Goal: Transaction & Acquisition: Purchase product/service

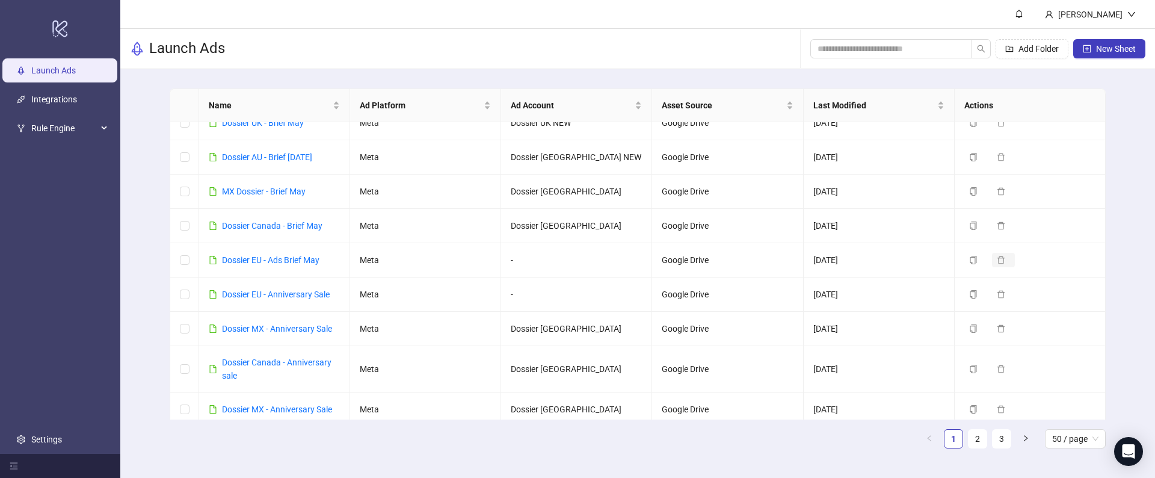
scroll to position [339, 0]
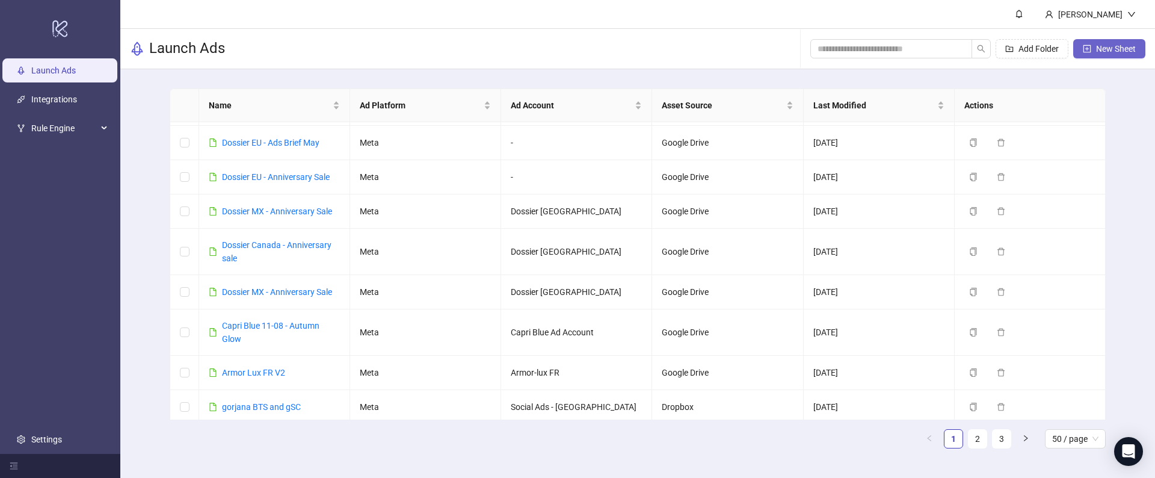
click at [1091, 54] on button "New Sheet" at bounding box center [1109, 48] width 72 height 19
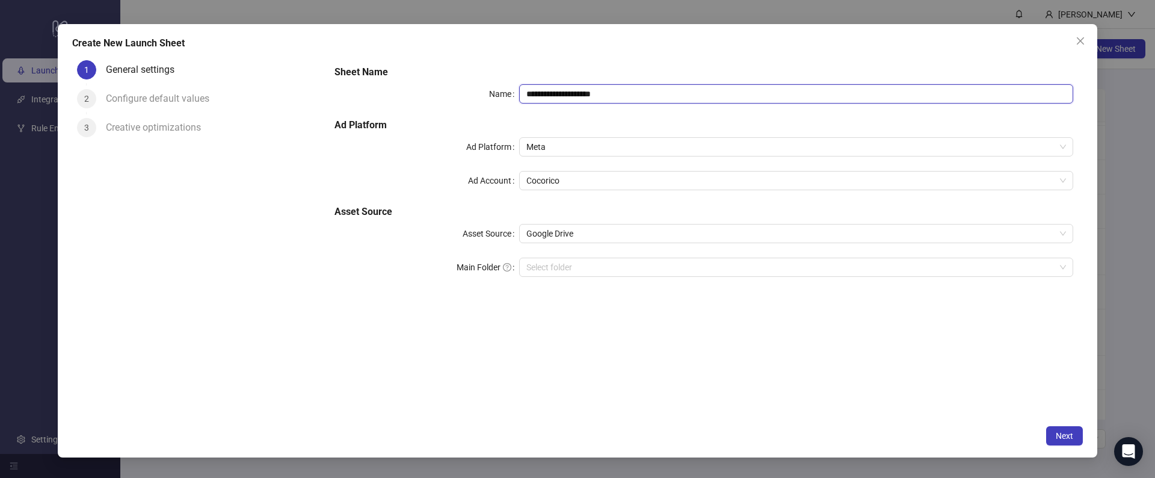
click at [575, 87] on input "**********" at bounding box center [796, 93] width 554 height 19
click at [552, 146] on span "Meta" at bounding box center [796, 147] width 540 height 18
type input "*******"
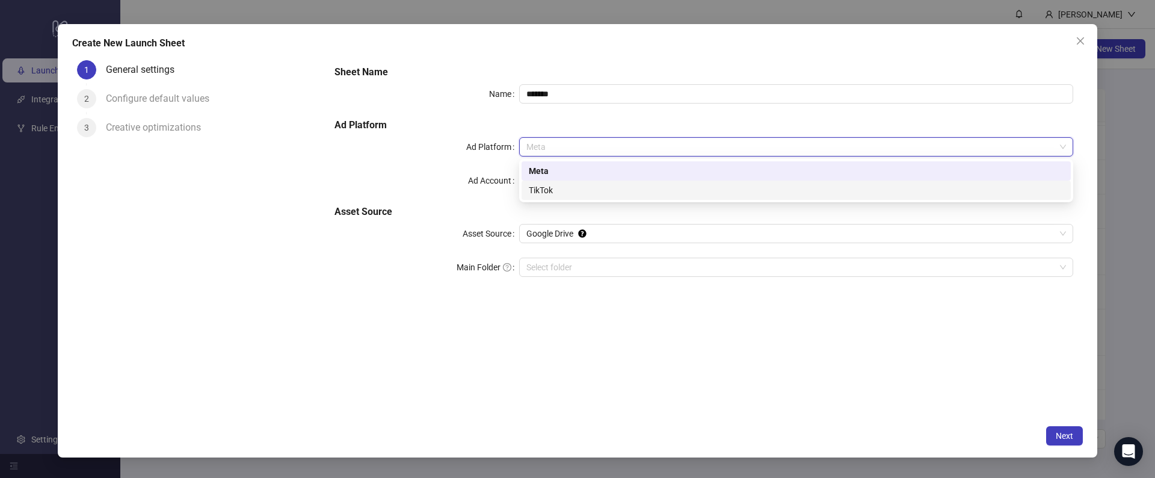
click at [544, 185] on div "TikTok" at bounding box center [796, 189] width 535 height 13
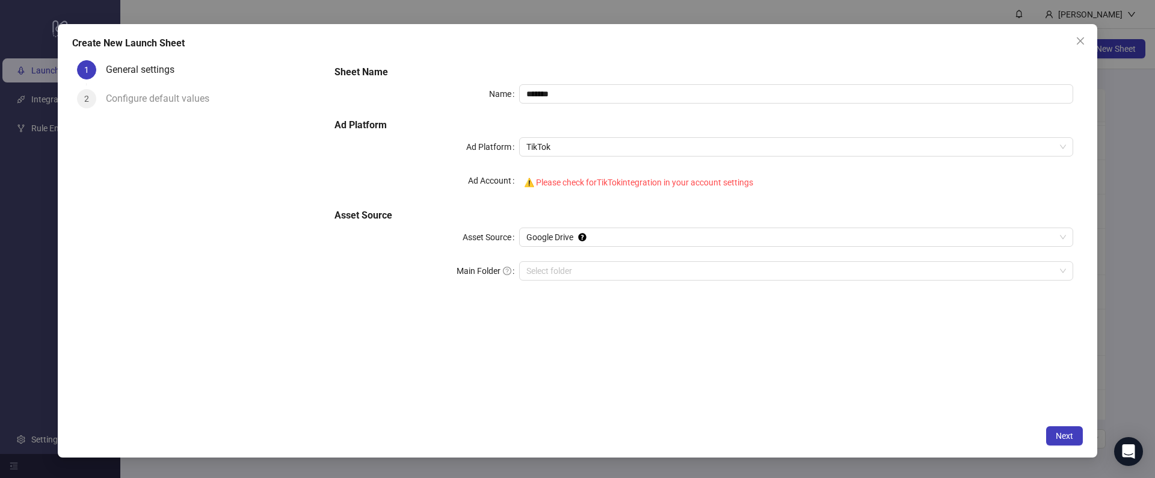
click at [550, 185] on div "⚠️ Please check for TikTok integration in your account settings" at bounding box center [796, 182] width 554 height 23
click at [551, 179] on div "⚠️ Please check for TikTok integration in your account settings" at bounding box center [796, 182] width 554 height 23
click at [91, 73] on div "1" at bounding box center [86, 69] width 19 height 19
click at [119, 89] on div "Configure default values" at bounding box center [162, 98] width 113 height 19
click at [120, 97] on div "Configure default values" at bounding box center [162, 98] width 113 height 19
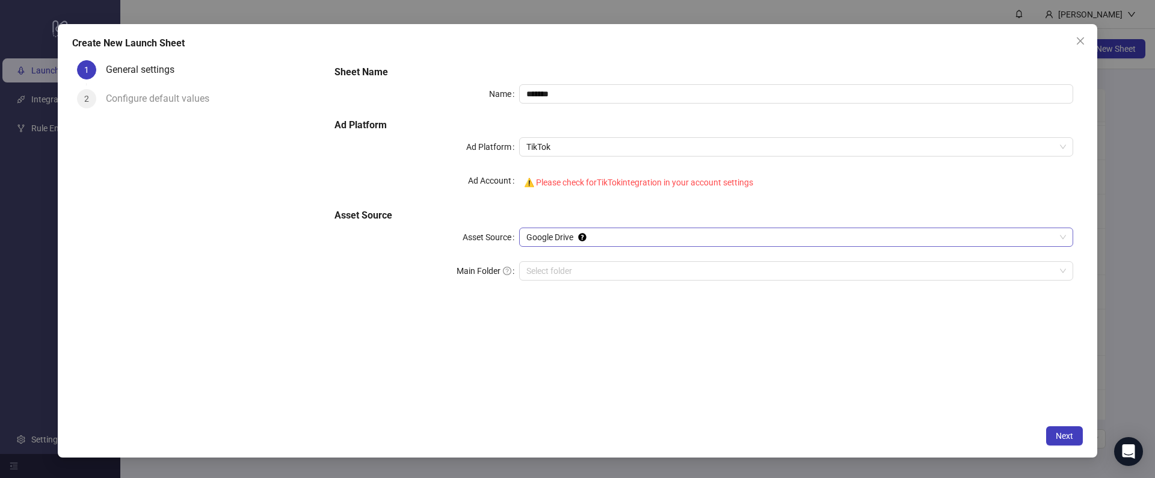
click at [645, 236] on span "Google Drive" at bounding box center [796, 237] width 540 height 18
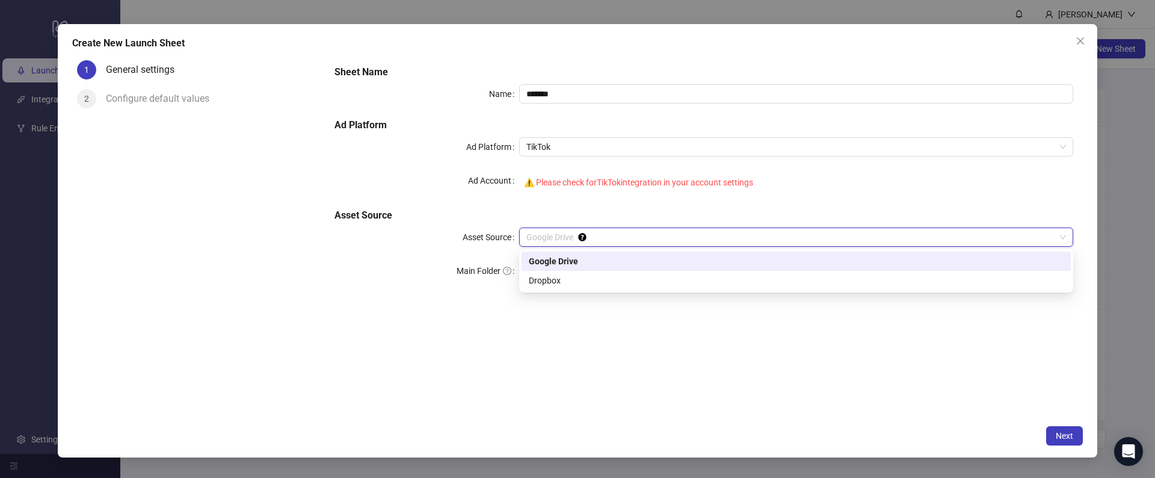
click at [1095, 48] on div "Create New Launch Sheet 1 General settings 2 Configure default values Sheet Nam…" at bounding box center [578, 241] width 1040 height 434
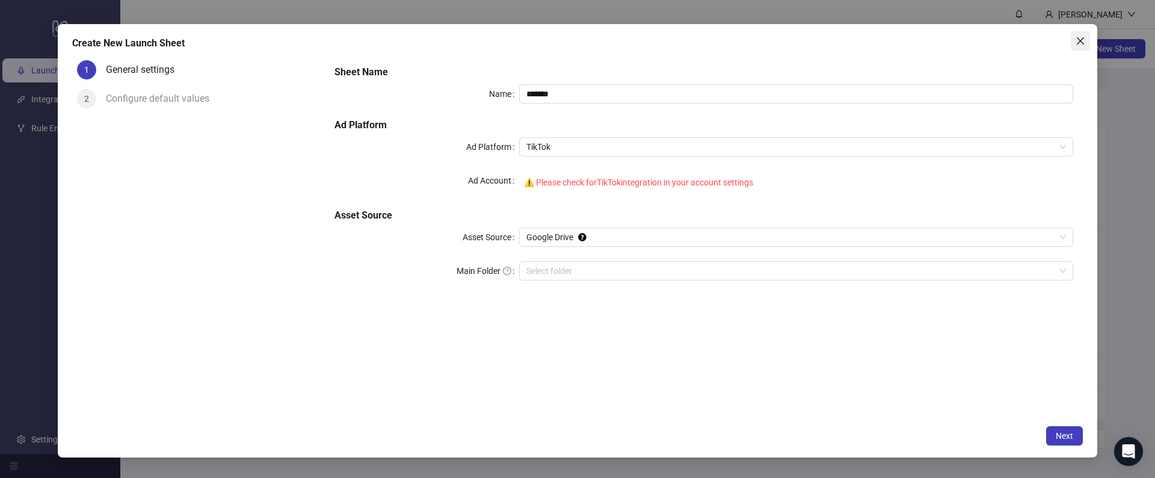
click at [1079, 42] on icon "close" at bounding box center [1080, 40] width 7 height 7
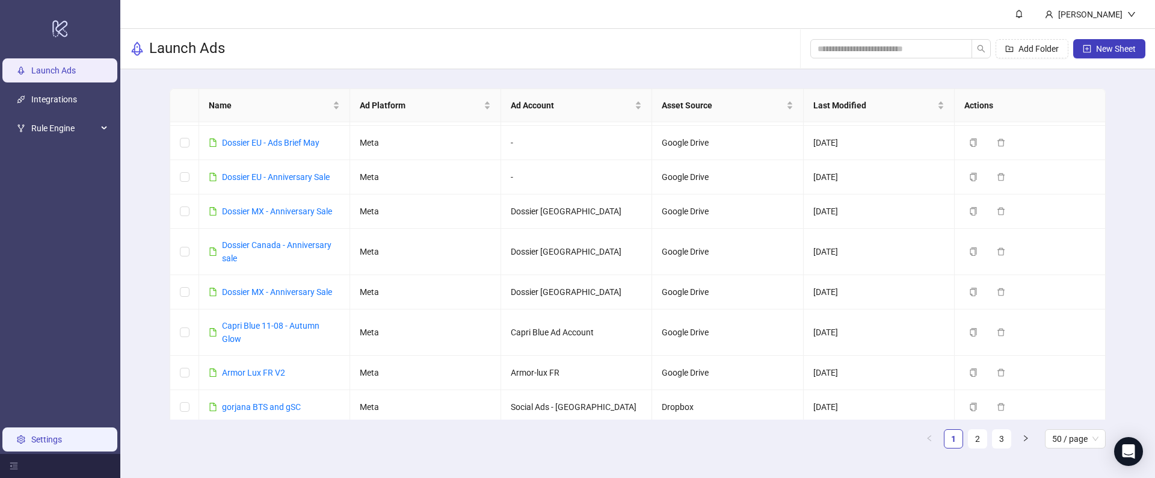
click at [50, 439] on link "Settings" at bounding box center [46, 439] width 31 height 10
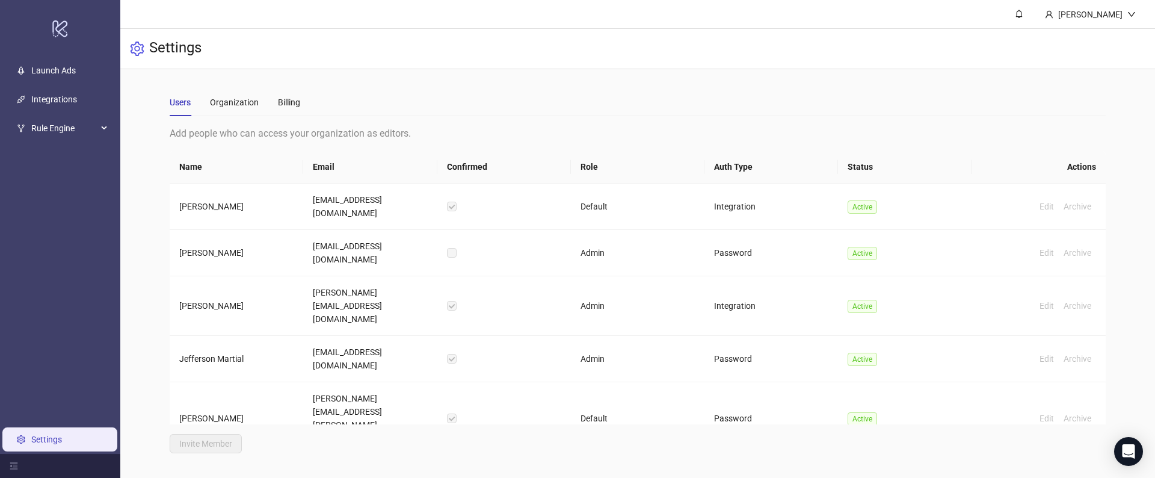
click at [244, 83] on main "Users Organization Billing Add people who can access your organization as edito…" at bounding box center [637, 270] width 955 height 403
click at [243, 93] on div "Organization" at bounding box center [234, 102] width 49 height 28
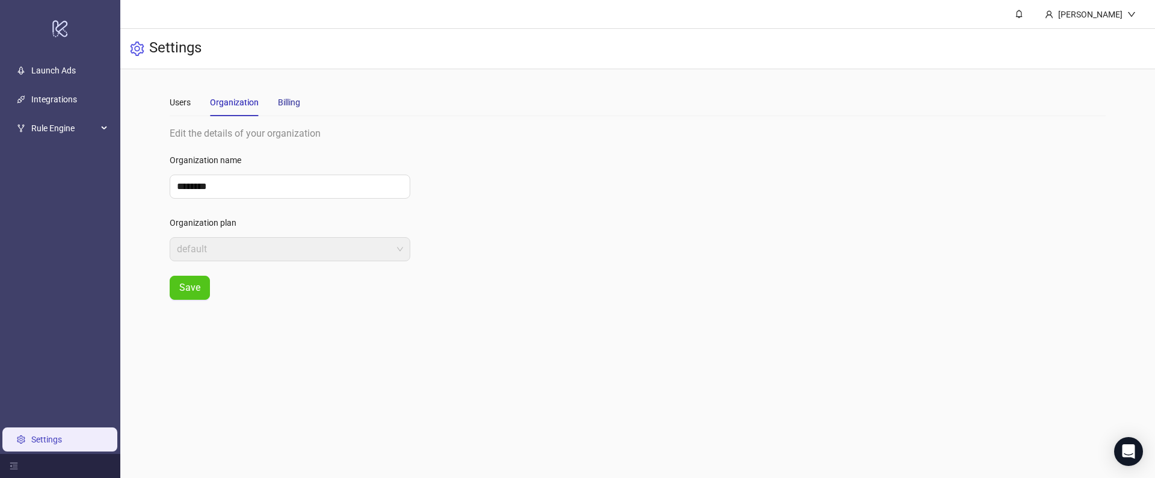
click at [295, 105] on div "Billing" at bounding box center [289, 102] width 22 height 13
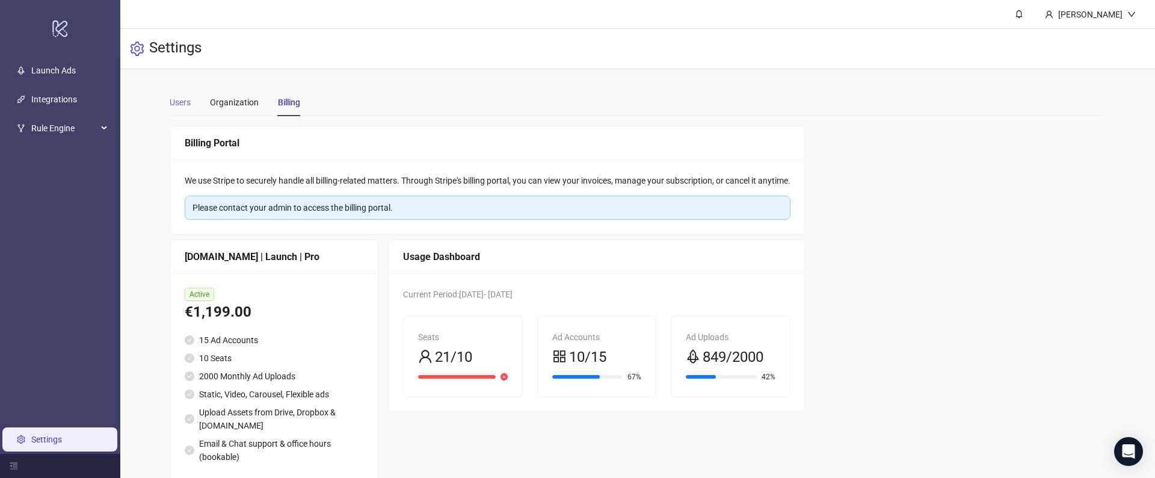
click at [185, 94] on div "Users" at bounding box center [180, 102] width 21 height 28
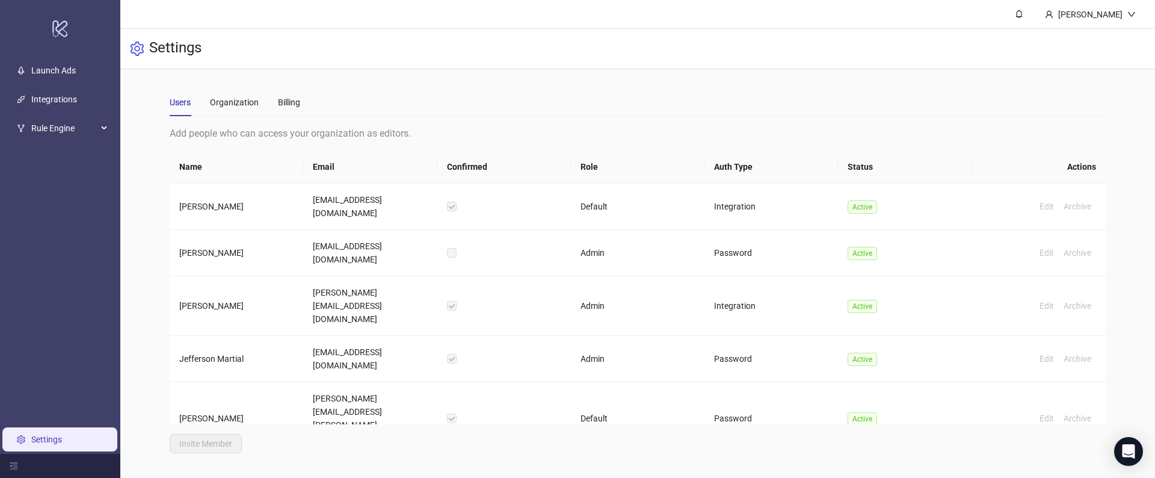
click at [274, 95] on div "Users Organization Billing" at bounding box center [235, 102] width 131 height 28
click at [288, 103] on div "Billing" at bounding box center [289, 102] width 22 height 13
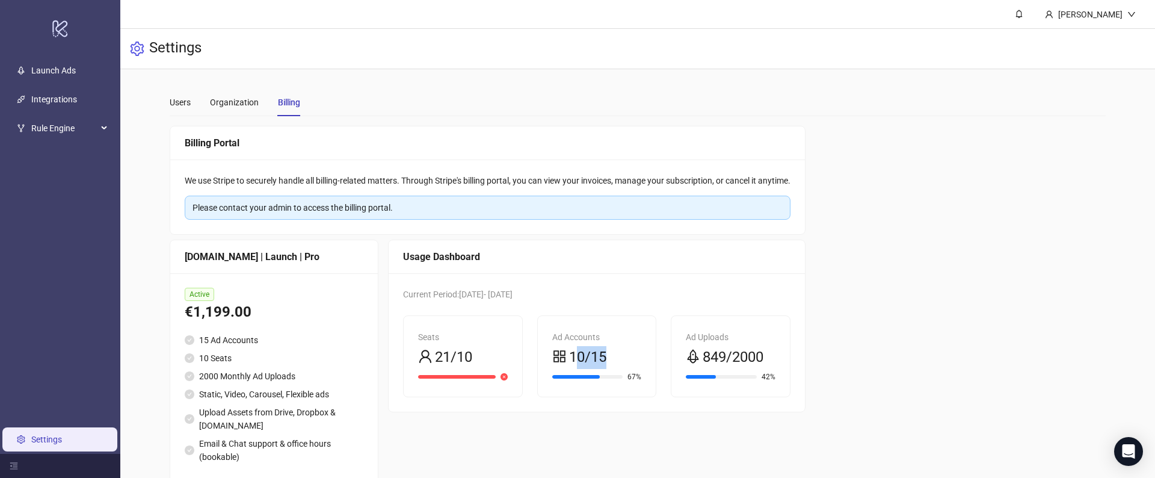
drag, startPoint x: 577, startPoint y: 358, endPoint x: 619, endPoint y: 358, distance: 42.1
click at [619, 358] on div "10/15" at bounding box center [597, 357] width 90 height 23
click at [188, 96] on div "Users" at bounding box center [180, 102] width 21 height 13
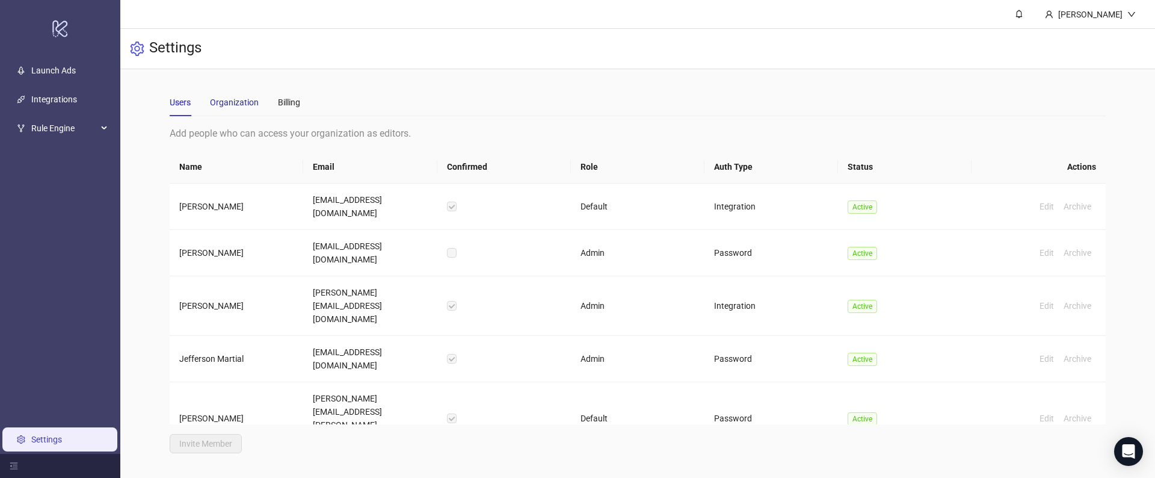
click at [236, 99] on div "Organization" at bounding box center [234, 102] width 49 height 13
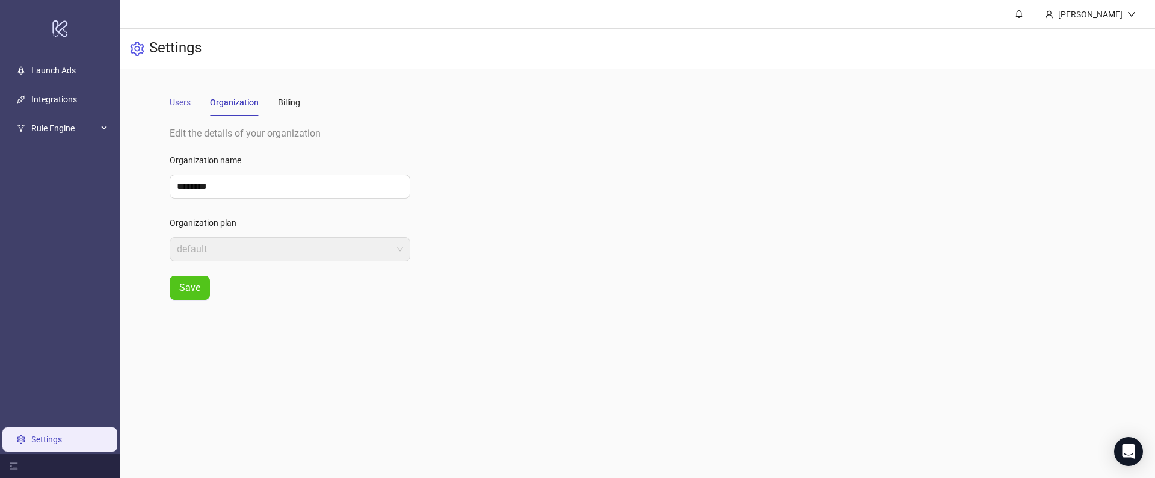
click at [177, 94] on div "Users" at bounding box center [180, 102] width 21 height 28
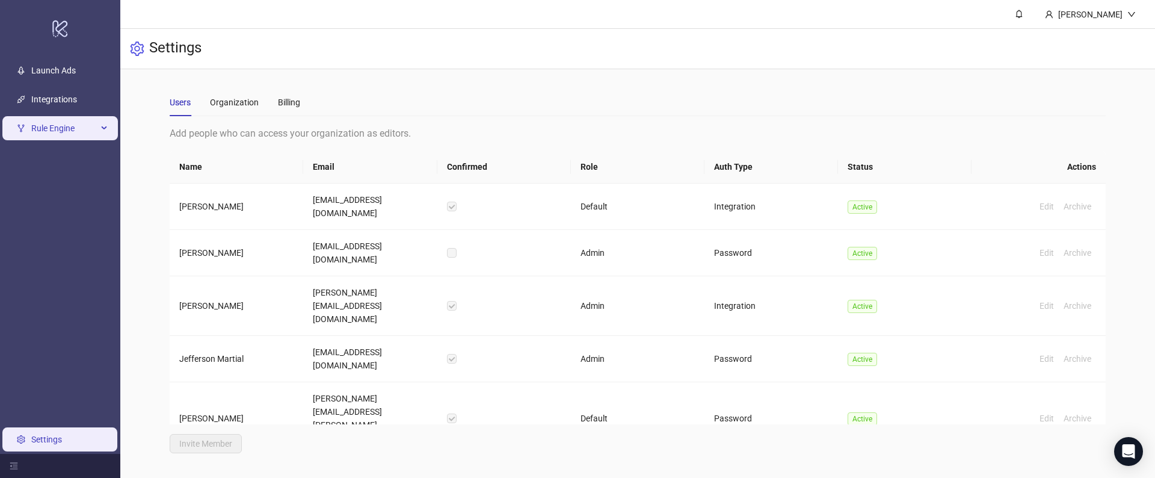
click at [44, 129] on span "Rule Engine" at bounding box center [64, 128] width 66 height 24
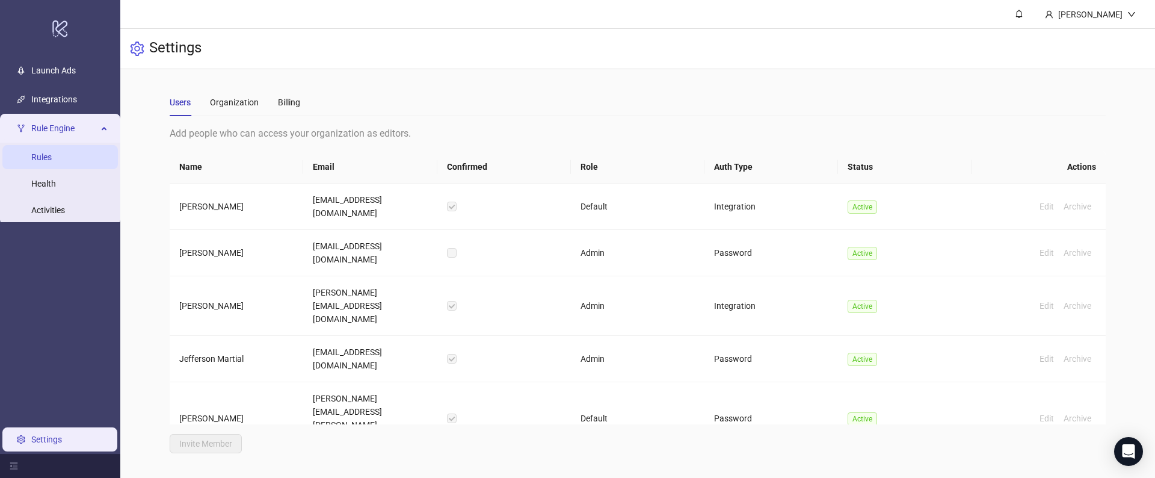
click at [43, 156] on link "Rules" at bounding box center [41, 157] width 20 height 10
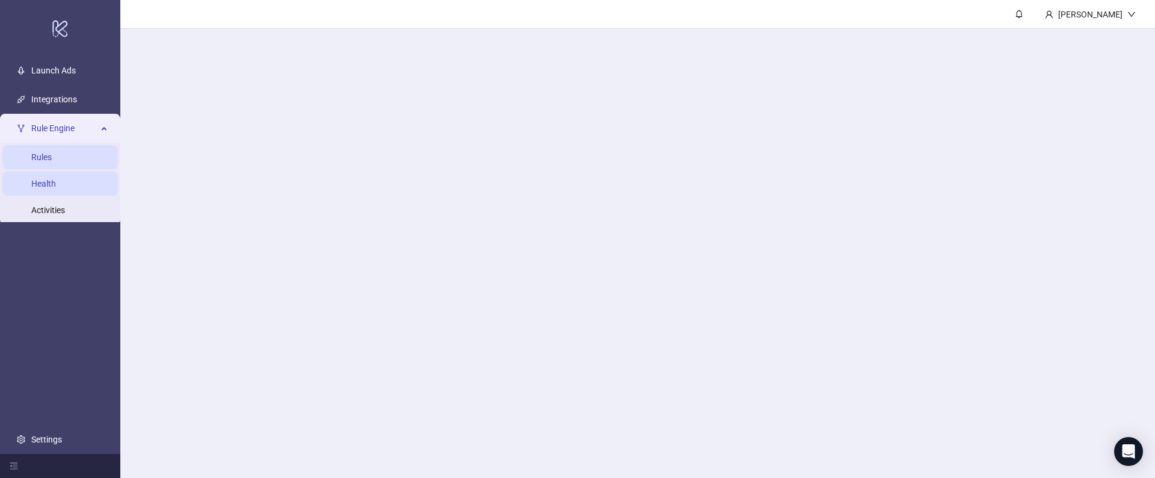
click at [43, 184] on link "Health" at bounding box center [43, 184] width 25 height 10
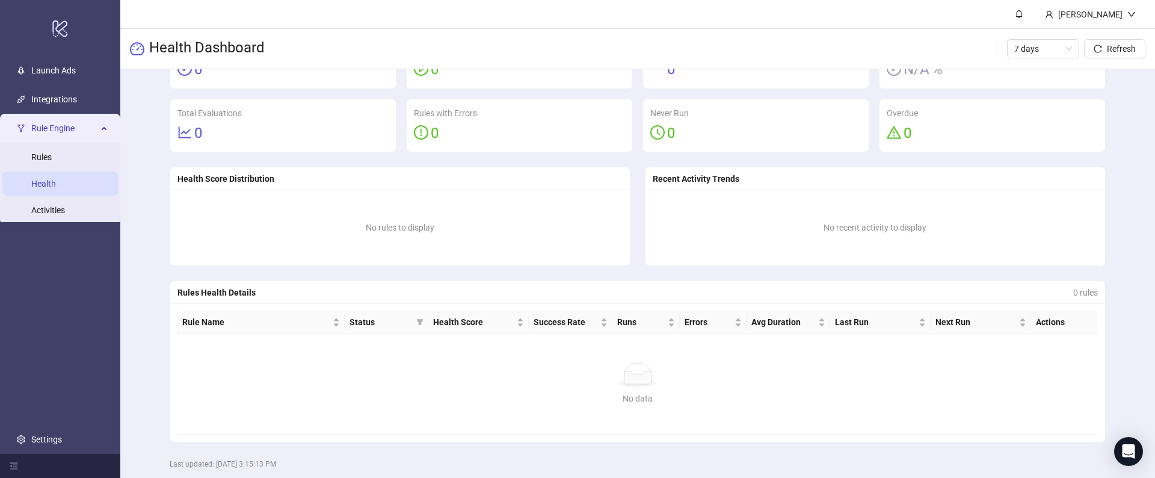
scroll to position [67, 0]
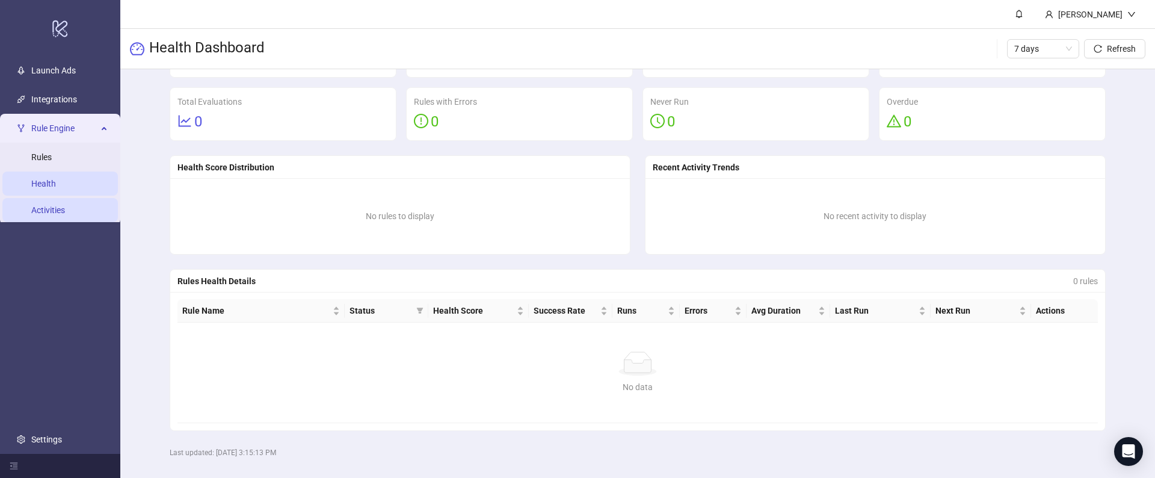
click at [65, 205] on link "Activities" at bounding box center [48, 210] width 34 height 10
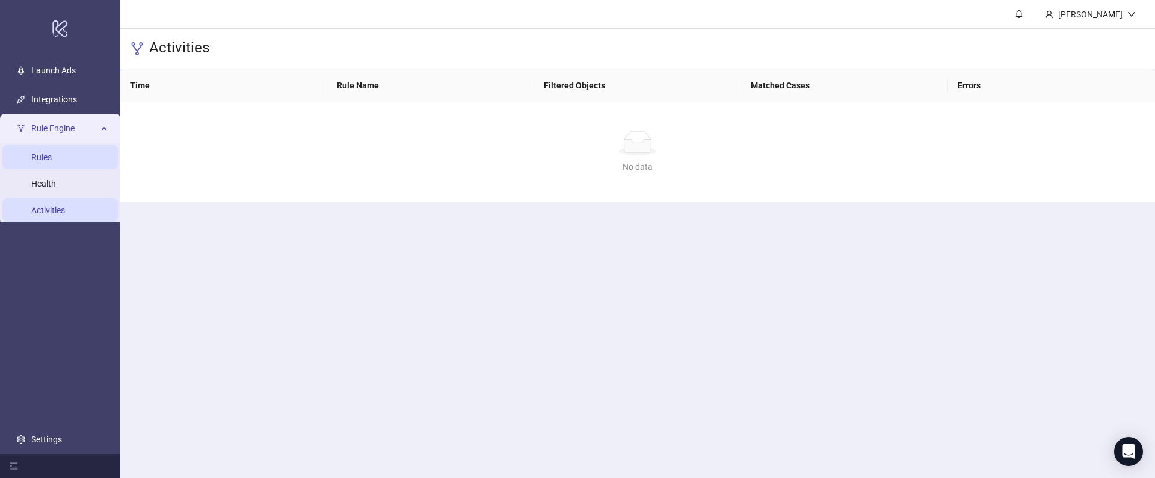
click at [40, 158] on link "Rules" at bounding box center [41, 157] width 20 height 10
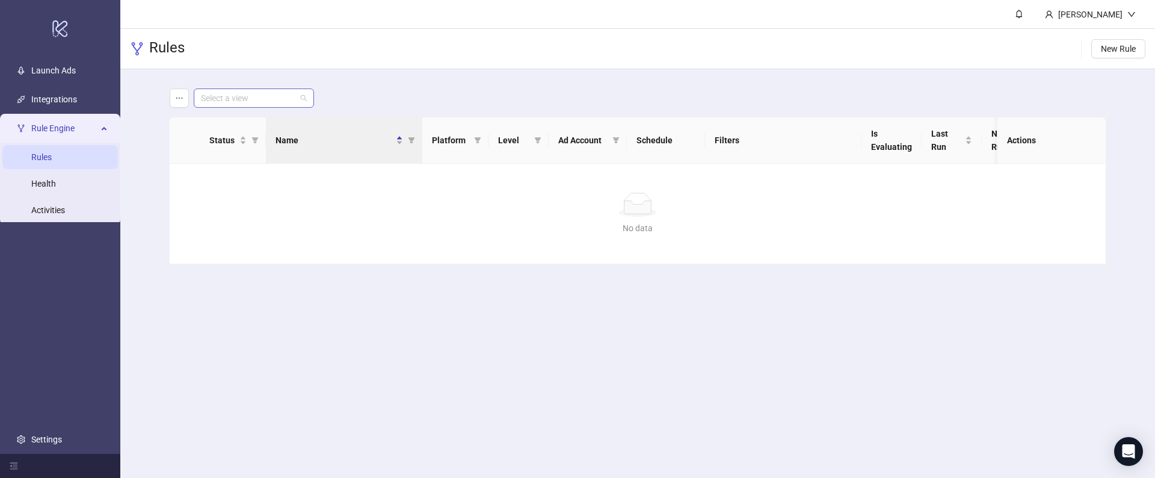
click at [297, 91] on span at bounding box center [254, 98] width 106 height 18
click at [176, 91] on button "button" at bounding box center [179, 97] width 19 height 19
click at [141, 91] on div "Select a view Status Name Platform Level Ad Account Schedule Filters Is Evaluat…" at bounding box center [637, 176] width 1035 height 214
click at [60, 96] on link "Integrations" at bounding box center [54, 99] width 46 height 10
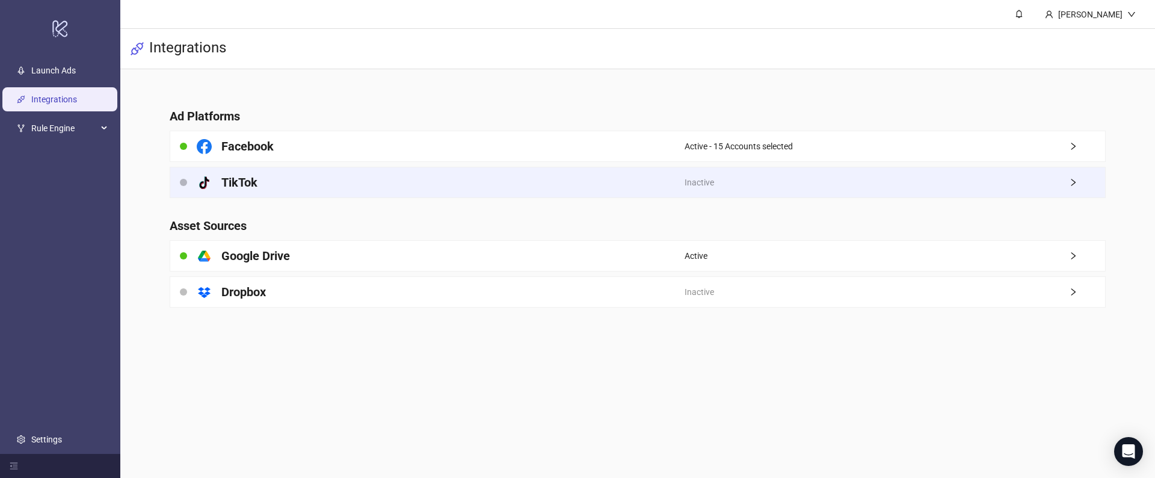
click at [251, 183] on h4 "TikTok" at bounding box center [239, 182] width 36 height 17
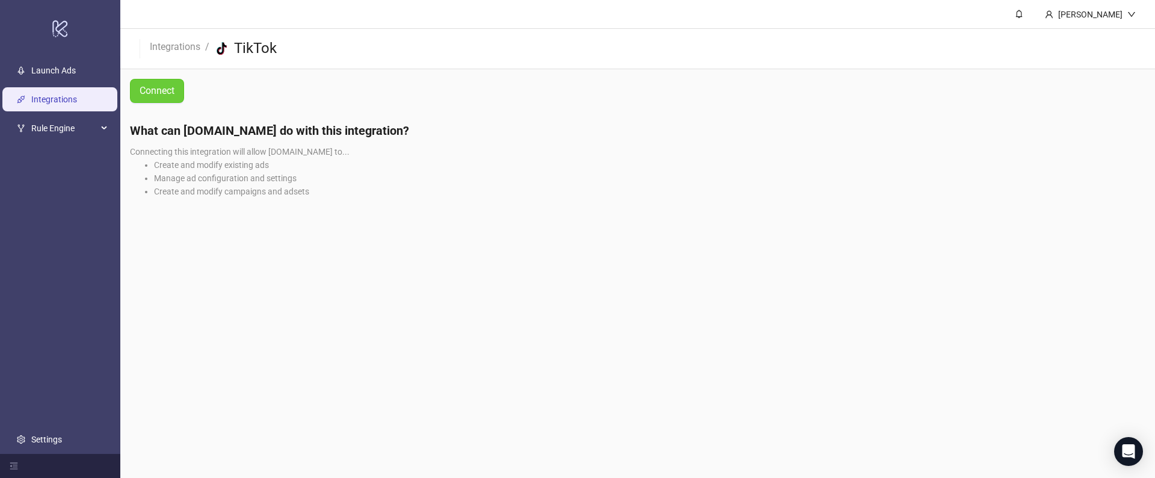
click at [153, 90] on span "Connect" at bounding box center [157, 90] width 35 height 11
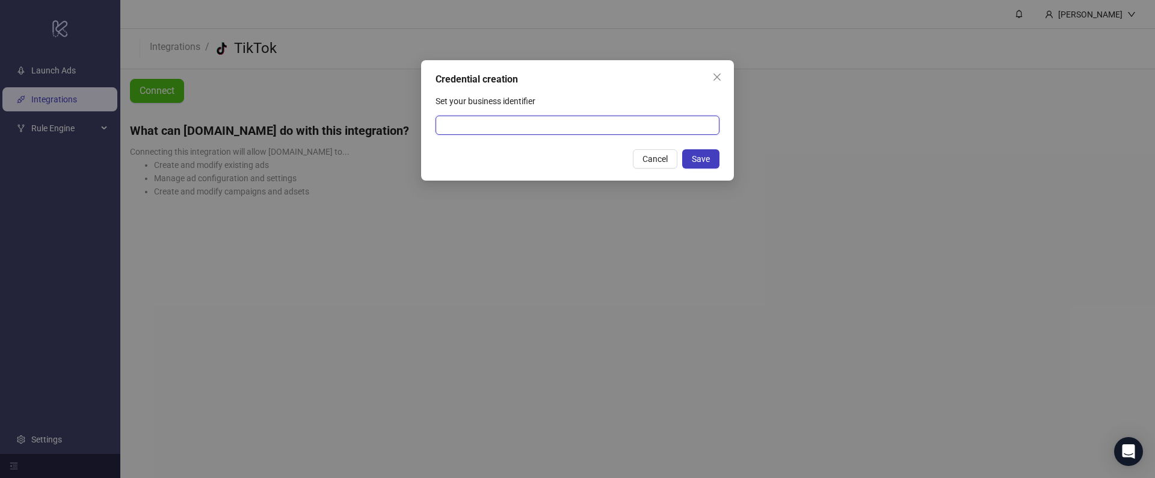
click at [584, 122] on input "Set your business identifier" at bounding box center [578, 125] width 284 height 19
click at [507, 120] on input "Set your business identifier" at bounding box center [578, 125] width 284 height 19
click at [692, 153] on button "Save" at bounding box center [700, 158] width 37 height 19
click at [451, 136] on div "Please enter Set your business identifier" at bounding box center [578, 141] width 284 height 13
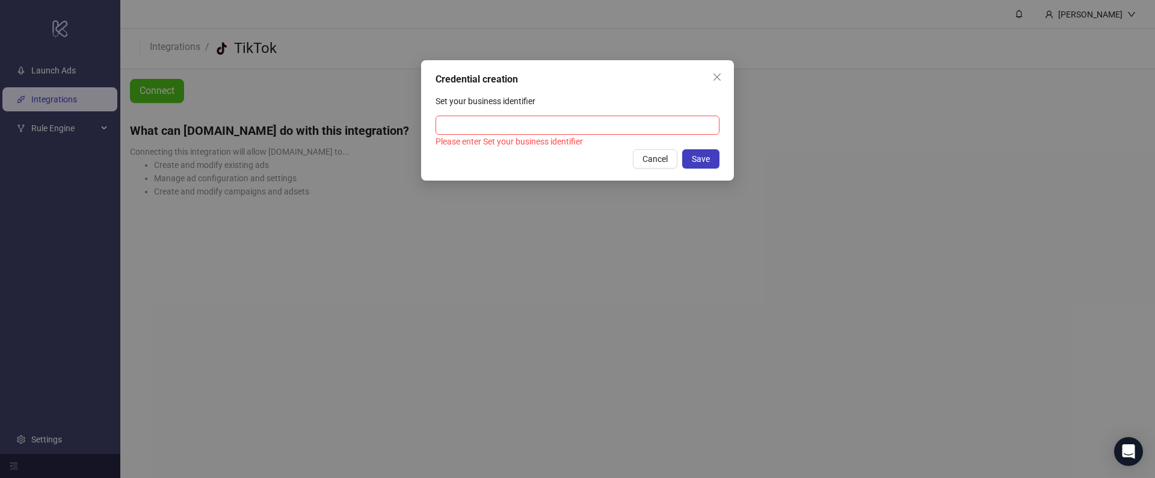
click at [480, 136] on div "Please enter Set your business identifier" at bounding box center [578, 141] width 284 height 13
click at [262, 124] on div "Credential creation Set your business identifier Please enter Set your business…" at bounding box center [577, 239] width 1155 height 478
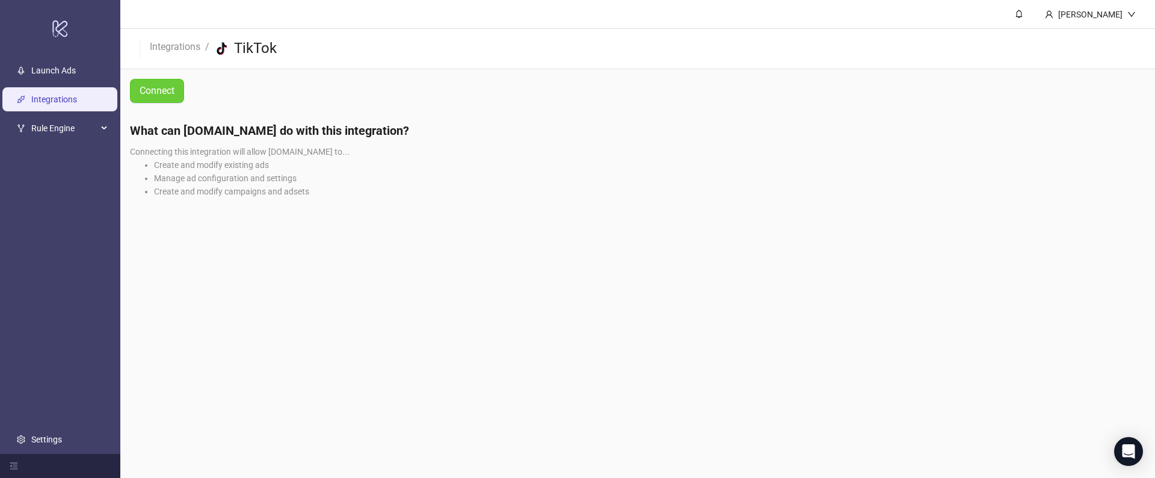
click at [183, 93] on button "Connect" at bounding box center [157, 91] width 54 height 24
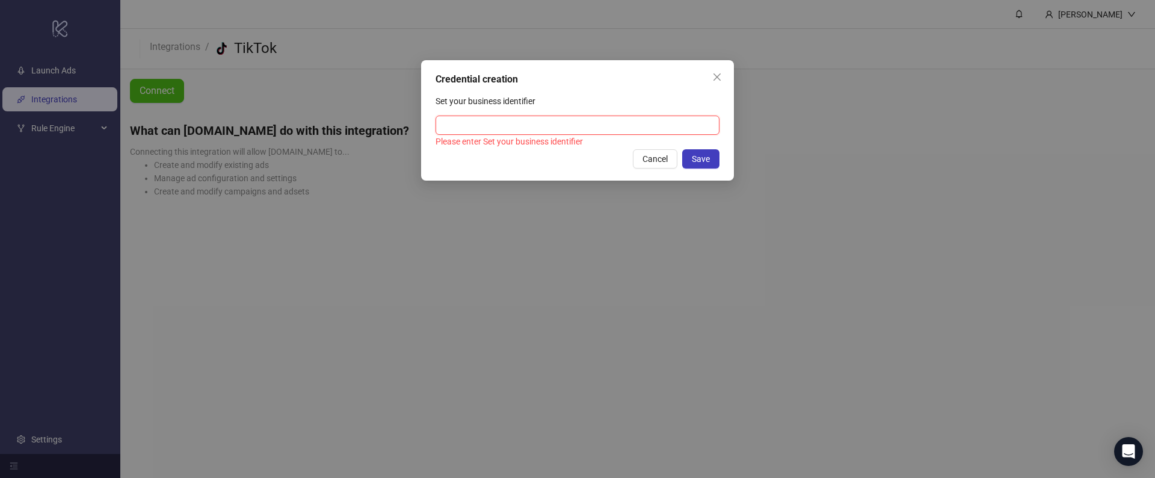
click at [490, 128] on input "Set your business identifier" at bounding box center [578, 125] width 284 height 19
paste input "**********"
type input "**********"
click at [685, 161] on button "Save" at bounding box center [700, 158] width 37 height 19
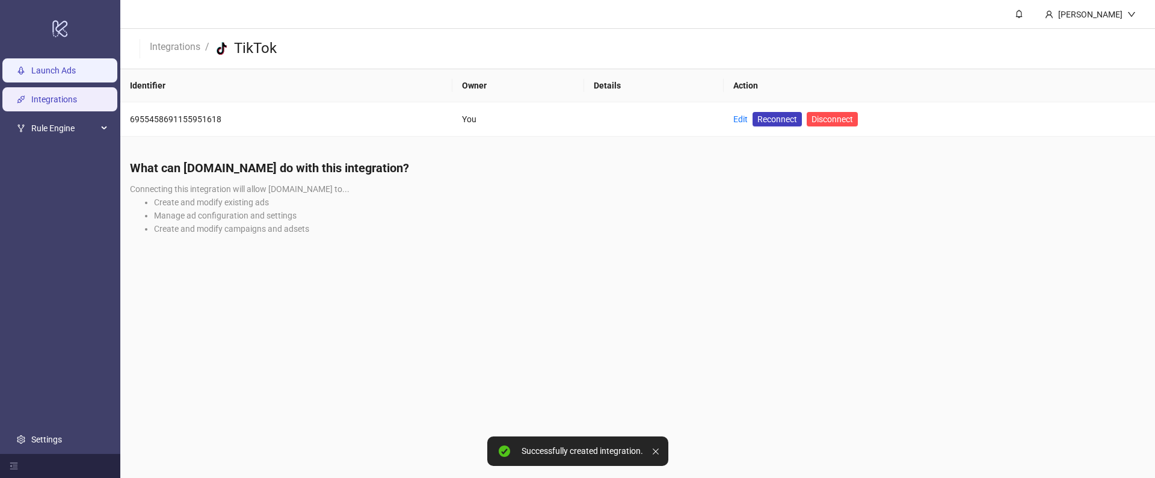
click at [44, 66] on link "Launch Ads" at bounding box center [53, 71] width 45 height 10
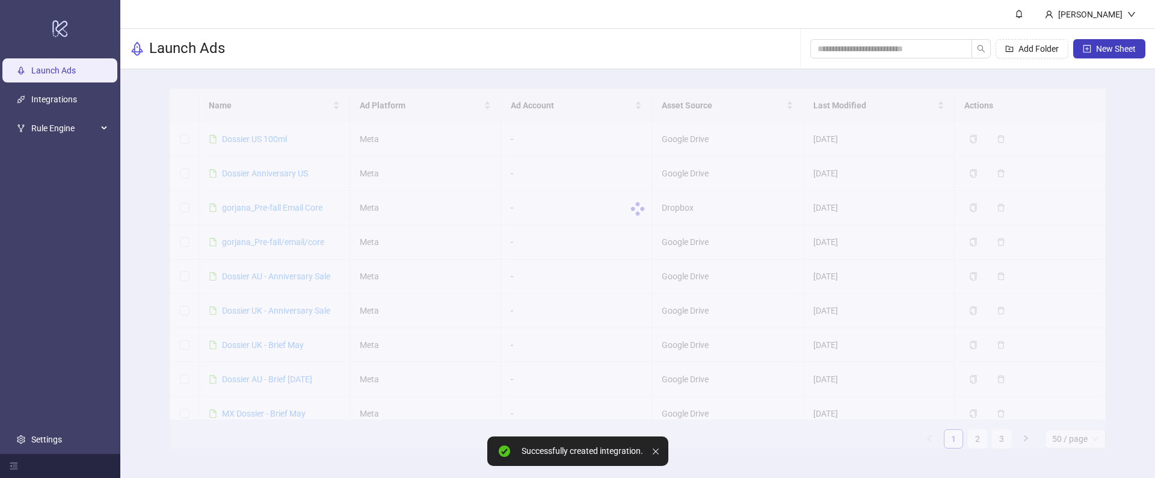
click at [1111, 37] on div "Add Folder New Sheet" at bounding box center [977, 48] width 335 height 39
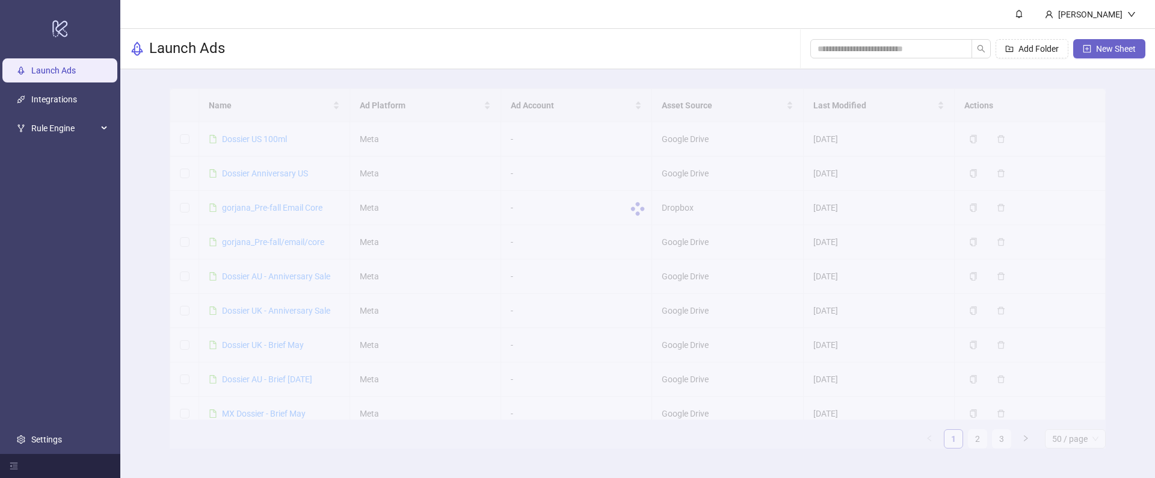
click at [1090, 54] on button "New Sheet" at bounding box center [1109, 48] width 72 height 19
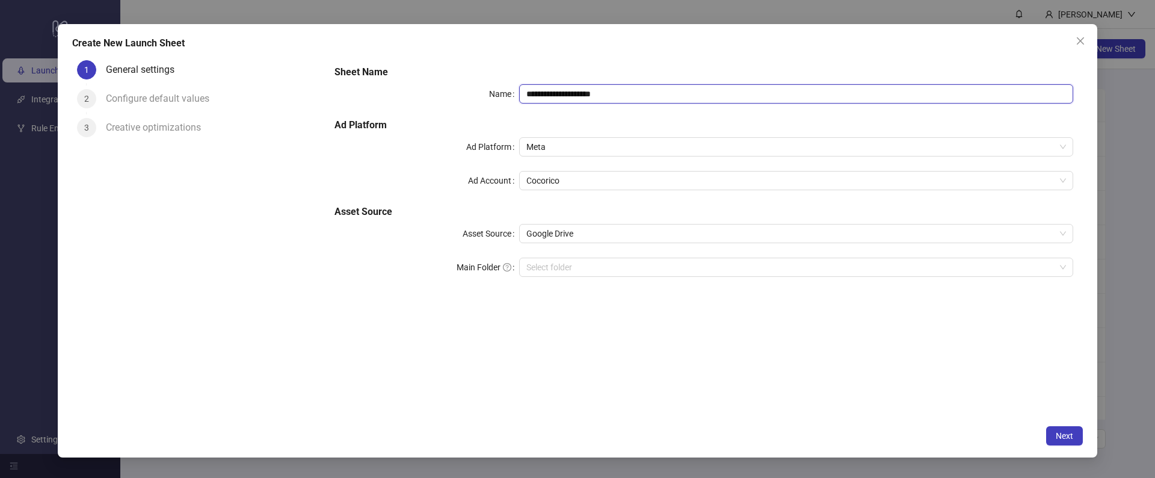
click at [550, 100] on input "**********" at bounding box center [796, 93] width 554 height 19
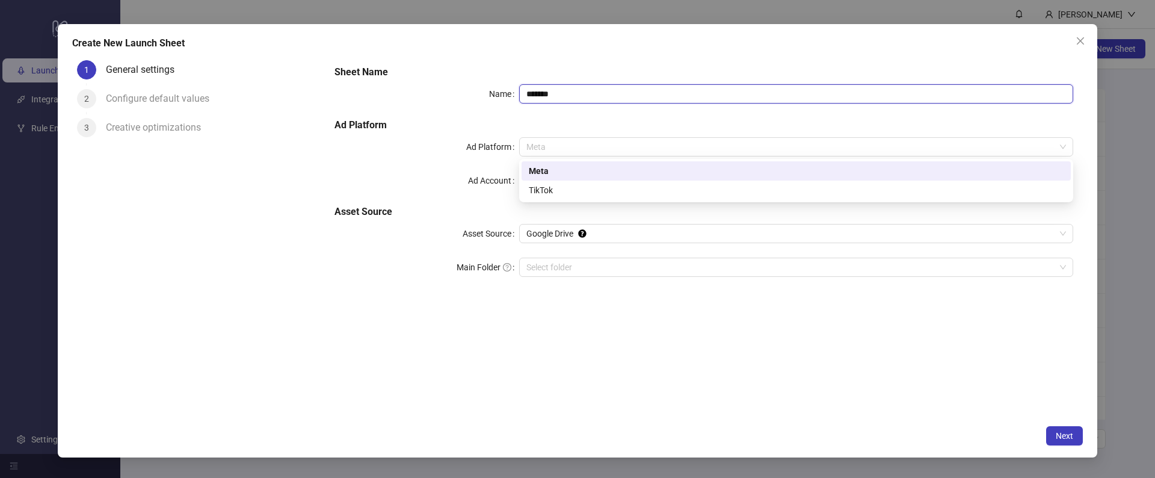
drag, startPoint x: 576, startPoint y: 149, endPoint x: 496, endPoint y: 145, distance: 80.1
click at [496, 145] on div "Ad Platform Meta" at bounding box center [703, 146] width 739 height 19
type input "*******"
click at [546, 191] on div "TikTok" at bounding box center [796, 189] width 535 height 13
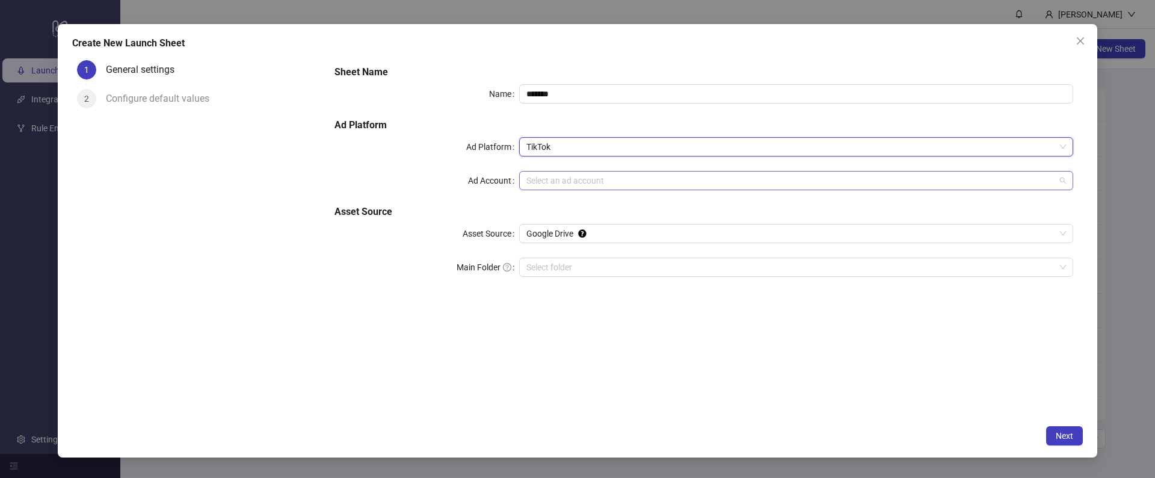
click at [546, 174] on input "Ad Account" at bounding box center [790, 180] width 529 height 18
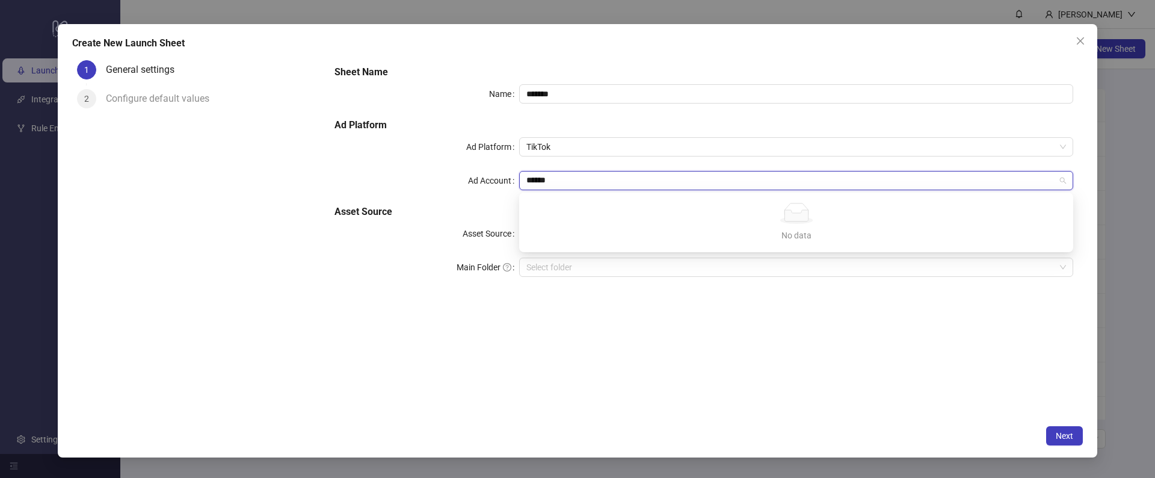
type input "*******"
type input "*****"
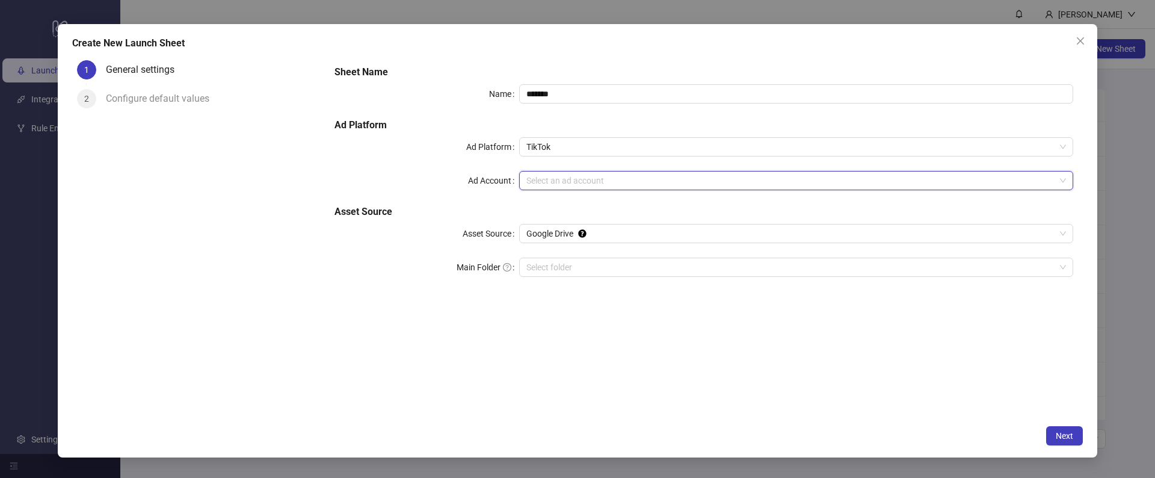
click at [29, 103] on div "Create New Launch Sheet 1 General settings 2 Configure default values Sheet Nam…" at bounding box center [577, 239] width 1155 height 478
click at [28, 102] on div "Create New Launch Sheet 1 General settings 2 Configure default values Sheet Nam…" at bounding box center [577, 239] width 1155 height 478
click at [1083, 48] on button "Close" at bounding box center [1080, 40] width 19 height 19
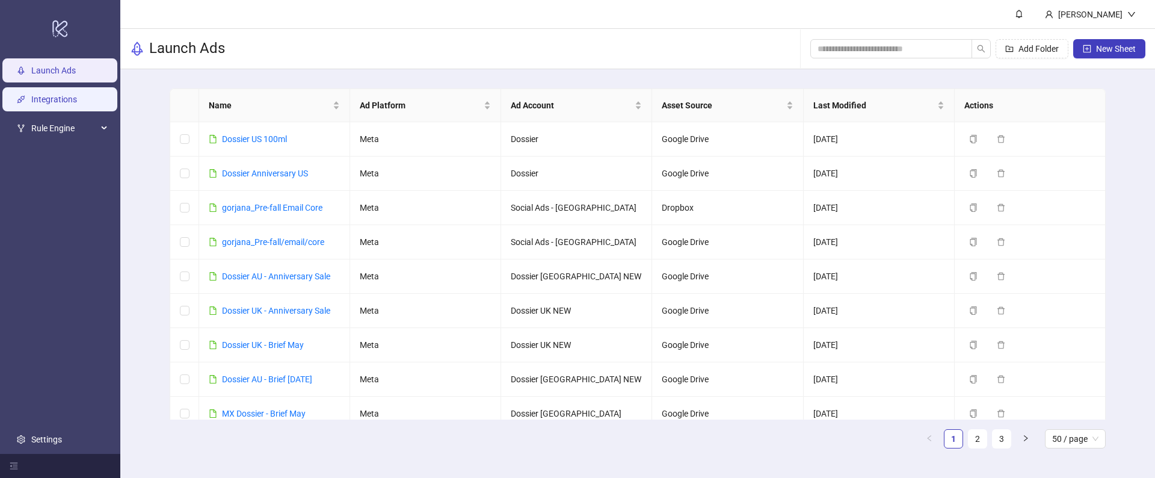
click at [64, 94] on link "Integrations" at bounding box center [54, 99] width 46 height 10
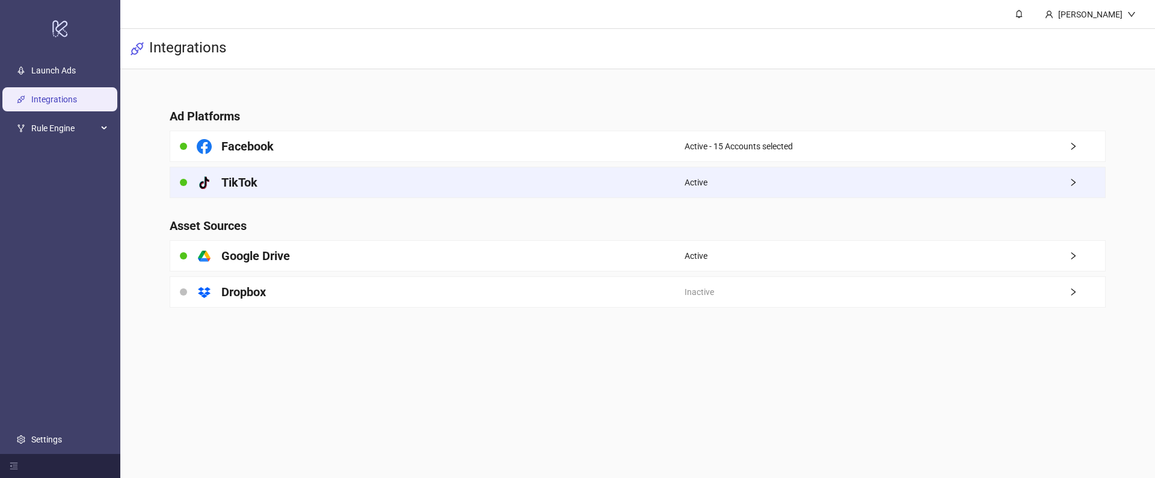
click at [240, 188] on h4 "TikTok" at bounding box center [239, 182] width 36 height 17
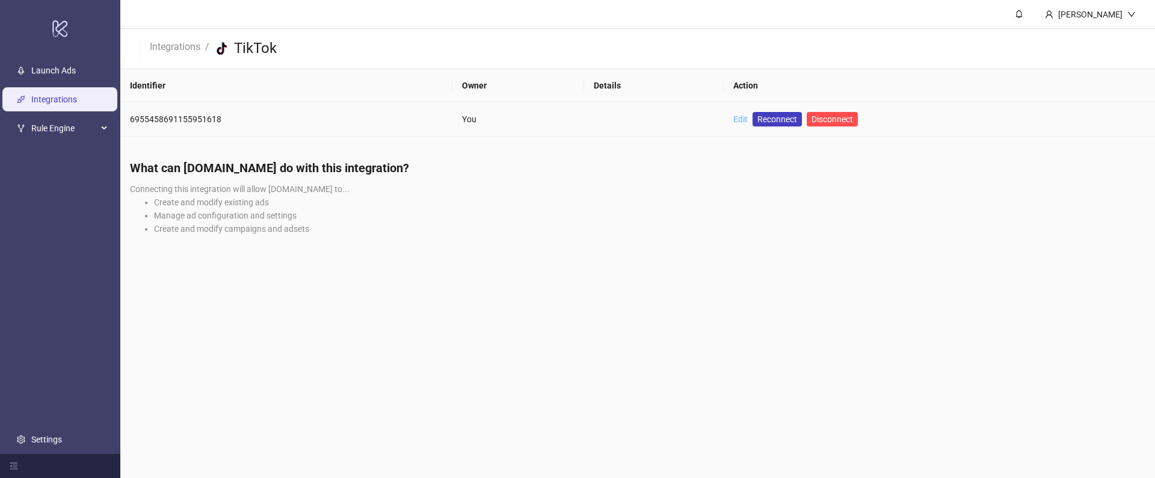
click at [735, 119] on link "Edit" at bounding box center [740, 119] width 14 height 10
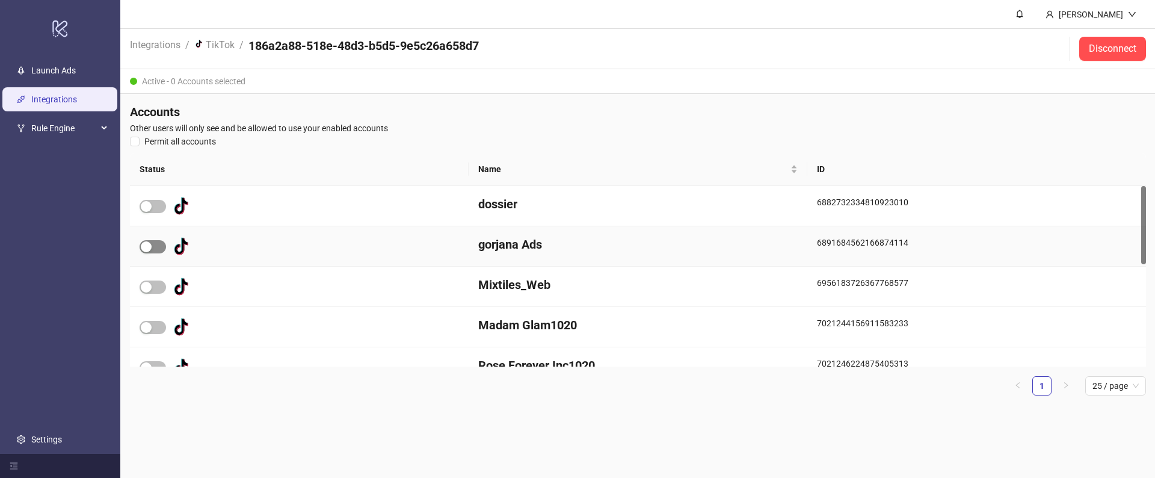
click at [156, 245] on span "button" at bounding box center [153, 246] width 26 height 13
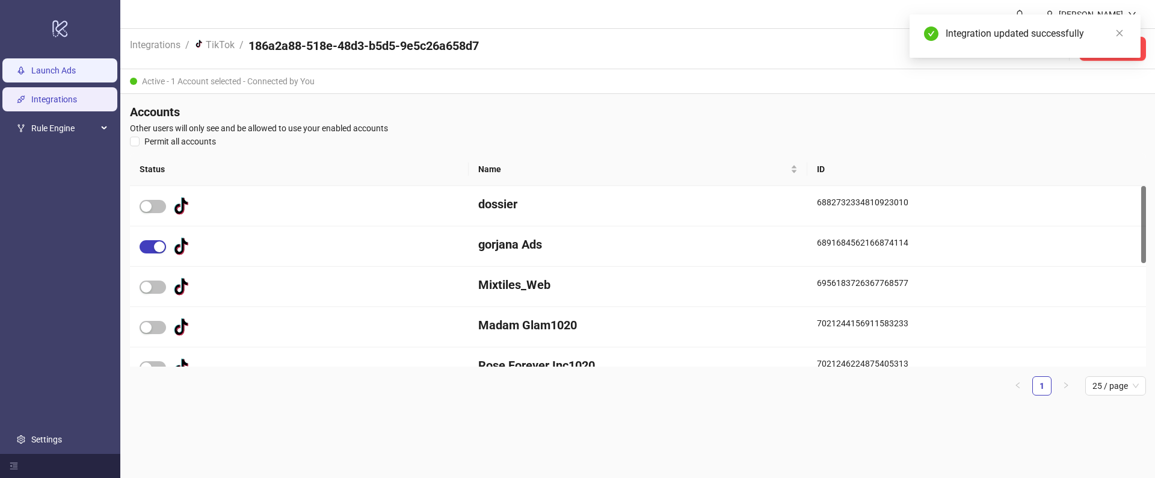
click at [52, 66] on link "Launch Ads" at bounding box center [53, 71] width 45 height 10
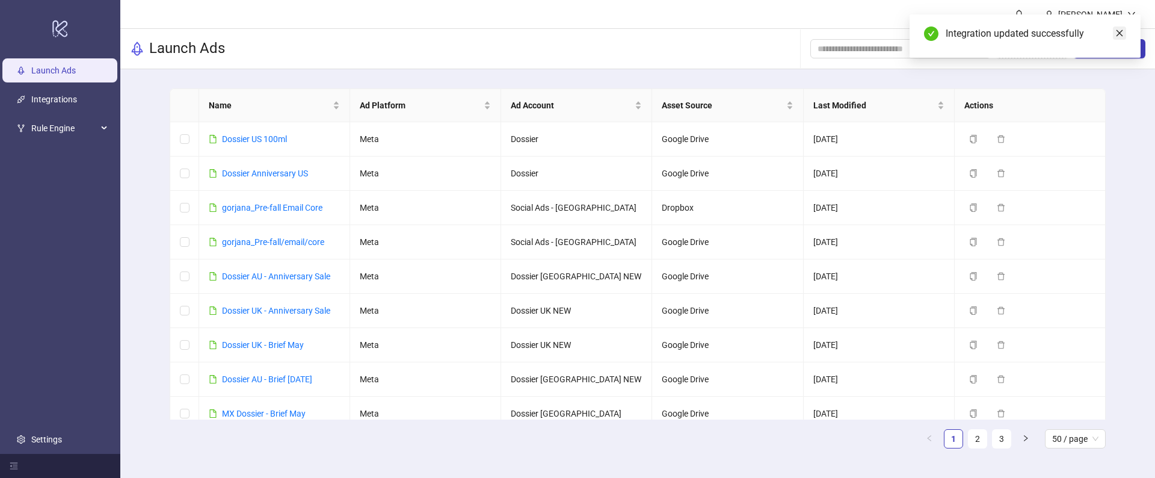
click at [1120, 31] on icon "close" at bounding box center [1119, 33] width 8 height 8
click at [1114, 52] on span "New Sheet" at bounding box center [1116, 49] width 40 height 10
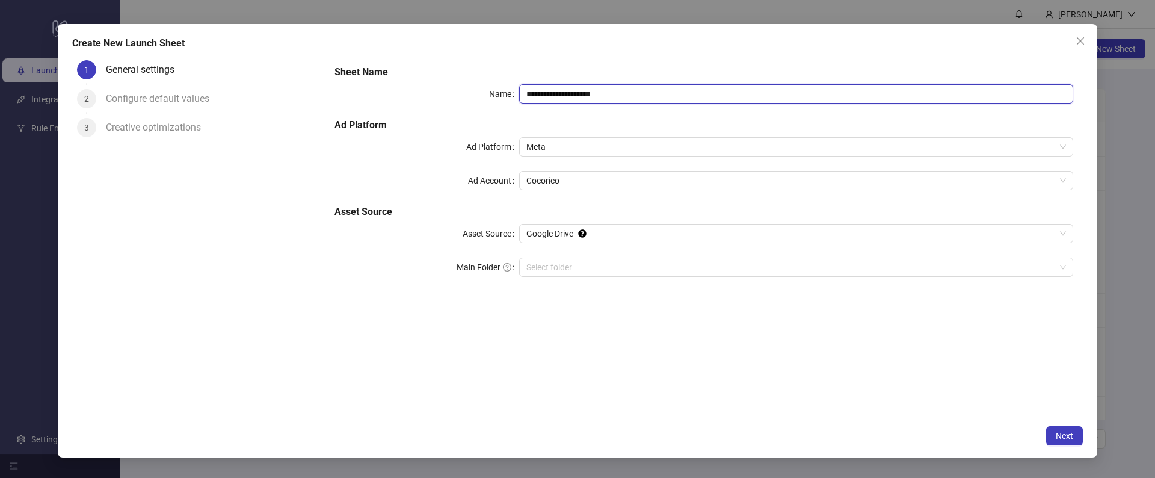
click at [546, 90] on input "**********" at bounding box center [796, 93] width 554 height 19
type input "*"
click at [554, 151] on span "Meta" at bounding box center [796, 147] width 540 height 18
type input "*******"
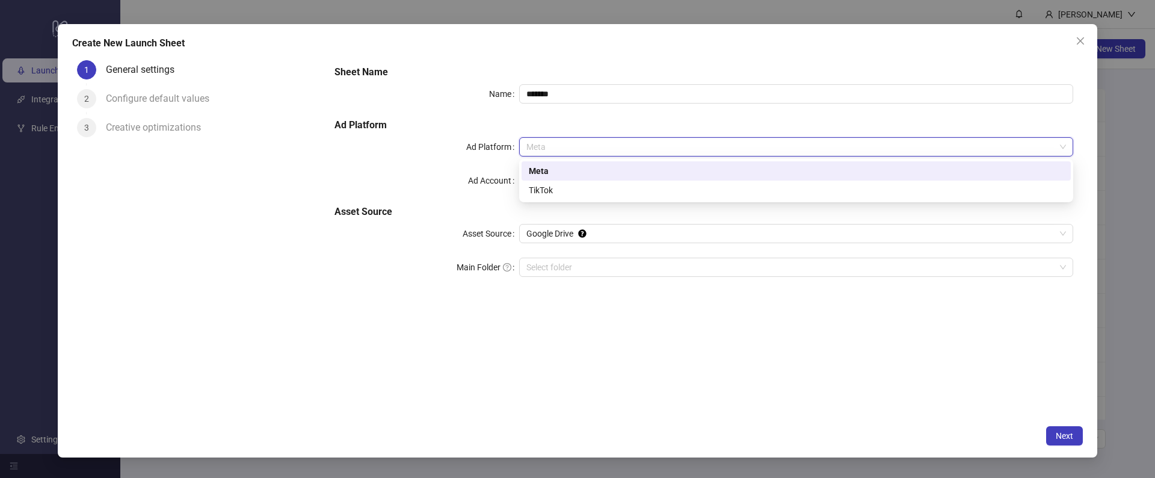
click at [535, 185] on div "TikTok" at bounding box center [796, 189] width 535 height 13
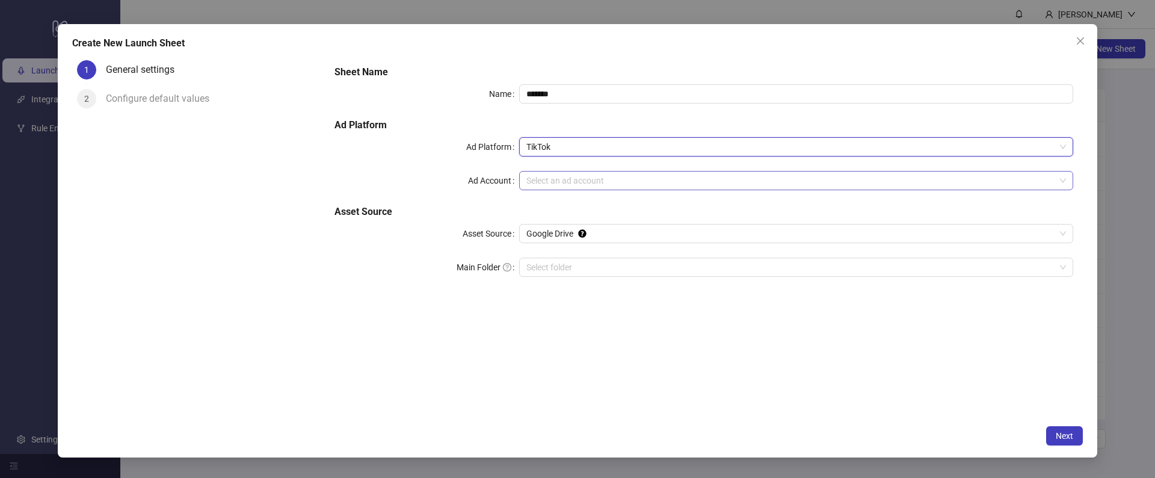
click at [540, 182] on input "Ad Account" at bounding box center [790, 180] width 529 height 18
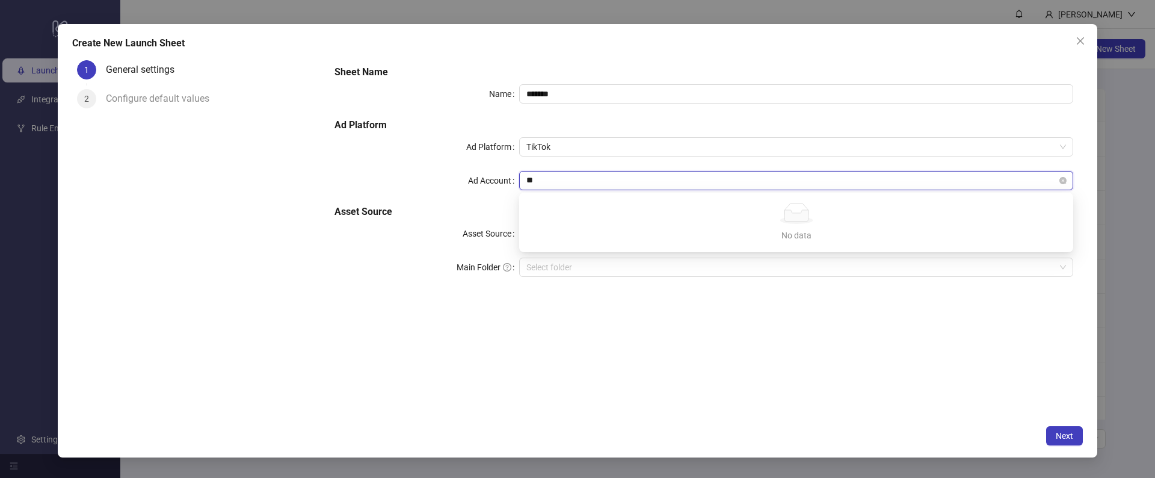
type input "*"
type input "****"
click at [969, 402] on div "Sheet Name Name ******* Ad Platform Ad Platform TikTok Ad Account Select an ad …" at bounding box center [704, 237] width 758 height 364
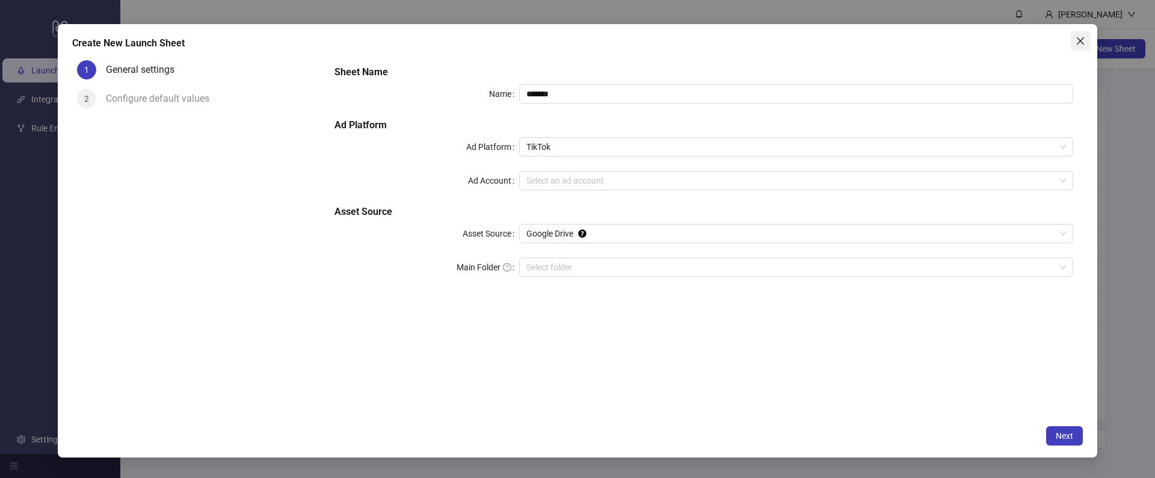
click at [1084, 39] on icon "close" at bounding box center [1081, 41] width 10 height 10
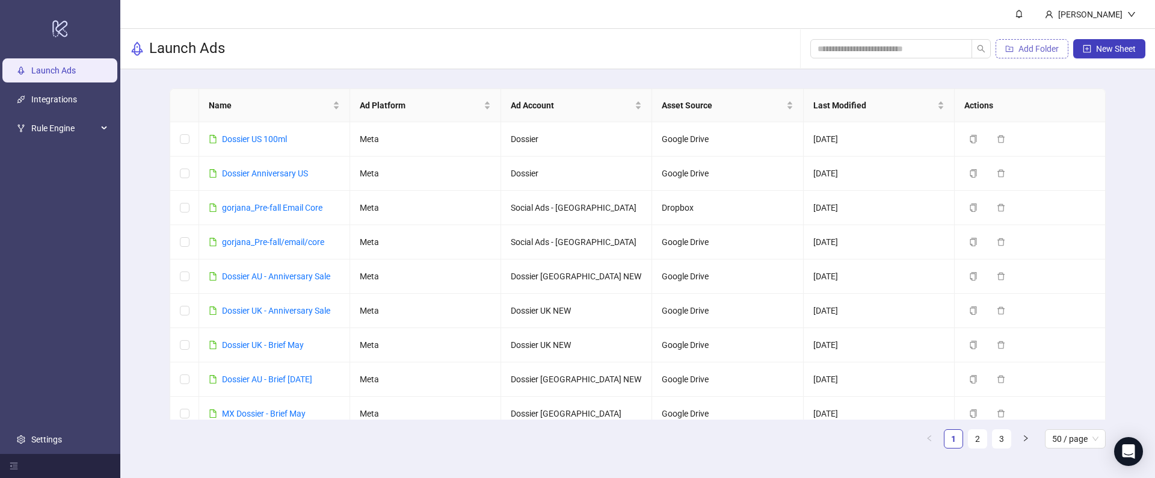
click at [1032, 44] on span "Add Folder" at bounding box center [1038, 49] width 40 height 10
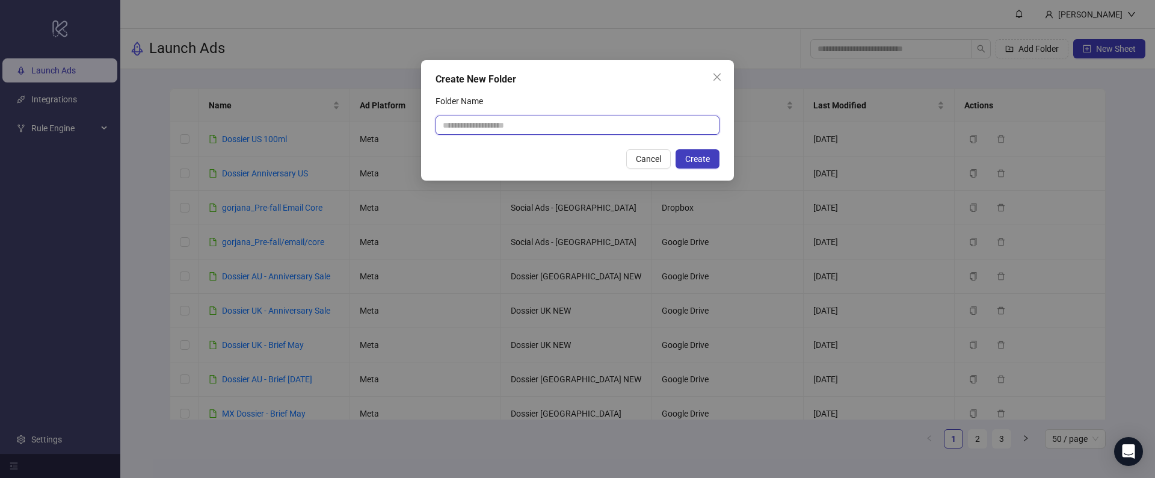
click at [556, 131] on input "Folder Name" at bounding box center [578, 125] width 284 height 19
type input "*"
type input "*******"
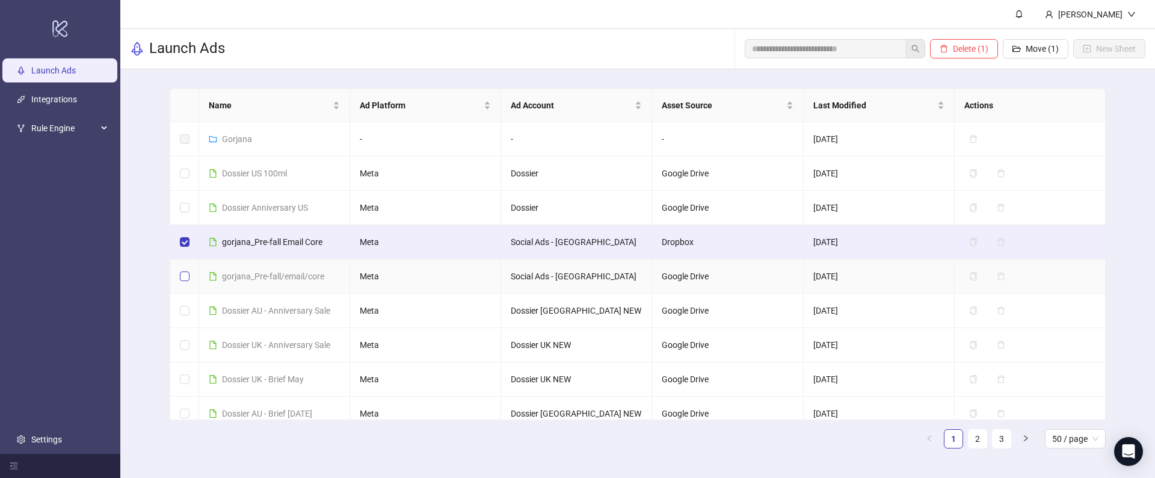
click at [185, 270] on label at bounding box center [185, 276] width 10 height 13
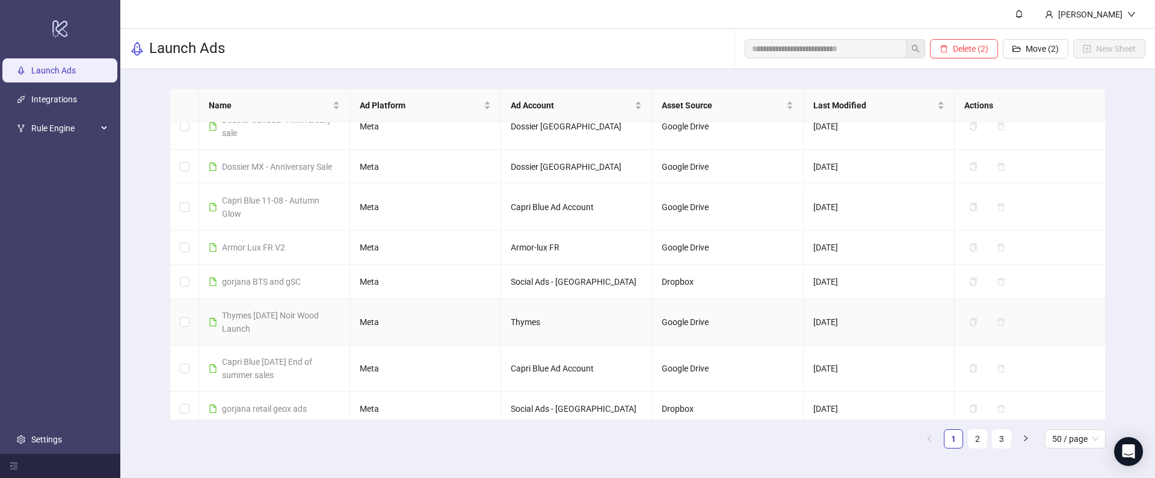
scroll to position [520, 0]
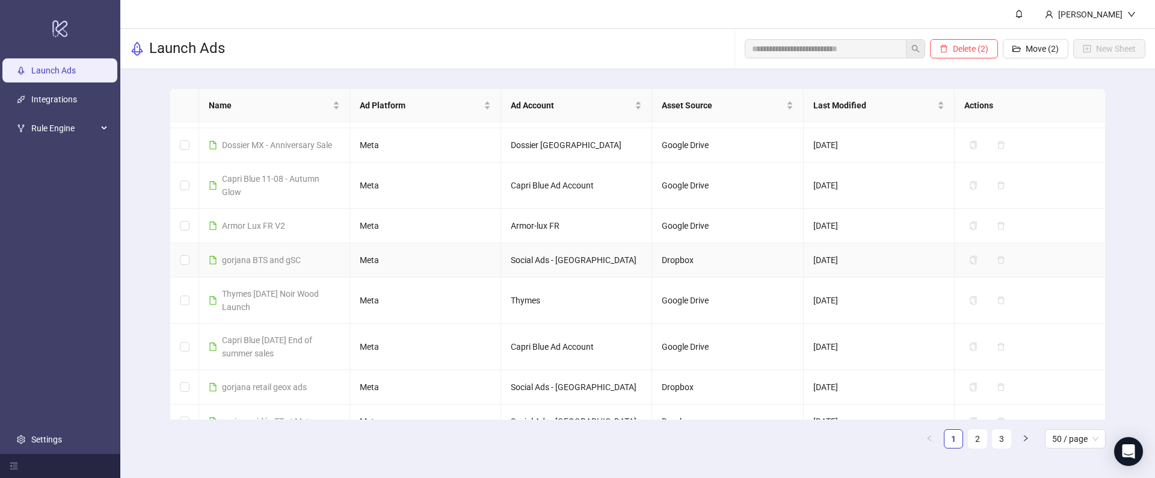
click at [183, 267] on td at bounding box center [184, 260] width 29 height 34
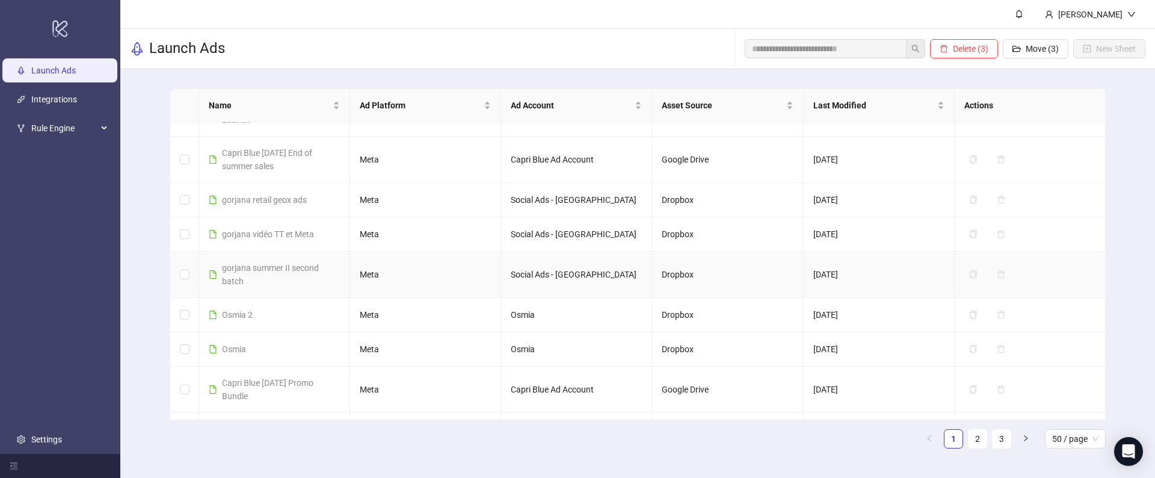
scroll to position [649, 0]
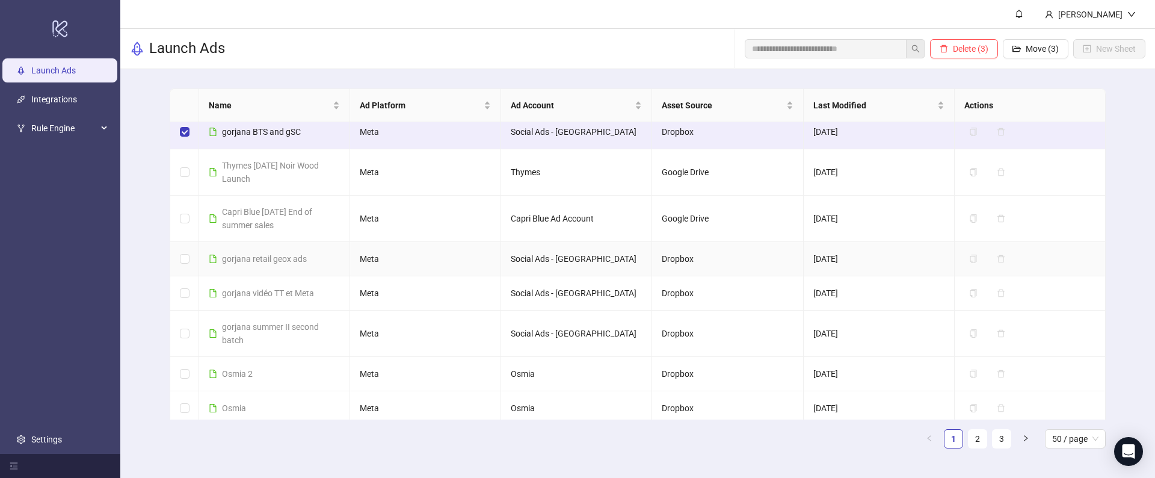
click at [177, 251] on td at bounding box center [184, 259] width 29 height 34
click at [177, 258] on td at bounding box center [184, 259] width 29 height 34
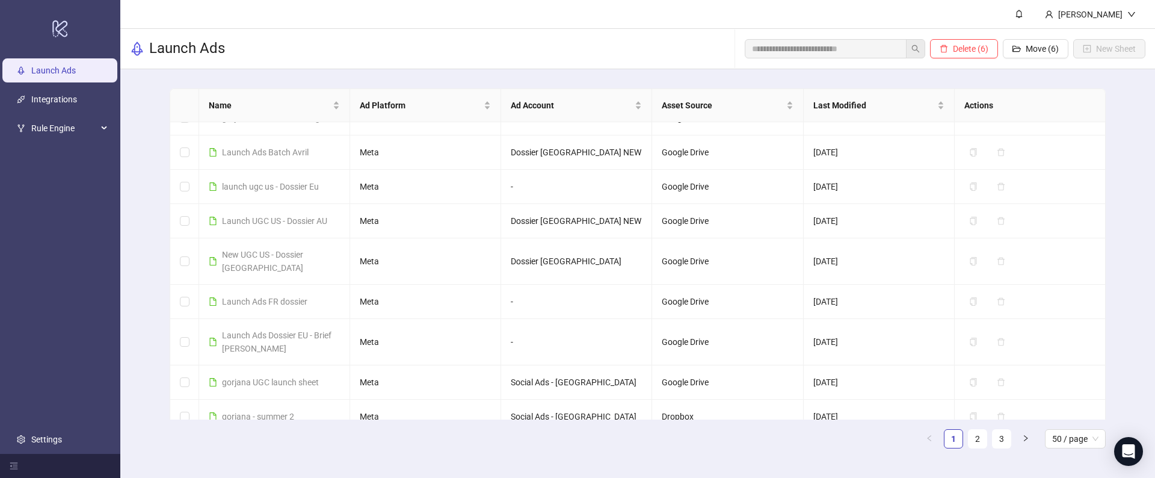
scroll to position [1209, 0]
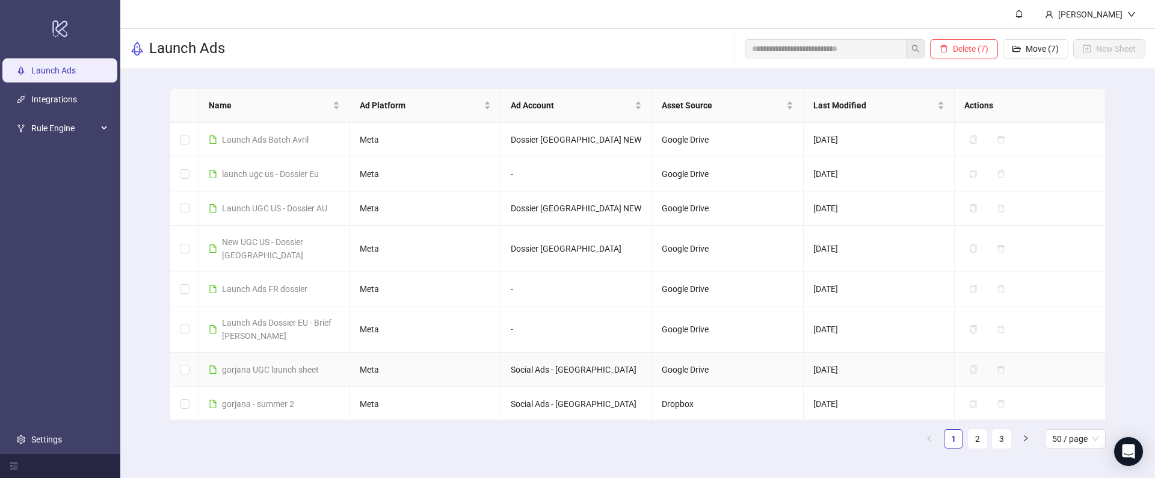
click at [185, 380] on td at bounding box center [184, 370] width 29 height 34
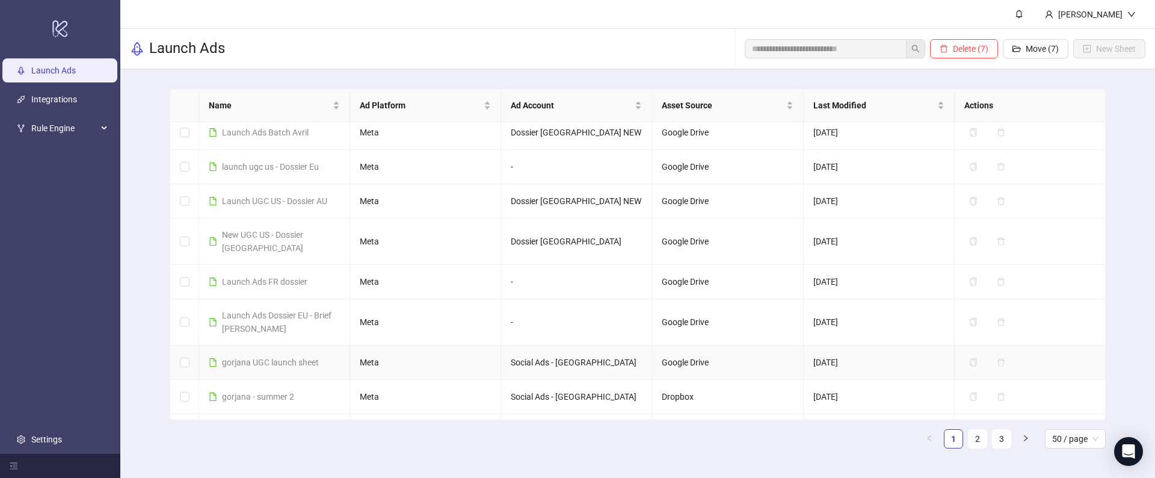
scroll to position [1350, 0]
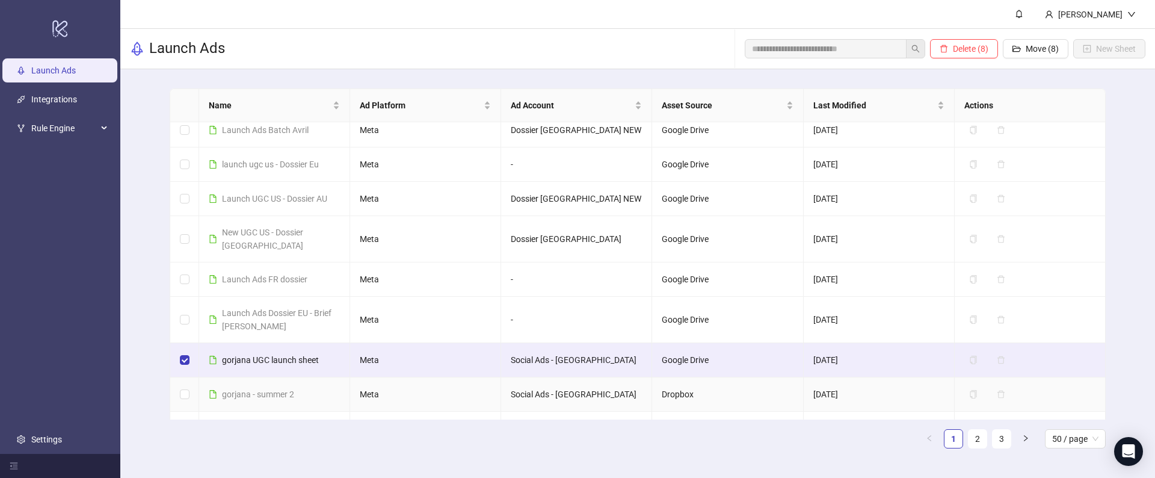
click at [187, 408] on td at bounding box center [184, 394] width 29 height 34
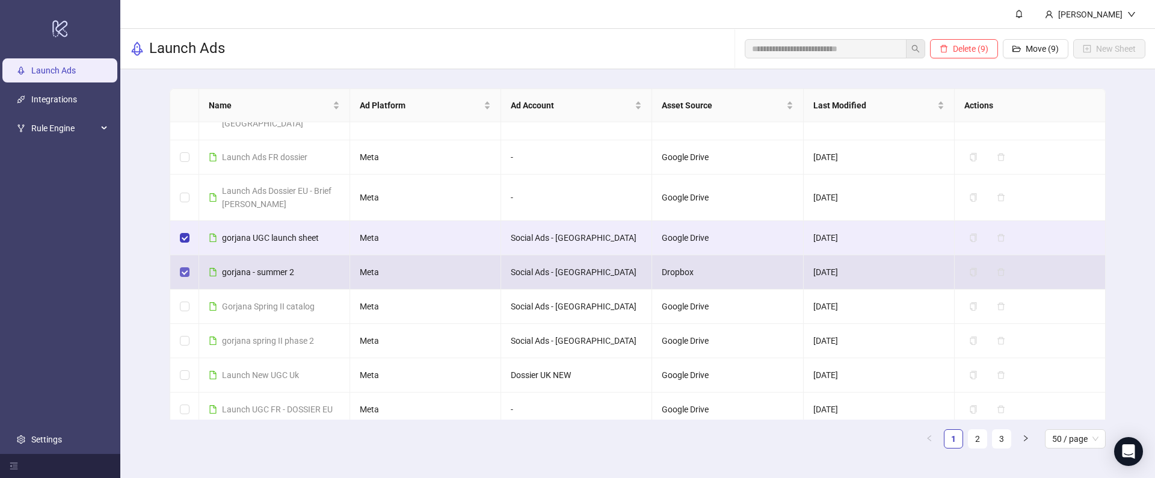
scroll to position [1526, 0]
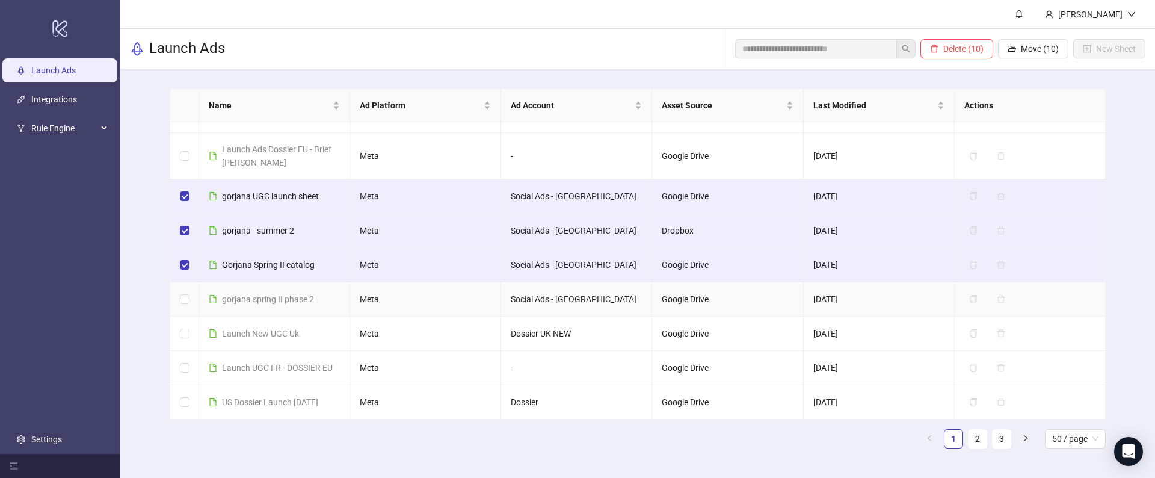
click at [183, 300] on td at bounding box center [184, 299] width 29 height 34
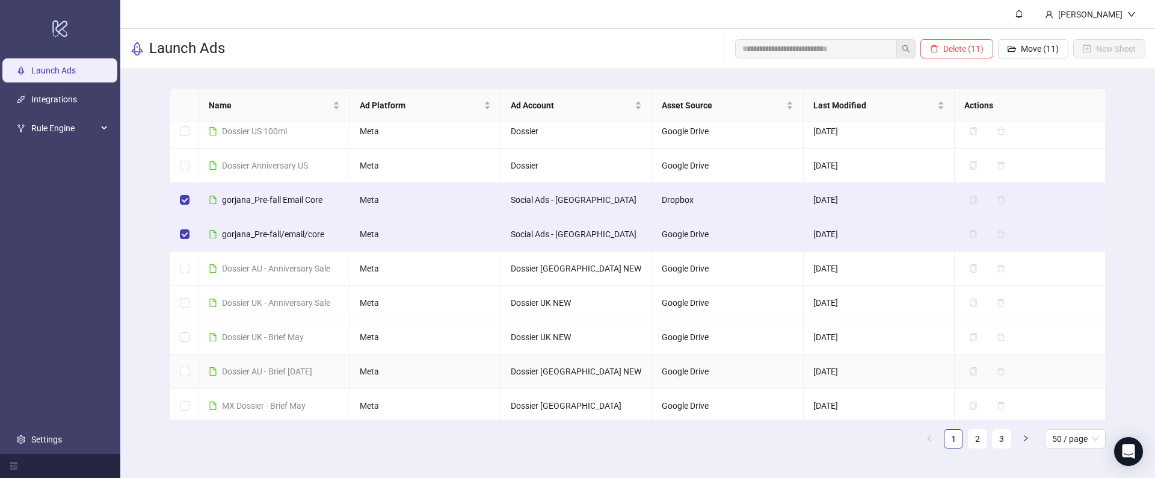
scroll to position [0, 0]
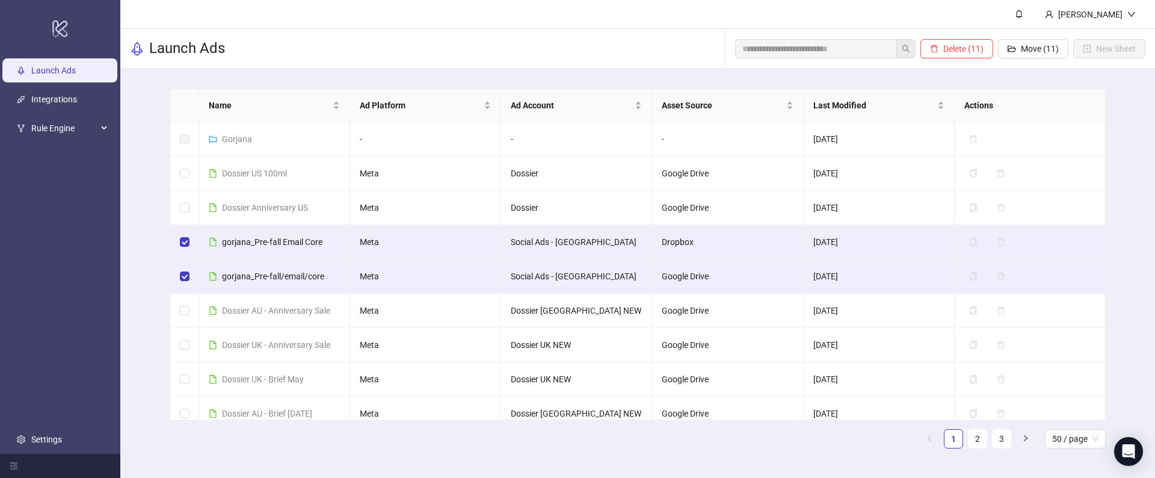
click at [755, 78] on main "Name Ad Platform Ad Account Asset Source Last Modified Actions Gorjana - - - 08…" at bounding box center [637, 273] width 955 height 408
click at [1029, 49] on span "Move (11)" at bounding box center [1040, 49] width 38 height 10
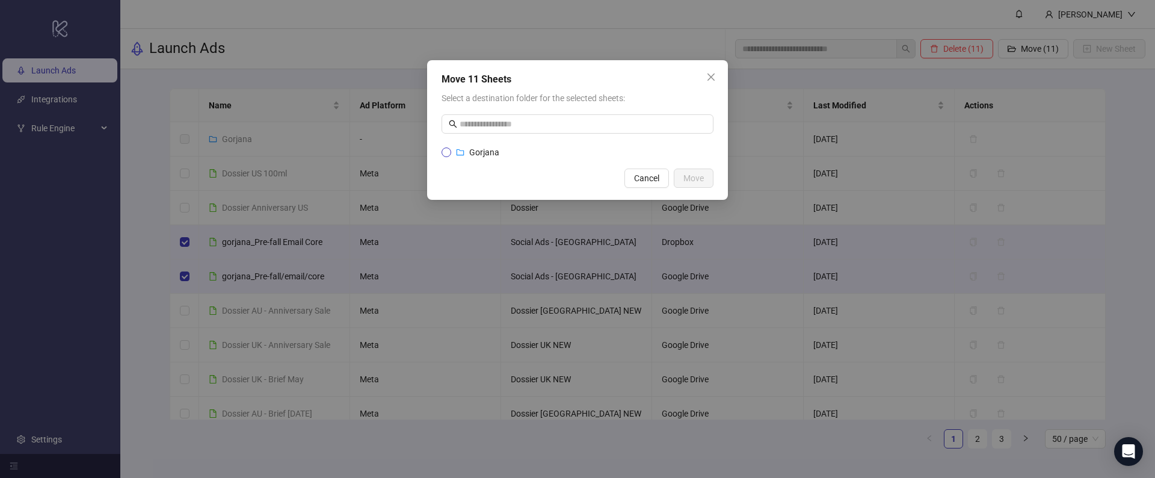
click at [472, 146] on div "Gorjana" at bounding box center [484, 152] width 30 height 13
click at [689, 180] on span "Move" at bounding box center [693, 178] width 20 height 10
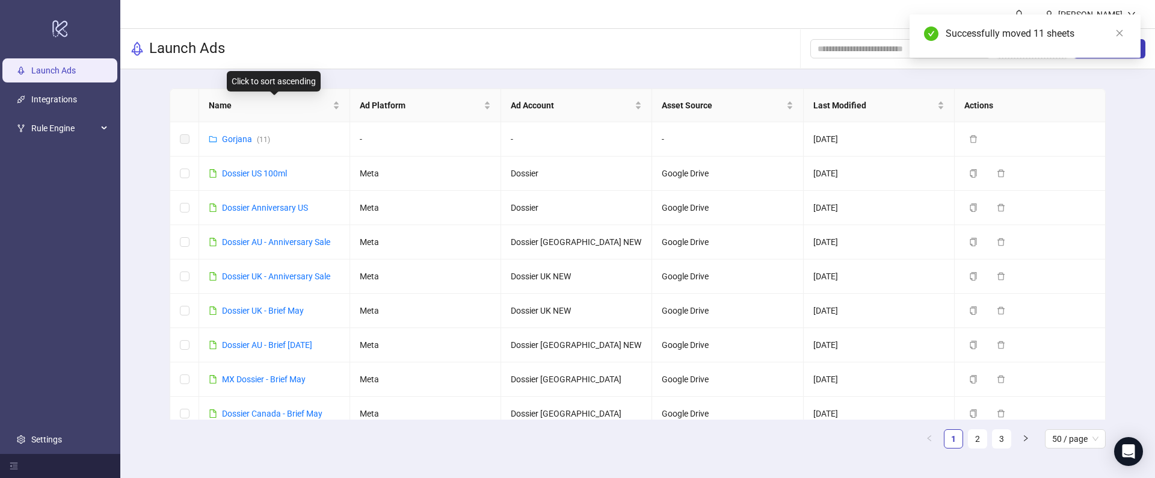
click at [317, 73] on div "Click to sort ascending" at bounding box center [274, 81] width 94 height 20
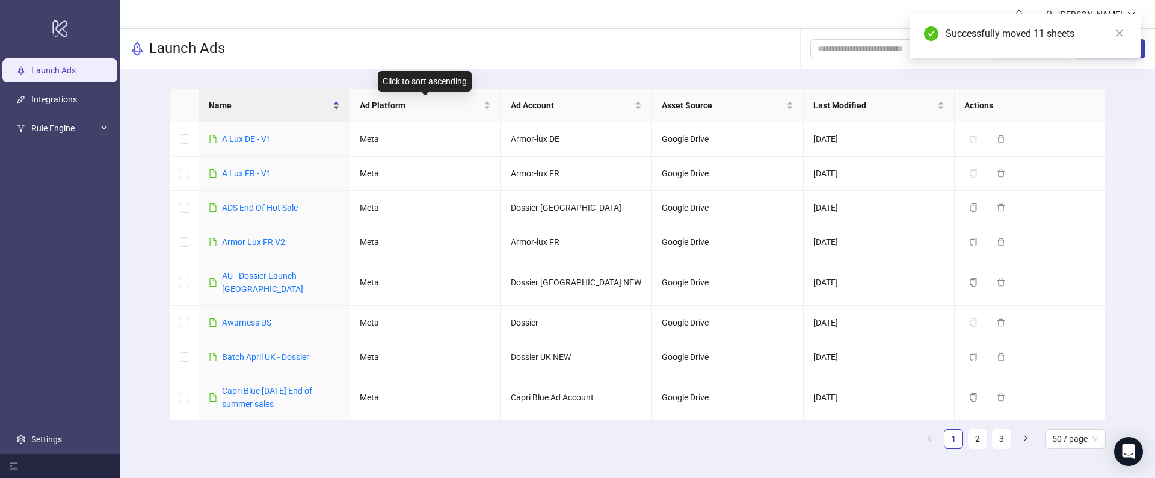
click at [218, 108] on span "Name" at bounding box center [270, 105] width 122 height 13
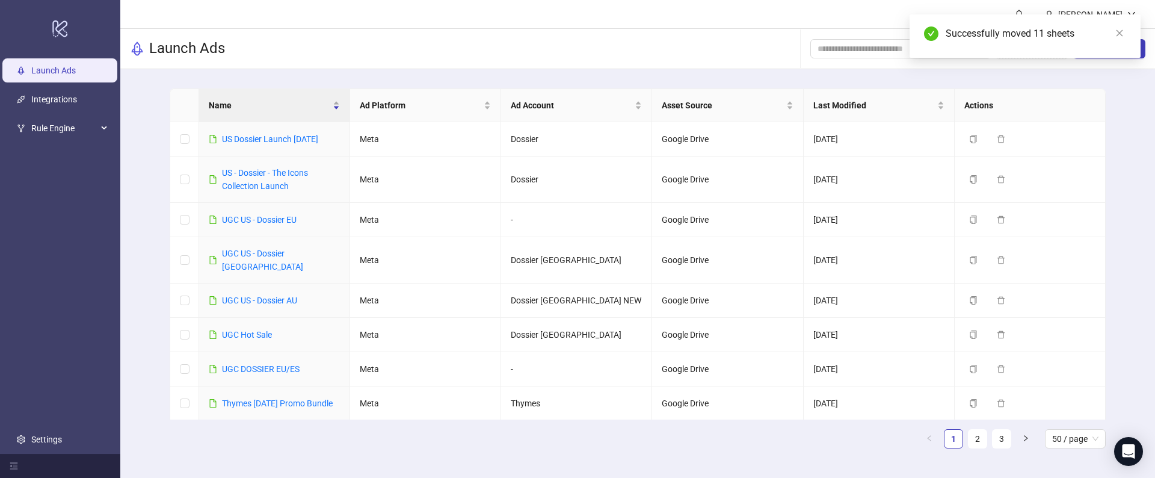
click at [127, 130] on div "Name Ad Platform Ad Account Asset Source Last Modified Actions US Dossier Launc…" at bounding box center [637, 273] width 1035 height 408
click at [334, 108] on div "Name" at bounding box center [274, 105] width 131 height 13
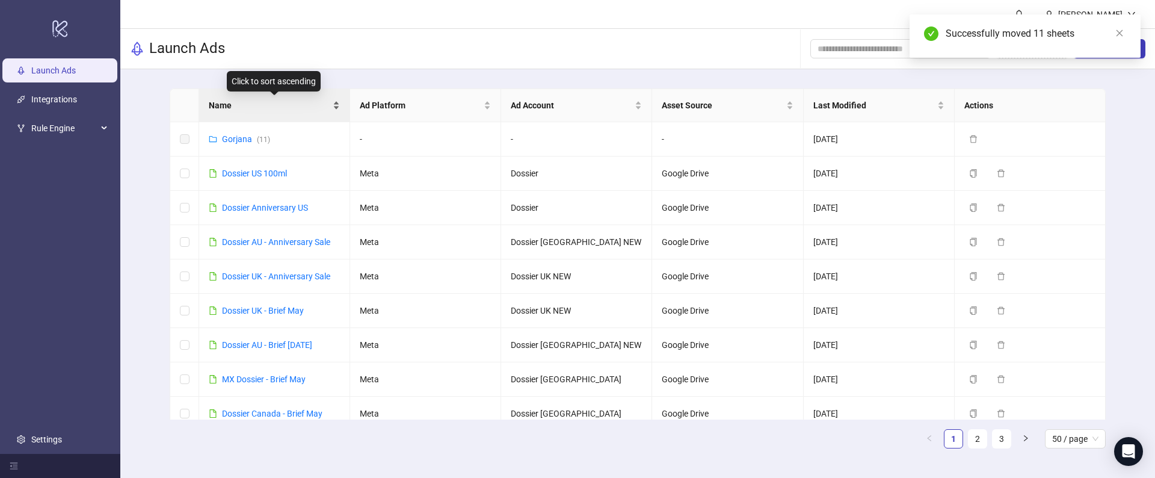
click at [334, 108] on div "Name" at bounding box center [274, 105] width 131 height 13
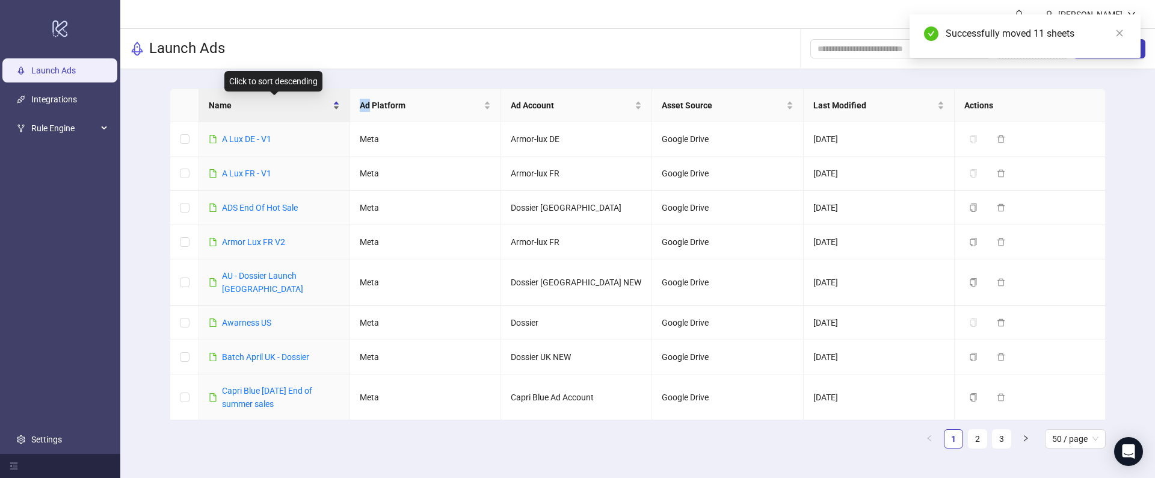
click at [334, 108] on div "Name" at bounding box center [274, 105] width 131 height 13
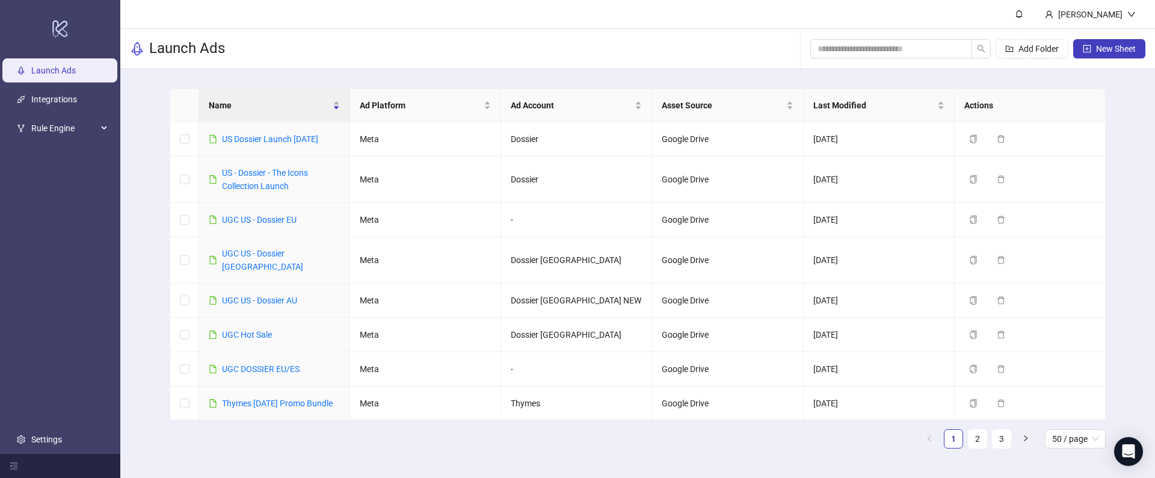
click at [131, 146] on div "Name Ad Platform Ad Account Asset Source Last Modified Actions US Dossier Launc…" at bounding box center [637, 273] width 1035 height 408
click at [338, 109] on div "Name" at bounding box center [274, 105] width 131 height 13
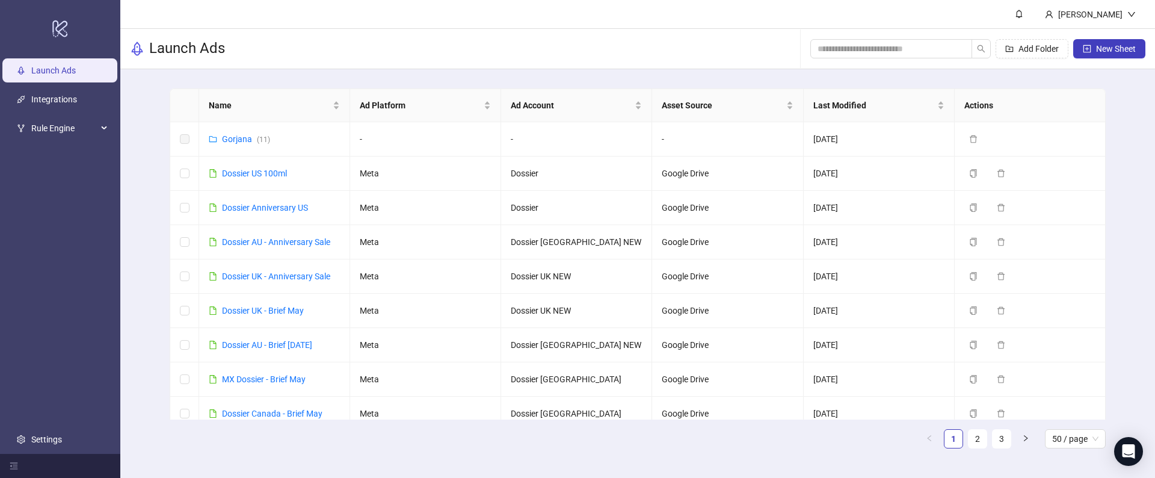
click at [144, 106] on div "Name Ad Platform Ad Account Asset Source Last Modified Actions Gorjana ( 11 ) -…" at bounding box center [637, 273] width 1035 height 408
click at [238, 144] on div "Gorjana ( 11 )" at bounding box center [246, 138] width 48 height 13
click at [238, 141] on link "Gorjana ( 11 )" at bounding box center [246, 139] width 48 height 10
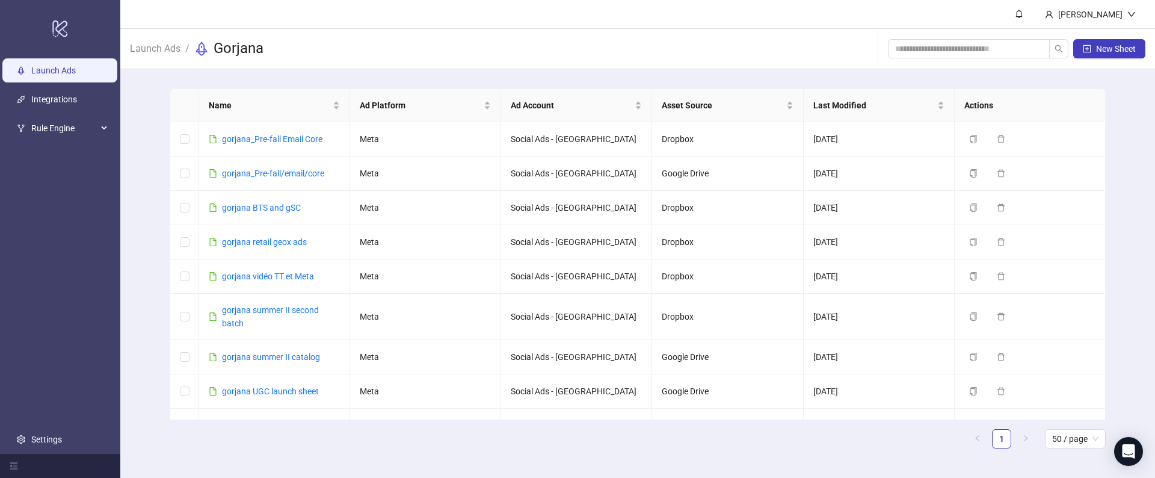
click at [43, 69] on link "Launch Ads" at bounding box center [53, 71] width 45 height 10
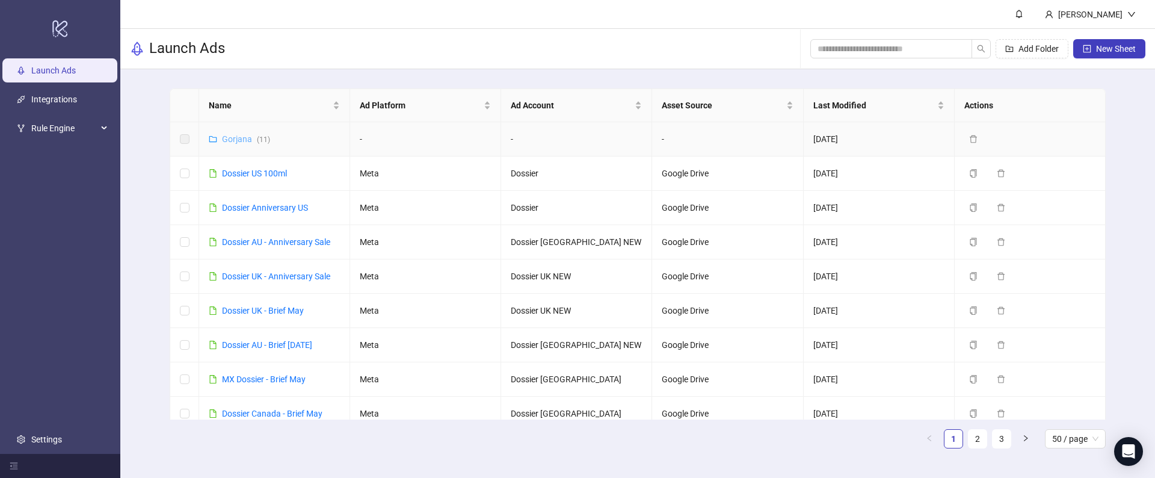
click at [239, 139] on link "Gorjana ( 11 )" at bounding box center [246, 139] width 48 height 10
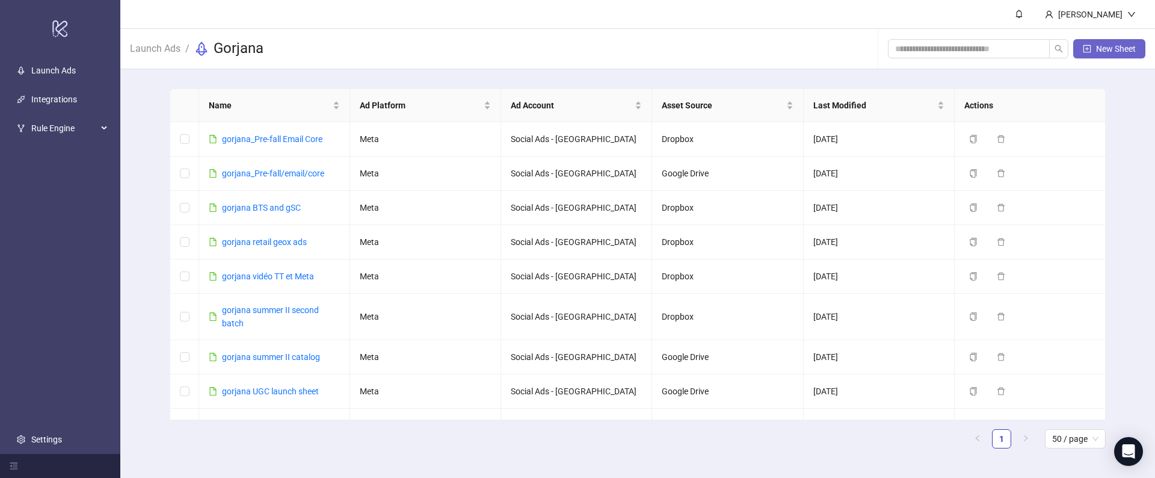
click at [1125, 49] on span "New Sheet" at bounding box center [1116, 49] width 40 height 10
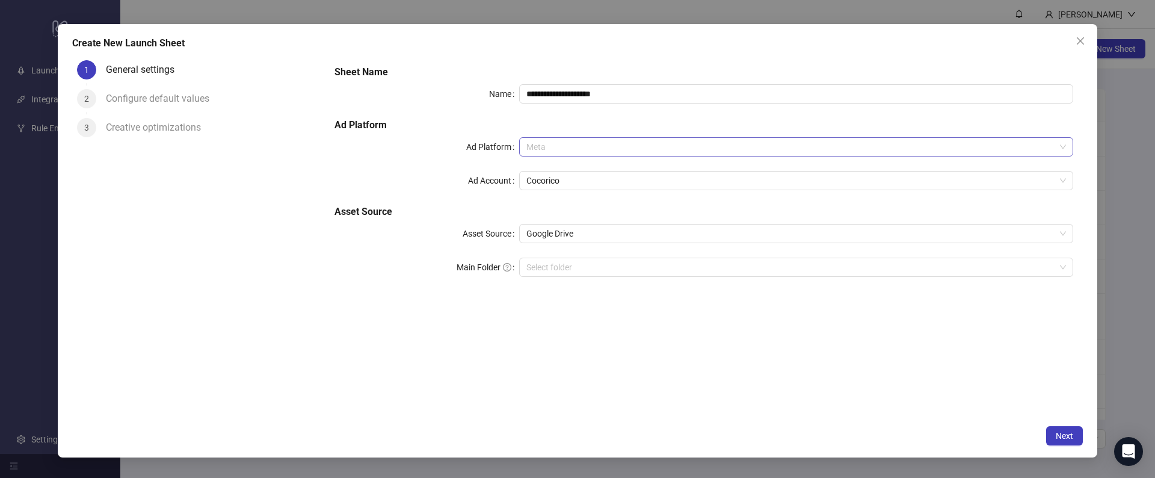
click at [555, 153] on span "Meta" at bounding box center [796, 147] width 540 height 18
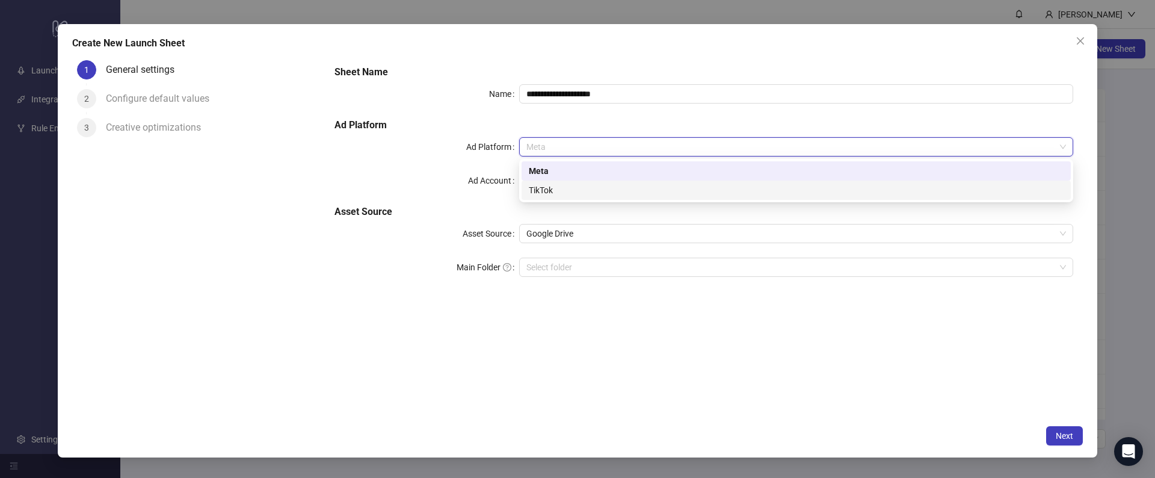
click at [540, 185] on div "TikTok" at bounding box center [796, 189] width 535 height 13
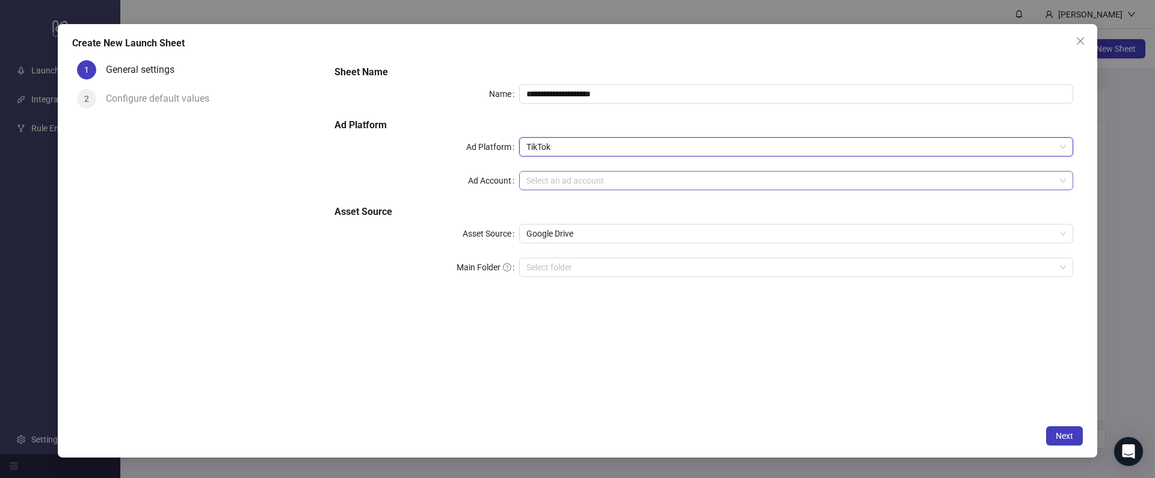
click at [532, 186] on input "Ad Account" at bounding box center [790, 180] width 529 height 18
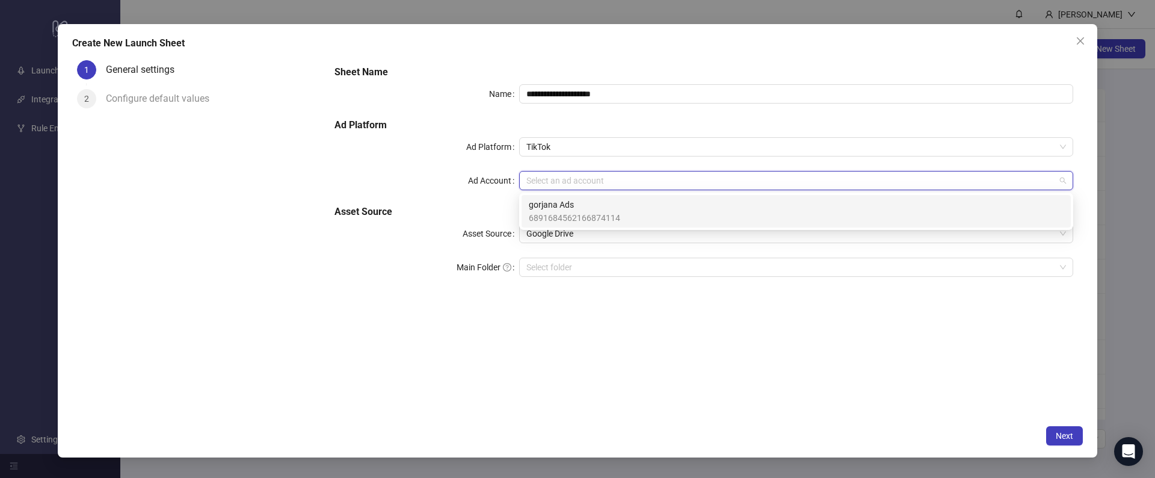
click at [538, 206] on span "gorjana Ads" at bounding box center [574, 204] width 91 height 13
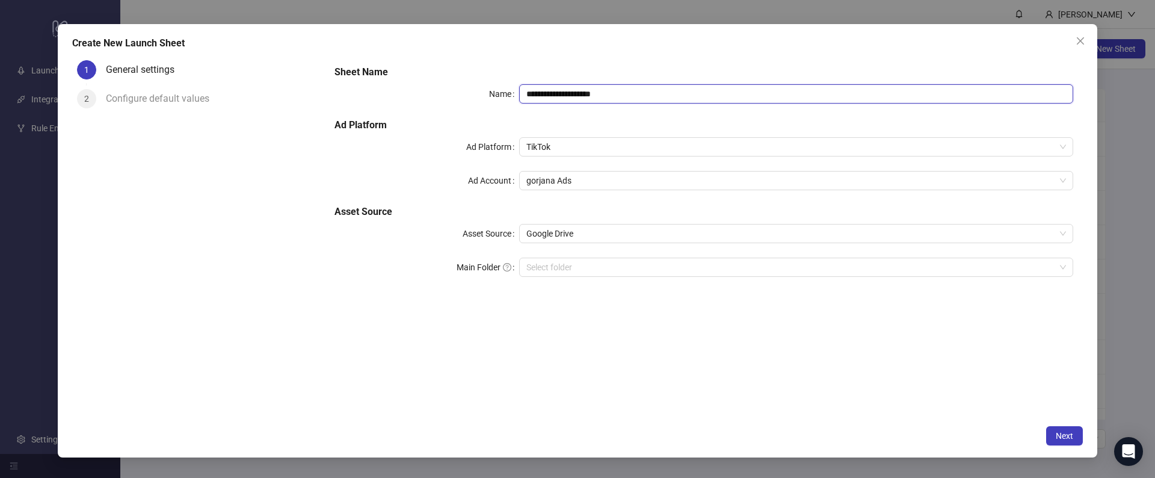
drag, startPoint x: 637, startPoint y: 87, endPoint x: 380, endPoint y: 87, distance: 257.5
click at [380, 87] on div "**********" at bounding box center [703, 93] width 739 height 19
click at [540, 98] on input "**********" at bounding box center [796, 93] width 554 height 19
click at [532, 98] on input "**********" at bounding box center [796, 93] width 554 height 19
click at [543, 233] on span "Google Drive" at bounding box center [796, 233] width 540 height 18
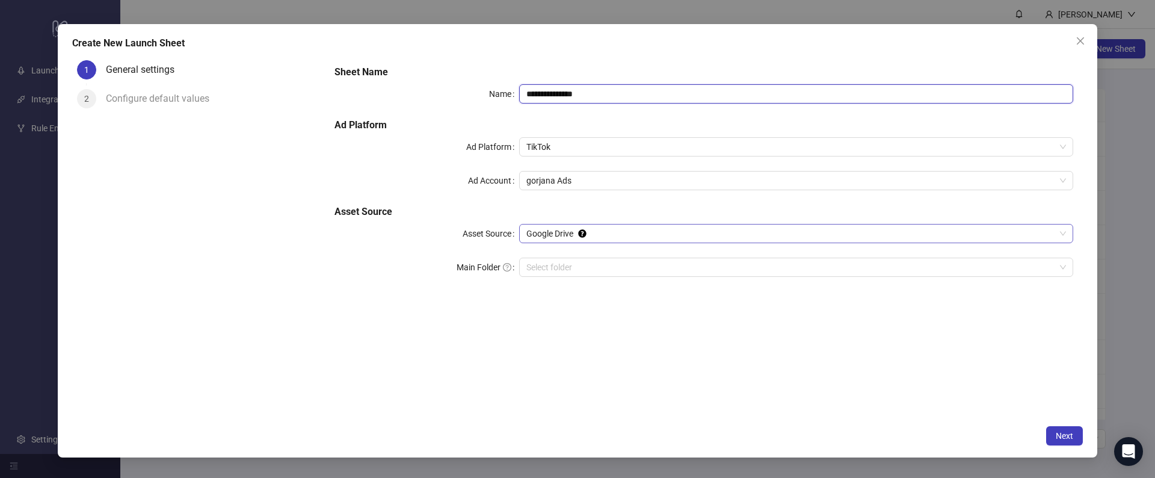
type input "**********"
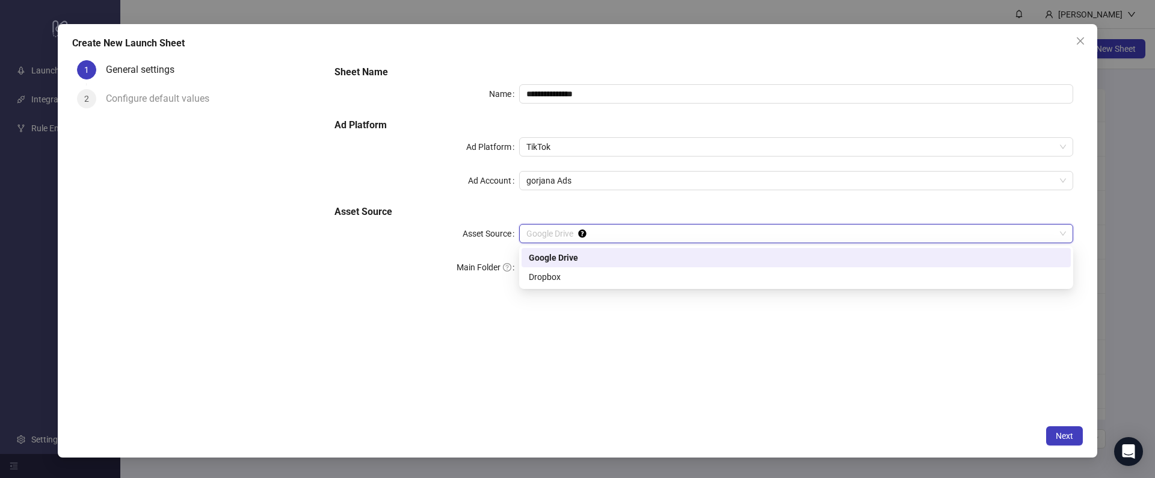
click at [538, 256] on div "Google Drive" at bounding box center [796, 257] width 535 height 13
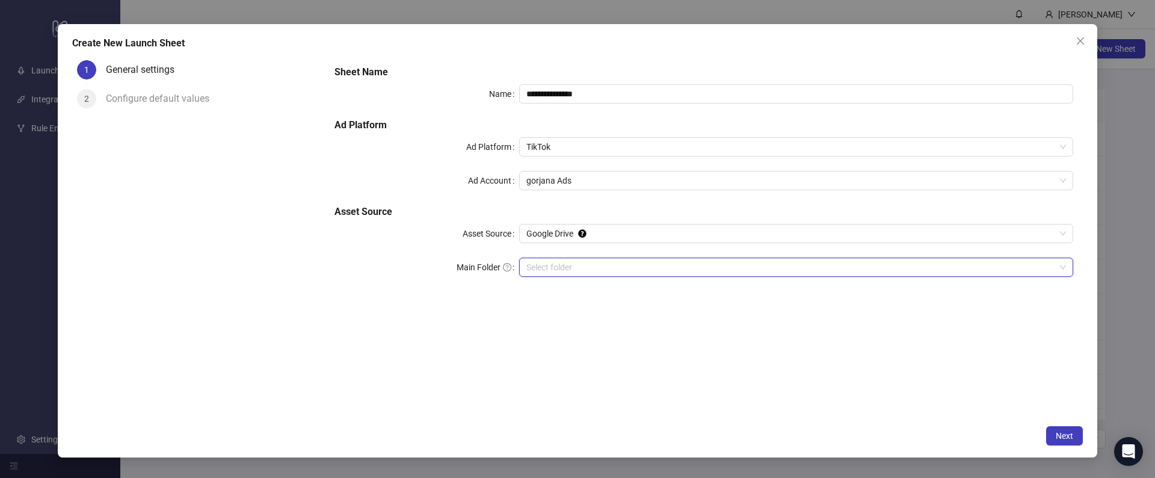
click at [540, 260] on input "Main Folder" at bounding box center [790, 267] width 529 height 18
click at [546, 259] on input "Main Folder" at bounding box center [790, 267] width 529 height 18
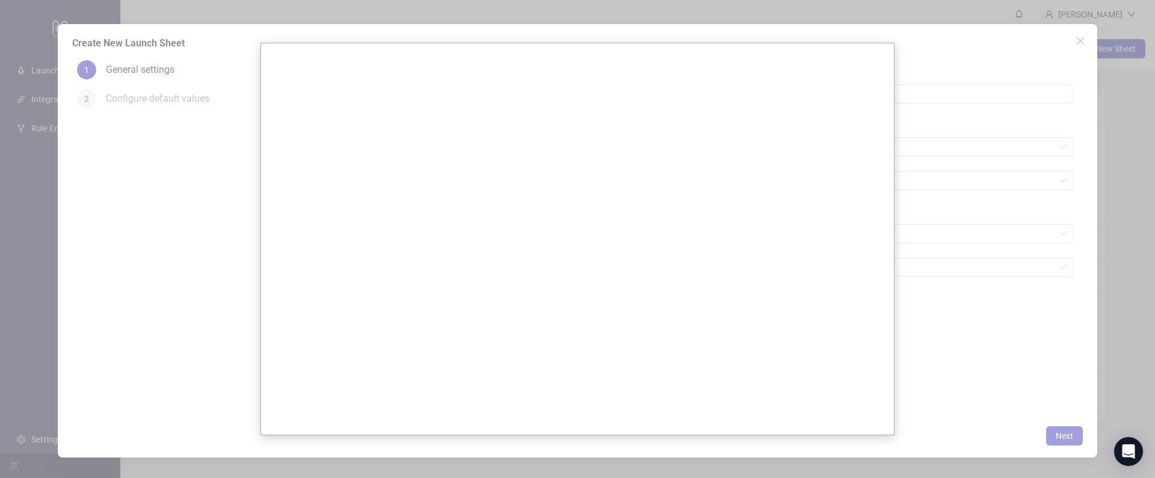
click at [261, 121] on iframe at bounding box center [577, 238] width 633 height 391
drag, startPoint x: 207, startPoint y: 147, endPoint x: 264, endPoint y: 147, distance: 57.1
click at [211, 147] on div at bounding box center [577, 239] width 1155 height 478
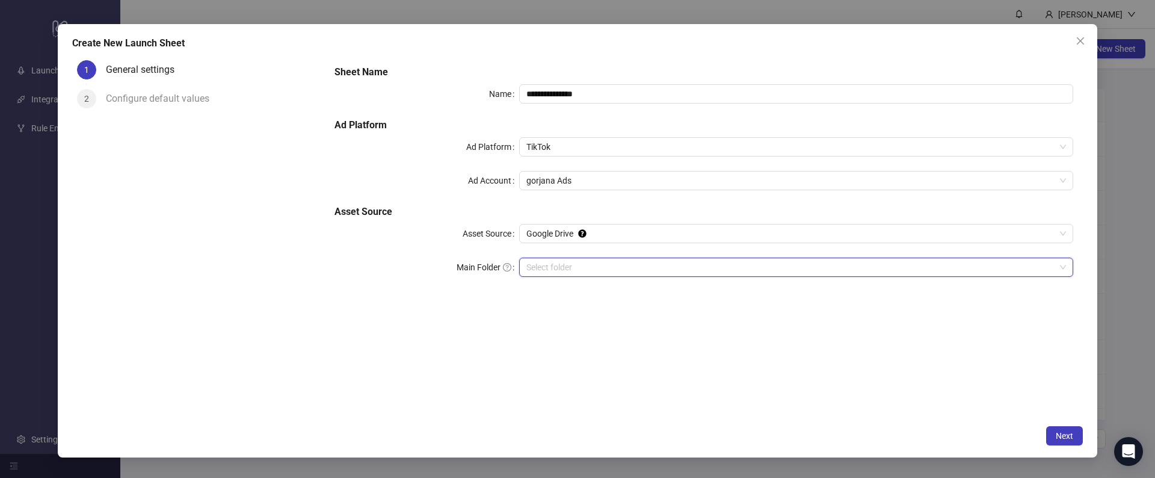
click at [242, 177] on div "1 General settings 2 Configure default values" at bounding box center [198, 237] width 253 height 364
click at [1094, 38] on div "**********" at bounding box center [578, 241] width 1040 height 434
click at [1083, 40] on icon "close" at bounding box center [1081, 41] width 10 height 10
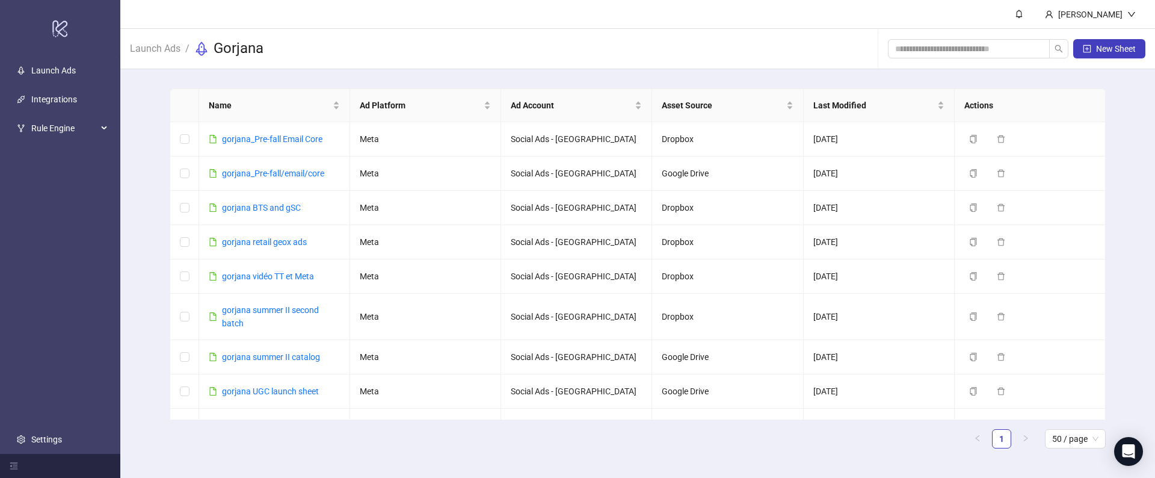
click at [38, 426] on ul "Launch Ads Integrations Rule Engine Settings" at bounding box center [60, 255] width 120 height 398
click at [37, 436] on link "Settings" at bounding box center [46, 439] width 31 height 10
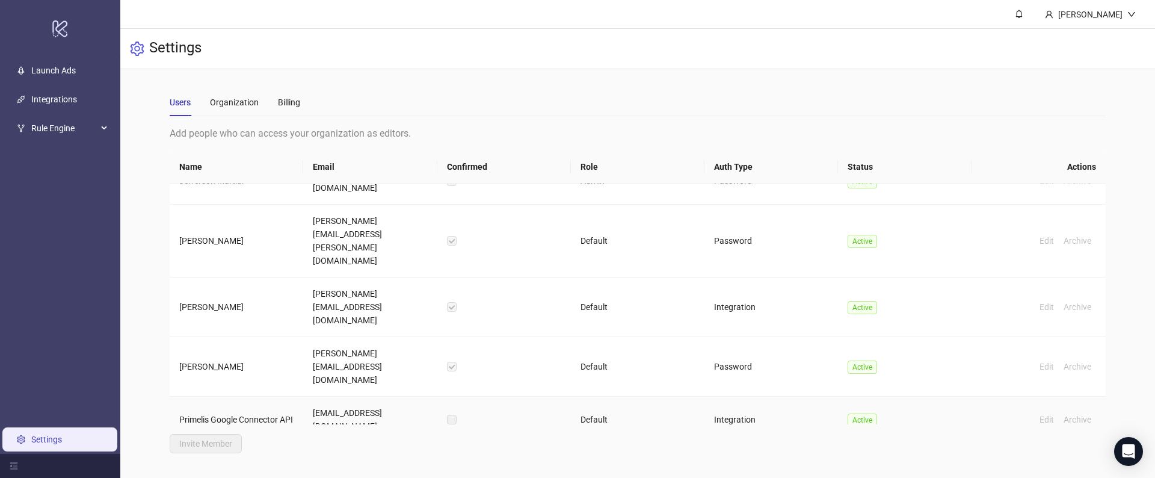
scroll to position [179, 0]
click at [449, 411] on label at bounding box center [452, 417] width 10 height 13
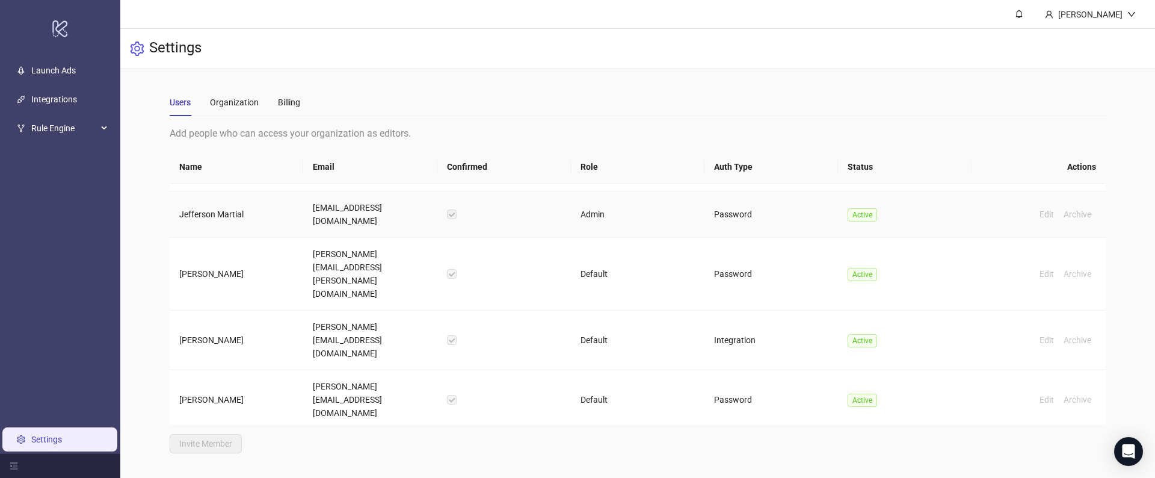
scroll to position [144, 0]
click at [227, 99] on div "Organization" at bounding box center [234, 102] width 49 height 13
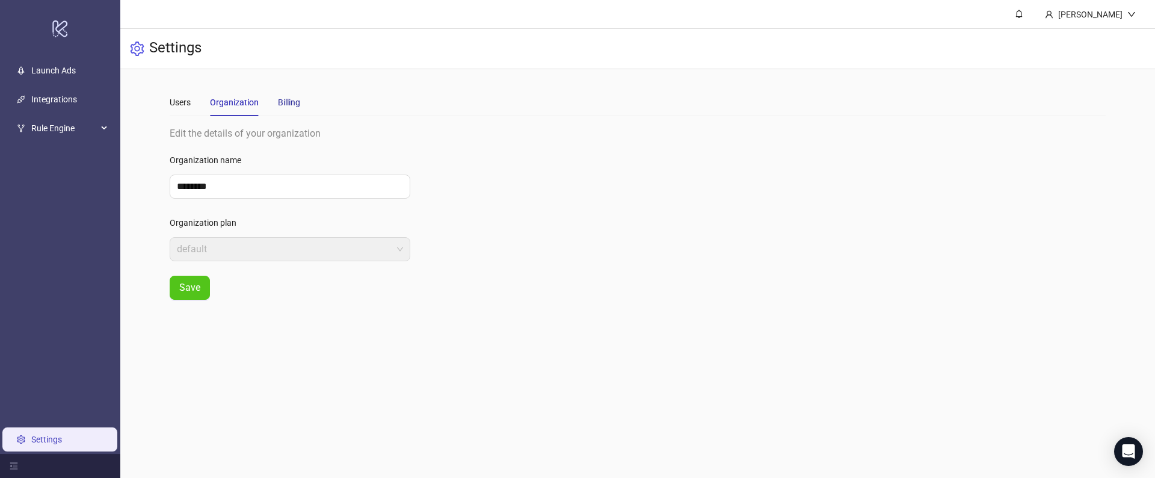
click at [281, 101] on div "Billing" at bounding box center [289, 102] width 22 height 13
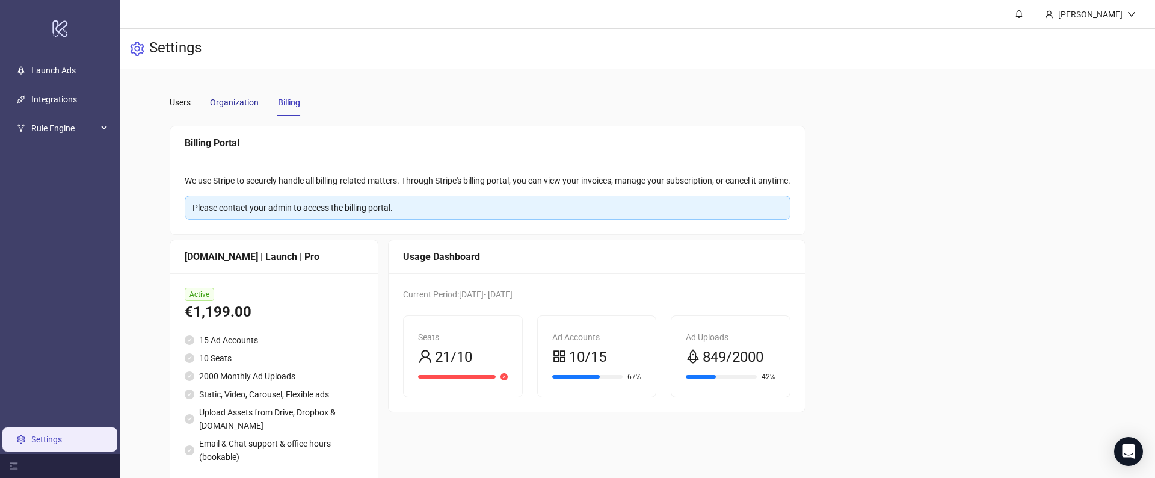
click at [222, 100] on div "Organization" at bounding box center [234, 102] width 49 height 13
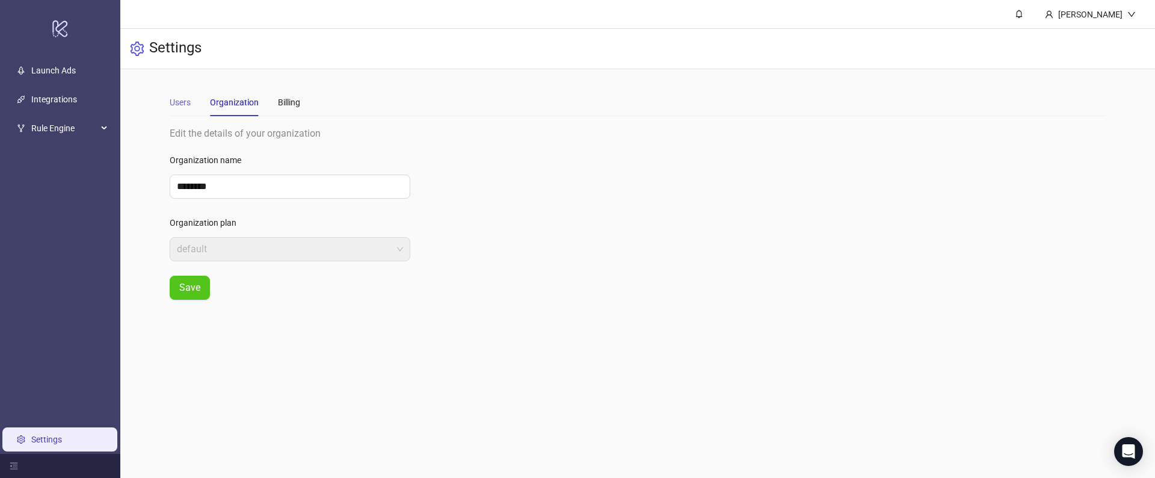
click at [185, 111] on div "Users" at bounding box center [180, 102] width 21 height 28
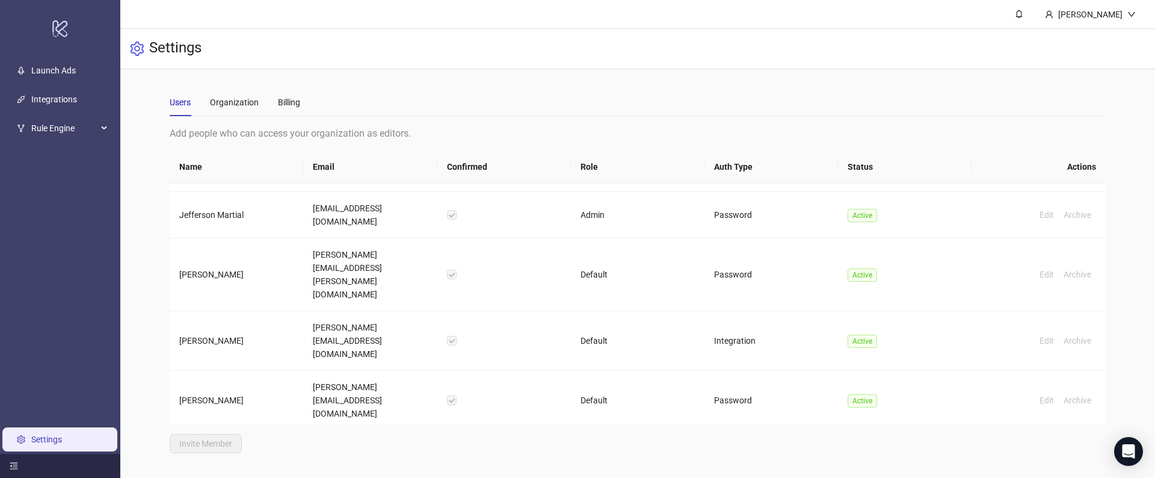
click at [18, 463] on div at bounding box center [60, 466] width 120 height 24
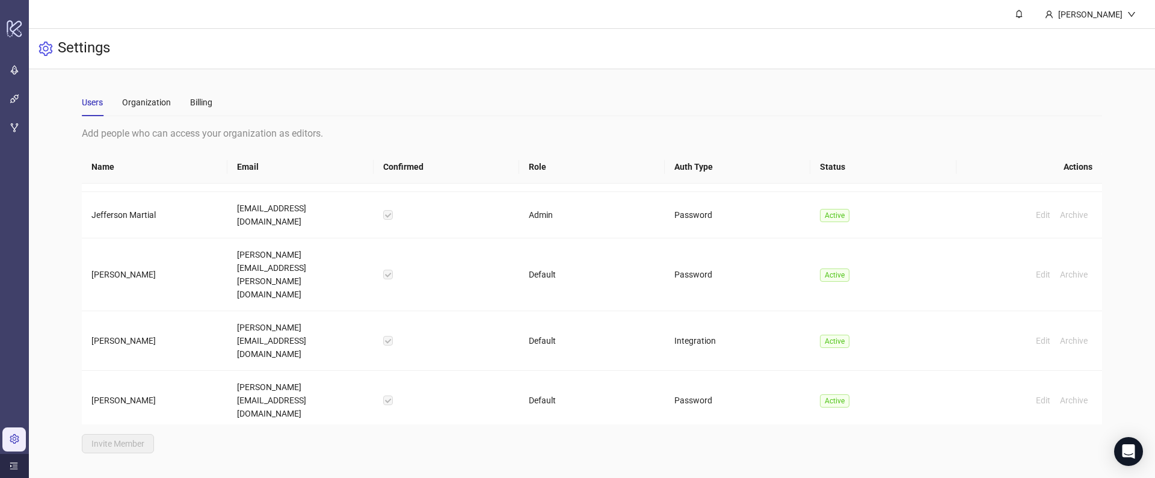
click at [18, 463] on div at bounding box center [14, 466] width 29 height 24
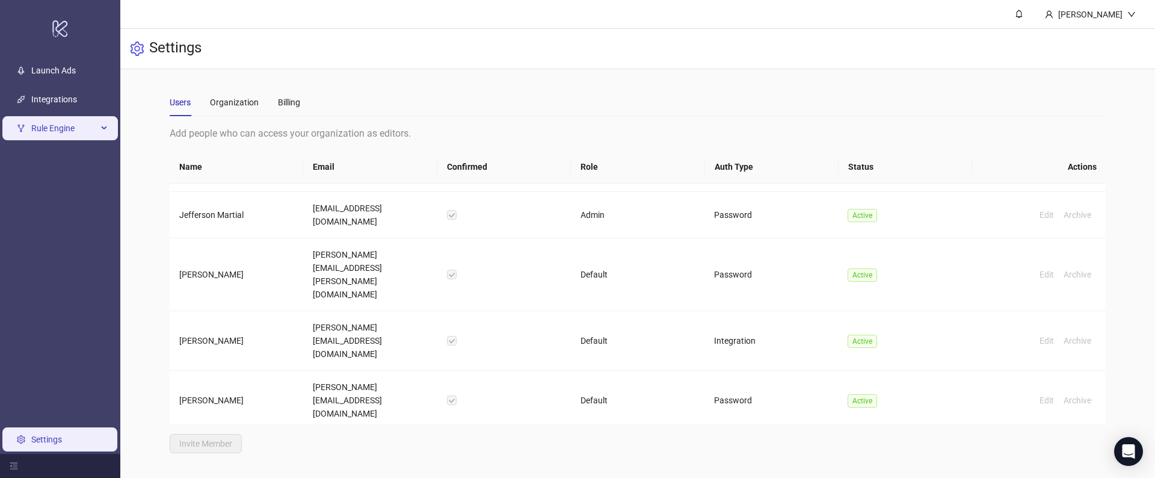
click at [51, 117] on span "Rule Engine" at bounding box center [64, 128] width 66 height 24
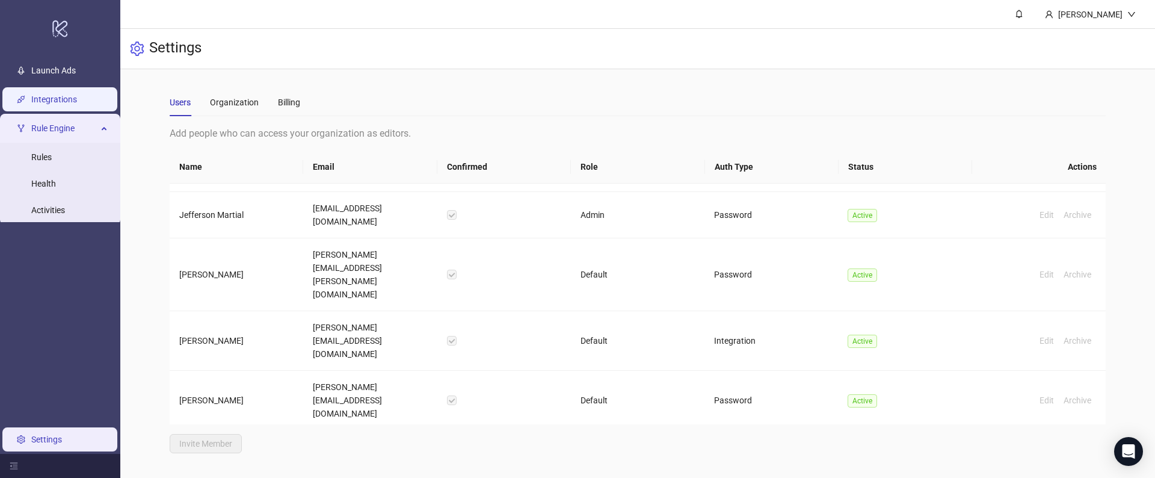
click at [49, 94] on link "Integrations" at bounding box center [54, 99] width 46 height 10
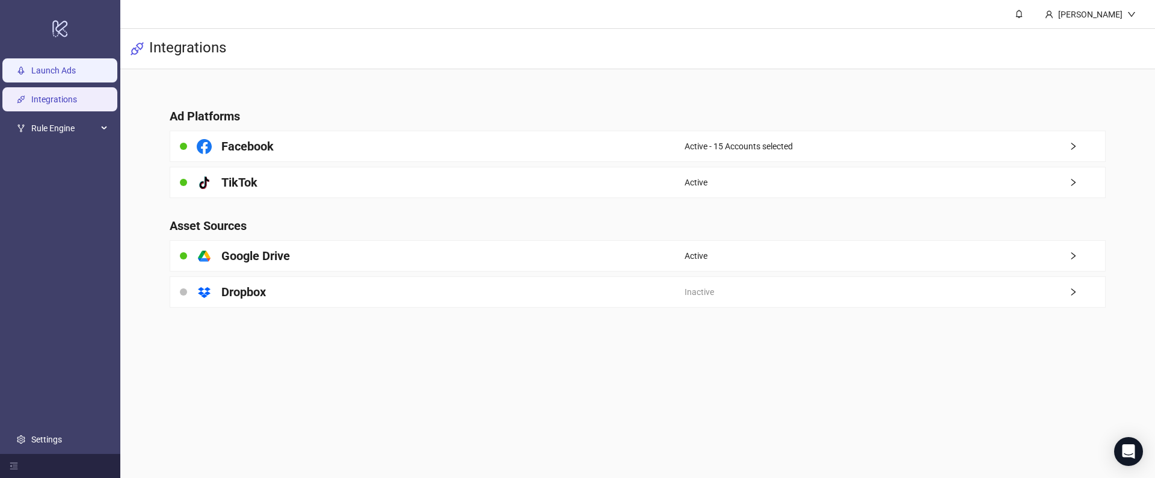
click at [43, 66] on link "Launch Ads" at bounding box center [53, 71] width 45 height 10
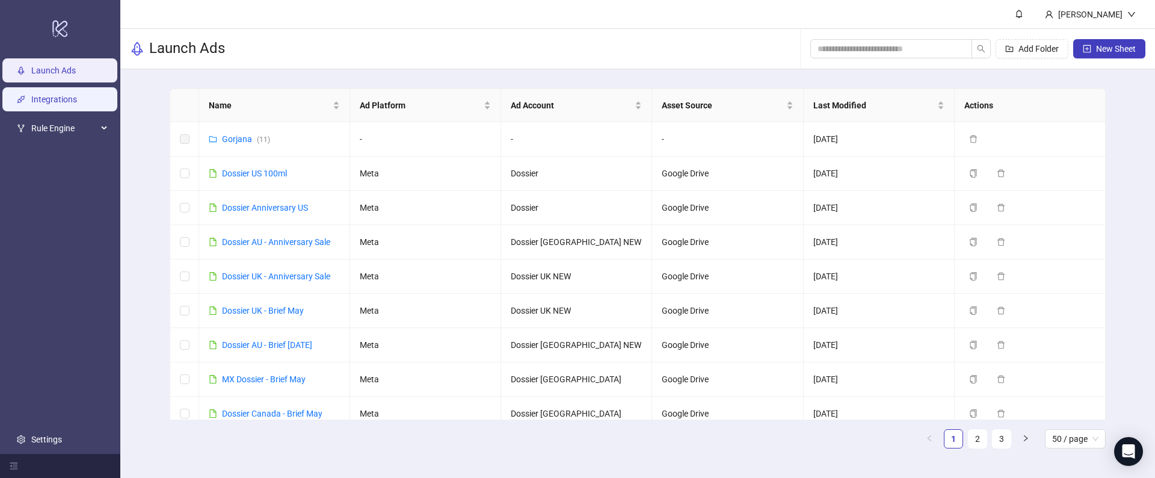
click at [45, 102] on link "Integrations" at bounding box center [54, 99] width 46 height 10
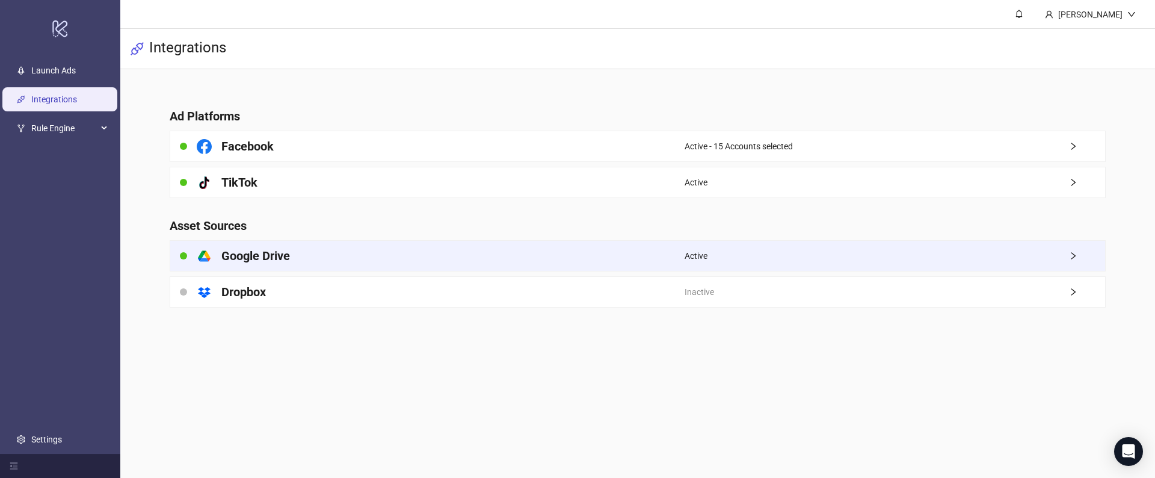
click at [314, 265] on div "platform/google_drive Google Drive" at bounding box center [427, 256] width 514 height 30
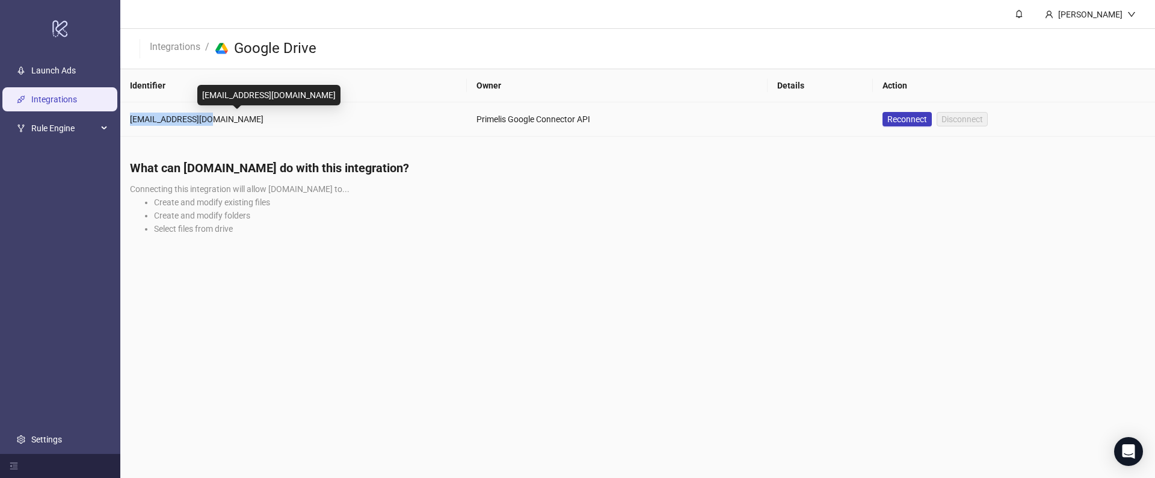
drag, startPoint x: 134, startPoint y: 116, endPoint x: 240, endPoint y: 116, distance: 106.5
click at [240, 116] on div "primelis@kitchn.io" at bounding box center [293, 118] width 327 height 13
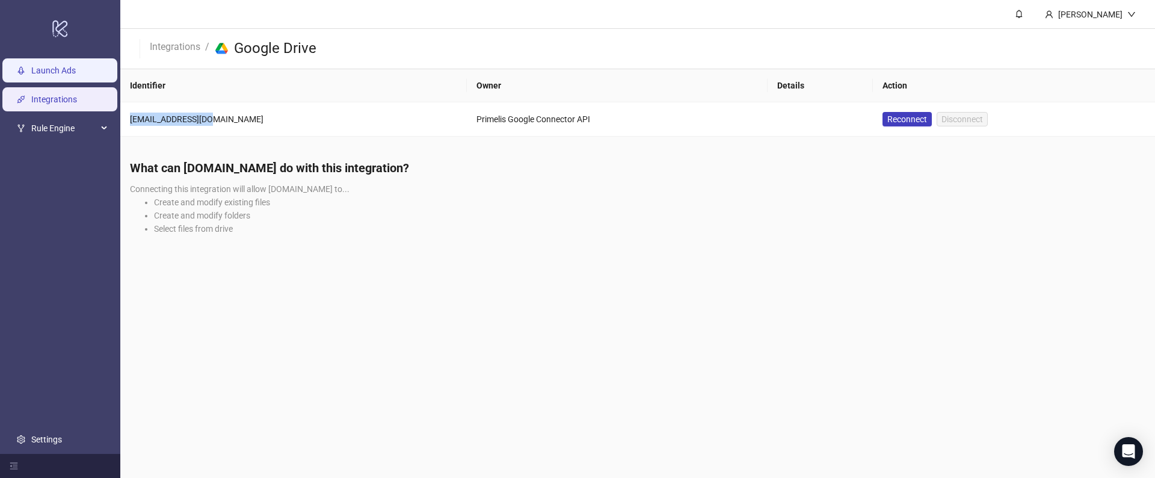
click at [41, 75] on link "Launch Ads" at bounding box center [53, 71] width 45 height 10
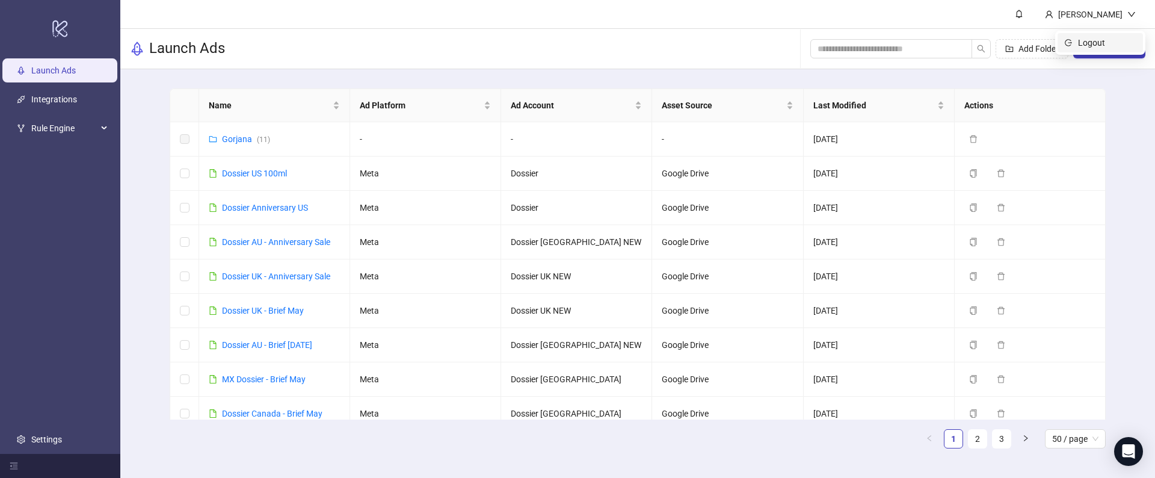
click at [1090, 49] on li "Logout" at bounding box center [1100, 42] width 85 height 19
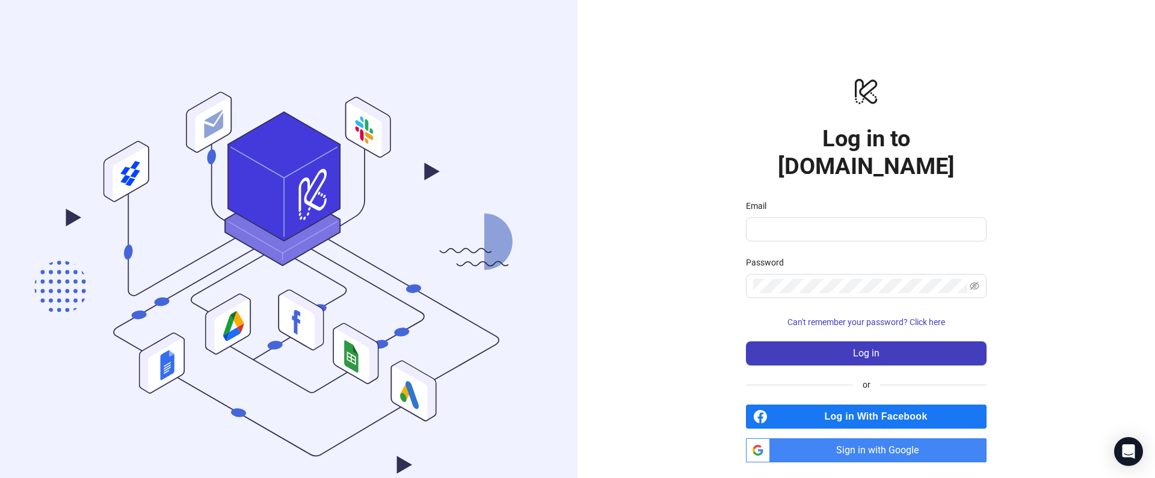
click at [798, 438] on span "Sign in with Google" at bounding box center [881, 450] width 212 height 24
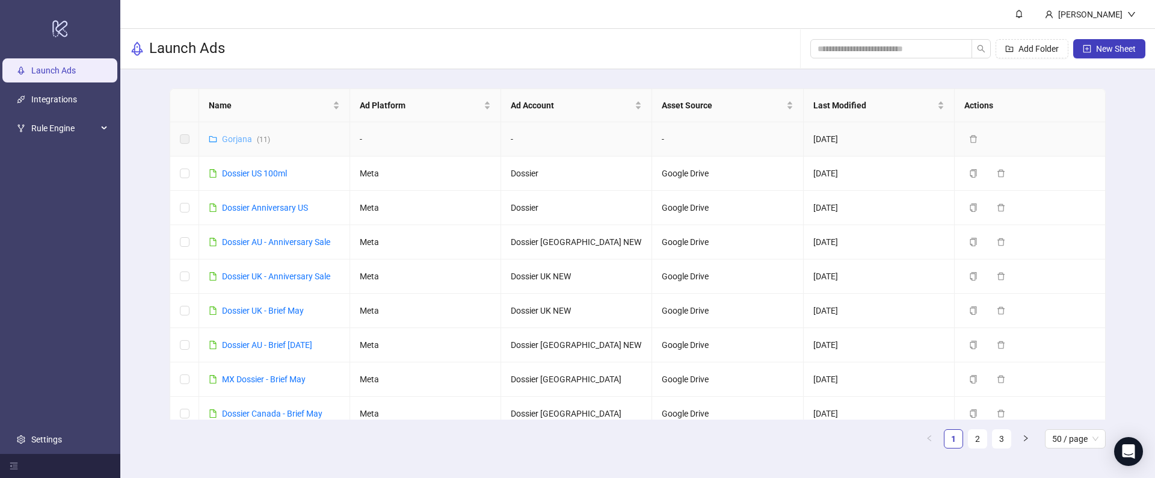
click at [233, 141] on link "Gorjana ( 11 )" at bounding box center [246, 139] width 48 height 10
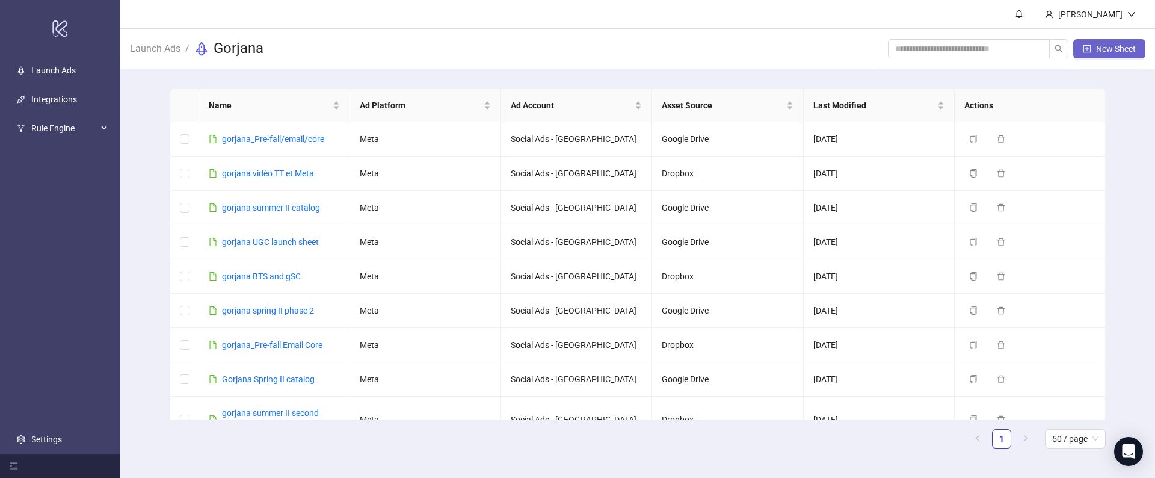
click at [1089, 47] on icon "plus-square" at bounding box center [1087, 49] width 8 height 8
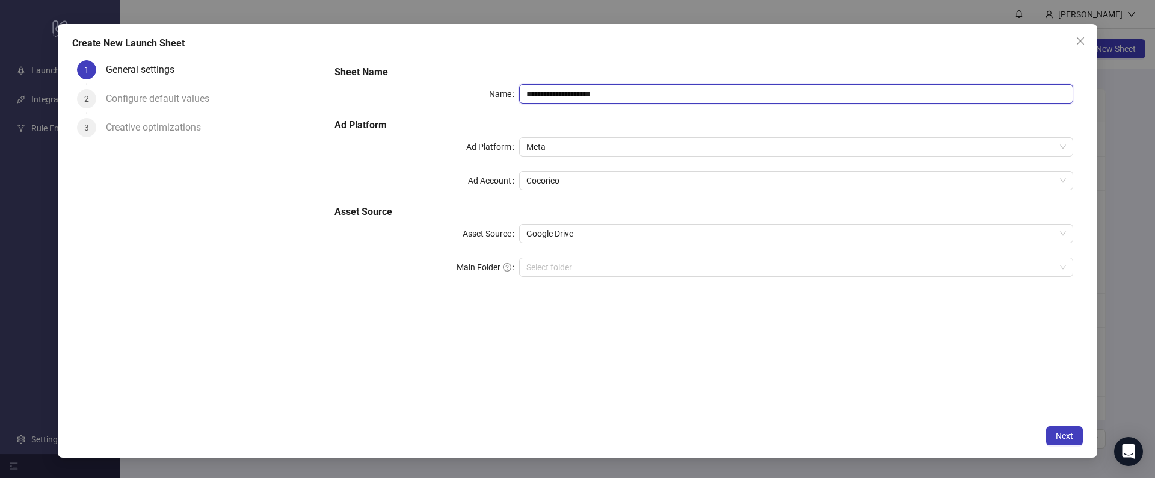
click at [591, 97] on input "**********" at bounding box center [796, 93] width 554 height 19
type input "*"
click at [547, 148] on span "Meta" at bounding box center [796, 147] width 540 height 18
type input "**********"
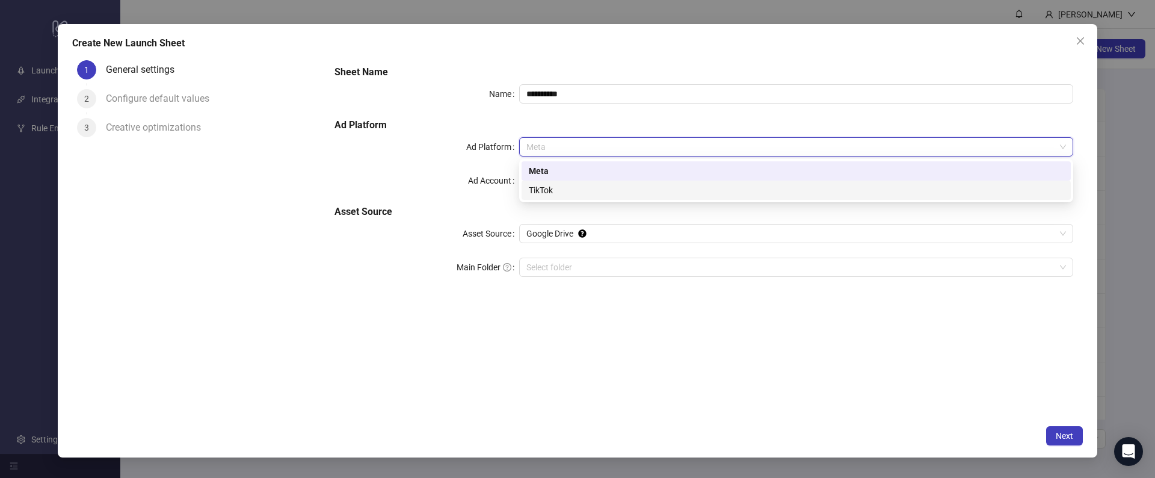
click at [540, 189] on div "TikTok" at bounding box center [796, 189] width 535 height 13
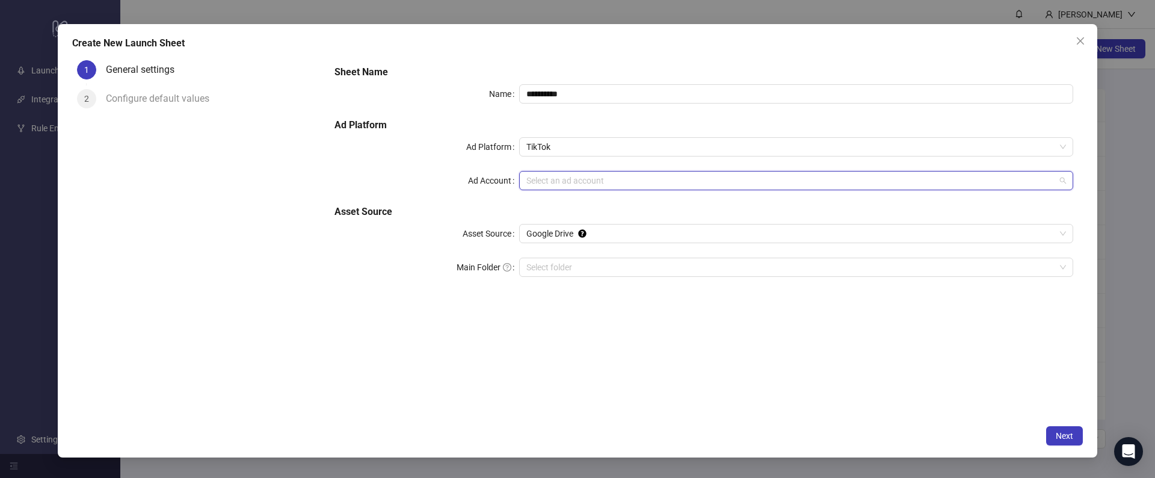
click at [540, 180] on input "Ad Account" at bounding box center [790, 180] width 529 height 18
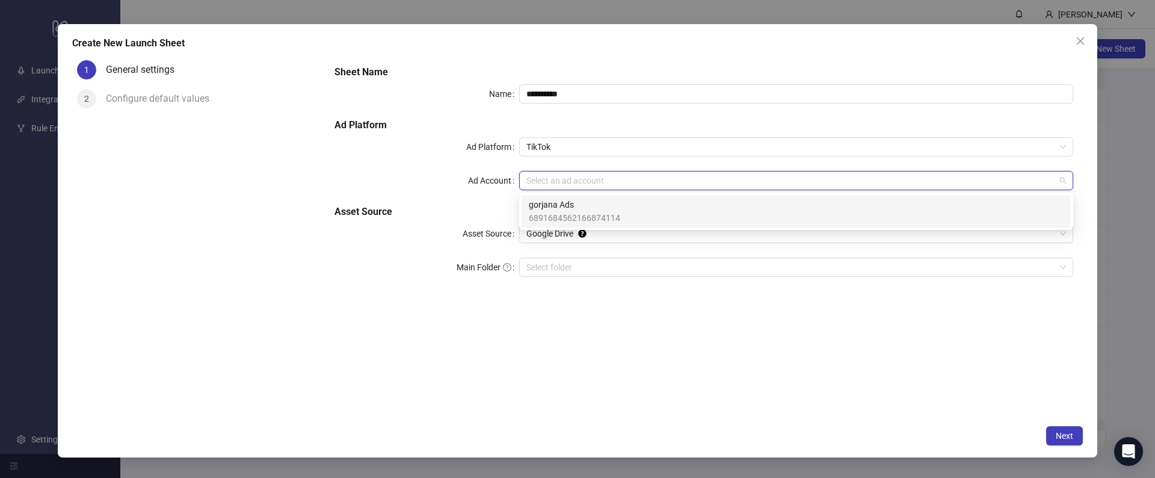
click at [538, 212] on span "6891684562166874114" at bounding box center [574, 217] width 91 height 13
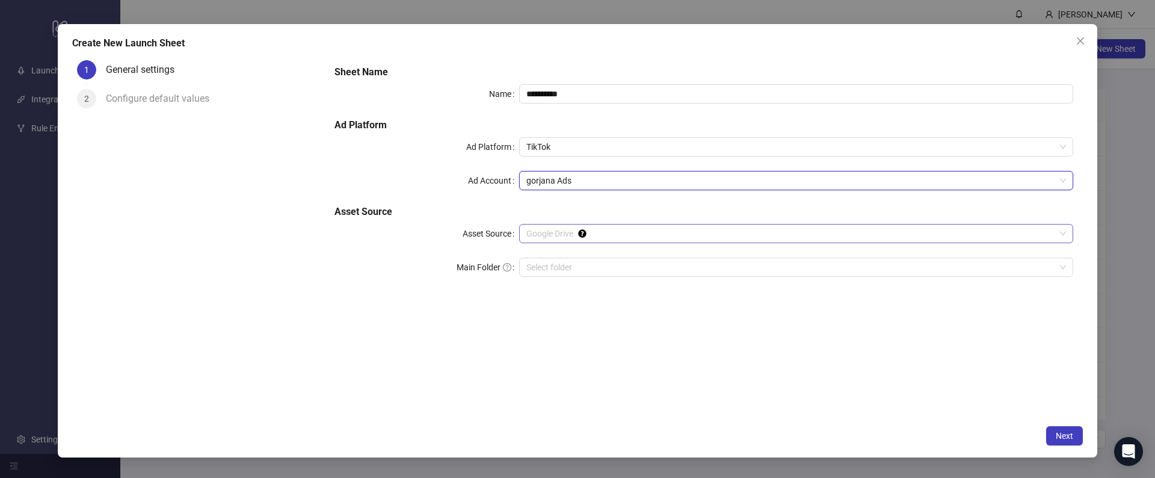
click at [538, 231] on span "Google Drive" at bounding box center [796, 233] width 540 height 18
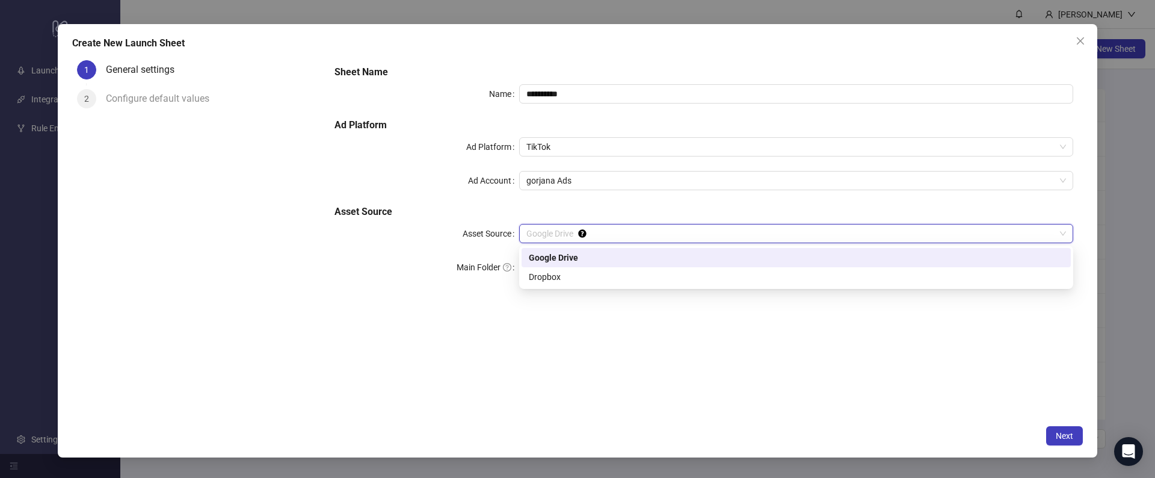
click at [539, 256] on div "Google Drive" at bounding box center [796, 257] width 535 height 13
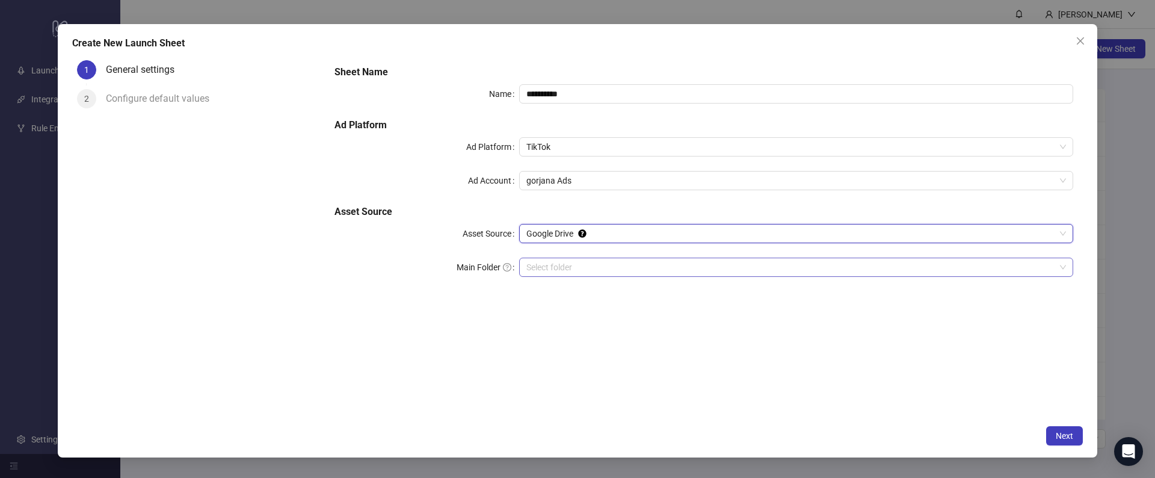
click at [532, 265] on input "Main Folder" at bounding box center [790, 267] width 529 height 18
click at [1066, 439] on span "Next" at bounding box center [1064, 436] width 17 height 10
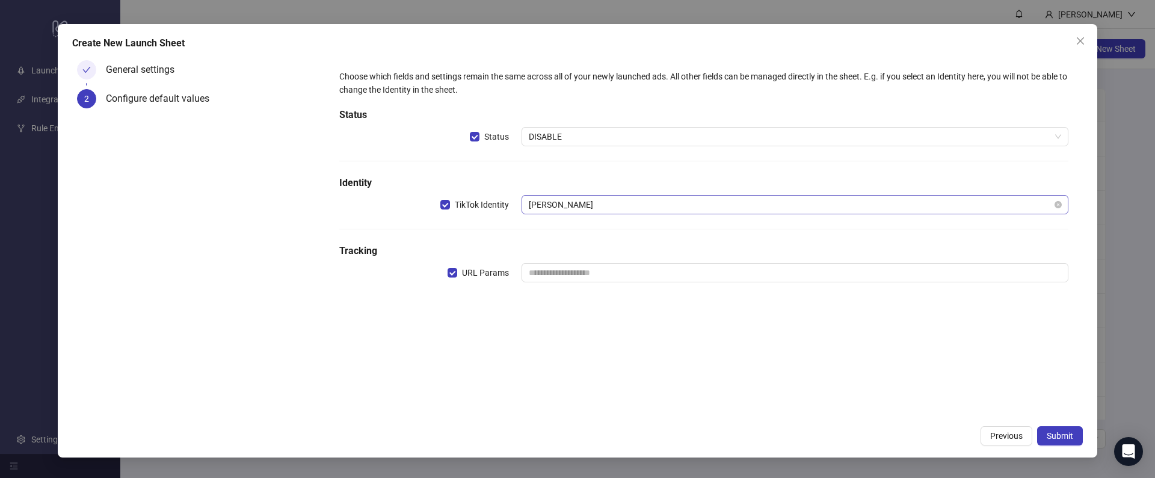
click at [541, 205] on span "Lauren Elizabeth" at bounding box center [795, 205] width 532 height 18
type input "*"
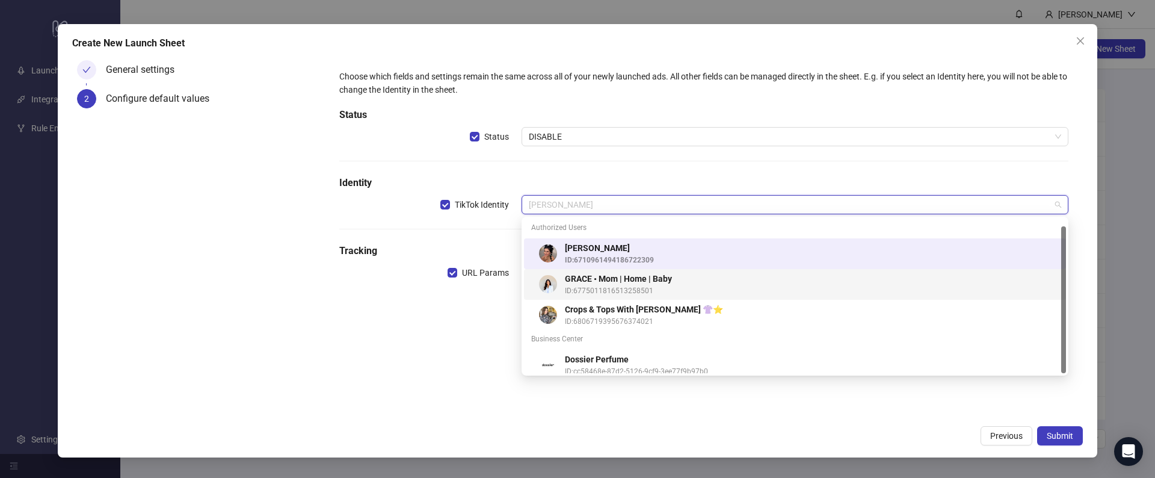
scroll to position [7, 0]
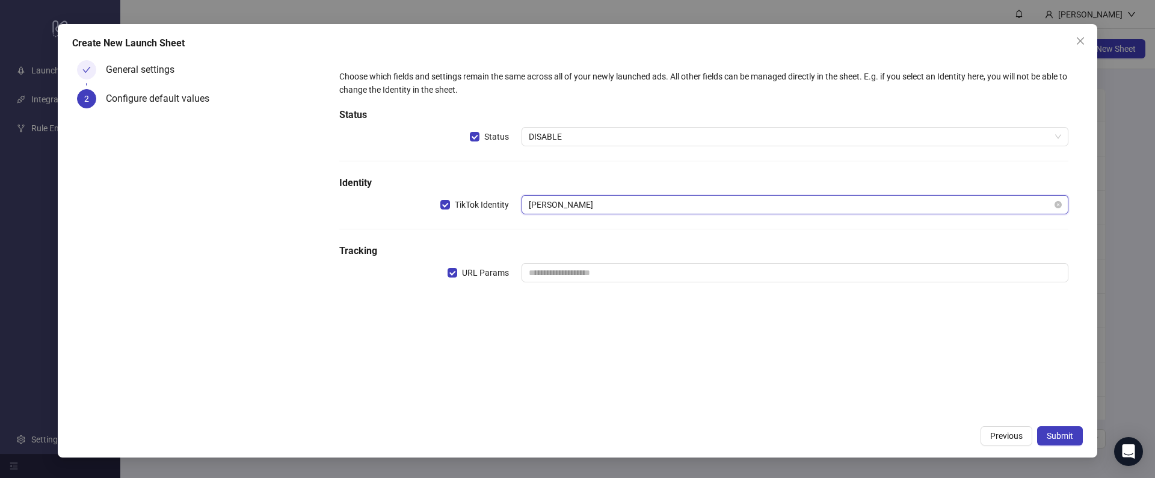
click at [559, 203] on span "Lauren Elizabeth" at bounding box center [795, 205] width 532 height 18
click at [561, 204] on span "Lauren Elizabeth" at bounding box center [795, 205] width 532 height 18
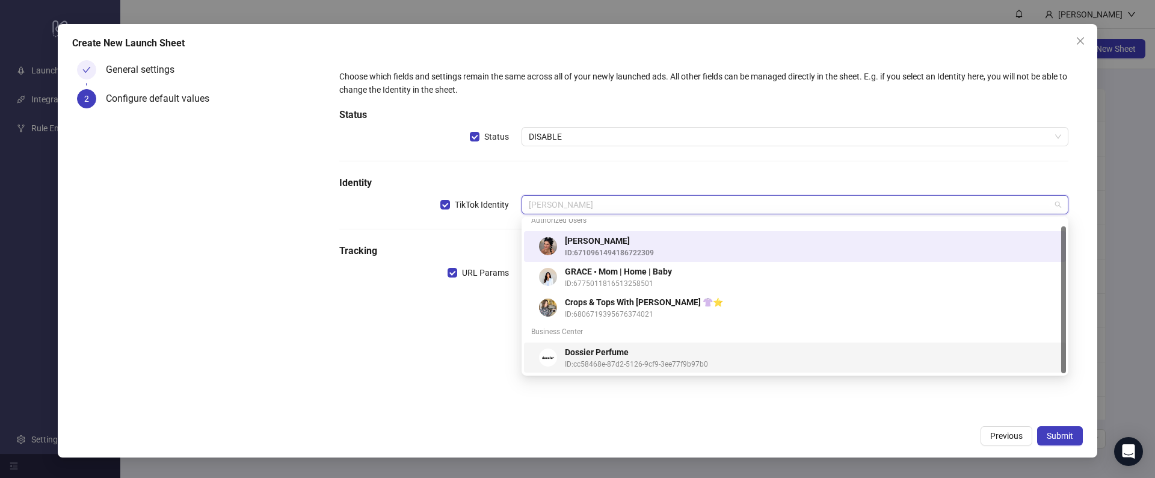
click at [293, 289] on div "General settings 2 Configure default values" at bounding box center [198, 237] width 253 height 364
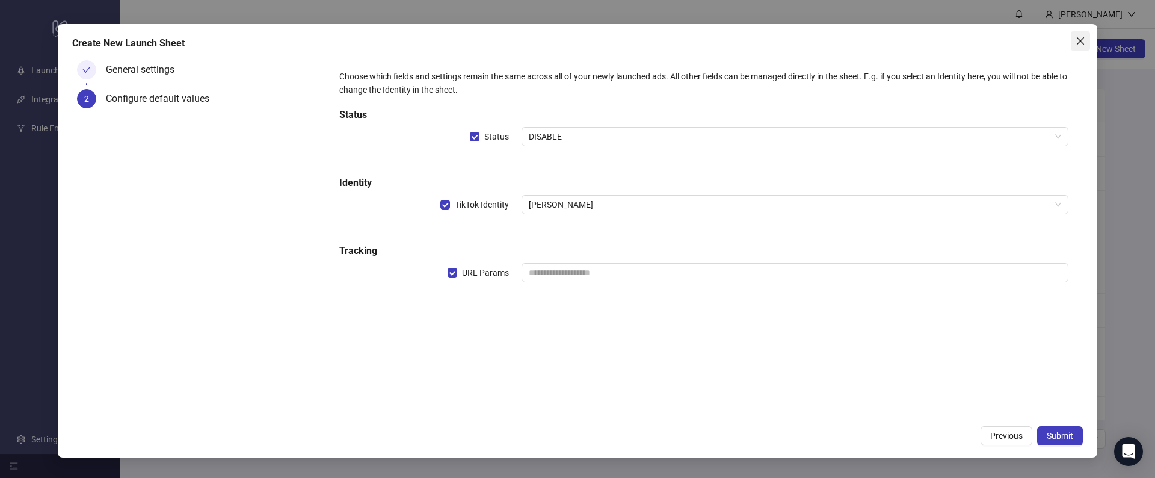
click at [1080, 45] on icon "close" at bounding box center [1081, 41] width 10 height 10
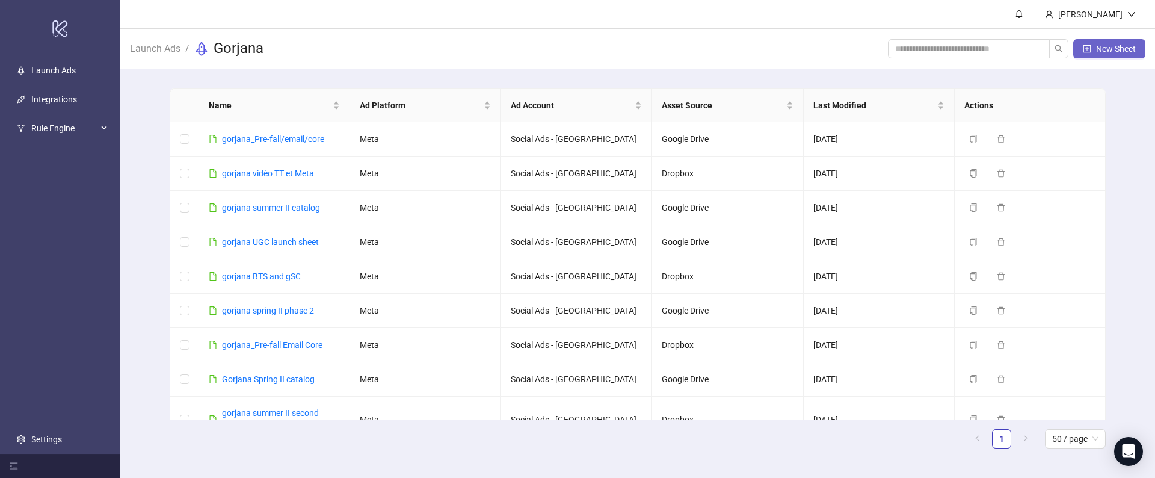
click at [1080, 46] on button "New Sheet" at bounding box center [1109, 48] width 72 height 19
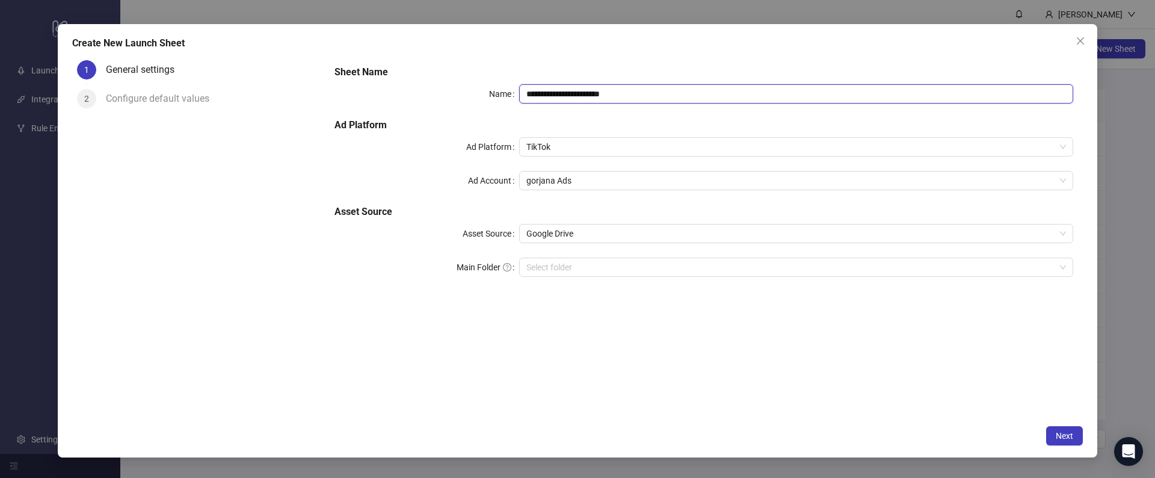
click at [558, 102] on input "**********" at bounding box center [796, 93] width 554 height 19
click at [547, 152] on span "TikTok" at bounding box center [796, 147] width 540 height 18
click at [493, 240] on label "Asset Source" at bounding box center [491, 233] width 57 height 19
click at [526, 240] on input "Asset Source" at bounding box center [790, 233] width 529 height 18
click at [548, 270] on input "Main Folder" at bounding box center [790, 267] width 529 height 18
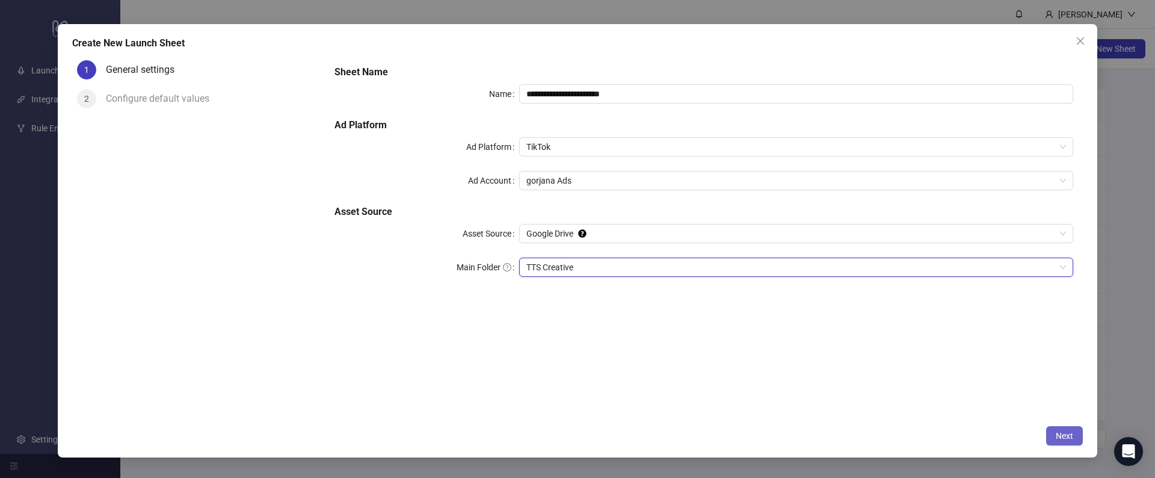
click at [1058, 436] on span "Next" at bounding box center [1064, 436] width 17 height 10
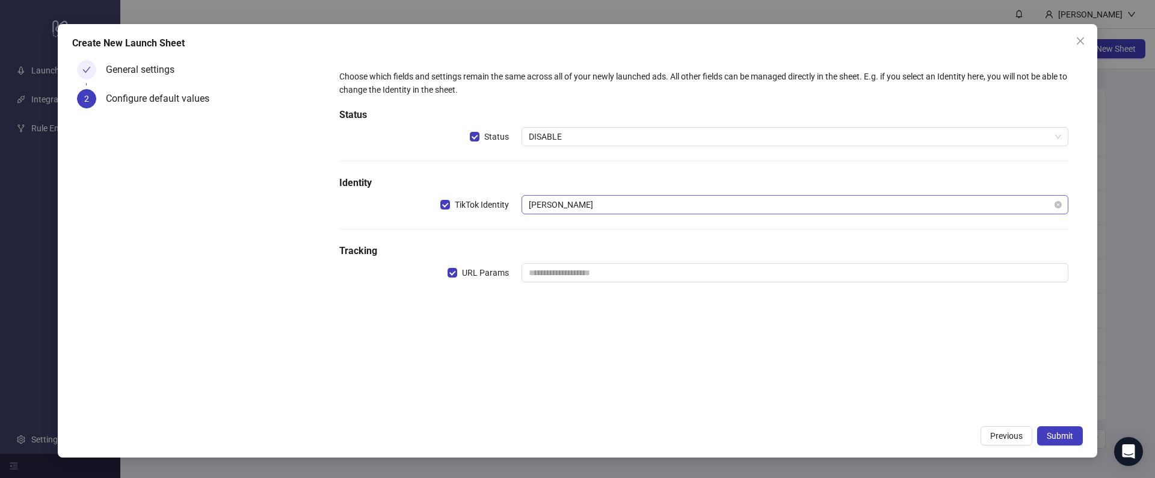
click at [549, 206] on span "Lauren Elizabeth" at bounding box center [795, 205] width 532 height 18
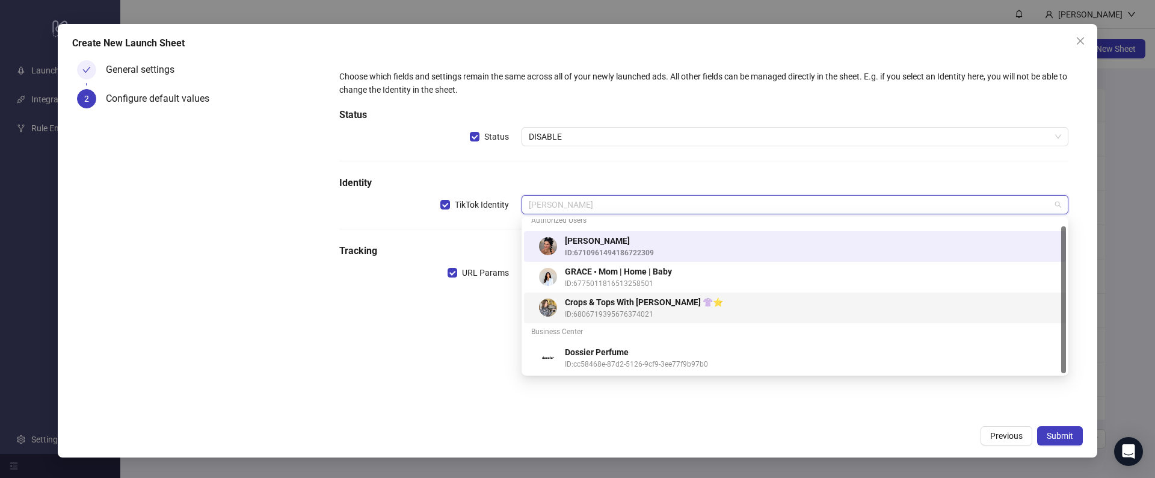
click at [464, 339] on div "Choose which fields and settings remain the same across all of your newly launc…" at bounding box center [704, 237] width 758 height 364
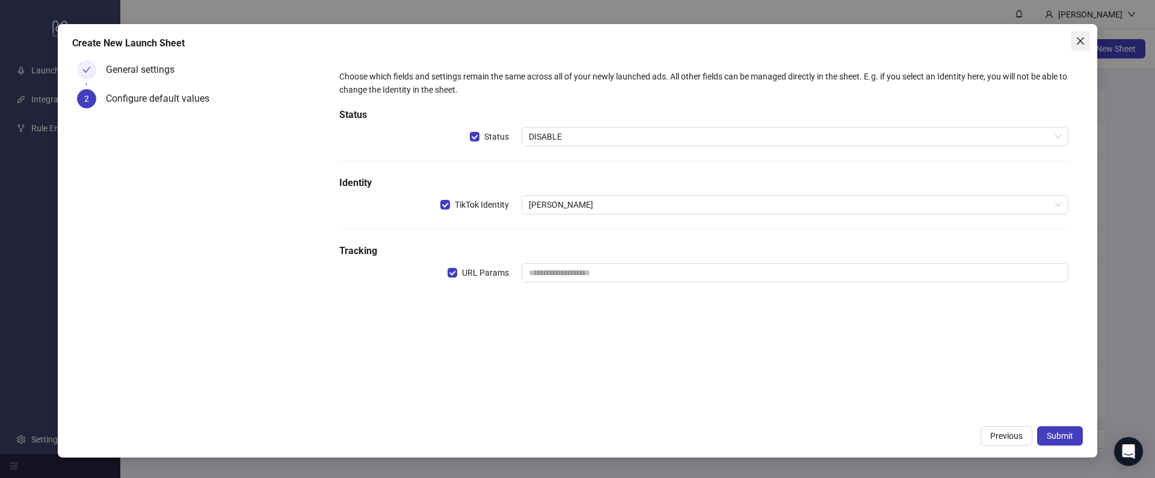
click at [1076, 40] on icon "close" at bounding box center [1081, 41] width 10 height 10
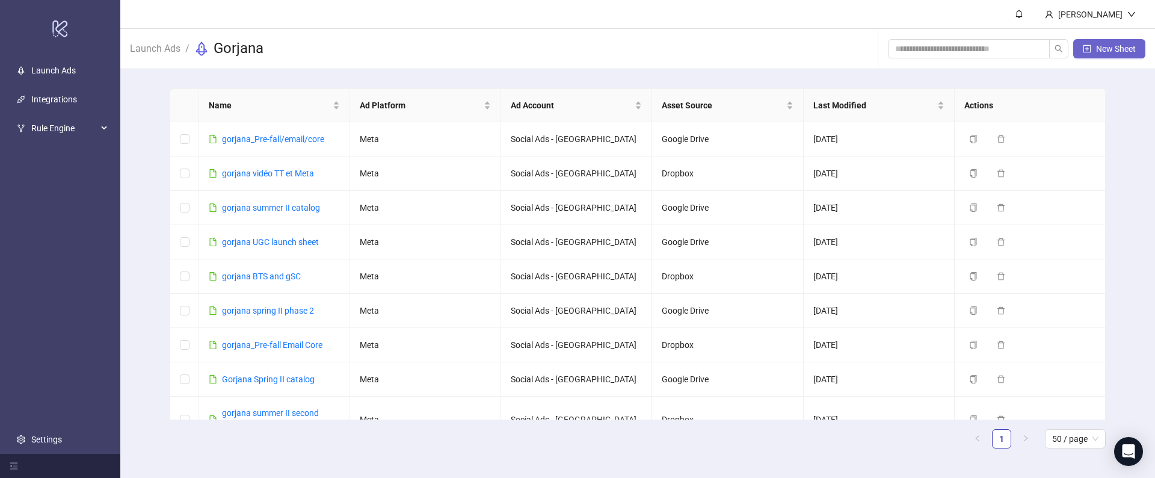
click at [1120, 47] on span "New Sheet" at bounding box center [1116, 49] width 40 height 10
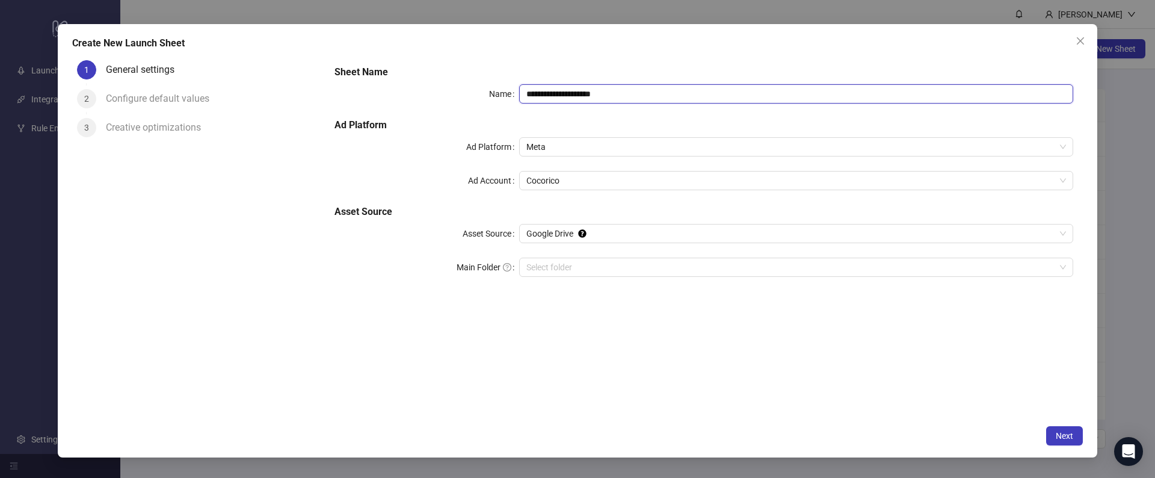
click at [537, 90] on input "**********" at bounding box center [796, 93] width 554 height 19
type input "**********"
click at [556, 191] on div "**********" at bounding box center [704, 178] width 748 height 236
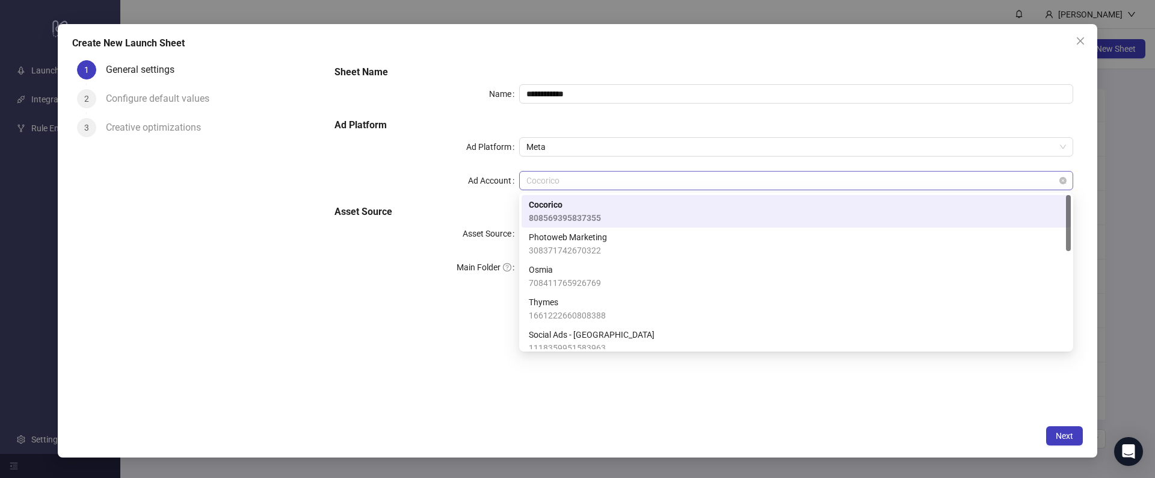
click at [547, 183] on span "Cocorico" at bounding box center [796, 180] width 540 height 18
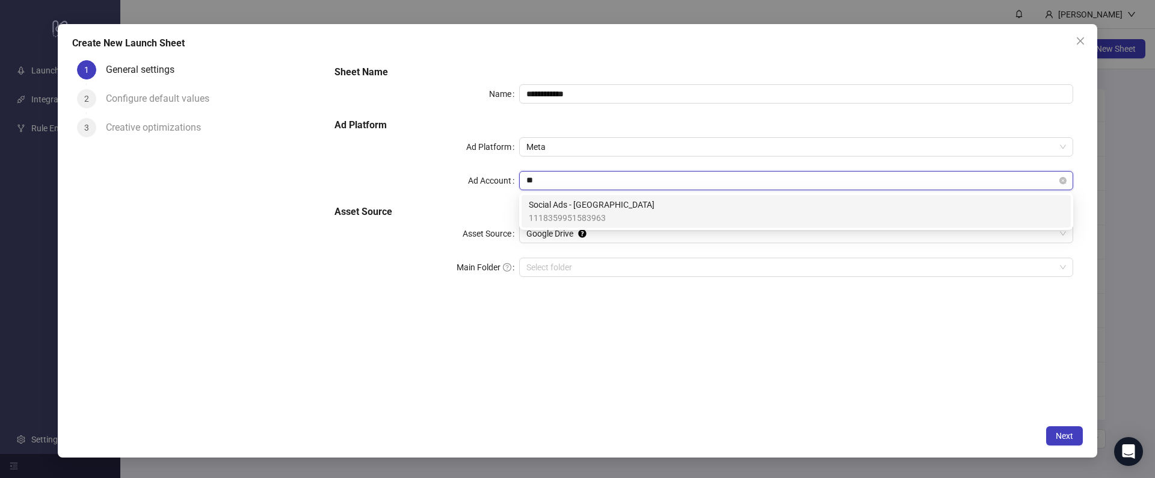
type input "***"
click at [555, 220] on span "1118359951583963" at bounding box center [592, 217] width 126 height 13
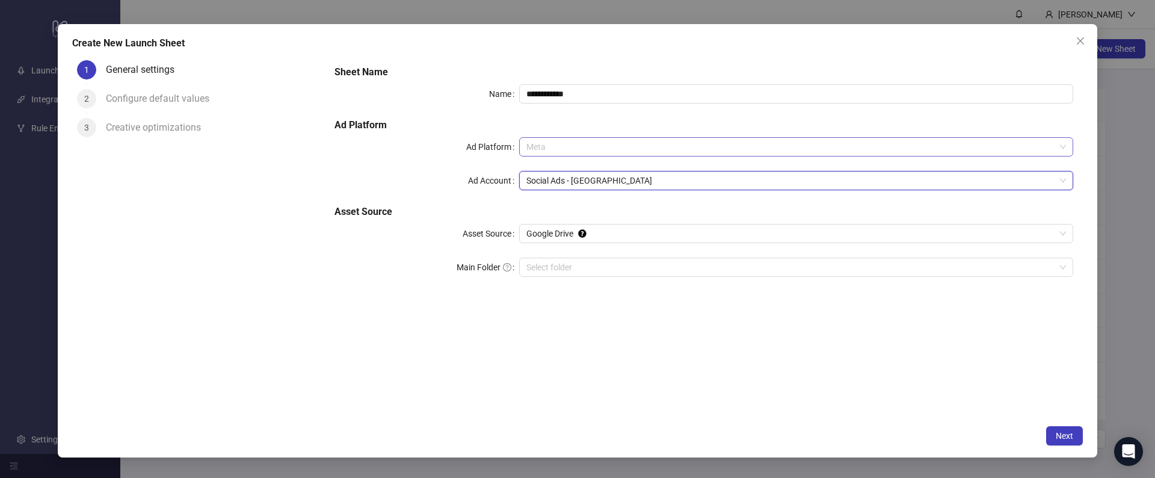
click at [535, 138] on span "Meta" at bounding box center [796, 147] width 540 height 18
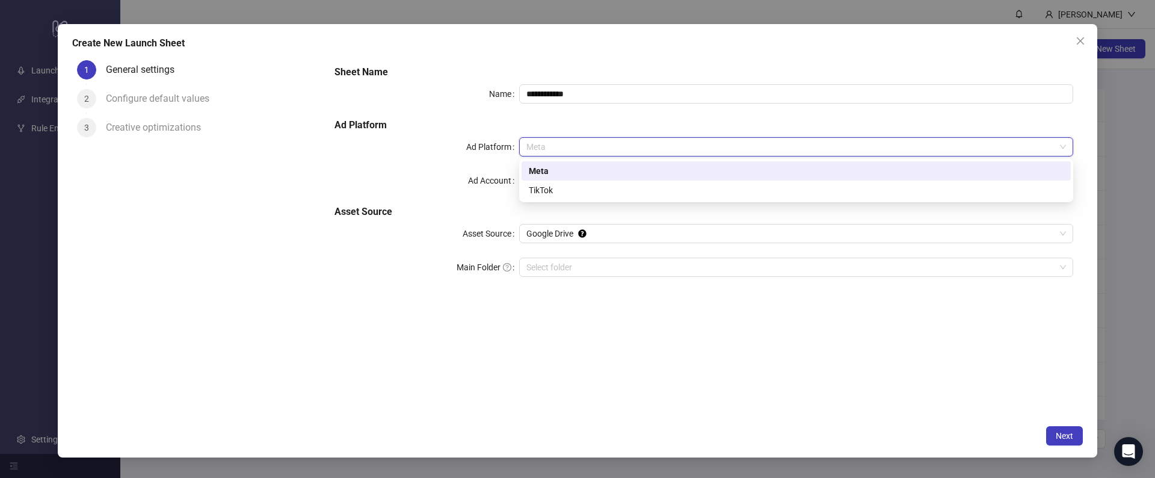
click at [535, 179] on div "Meta" at bounding box center [796, 170] width 549 height 19
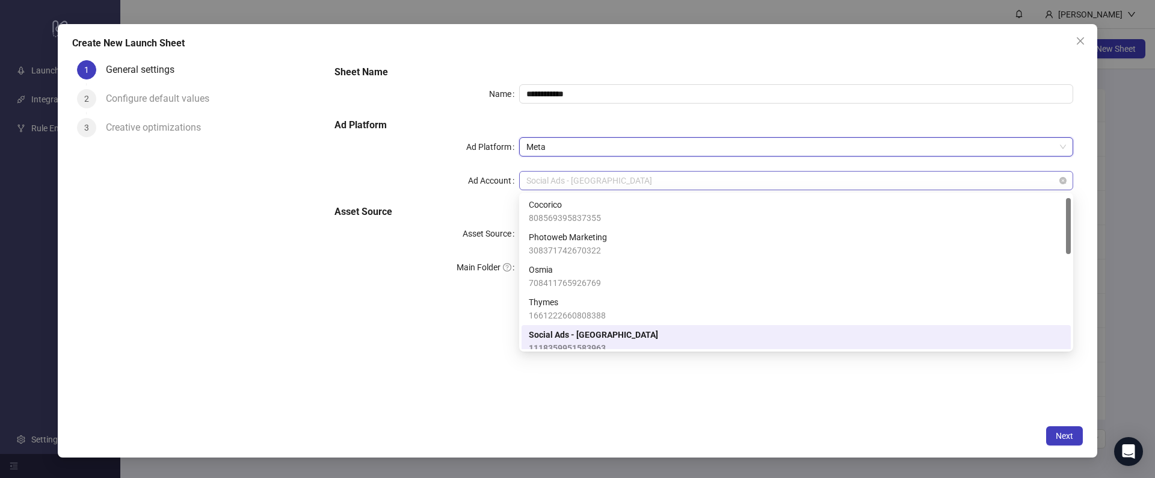
click at [535, 182] on span "Social Ads - Gorjana" at bounding box center [796, 180] width 540 height 18
click at [535, 152] on span "Meta" at bounding box center [796, 147] width 540 height 18
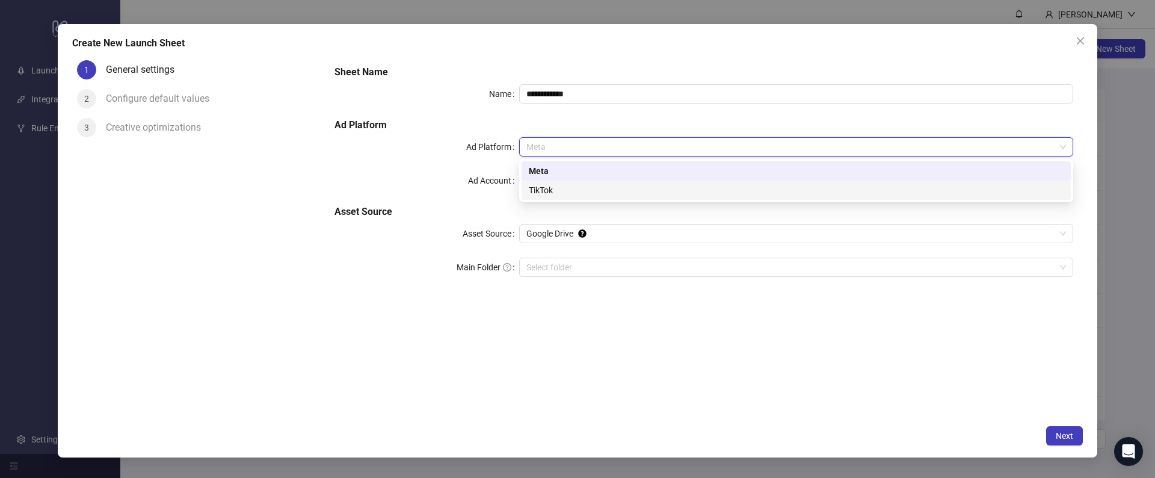
click at [535, 189] on div "TikTok" at bounding box center [796, 189] width 535 height 13
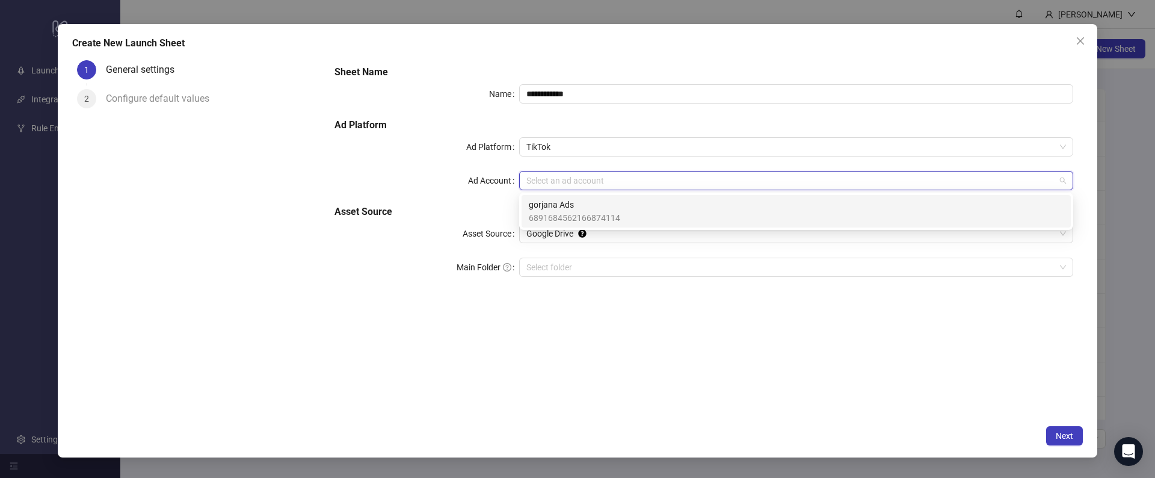
click at [537, 184] on input "Ad Account" at bounding box center [790, 180] width 529 height 18
click at [538, 214] on span "6891684562166874114" at bounding box center [574, 217] width 91 height 13
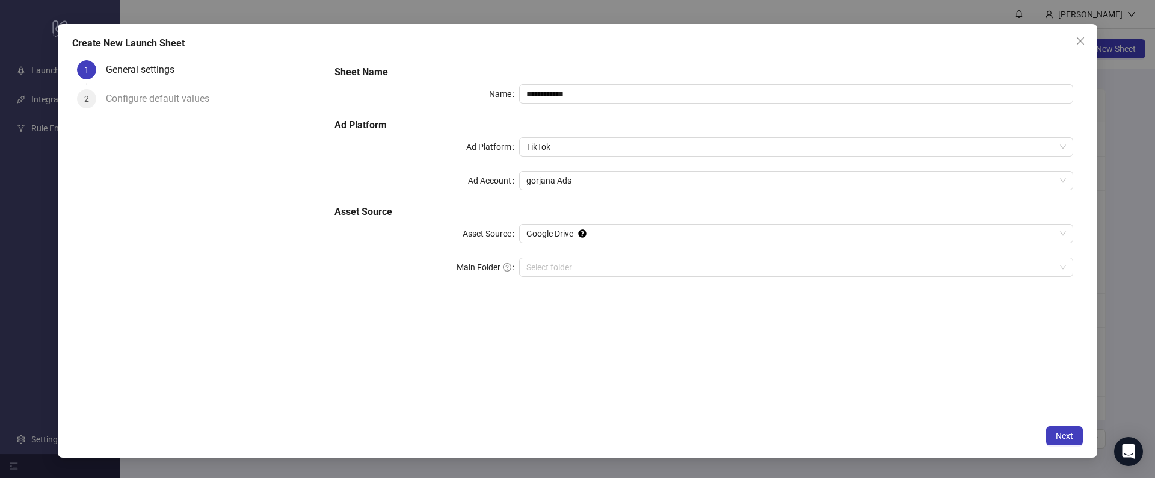
click at [549, 244] on div "**********" at bounding box center [704, 178] width 748 height 236
click at [534, 233] on span "Google Drive" at bounding box center [796, 233] width 540 height 18
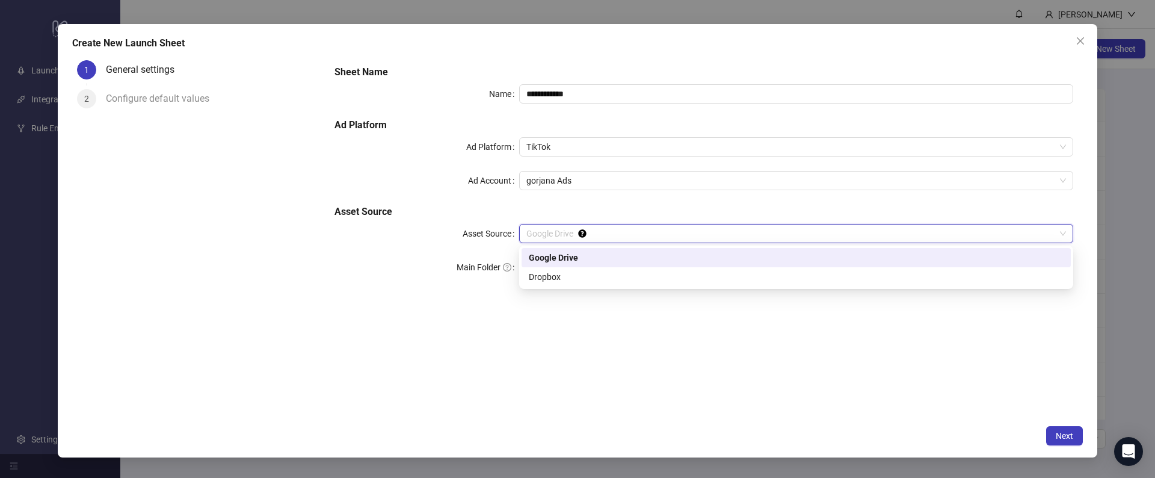
click at [541, 262] on div "Google Drive" at bounding box center [796, 257] width 535 height 13
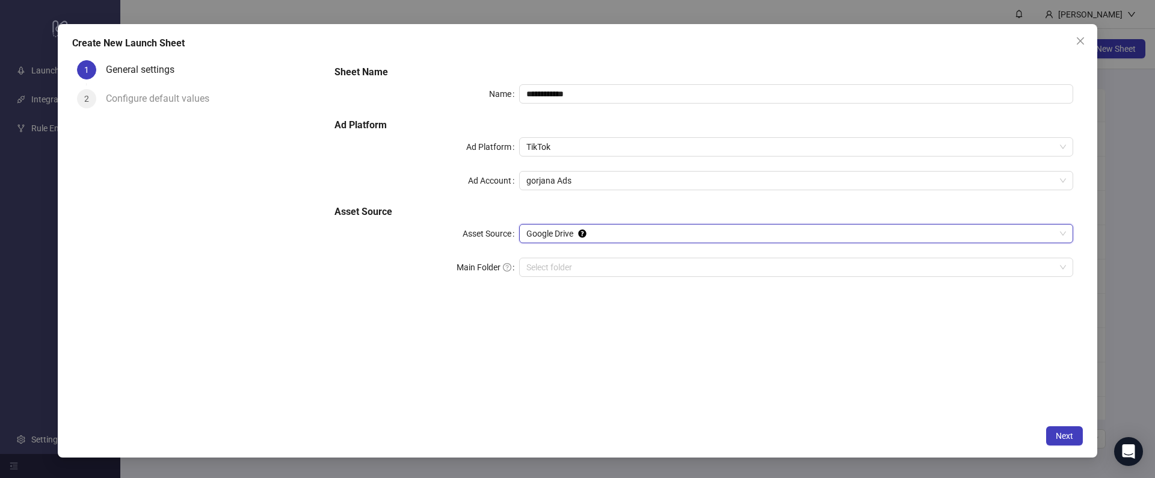
click at [541, 262] on input "Main Folder" at bounding box center [790, 267] width 529 height 18
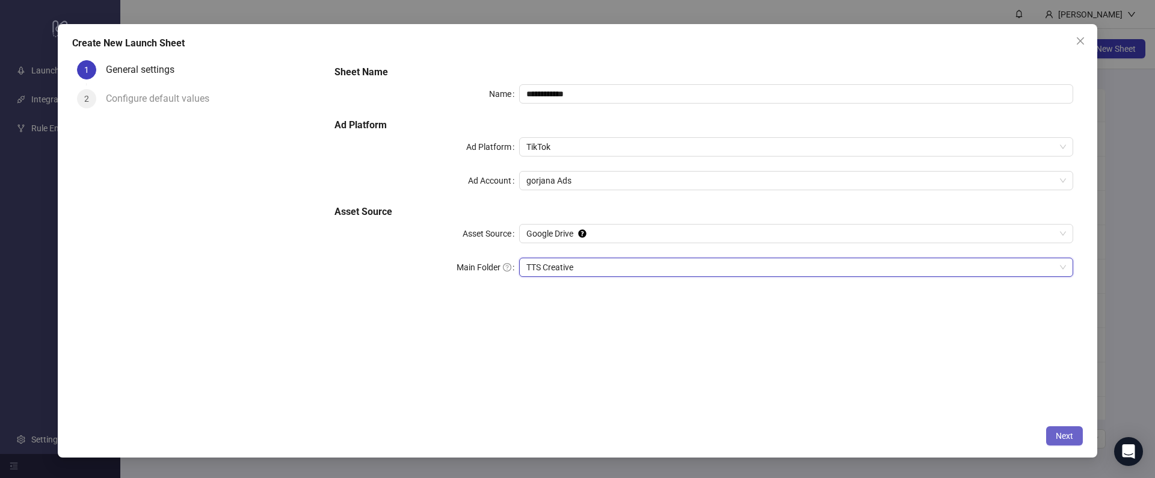
click at [1052, 437] on button "Next" at bounding box center [1064, 435] width 37 height 19
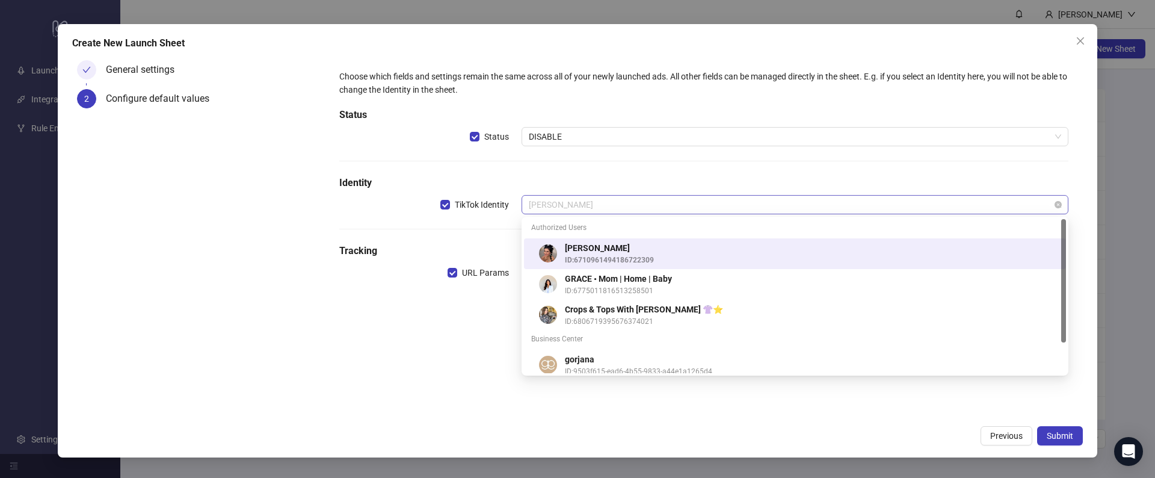
click at [537, 205] on span "Lauren Elizabeth" at bounding box center [795, 205] width 532 height 18
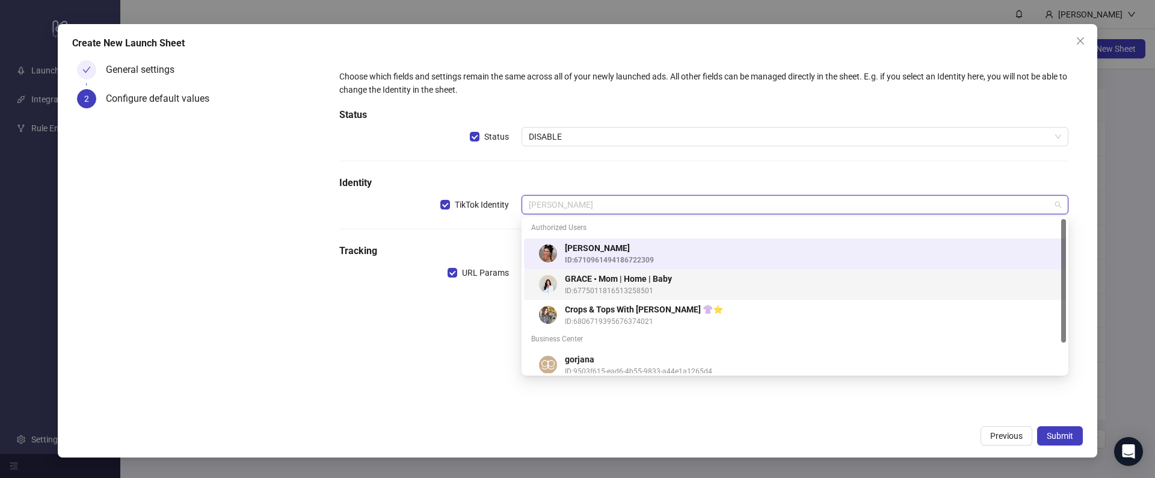
scroll to position [38, 0]
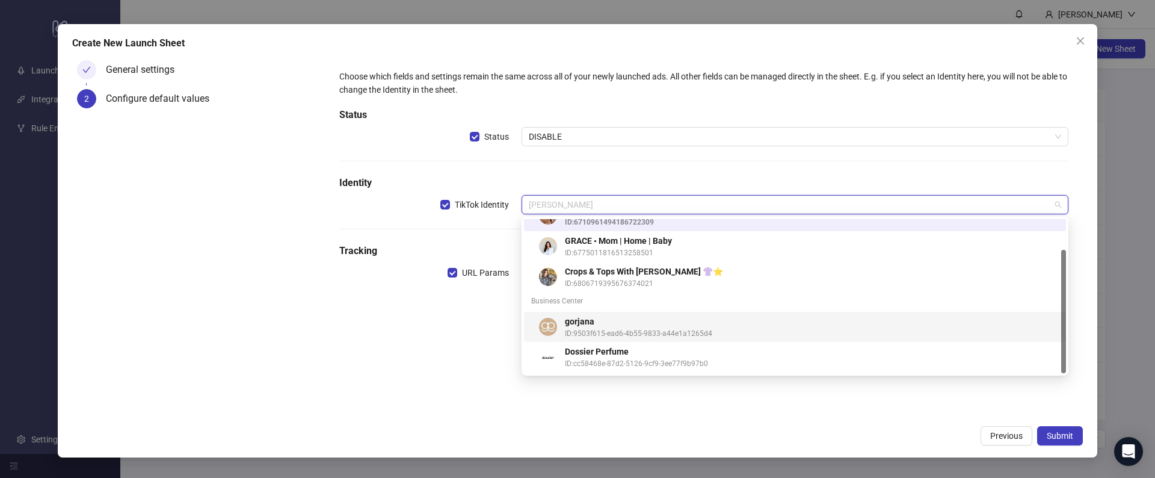
click at [558, 324] on div "gorjana ID: 9503f615-ead6-4b55-9833-a44e1a1265d4" at bounding box center [798, 327] width 520 height 25
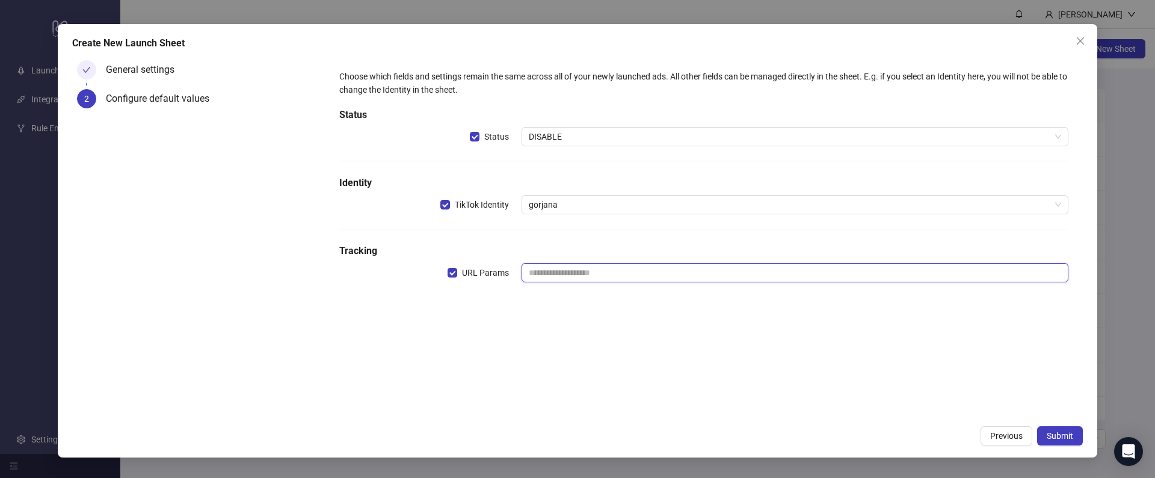
click at [541, 270] on input "text" at bounding box center [795, 272] width 547 height 19
click at [661, 55] on form "Choose which fields and settings remain the same across all of your newly launc…" at bounding box center [704, 183] width 758 height 256
click at [549, 272] on input "text" at bounding box center [795, 272] width 547 height 19
paste input "**********"
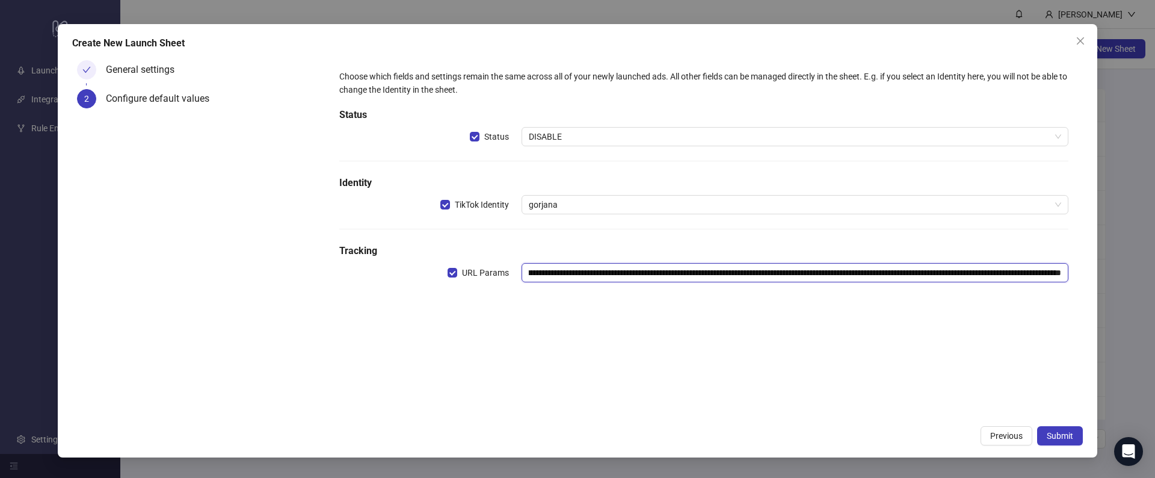
scroll to position [0, 0]
click at [863, 273] on input "**********" at bounding box center [795, 272] width 547 height 19
click at [994, 274] on input "**********" at bounding box center [795, 272] width 547 height 19
click at [720, 274] on input "**********" at bounding box center [795, 272] width 547 height 19
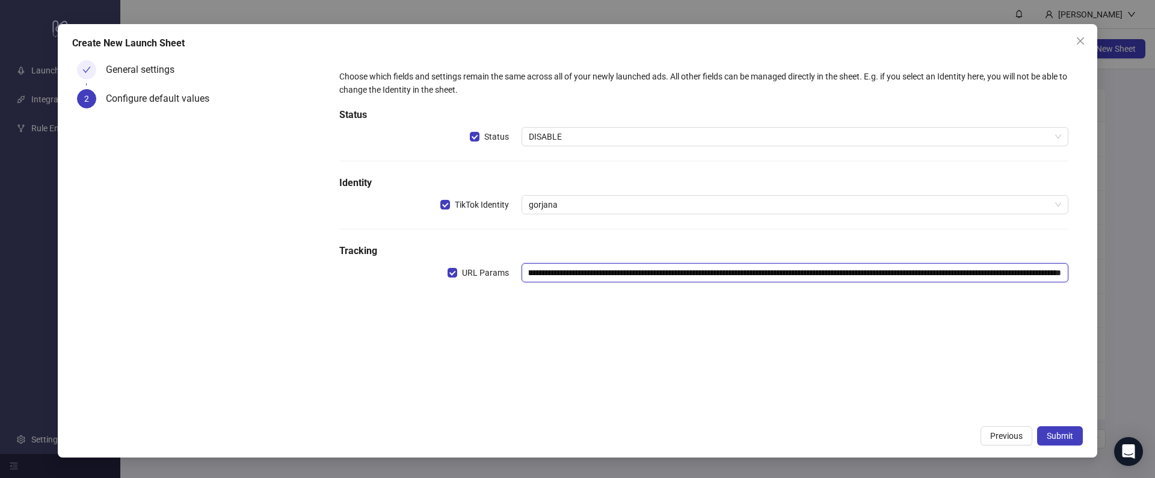
click at [698, 274] on input "**********" at bounding box center [795, 272] width 547 height 19
click at [694, 274] on input "**********" at bounding box center [795, 272] width 547 height 19
type input "**********"
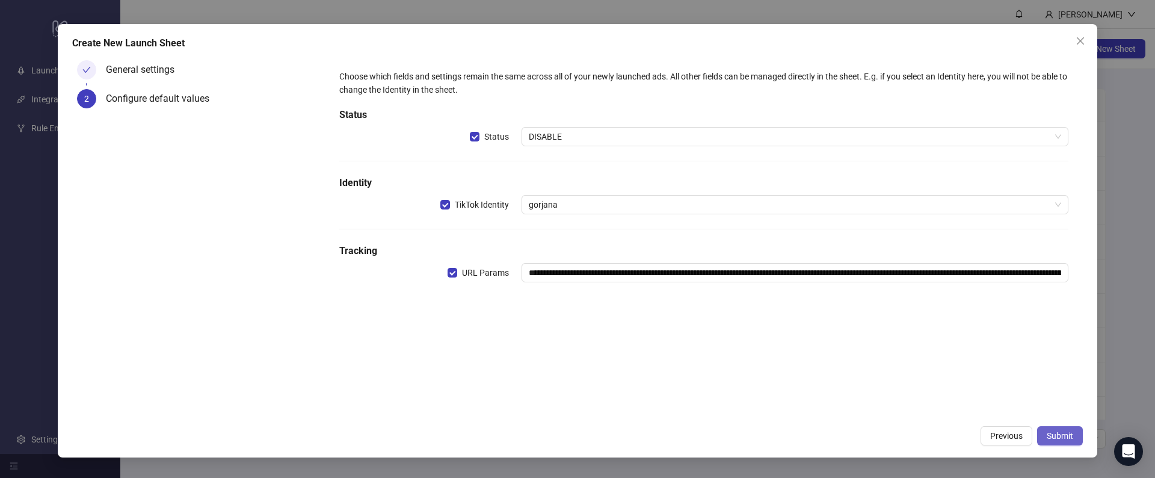
click at [1041, 431] on button "Submit" at bounding box center [1060, 435] width 46 height 19
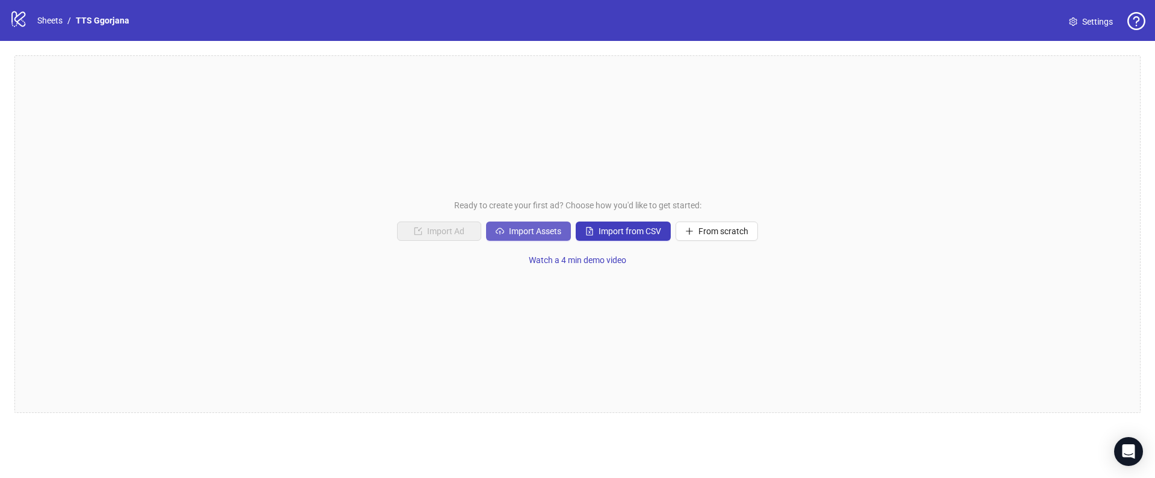
click at [511, 237] on button "Import Assets" at bounding box center [528, 230] width 85 height 19
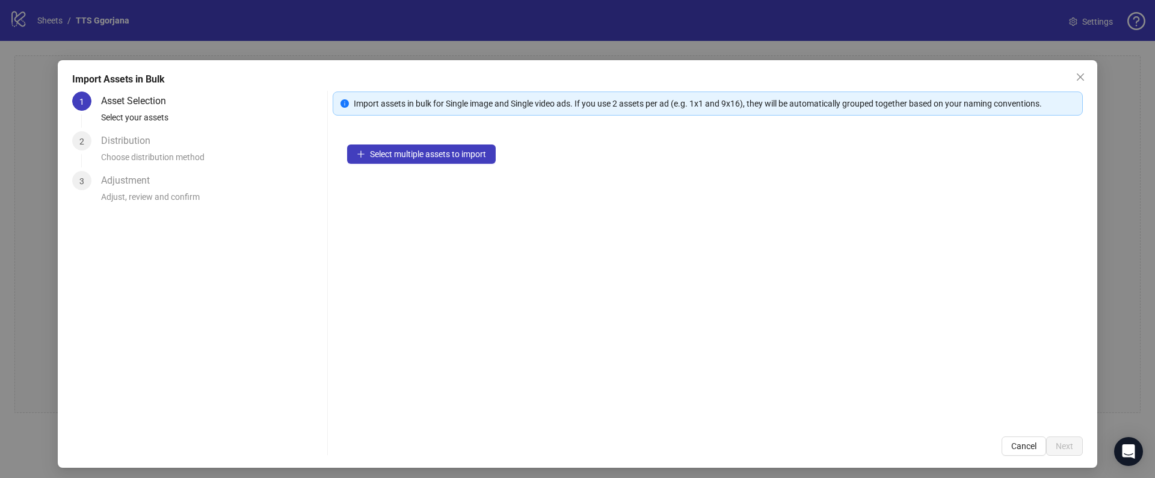
click at [364, 138] on div "Select multiple assets to import" at bounding box center [708, 276] width 750 height 292
click at [364, 160] on button "Select multiple assets to import" at bounding box center [421, 153] width 149 height 19
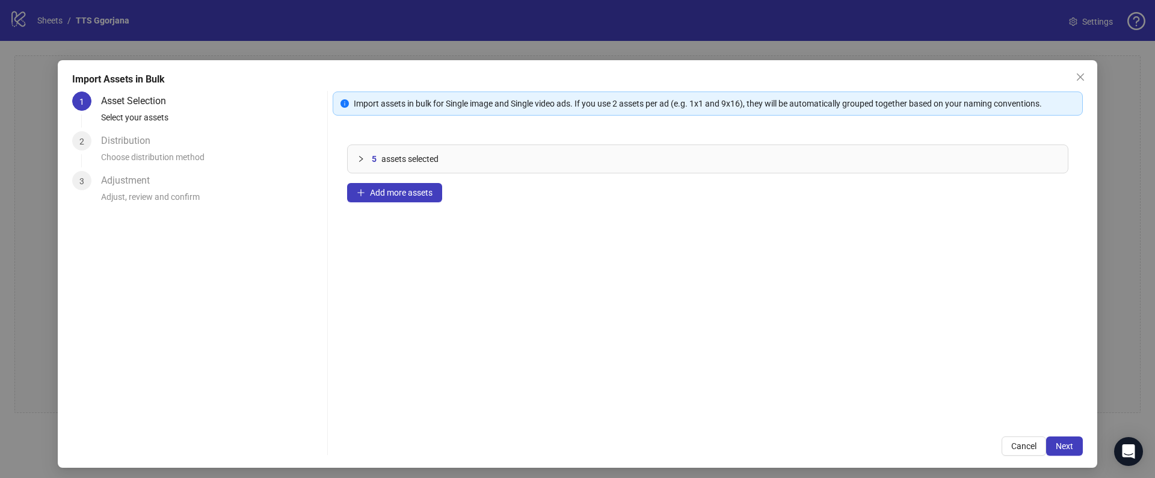
click at [361, 161] on icon "collapsed" at bounding box center [360, 158] width 7 height 7
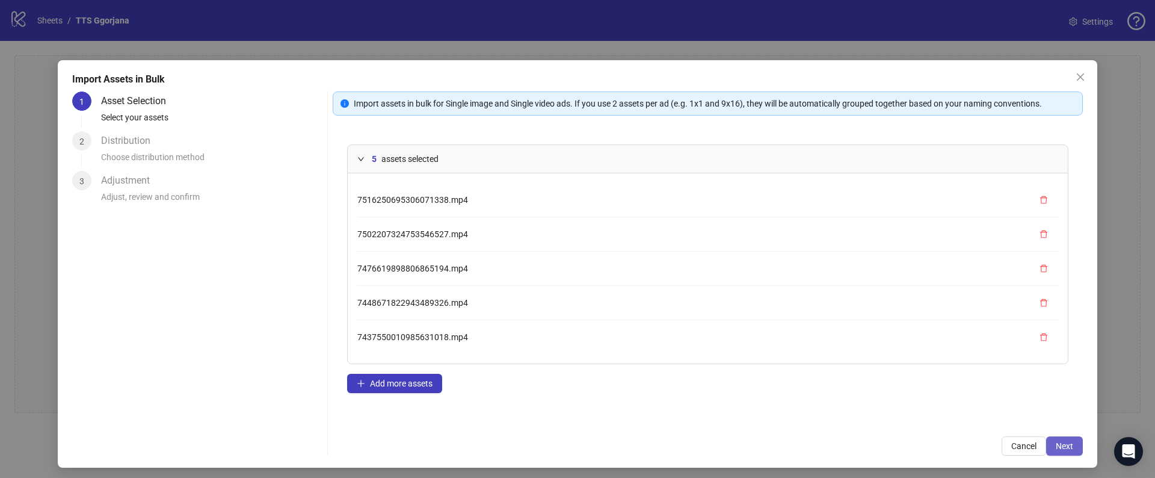
click at [1074, 450] on button "Next" at bounding box center [1064, 445] width 37 height 19
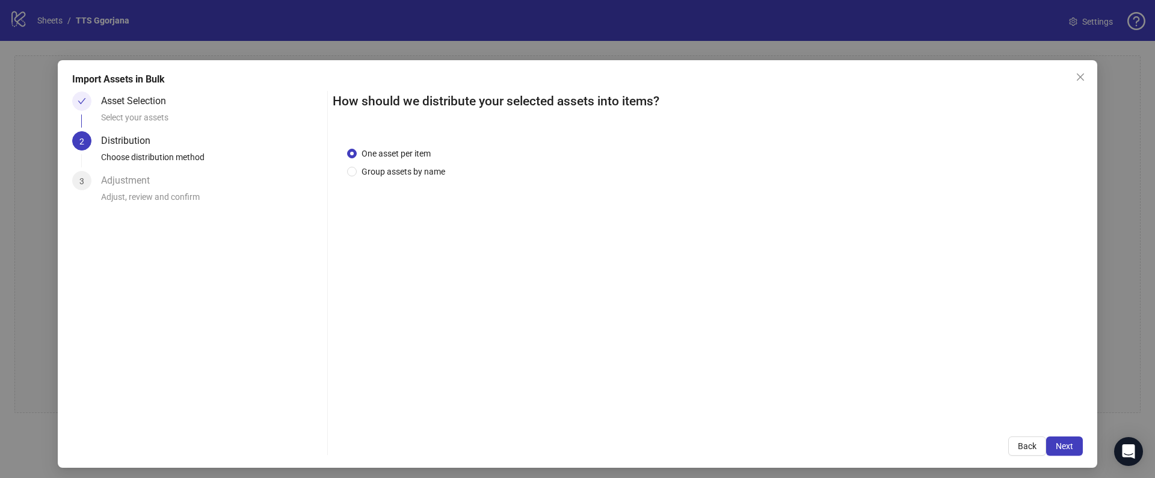
click at [366, 154] on span "One asset per item" at bounding box center [396, 153] width 79 height 13
click at [369, 174] on span "Group assets by name" at bounding box center [403, 171] width 93 height 13
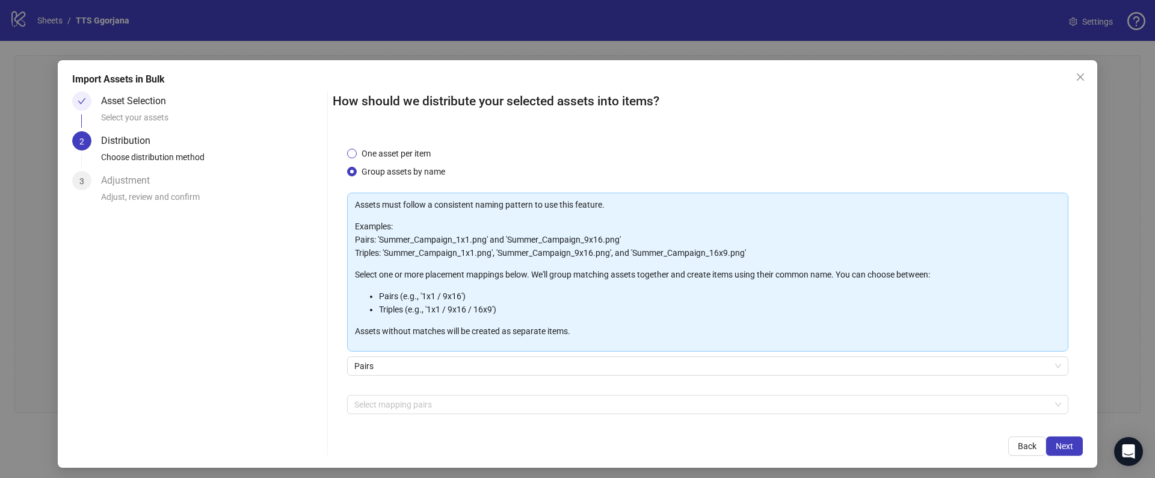
click at [369, 150] on span "One asset per item" at bounding box center [396, 153] width 79 height 13
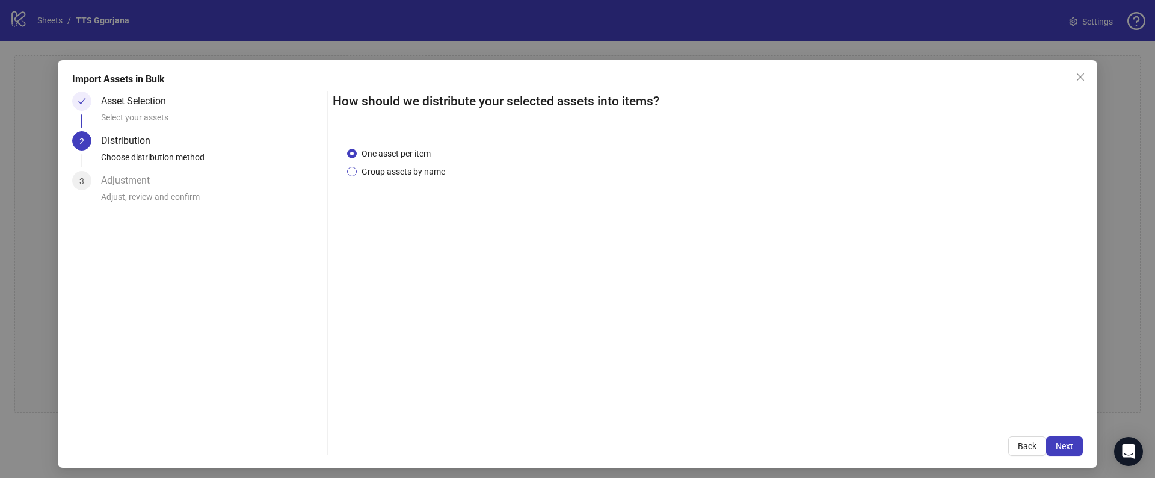
click at [378, 169] on span "Group assets by name" at bounding box center [403, 171] width 93 height 13
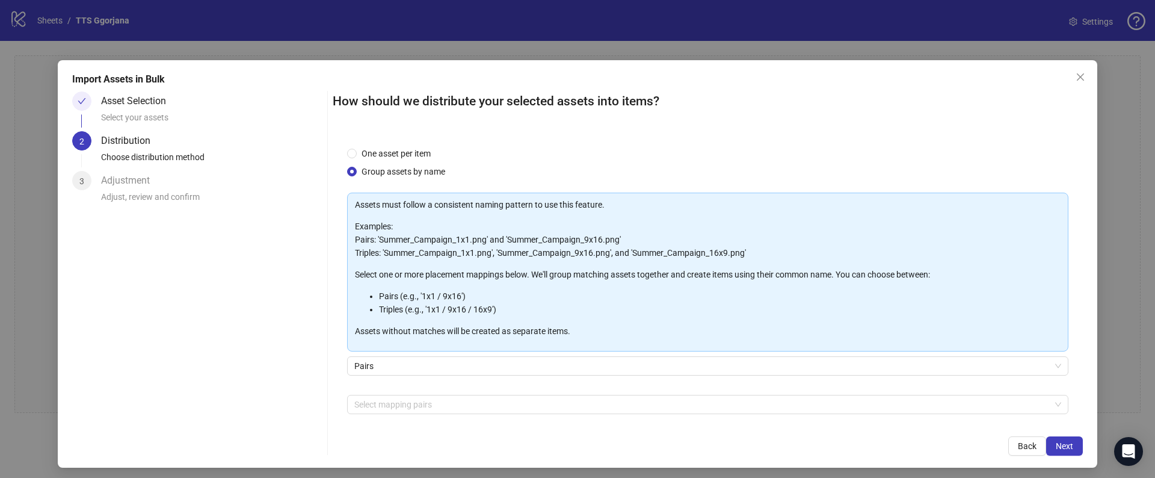
click at [391, 375] on div "Pairs" at bounding box center [707, 373] width 721 height 34
click at [387, 359] on span "Pairs" at bounding box center [707, 366] width 707 height 18
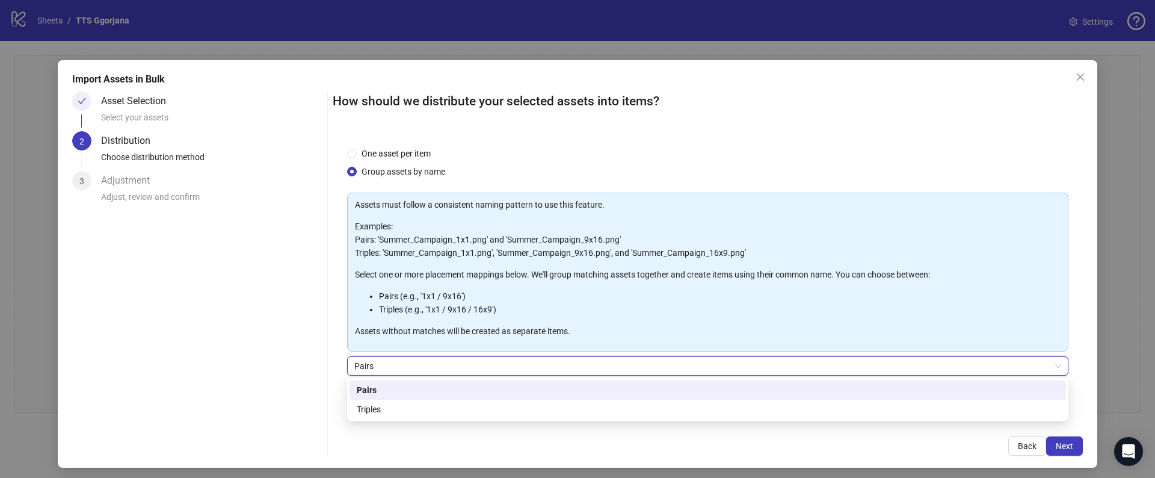
click at [335, 357] on div "One asset per item Group assets by name Assets must follow a consistent naming …" at bounding box center [708, 276] width 750 height 289
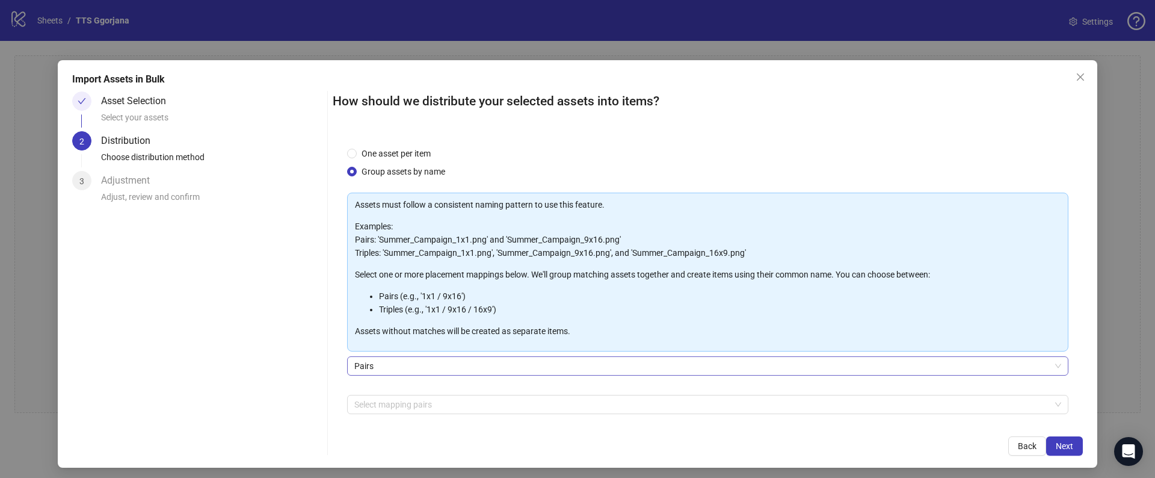
click at [377, 369] on span "Pairs" at bounding box center [707, 366] width 707 height 18
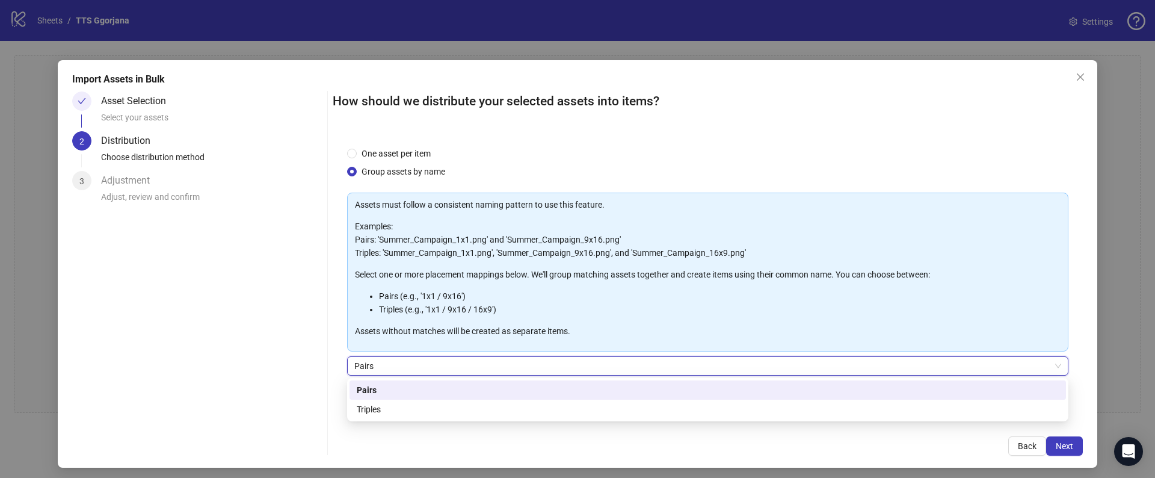
click at [321, 315] on div "Asset Selection Select your assets 2 Distribution Choose distribution method 3 …" at bounding box center [197, 273] width 250 height 364
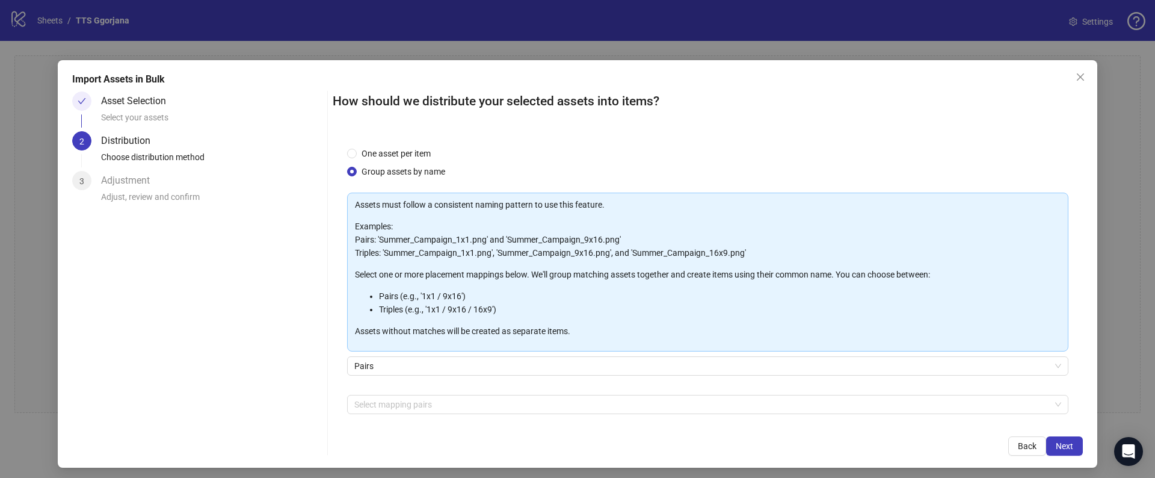
click at [387, 413] on div "Select mapping pairs + Add Custom Pair" at bounding box center [707, 426] width 721 height 63
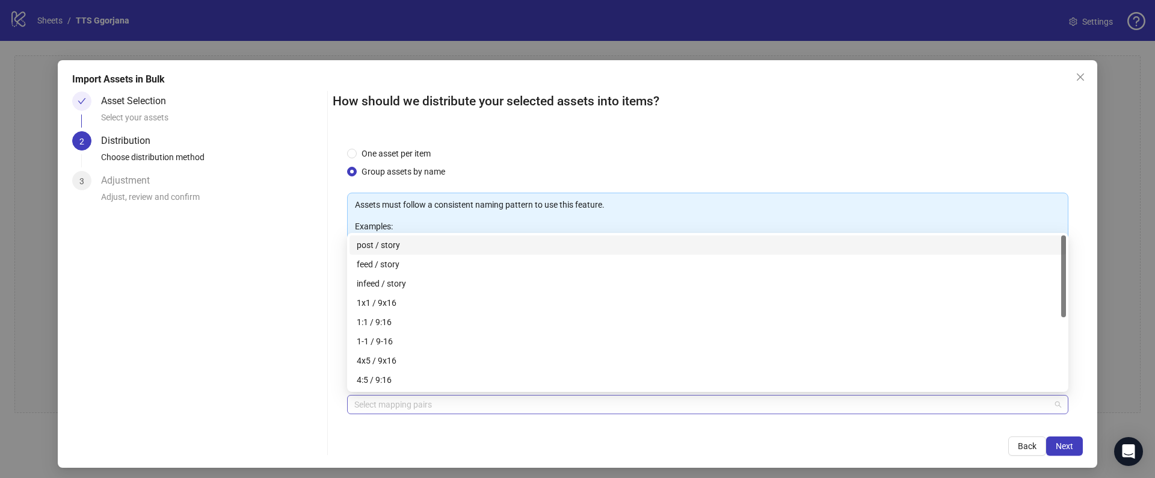
click at [384, 409] on div at bounding box center [702, 404] width 704 height 17
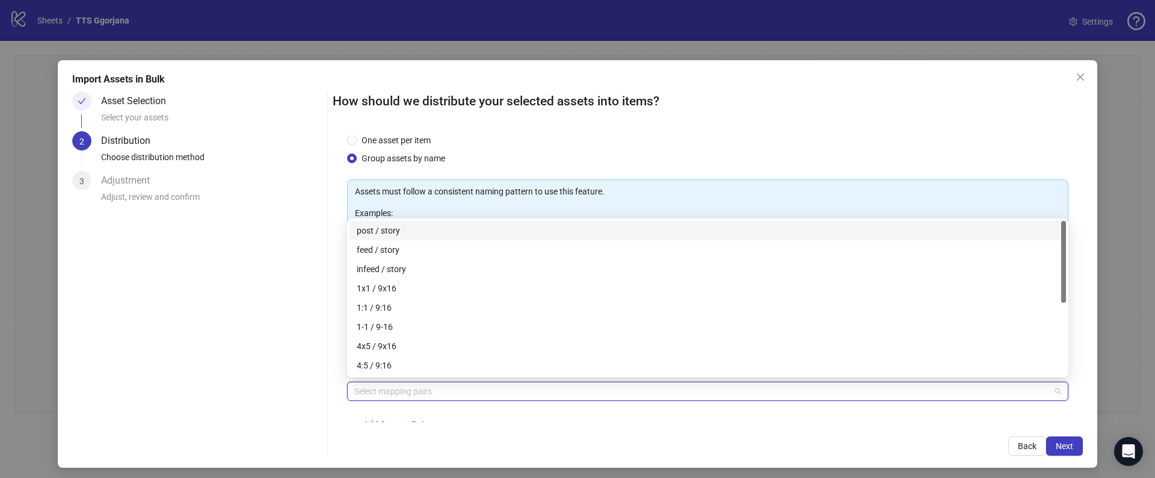
scroll to position [16, 0]
click at [383, 410] on div "Select mapping pairs + Add Custom Pair" at bounding box center [707, 409] width 721 height 63
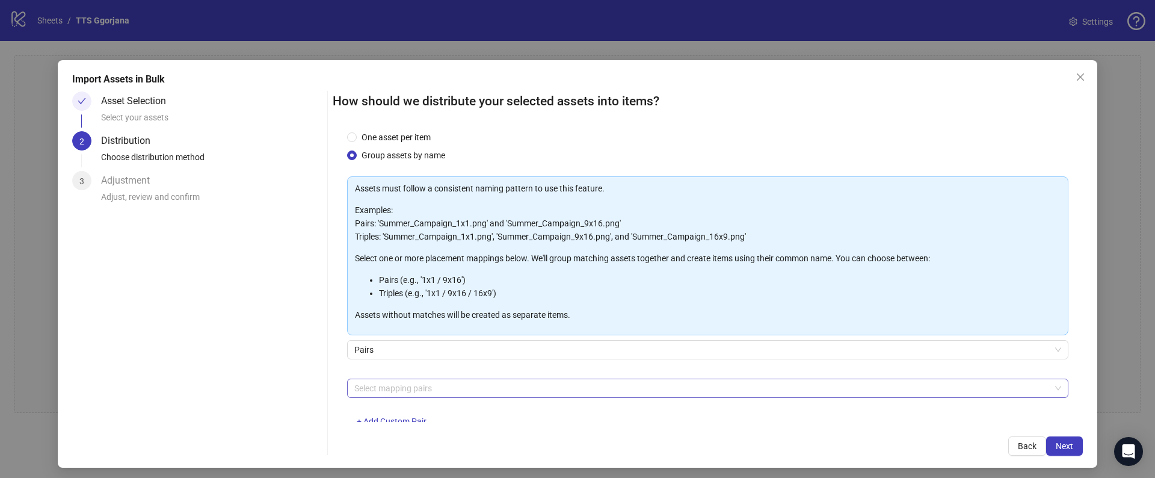
click at [357, 395] on div at bounding box center [702, 388] width 704 height 17
click at [340, 248] on div "One asset per item Group assets by name Assets must follow a consistent naming …" at bounding box center [708, 276] width 750 height 289
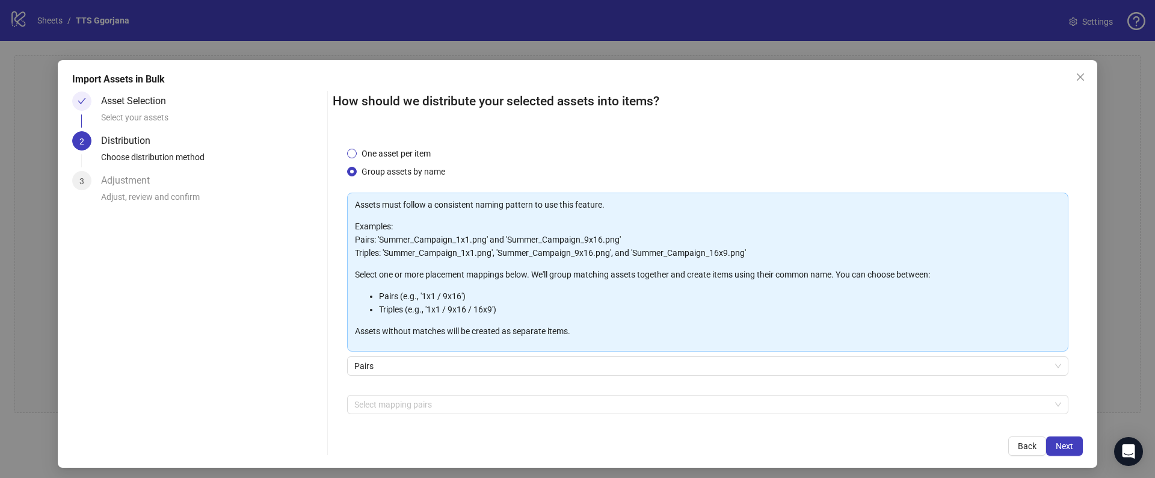
click at [360, 150] on span "One asset per item" at bounding box center [396, 153] width 79 height 13
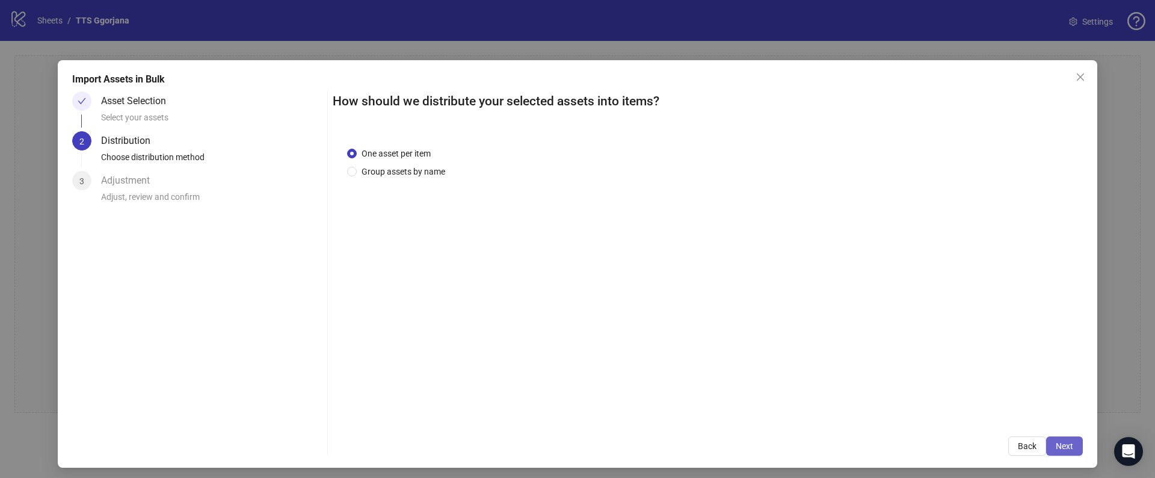
click at [1064, 442] on span "Next" at bounding box center [1064, 446] width 17 height 10
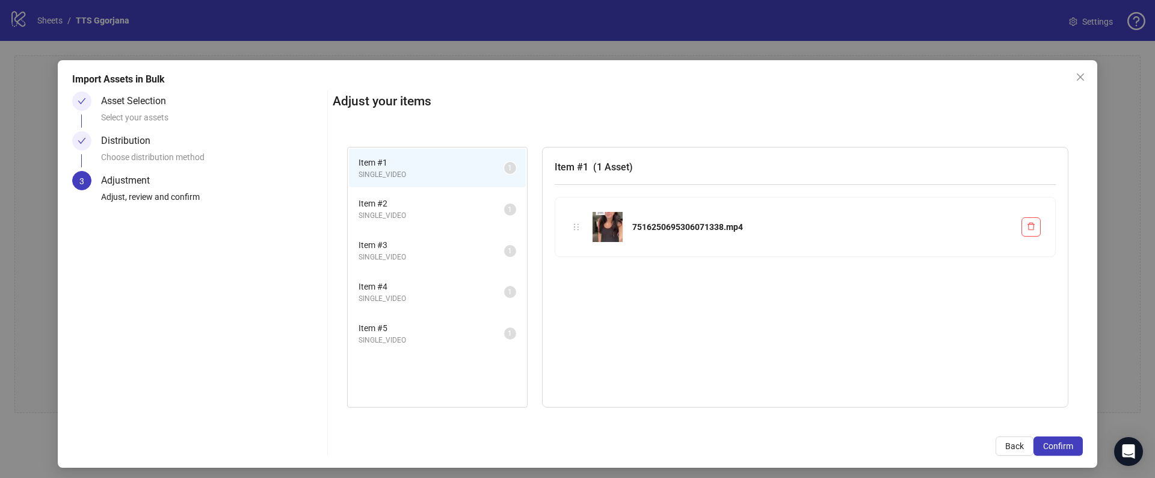
click at [420, 211] on span "SINGLE_VIDEO" at bounding box center [432, 215] width 146 height 11
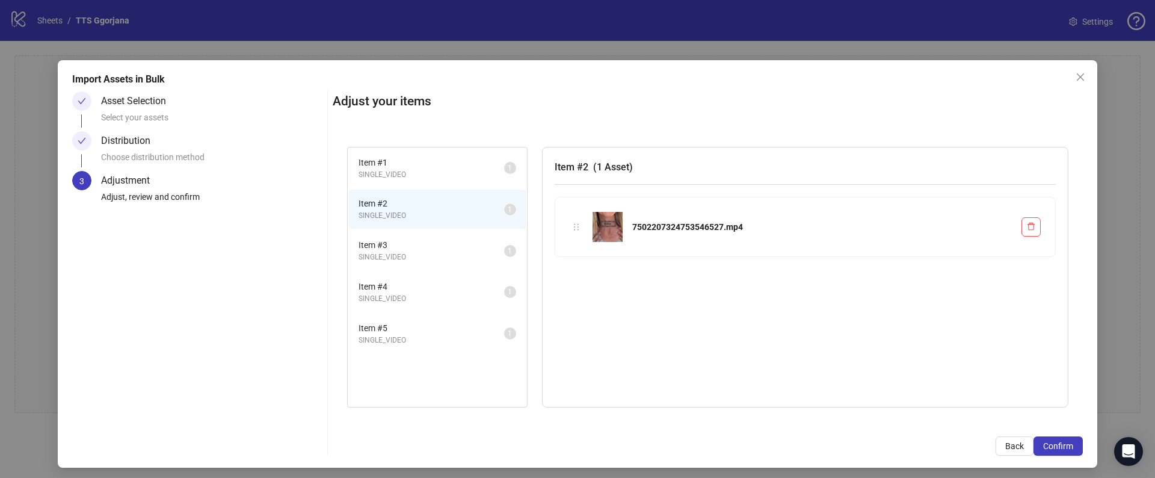
click at [405, 241] on span "Item # 3" at bounding box center [432, 244] width 146 height 13
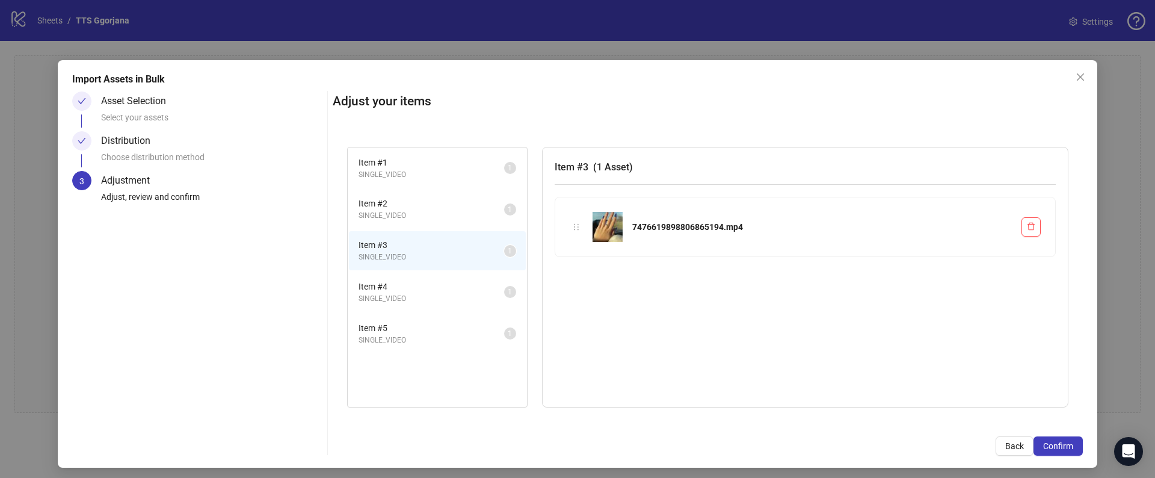
click at [396, 280] on span "Item # 4" at bounding box center [432, 286] width 146 height 13
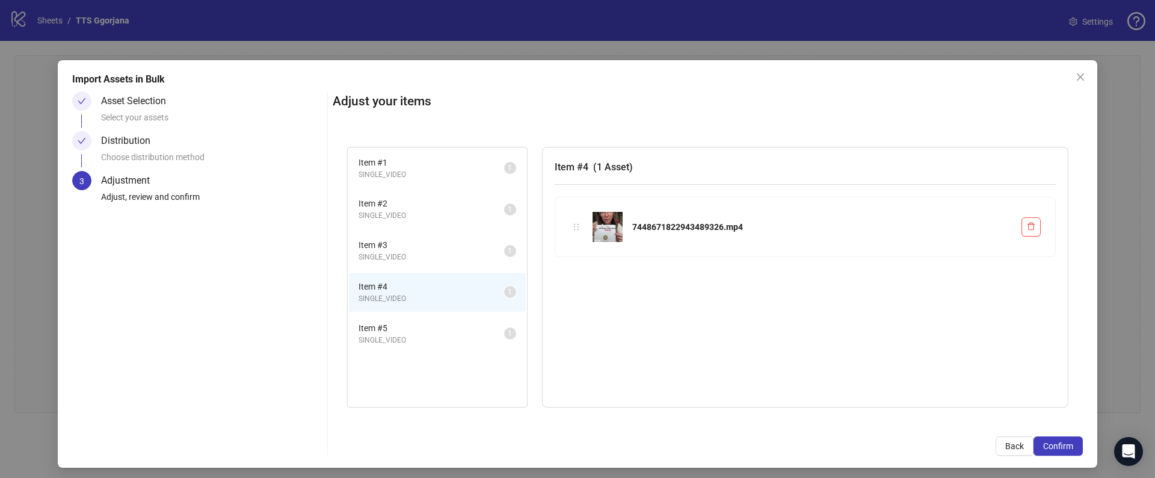
click at [392, 333] on span "Item # 5" at bounding box center [432, 327] width 146 height 13
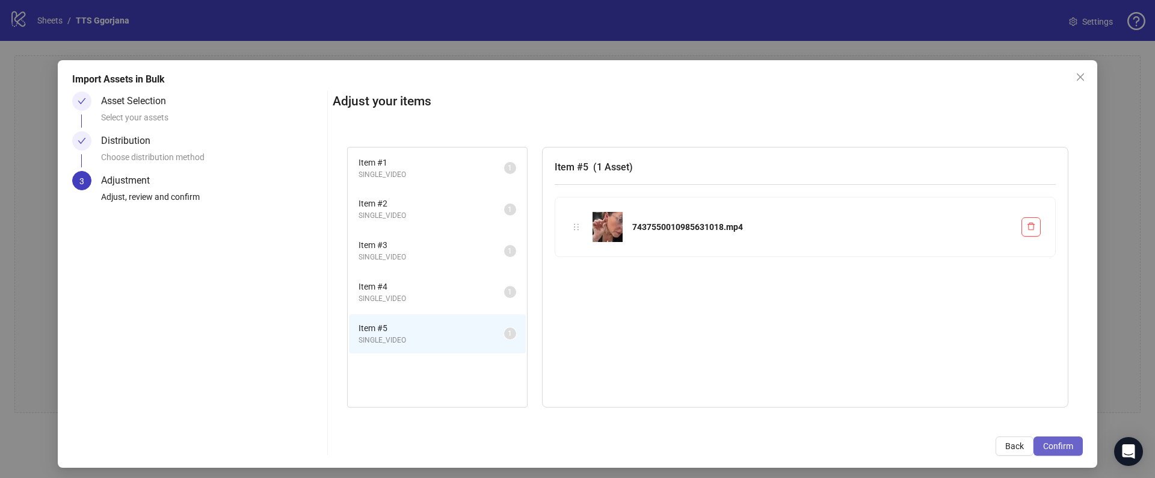
click at [1038, 439] on button "Confirm" at bounding box center [1058, 445] width 49 height 19
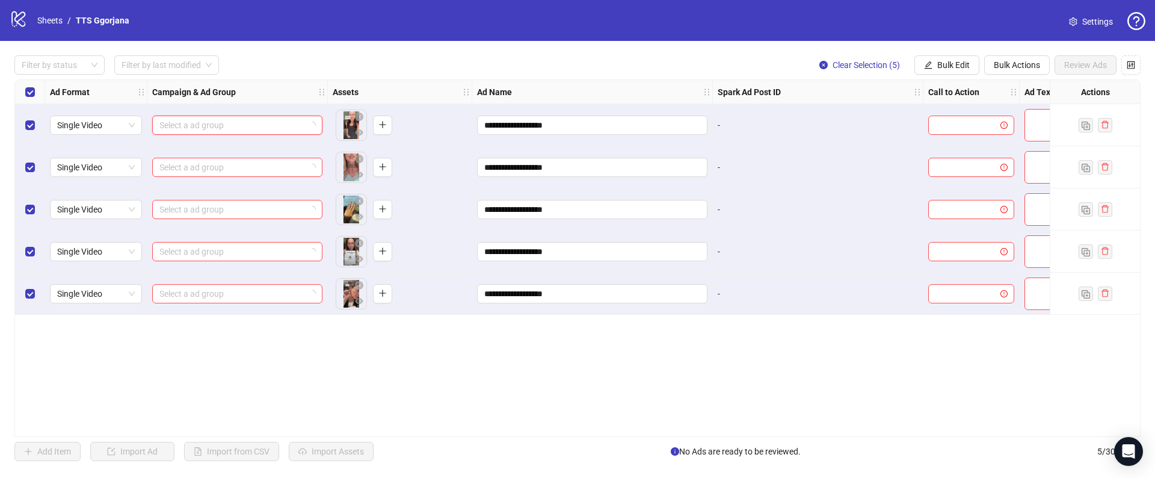
click at [228, 121] on input "search" at bounding box center [231, 125] width 145 height 18
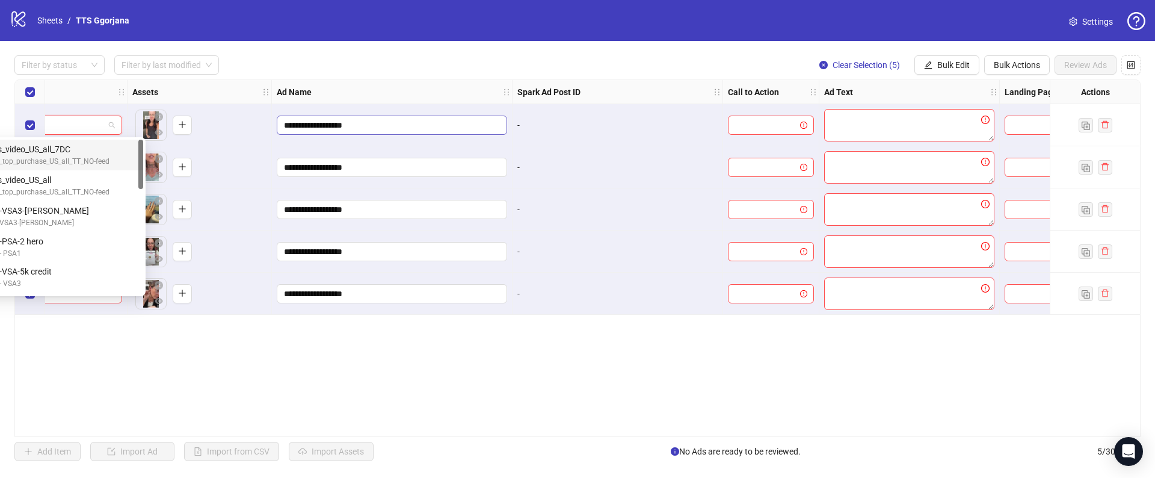
scroll to position [0, 331]
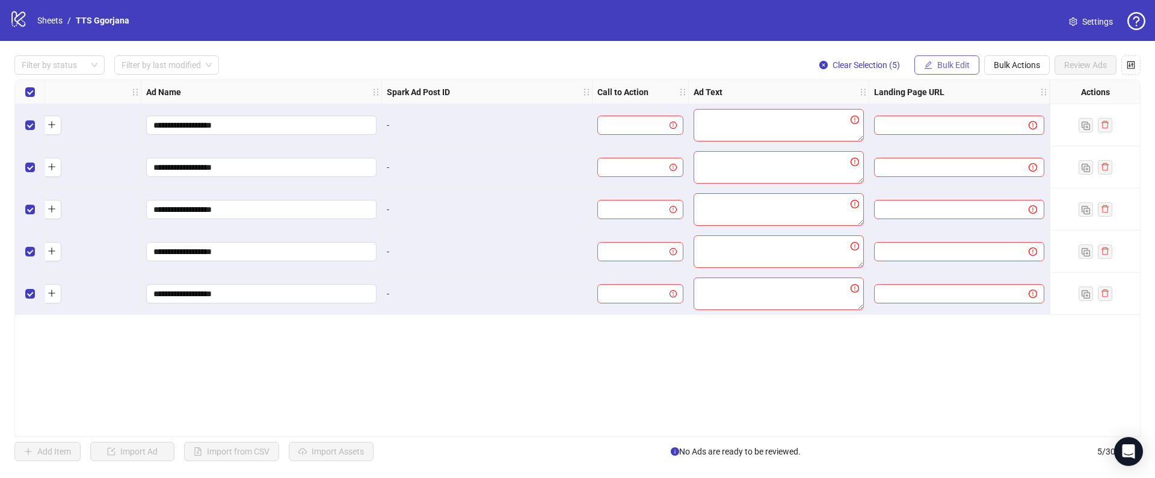
click at [964, 60] on span "Bulk Edit" at bounding box center [953, 65] width 32 height 10
click at [1127, 67] on icon "control" at bounding box center [1131, 65] width 8 height 8
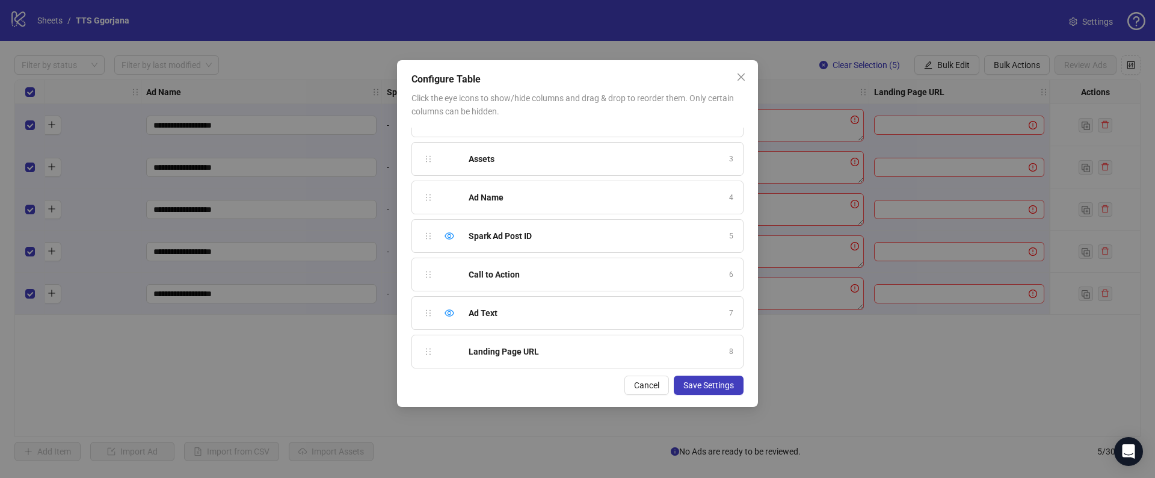
scroll to position [66, 0]
click at [448, 228] on icon "eye" at bounding box center [450, 233] width 10 height 10
click at [449, 235] on icon "eye-invisible" at bounding box center [450, 233] width 10 height 10
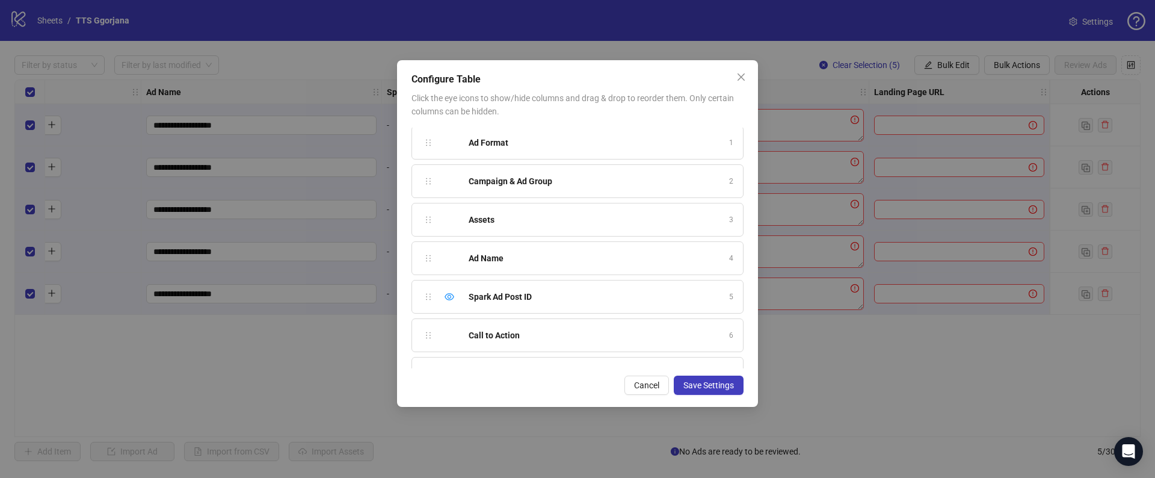
scroll to position [0, 0]
click at [649, 387] on span "Cancel" at bounding box center [646, 385] width 25 height 10
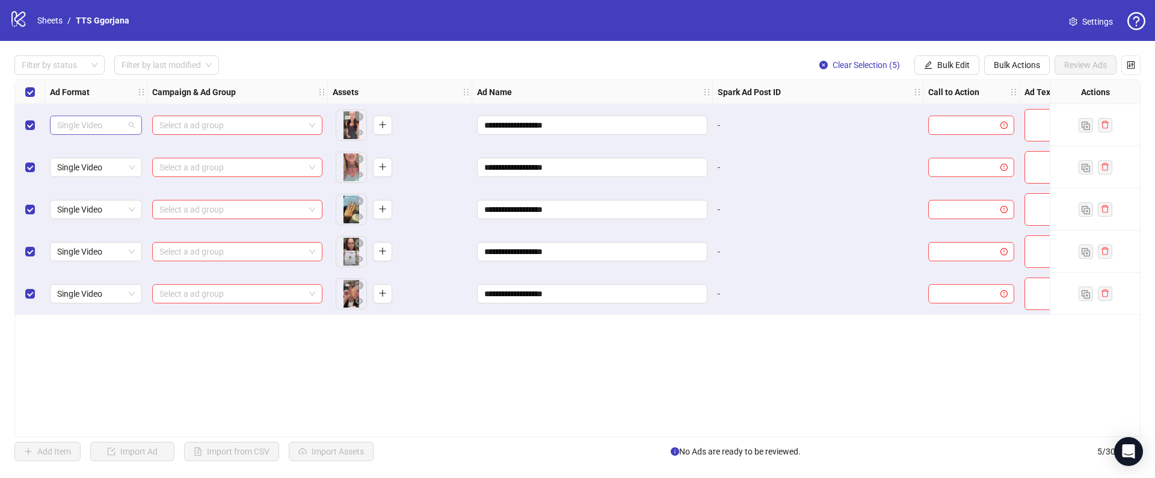
click at [90, 129] on span "Single Video" at bounding box center [96, 125] width 78 height 18
click at [109, 128] on span "Single Video" at bounding box center [96, 125] width 78 height 18
click at [227, 132] on input "search" at bounding box center [231, 125] width 145 height 18
click at [223, 125] on input "search" at bounding box center [231, 125] width 145 height 18
click at [244, 118] on input "search" at bounding box center [231, 125] width 145 height 18
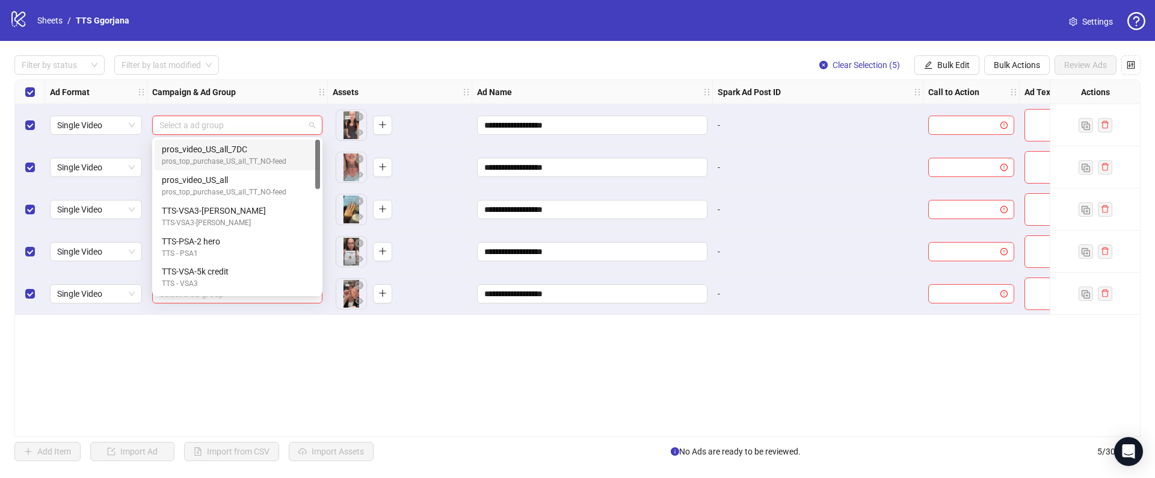
click at [239, 123] on input "search" at bounding box center [231, 125] width 145 height 18
click at [253, 116] on input "search" at bounding box center [231, 125] width 145 height 18
click at [238, 191] on div "pros_top_purchase_US_all_TT_NO-feed" at bounding box center [235, 191] width 146 height 11
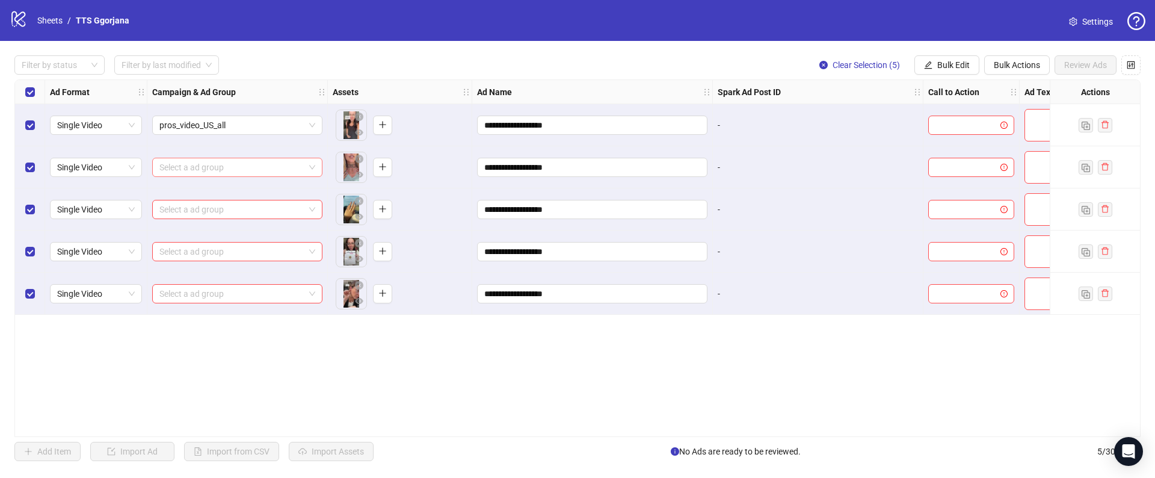
click at [233, 167] on input "search" at bounding box center [231, 167] width 145 height 18
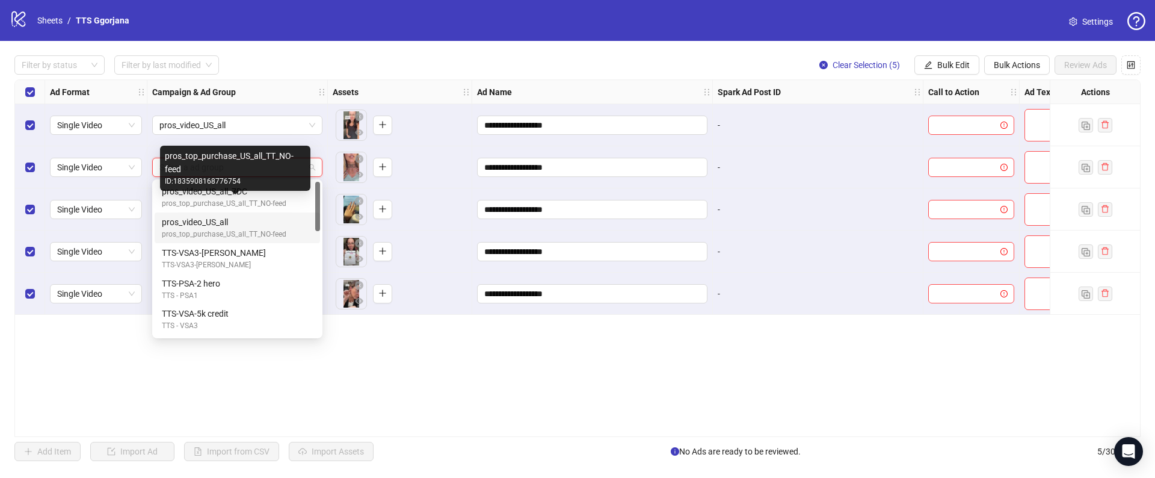
click at [222, 223] on div "pros_video_US_all" at bounding box center [235, 221] width 146 height 13
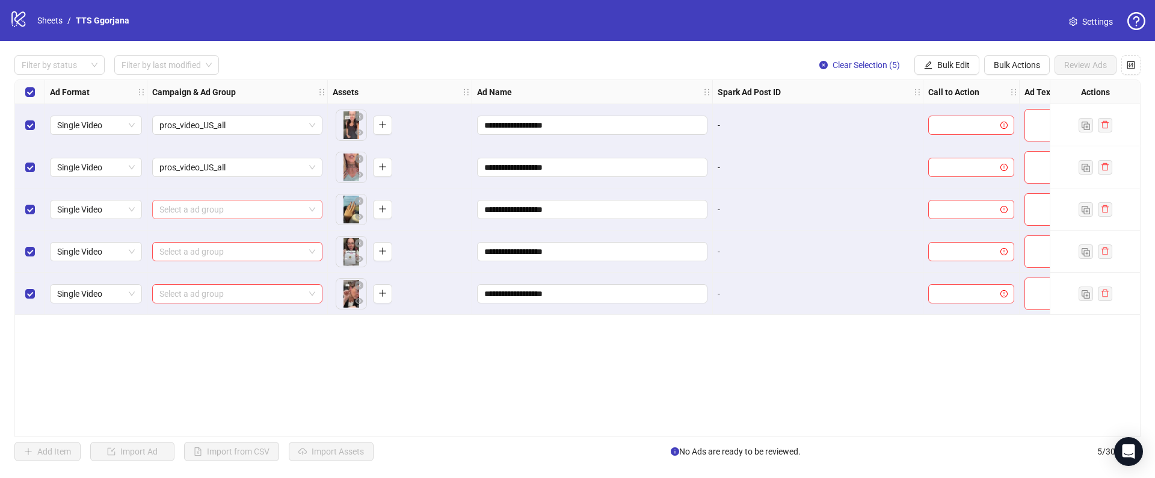
click at [214, 205] on input "search" at bounding box center [231, 209] width 145 height 18
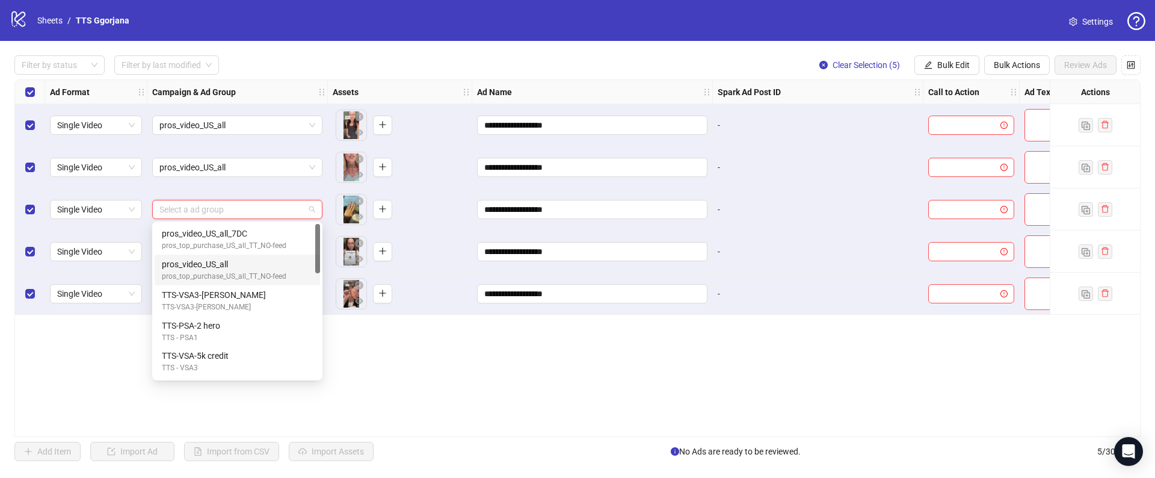
click at [214, 260] on div "pros_video_US_all" at bounding box center [235, 263] width 146 height 13
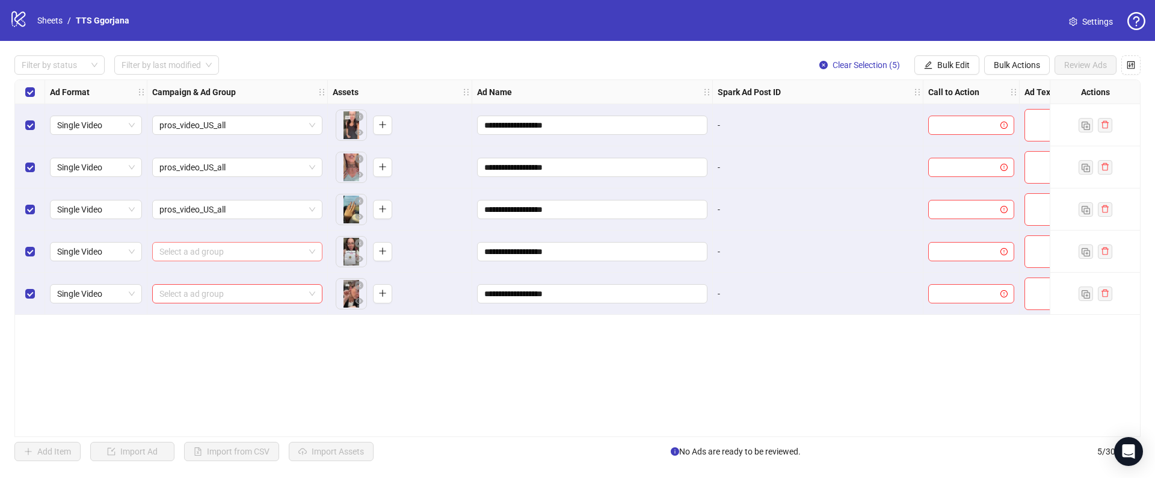
click at [207, 246] on input "search" at bounding box center [231, 251] width 145 height 18
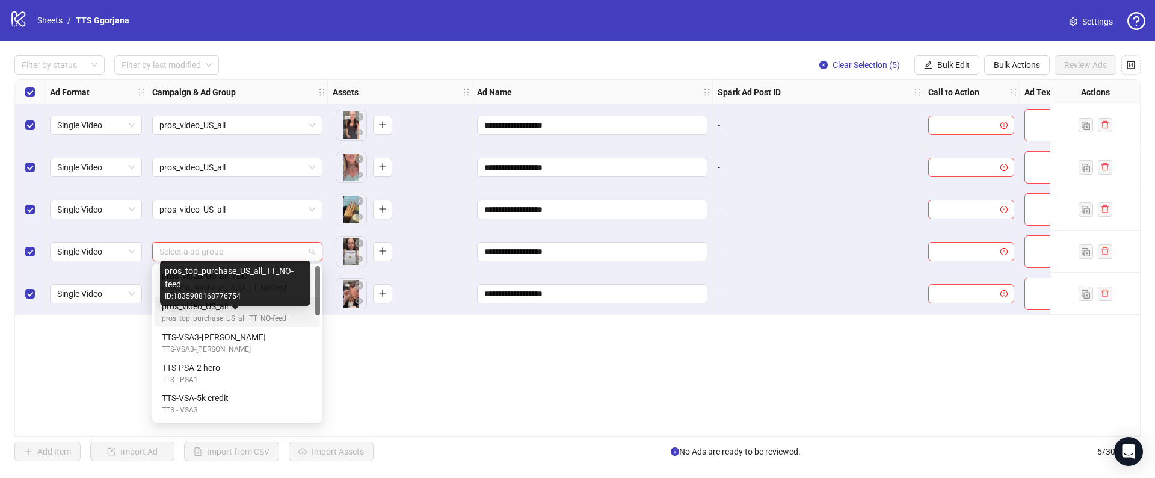
click at [207, 315] on div "pros_top_purchase_US_all_TT_NO-feed" at bounding box center [235, 318] width 146 height 11
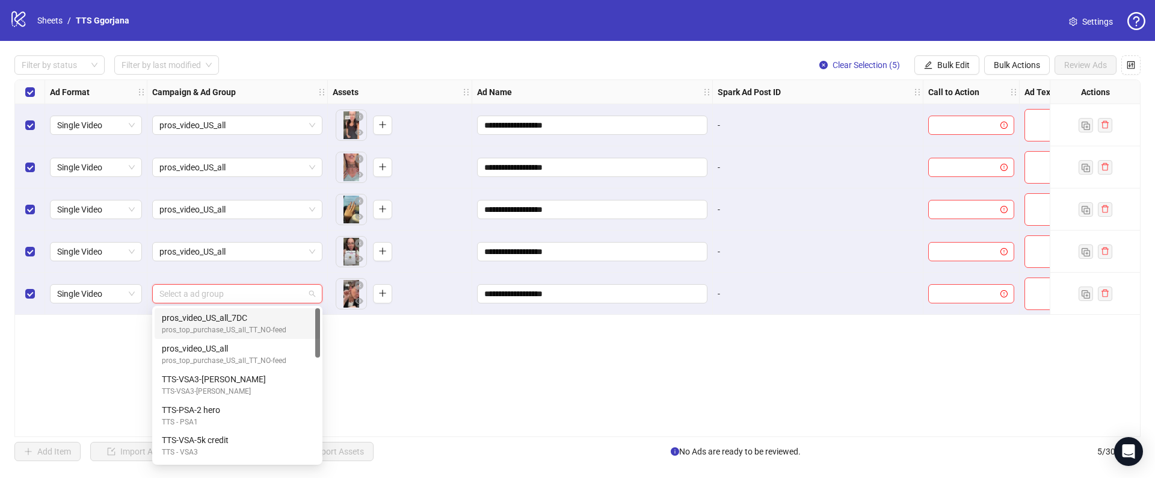
click at [207, 292] on input "search" at bounding box center [231, 294] width 145 height 18
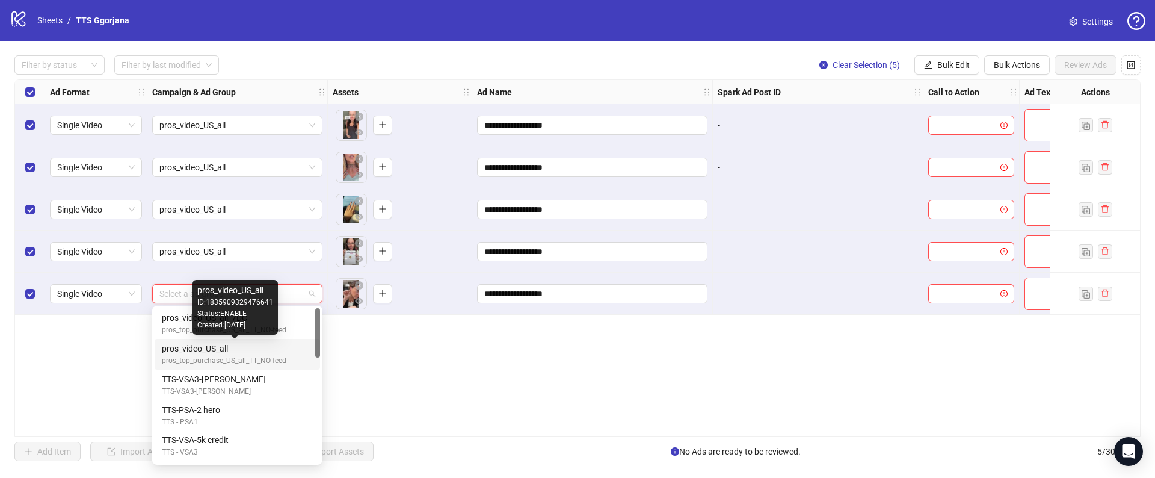
click at [212, 349] on div "pros_video_US_all" at bounding box center [235, 348] width 146 height 13
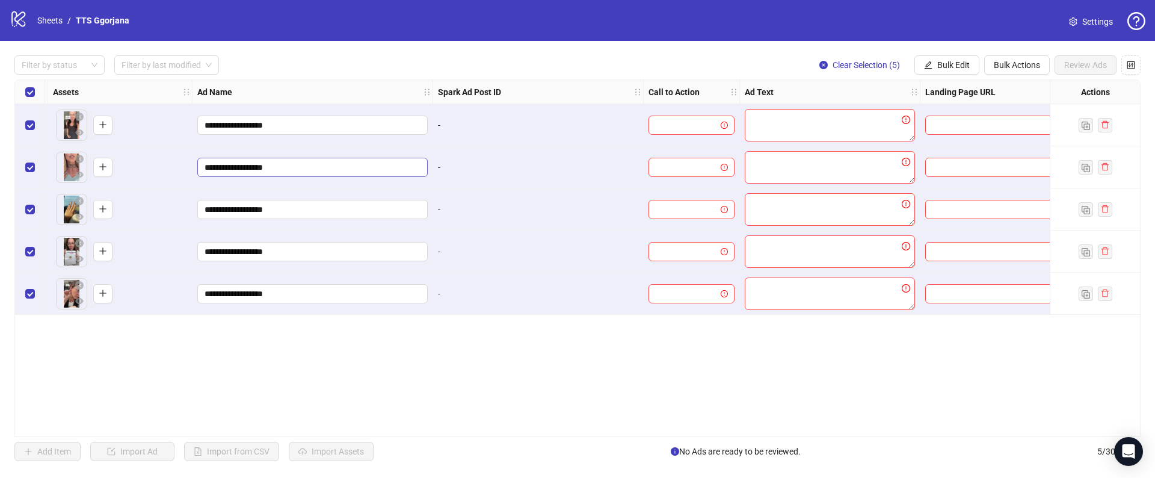
scroll to position [0, 331]
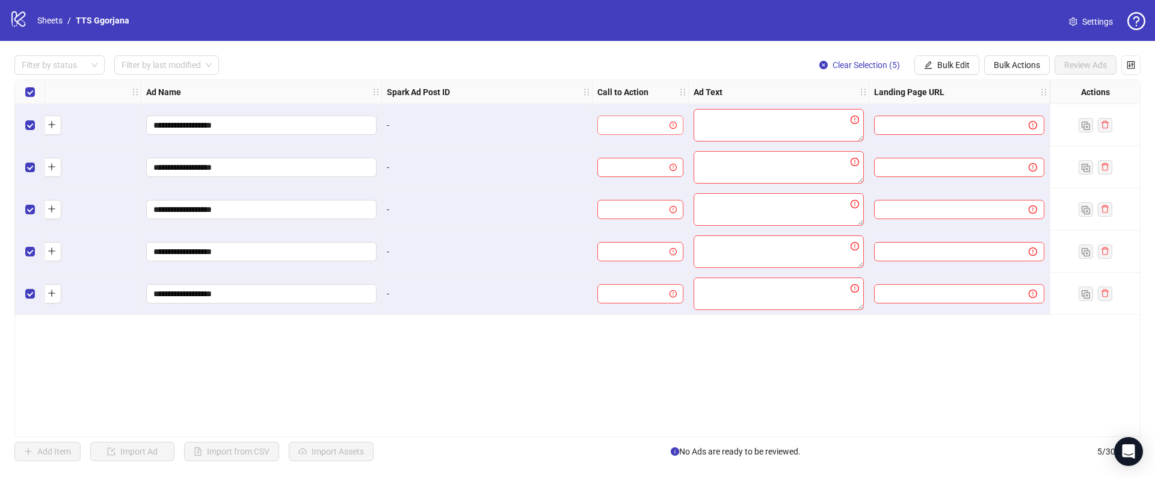
click at [617, 119] on input "search" at bounding box center [635, 125] width 61 height 18
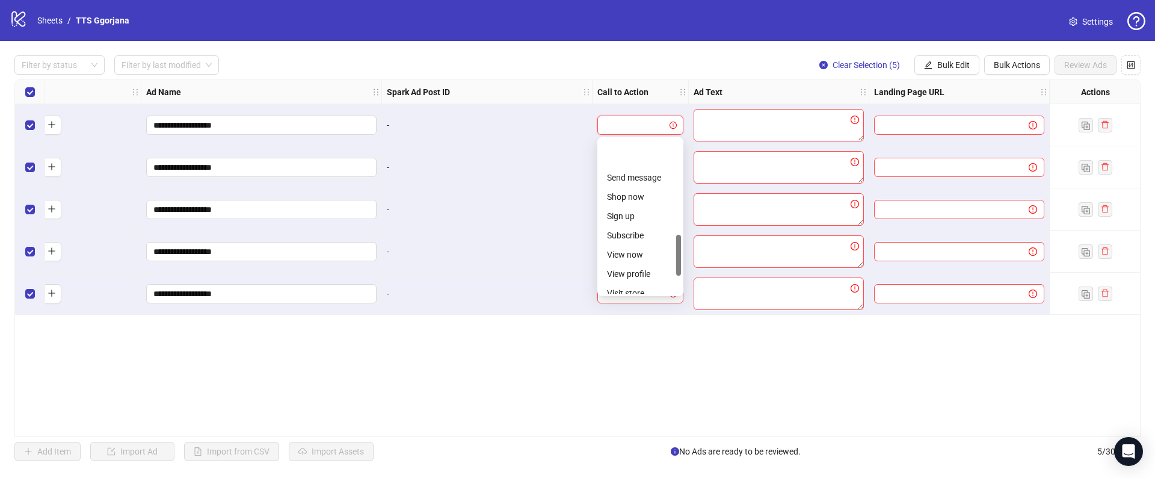
scroll to position [424, 0]
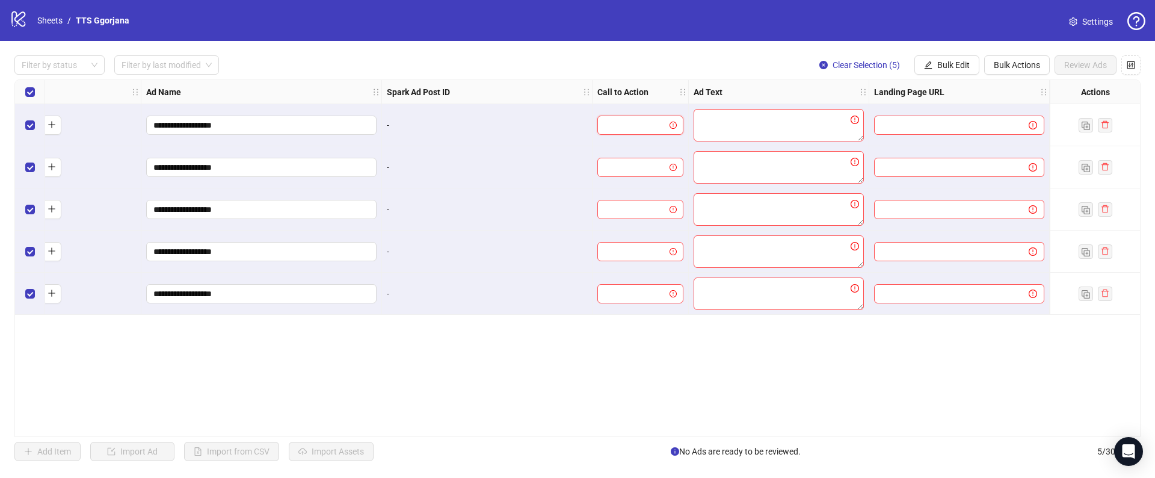
click at [638, 131] on input "search" at bounding box center [635, 125] width 61 height 18
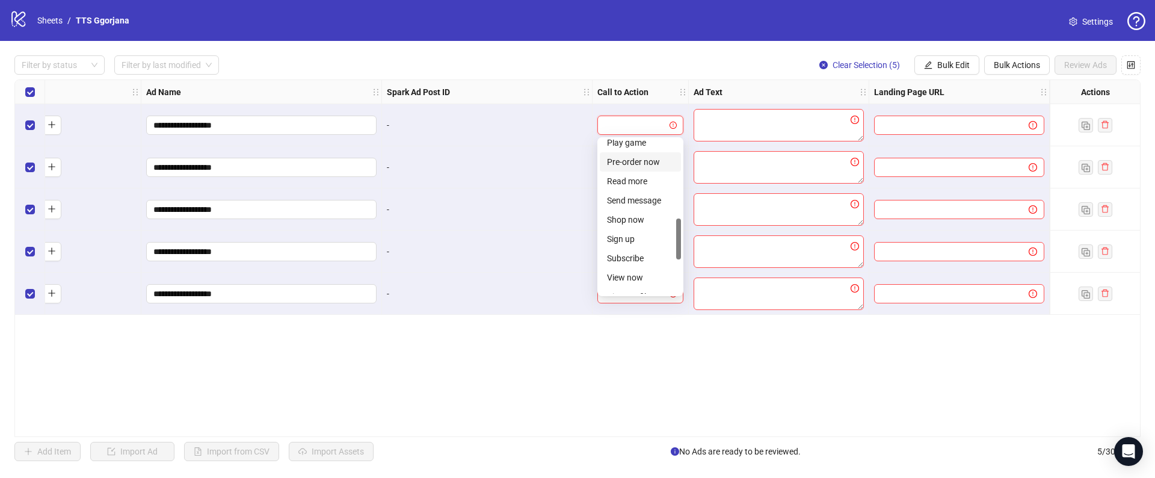
scroll to position [300, 0]
click at [612, 214] on div "Shop now" at bounding box center [640, 215] width 67 height 13
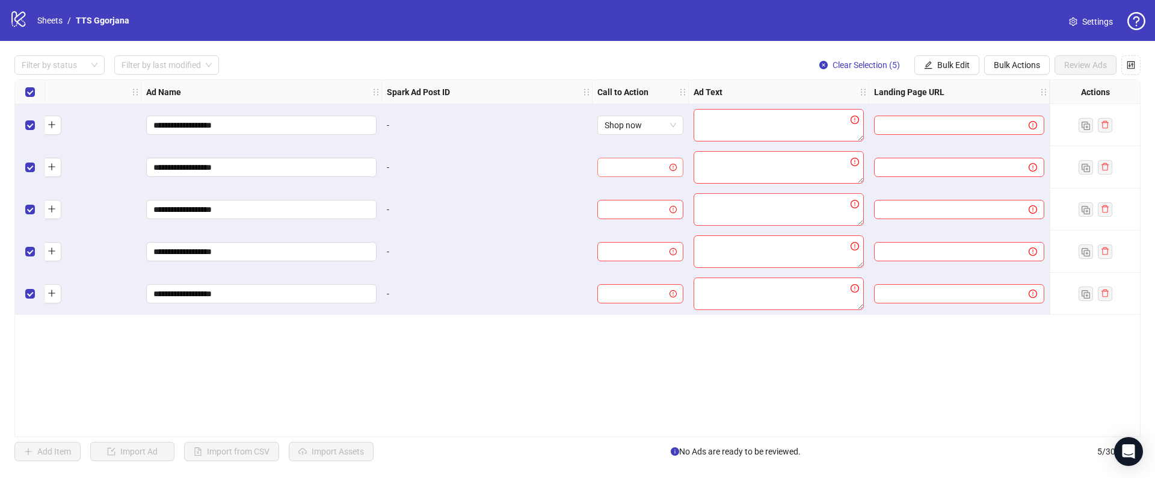
click at [614, 165] on input "search" at bounding box center [635, 167] width 61 height 18
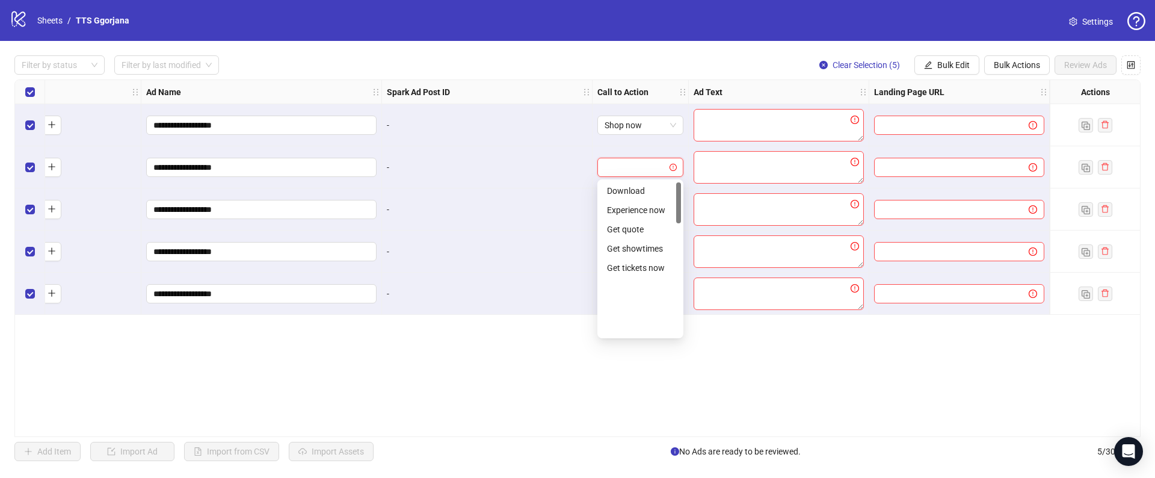
scroll to position [154, 0]
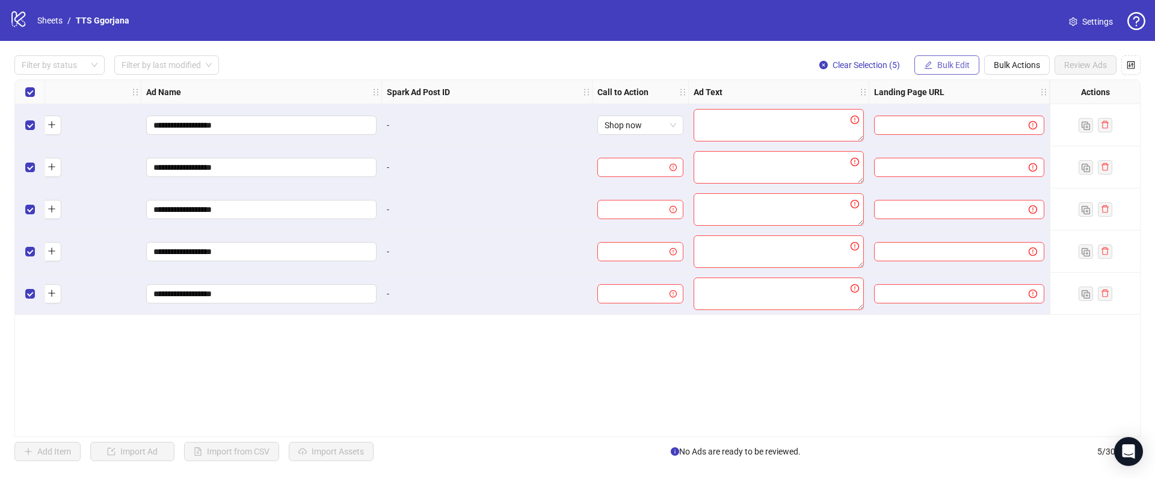
click at [967, 69] on span "Bulk Edit" at bounding box center [953, 65] width 32 height 10
click at [924, 146] on span "Call to Action" at bounding box center [964, 146] width 83 height 13
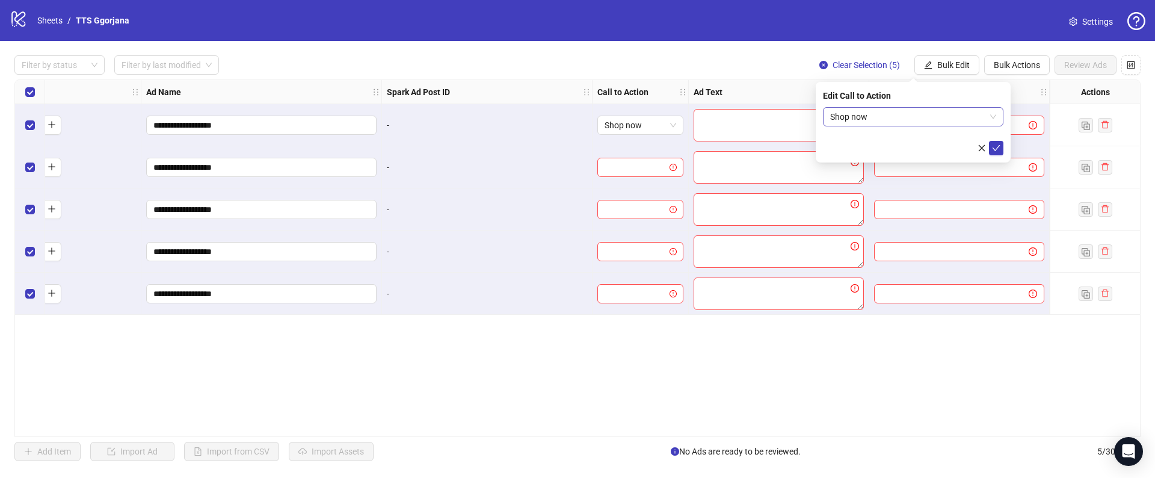
click at [861, 119] on span "Shop now" at bounding box center [913, 117] width 166 height 18
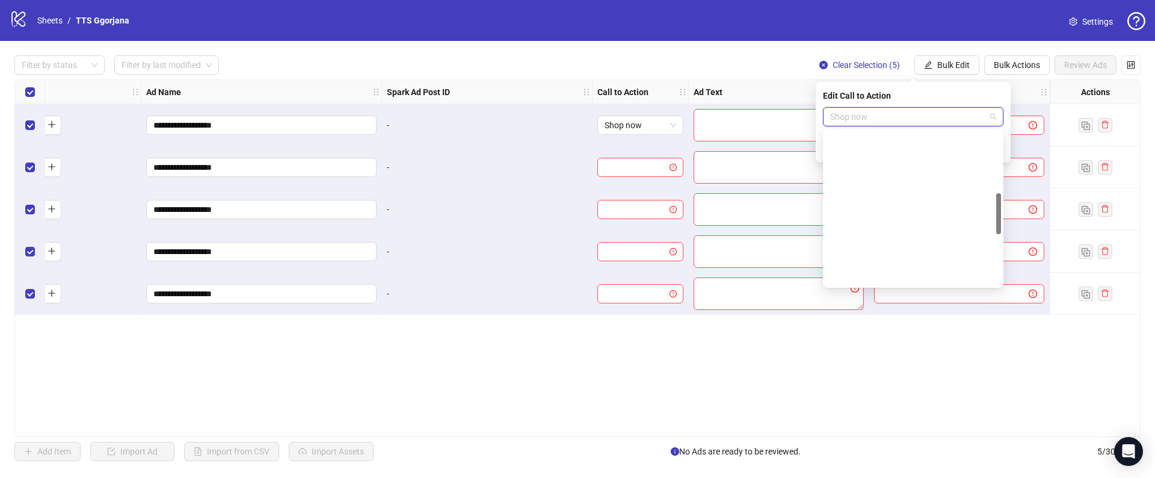
scroll to position [231, 0]
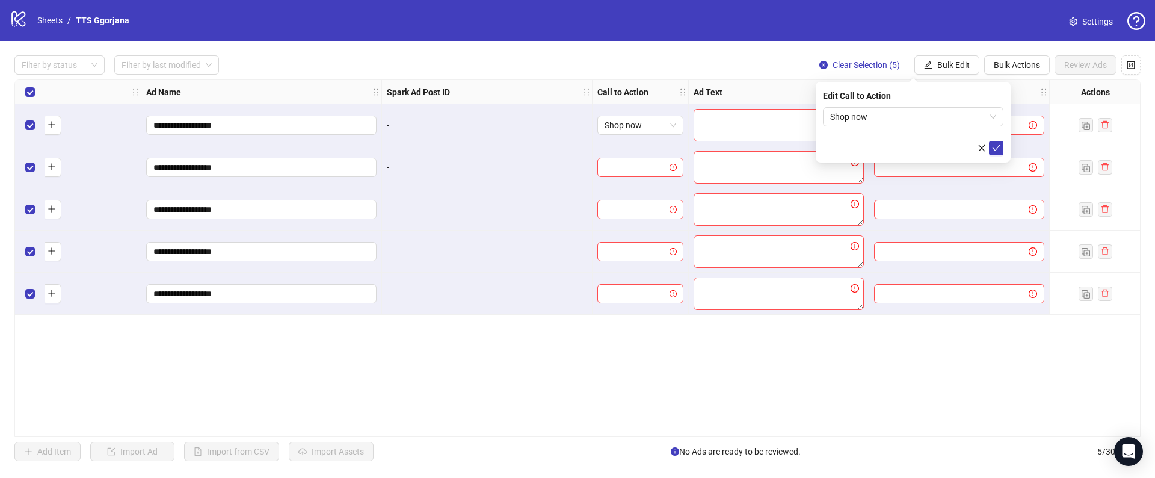
click at [876, 95] on div "Edit Call to Action" at bounding box center [913, 95] width 180 height 13
click at [996, 147] on icon "check" at bounding box center [996, 148] width 8 height 8
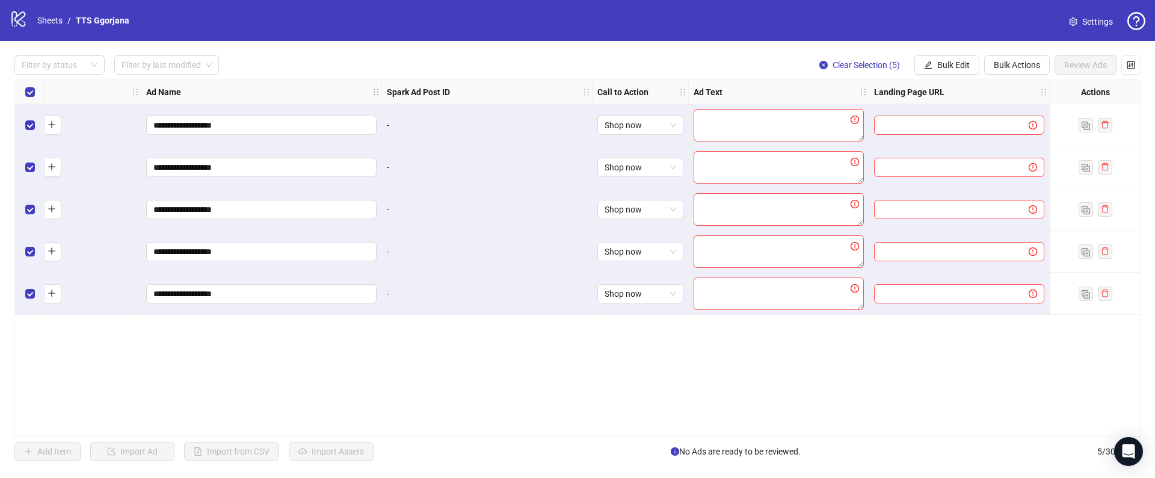
scroll to position [0, 331]
click at [769, 121] on textarea at bounding box center [779, 125] width 170 height 32
paste textarea "**********"
type textarea "**********"
click at [738, 208] on textarea at bounding box center [779, 209] width 170 height 32
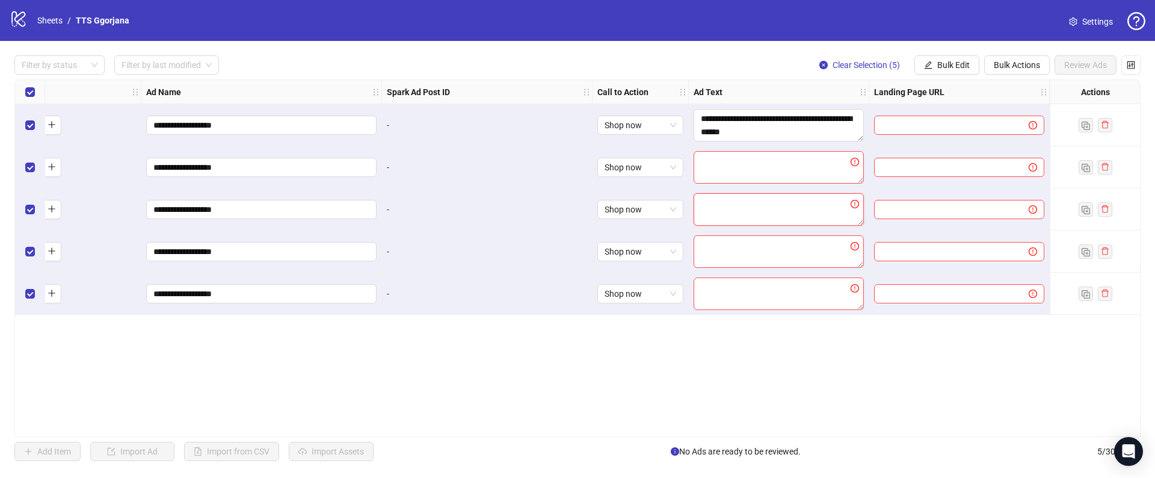
click at [738, 208] on textarea at bounding box center [779, 209] width 170 height 32
paste textarea "**********"
type textarea "**********"
drag, startPoint x: 765, startPoint y: 136, endPoint x: 646, endPoint y: 74, distance: 133.7
click at [646, 74] on div "**********" at bounding box center [577, 258] width 1155 height 434
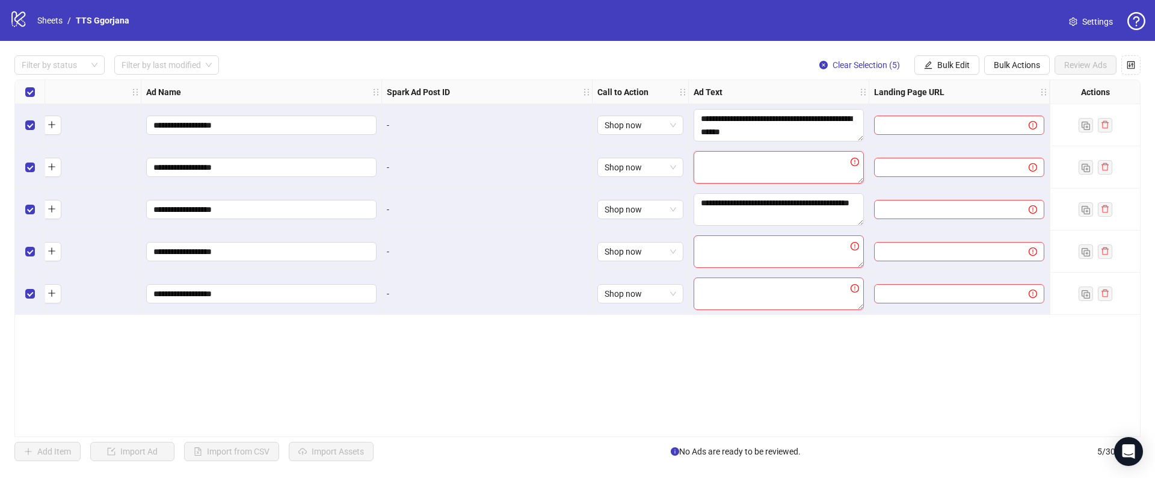
click at [717, 167] on textarea at bounding box center [779, 167] width 170 height 32
paste textarea "**********"
type textarea "**********"
click at [710, 257] on textarea at bounding box center [779, 251] width 170 height 32
paste textarea "**********"
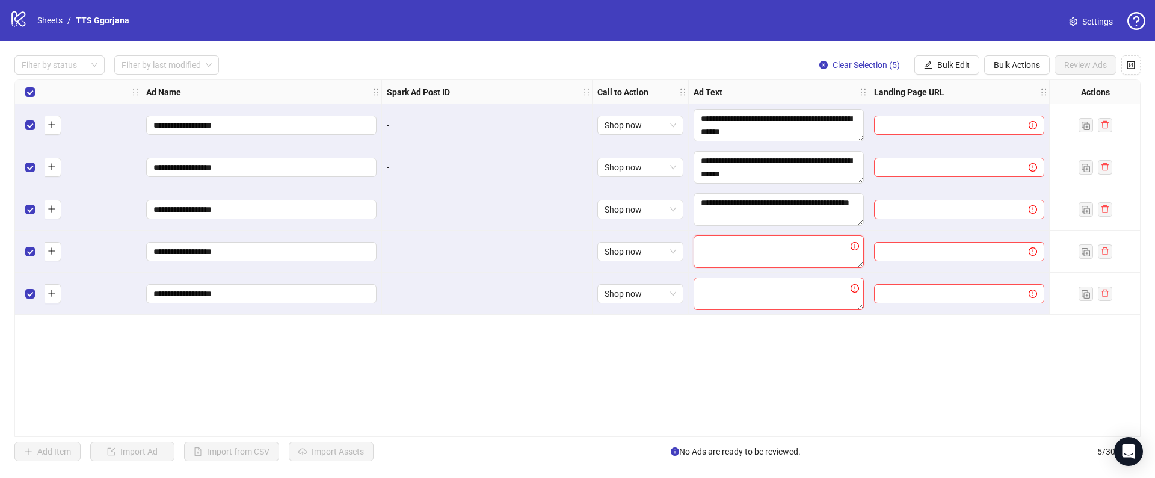
type textarea "**********"
click at [720, 297] on textarea at bounding box center [779, 293] width 170 height 32
paste textarea "**********"
type textarea "**********"
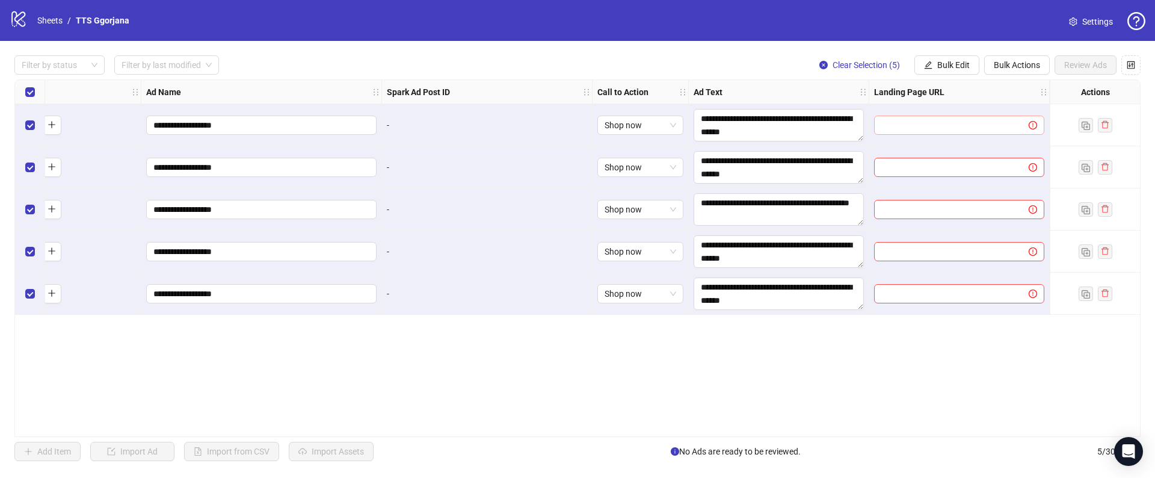
click at [903, 132] on span at bounding box center [959, 125] width 170 height 19
click at [939, 68] on span "Bulk Edit" at bounding box center [953, 65] width 32 height 10
click at [904, 125] on input "text" at bounding box center [946, 125] width 131 height 13
paste input "**********"
type input "**********"
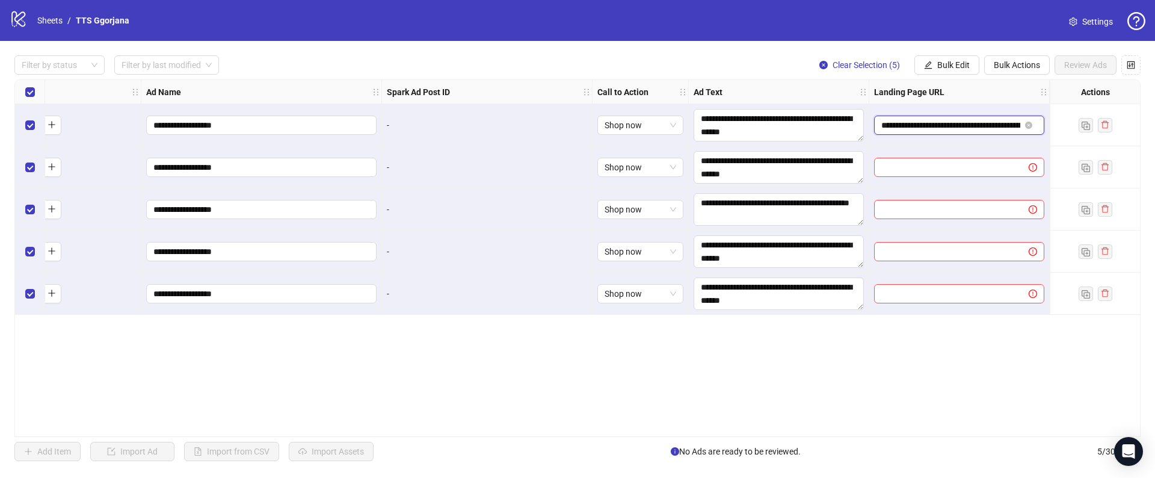
scroll to position [0, 47]
click at [901, 171] on input "text" at bounding box center [946, 167] width 131 height 13
paste input "**********"
type input "**********"
click at [902, 188] on div at bounding box center [959, 209] width 180 height 42
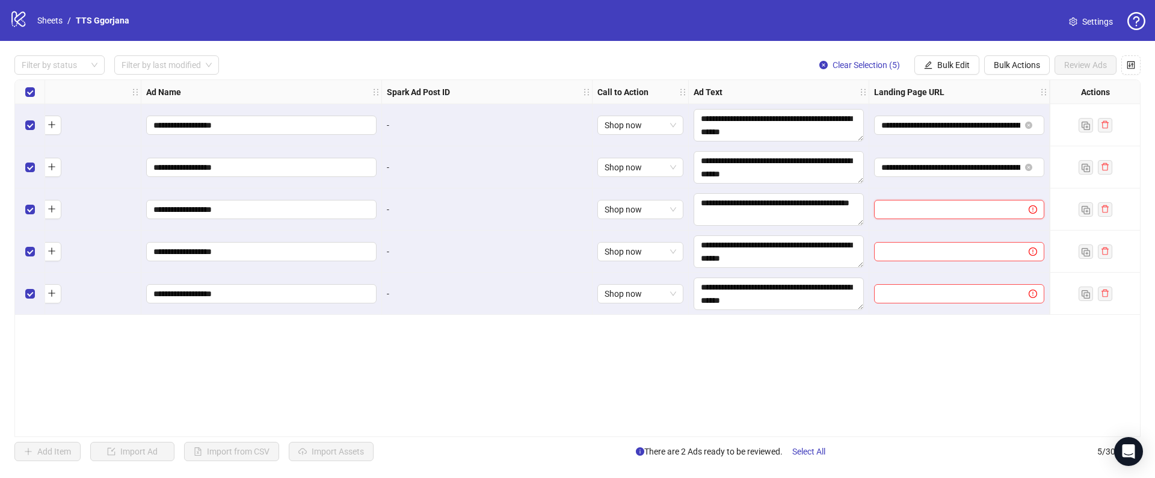
click at [902, 203] on input "text" at bounding box center [946, 209] width 131 height 13
paste input "**********"
type input "**********"
click at [892, 252] on input "text" at bounding box center [946, 251] width 131 height 13
paste input "**********"
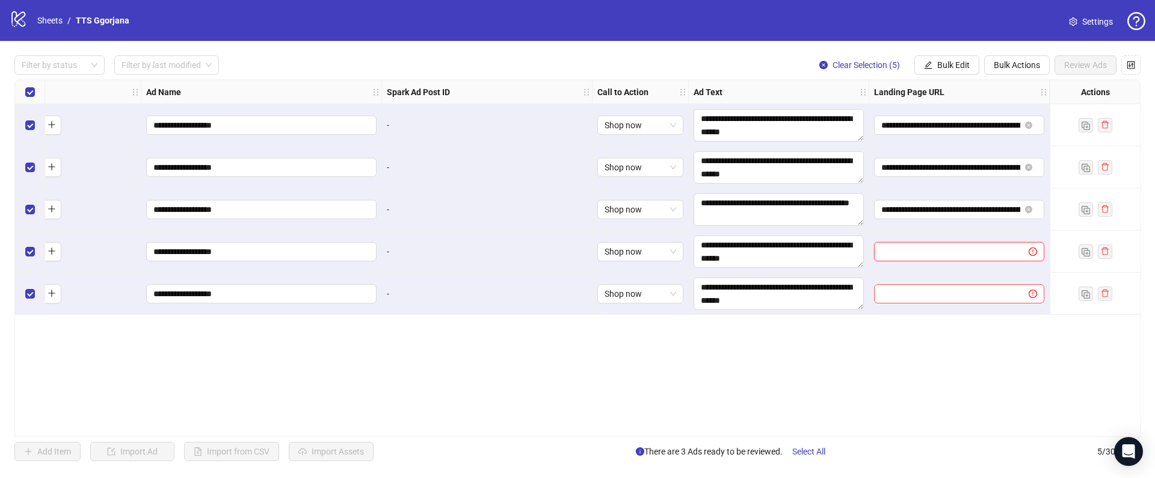
type input "**********"
click at [890, 298] on input "text" at bounding box center [946, 293] width 131 height 13
paste input "**********"
type input "**********"
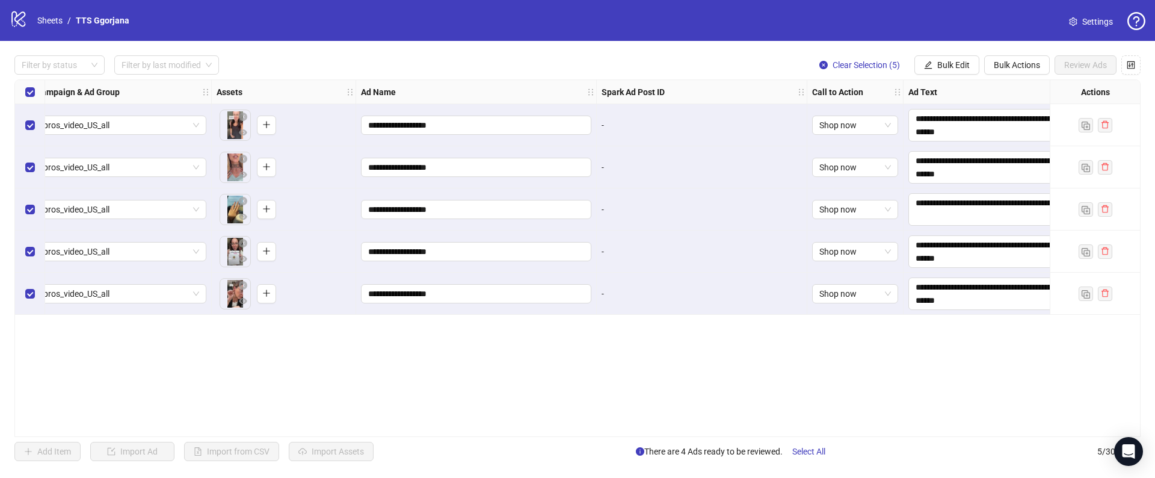
scroll to position [0, 331]
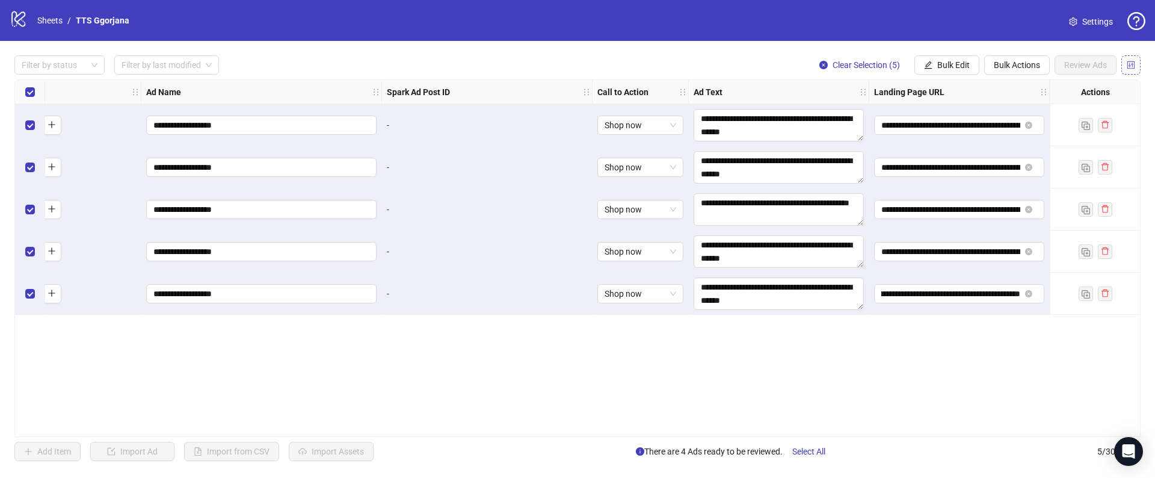
click at [1123, 61] on button "button" at bounding box center [1130, 64] width 19 height 19
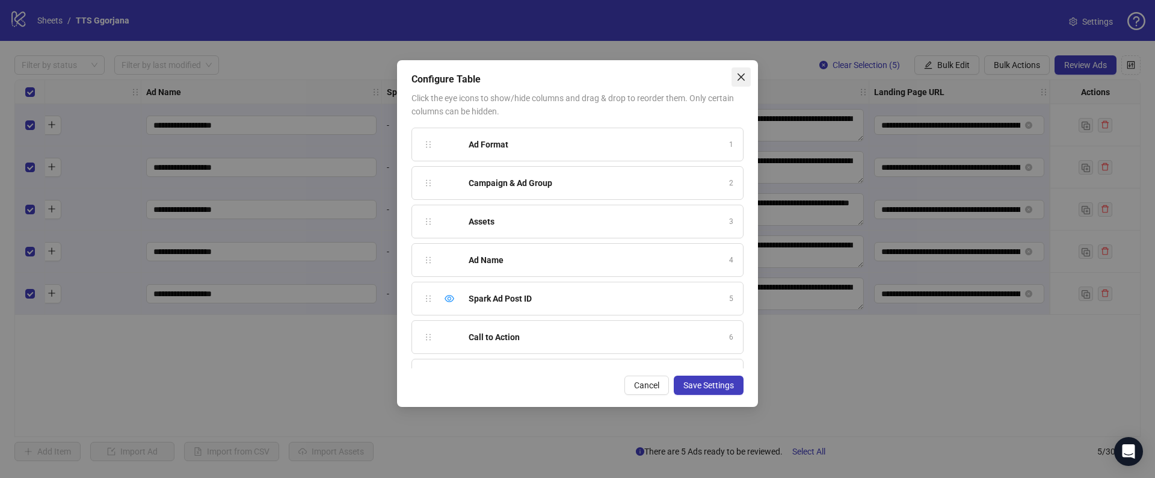
click at [736, 70] on button "Close" at bounding box center [741, 76] width 19 height 19
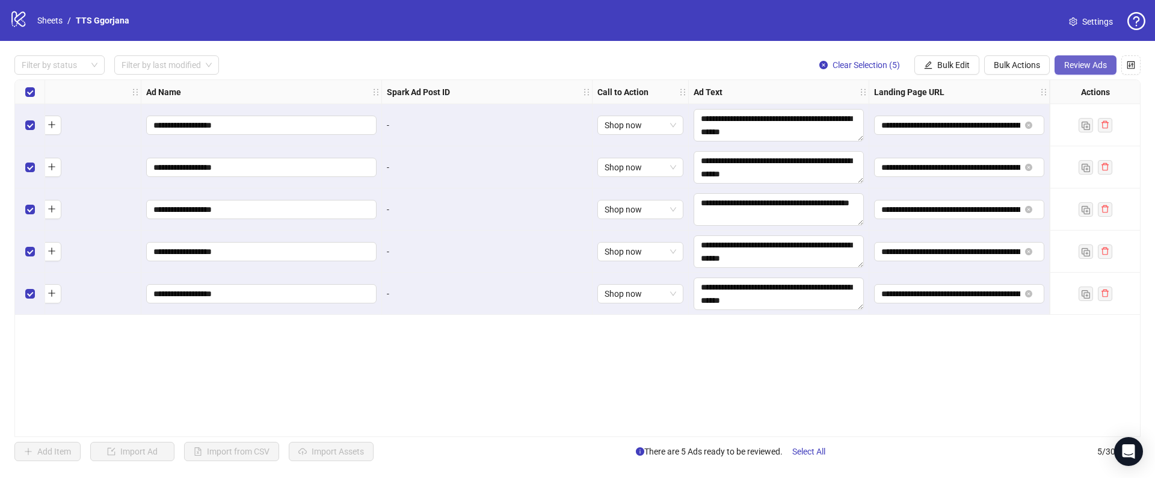
click at [1063, 70] on button "Review Ads" at bounding box center [1086, 64] width 62 height 19
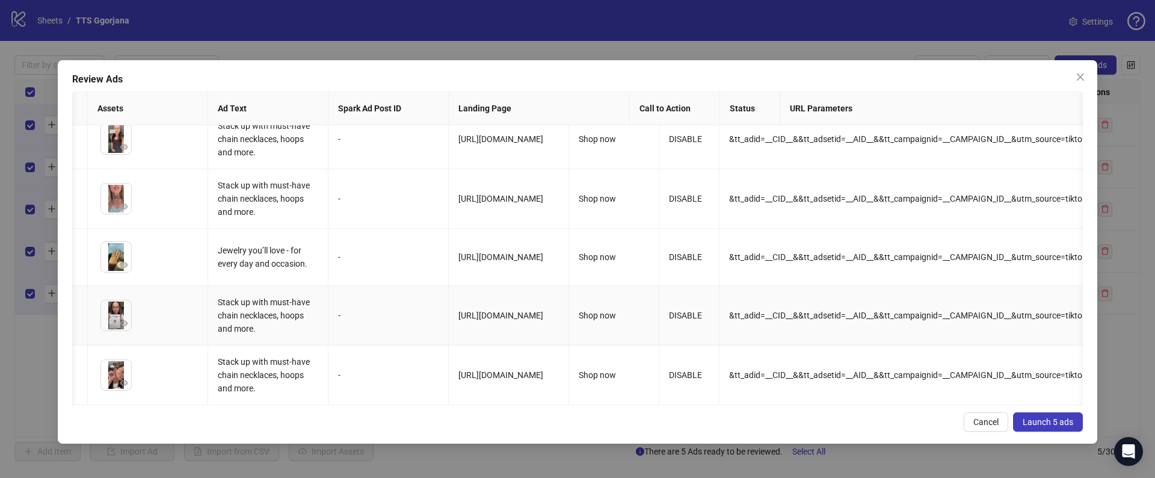
scroll to position [0, 0]
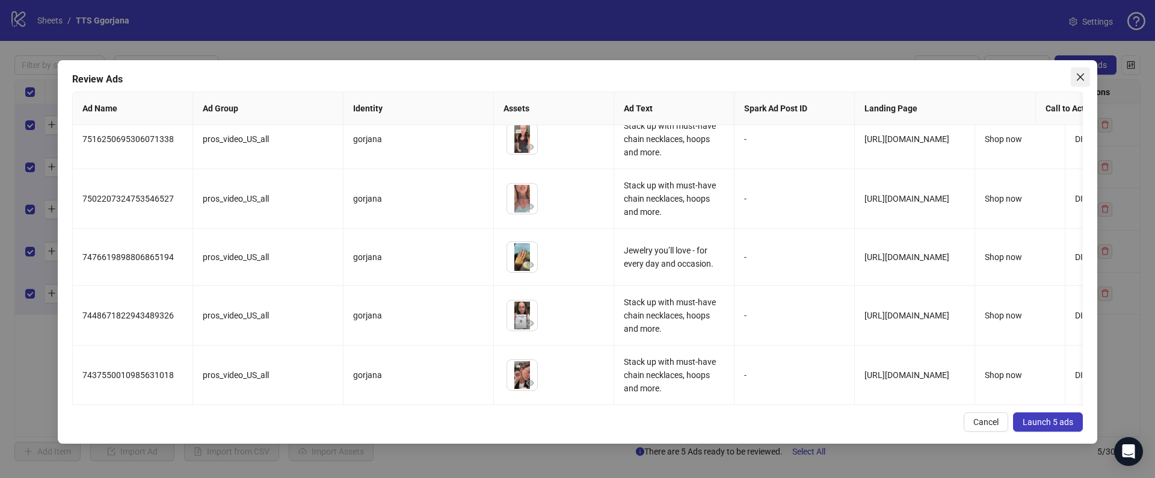
click at [1083, 75] on icon "close" at bounding box center [1081, 77] width 10 height 10
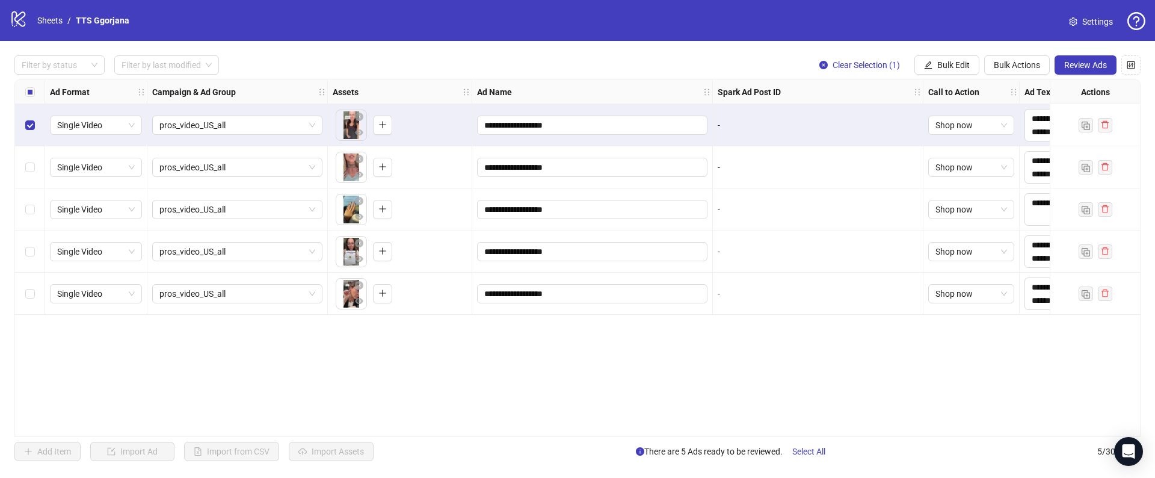
click at [1074, 75] on div "**********" at bounding box center [577, 258] width 1155 height 434
click at [1074, 70] on button "Review Ads" at bounding box center [1086, 64] width 62 height 19
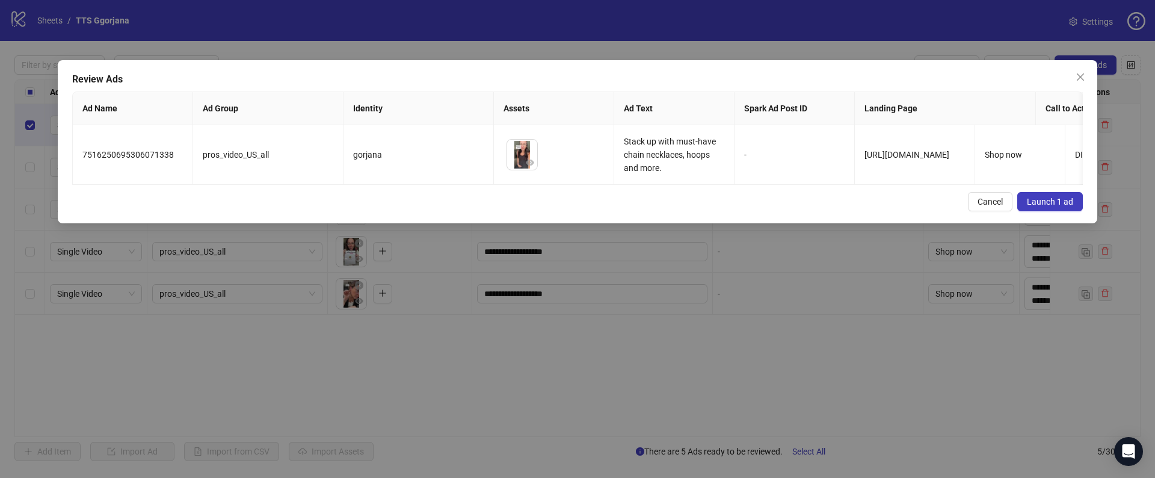
click at [1031, 203] on span "Launch 1 ad" at bounding box center [1050, 202] width 46 height 10
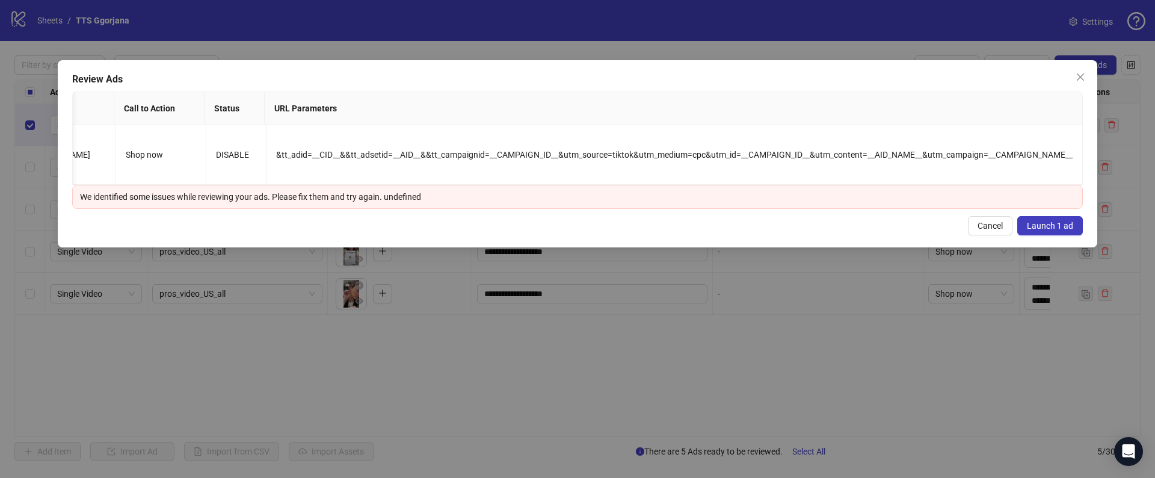
click at [1027, 221] on span "Launch 1 ad" at bounding box center [1050, 226] width 46 height 10
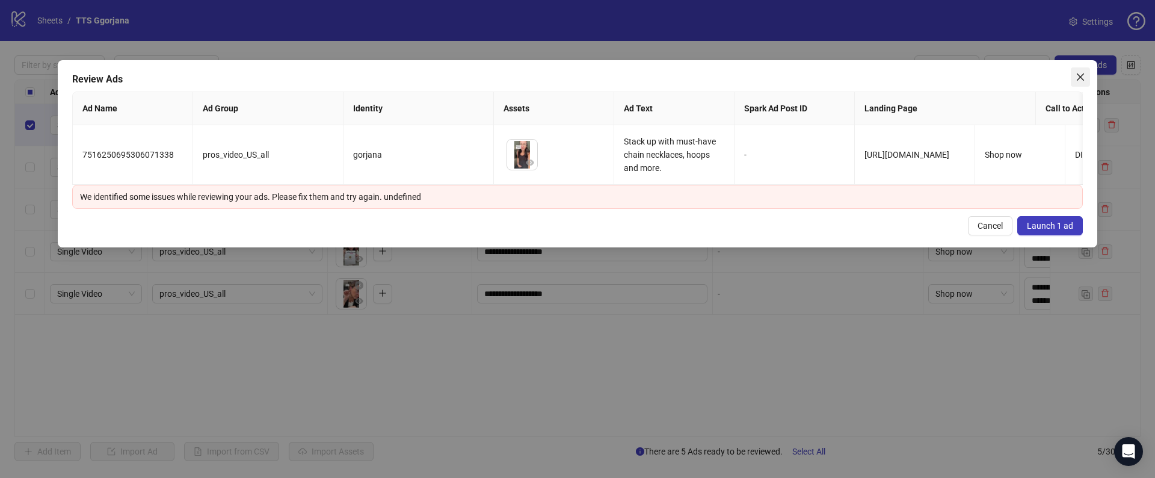
click at [1078, 78] on icon "close" at bounding box center [1081, 77] width 10 height 10
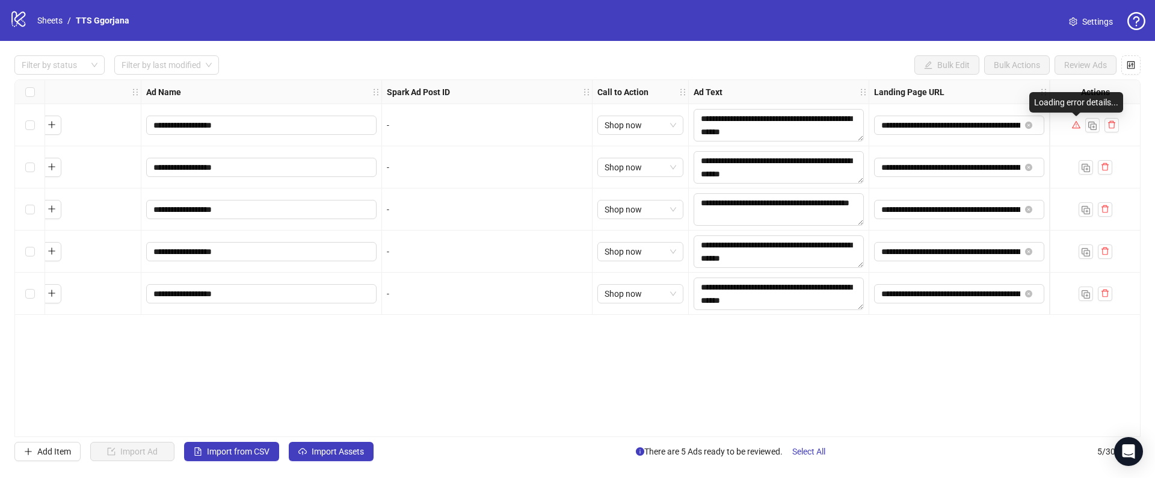
click at [1074, 128] on icon "warning" at bounding box center [1075, 124] width 8 height 7
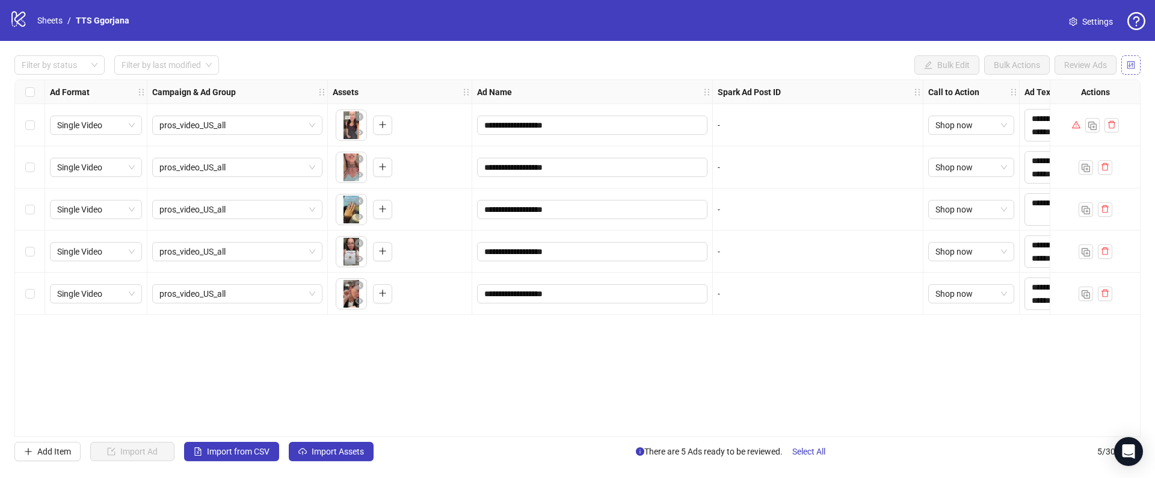
click at [1136, 62] on button "button" at bounding box center [1130, 64] width 19 height 19
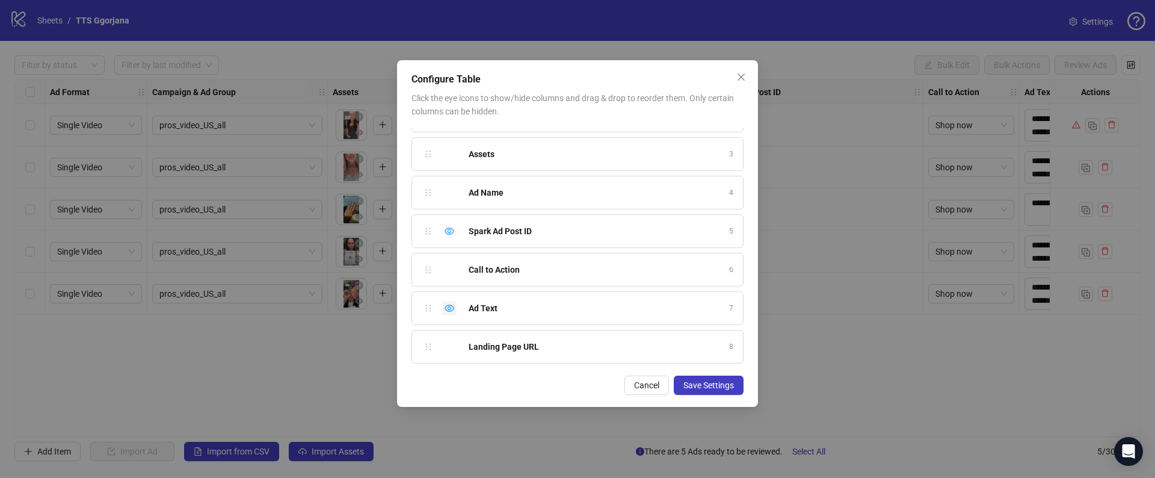
click at [451, 309] on icon "eye" at bounding box center [450, 308] width 10 height 10
click at [451, 309] on icon "eye-invisible" at bounding box center [450, 308] width 10 height 10
click at [329, 335] on div "Configure Table Click the eye icons to show/hide columns and drag & drop to reo…" at bounding box center [577, 239] width 1155 height 478
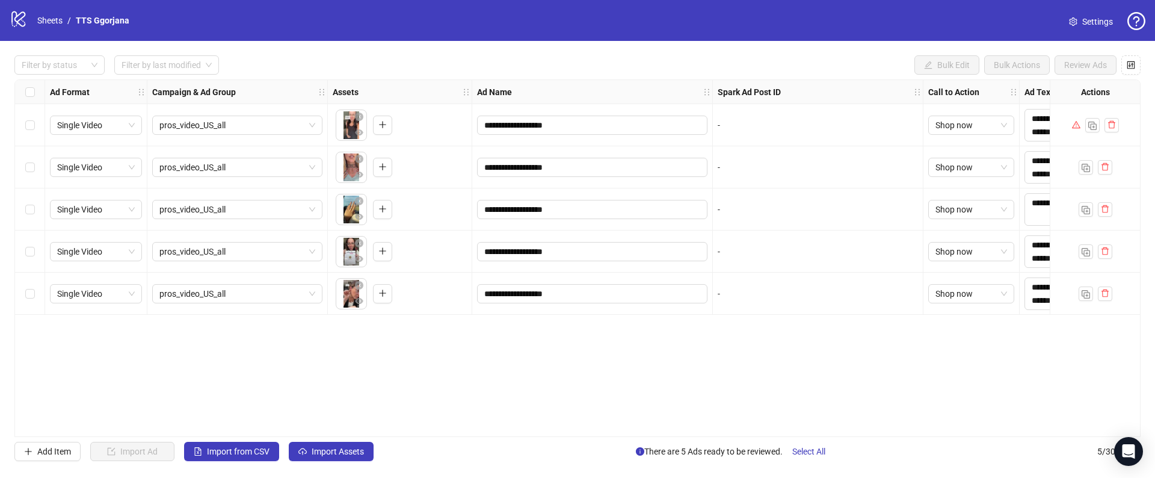
click at [1077, 19] on link "Settings" at bounding box center [1090, 21] width 63 height 19
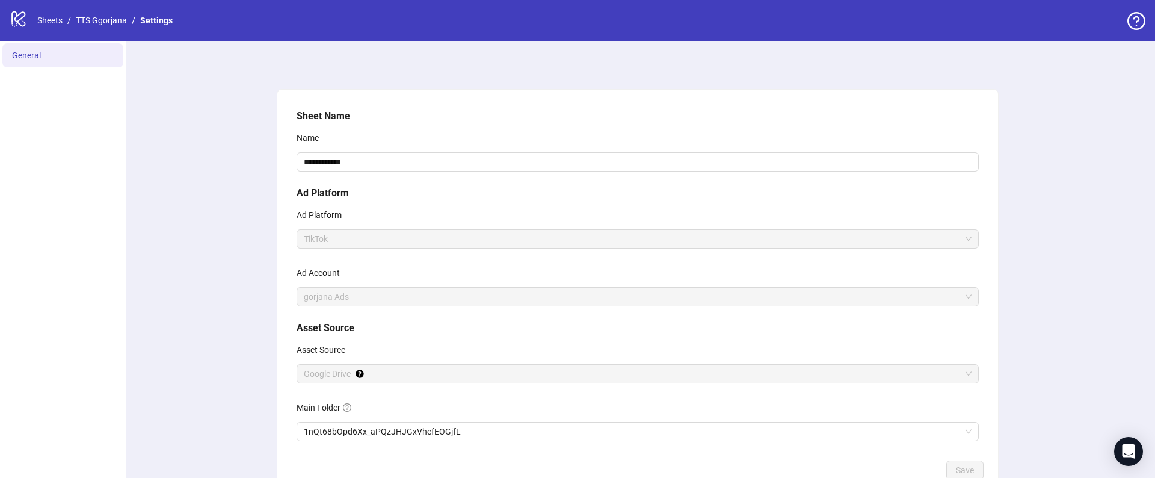
click at [48, 82] on ul "General" at bounding box center [63, 299] width 126 height 516
click at [111, 21] on link "TTS Ggorjana" at bounding box center [101, 20] width 56 height 13
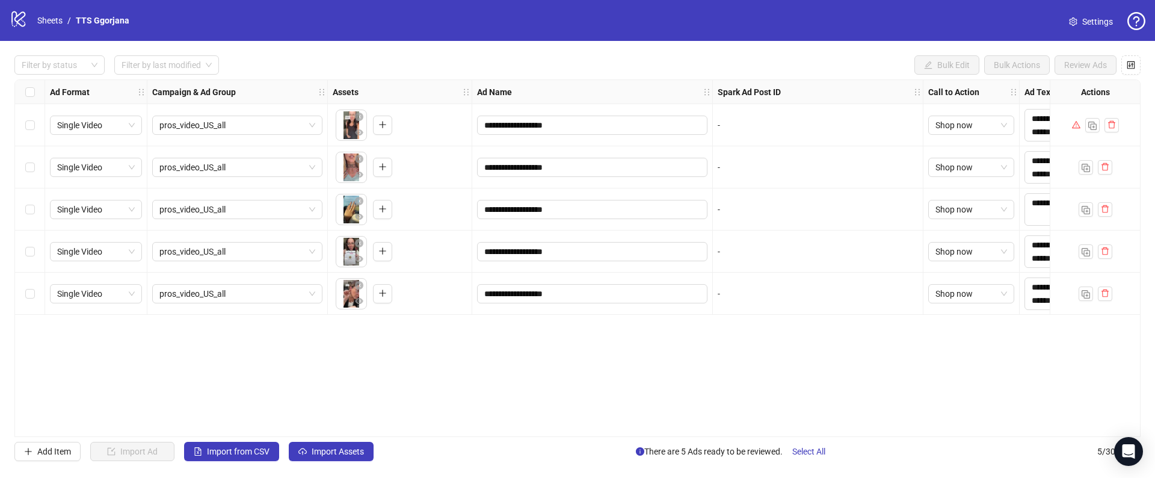
scroll to position [0, 331]
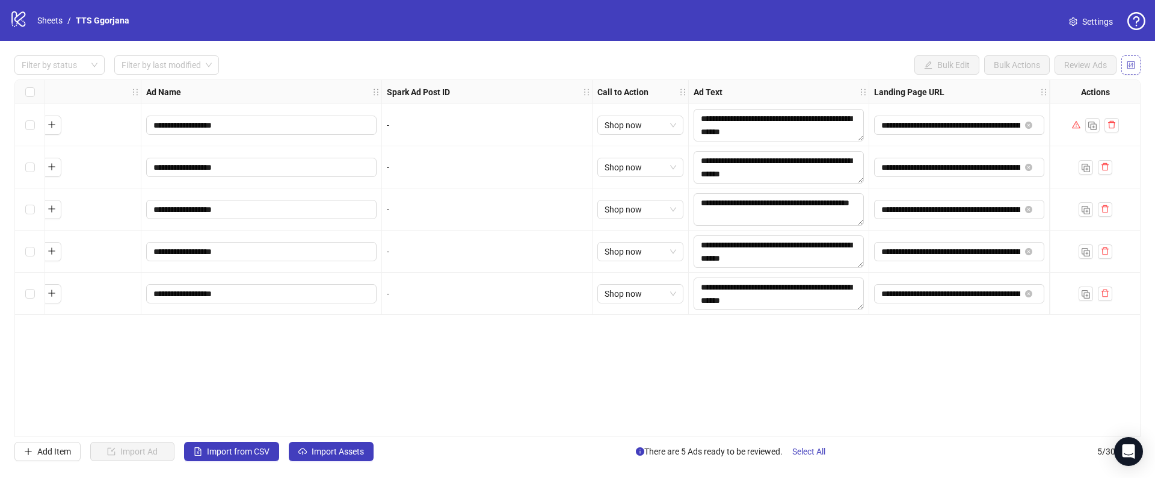
click at [1130, 61] on icon "control" at bounding box center [1131, 65] width 8 height 8
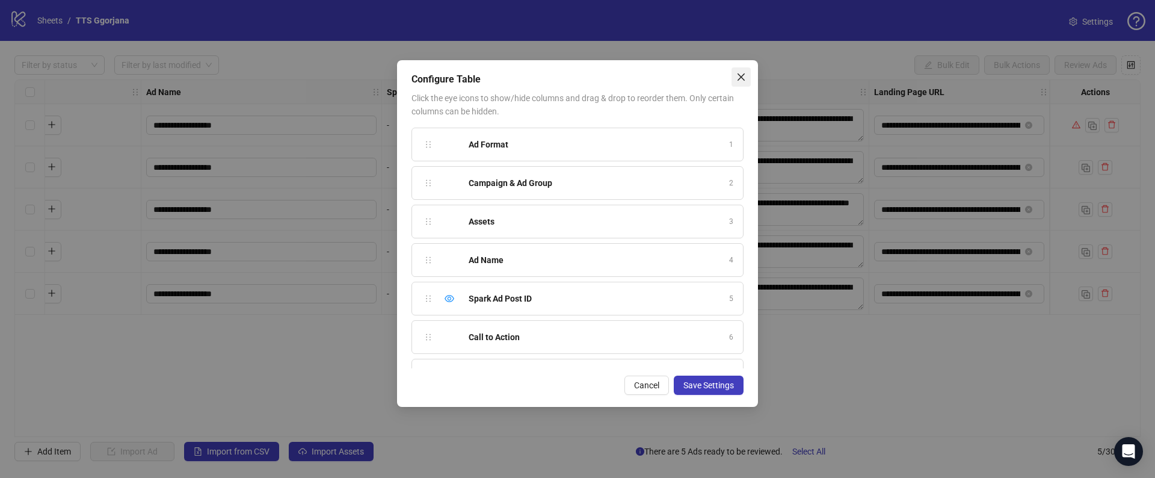
click at [747, 69] on button "Close" at bounding box center [741, 76] width 19 height 19
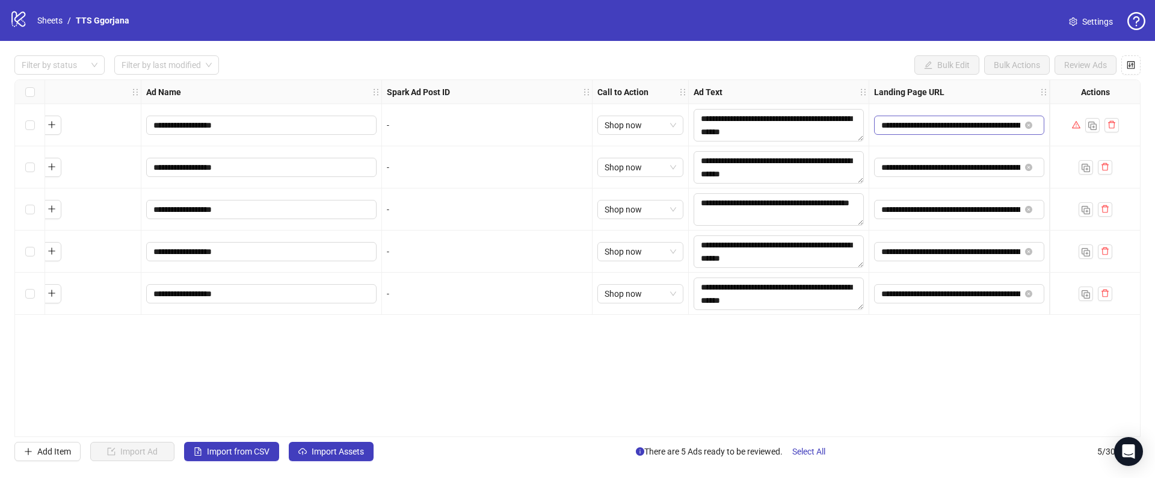
click at [888, 133] on span "**********" at bounding box center [959, 125] width 170 height 19
click at [894, 125] on input "**********" at bounding box center [950, 125] width 139 height 13
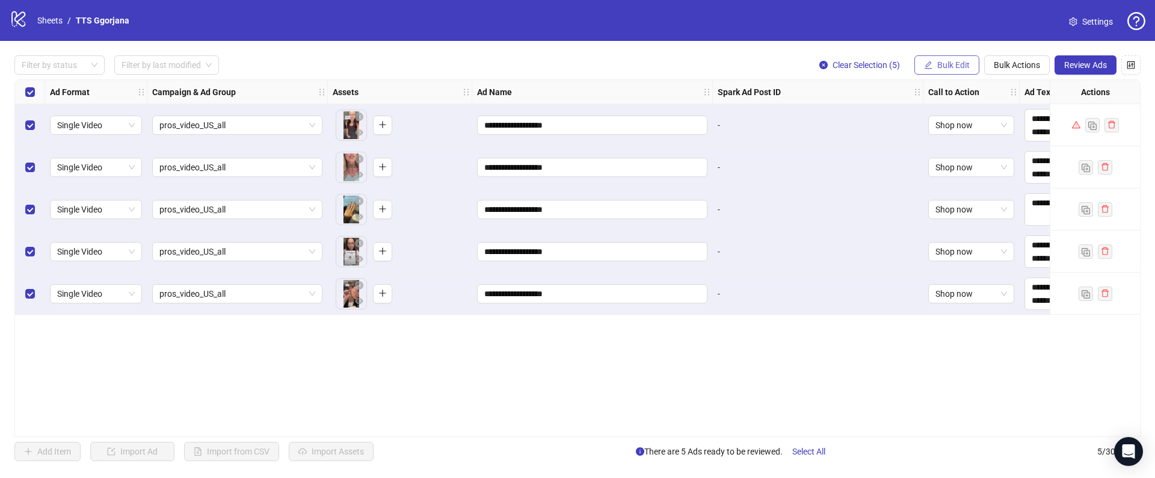
click at [947, 64] on span "Bulk Edit" at bounding box center [953, 65] width 32 height 10
click at [1006, 63] on span "Bulk Actions" at bounding box center [1017, 65] width 46 height 10
click at [1006, 146] on span "Copy to another sheet" at bounding box center [1034, 146] width 82 height 13
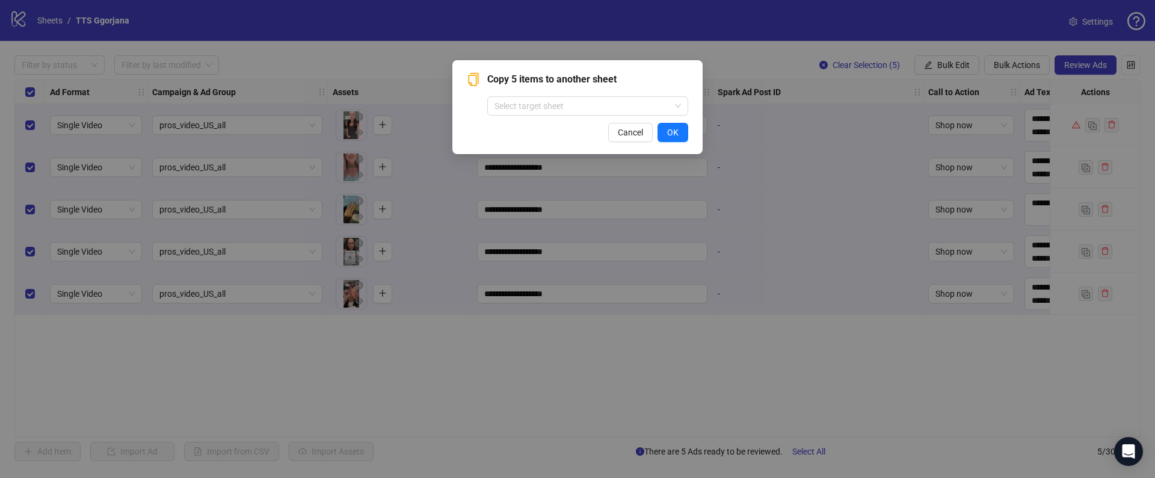
click at [541, 118] on div "Copy 5 items to another sheet Select target sheet Cancel OK" at bounding box center [577, 107] width 221 height 70
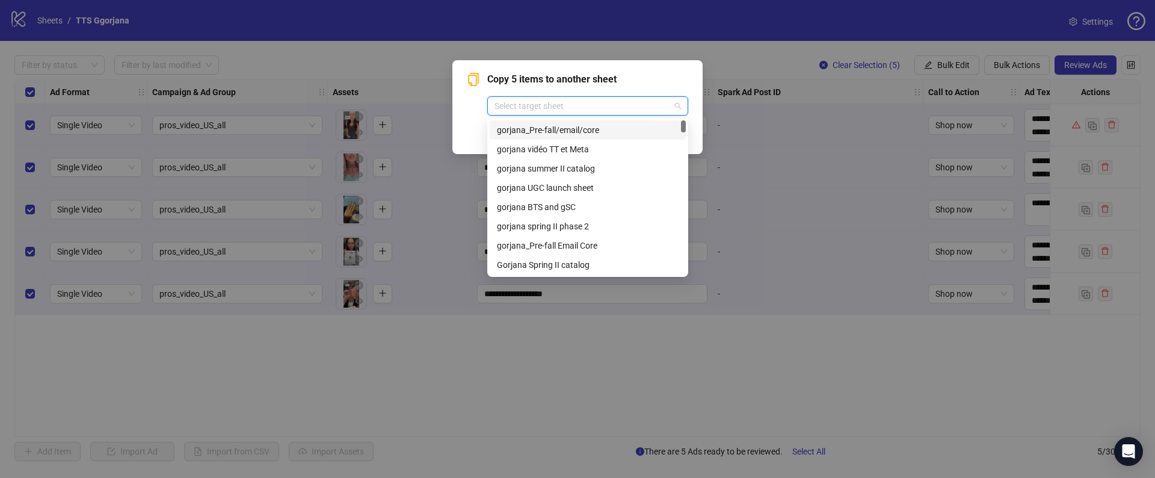
click at [541, 105] on input "search" at bounding box center [582, 106] width 176 height 18
click at [481, 123] on div "Cancel OK" at bounding box center [577, 132] width 221 height 19
click at [615, 104] on input "search" at bounding box center [582, 106] width 176 height 18
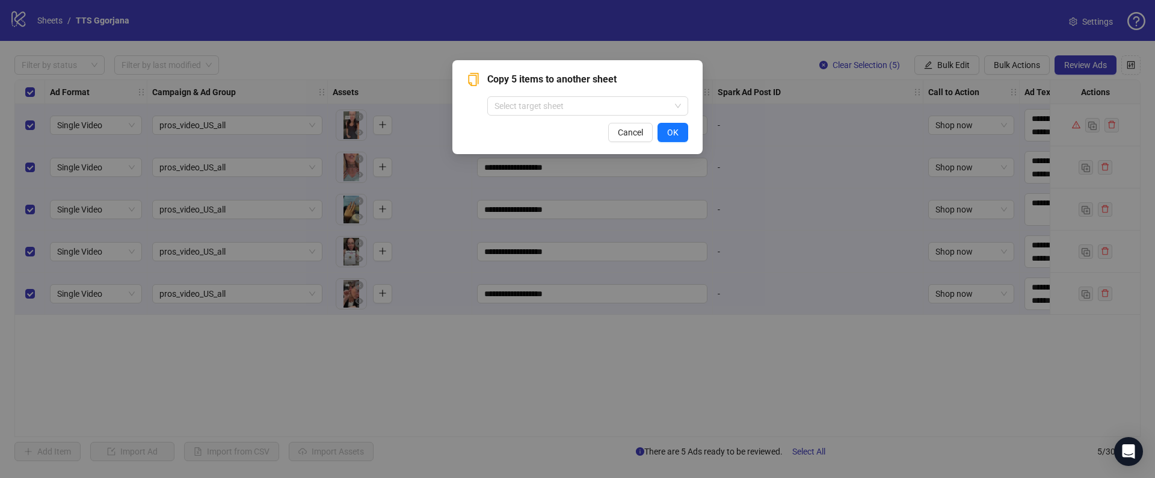
click at [428, 95] on div "Copy 5 items to another sheet Select target sheet Cancel OK" at bounding box center [577, 239] width 1155 height 478
click at [608, 132] on button "Cancel" at bounding box center [630, 132] width 45 height 19
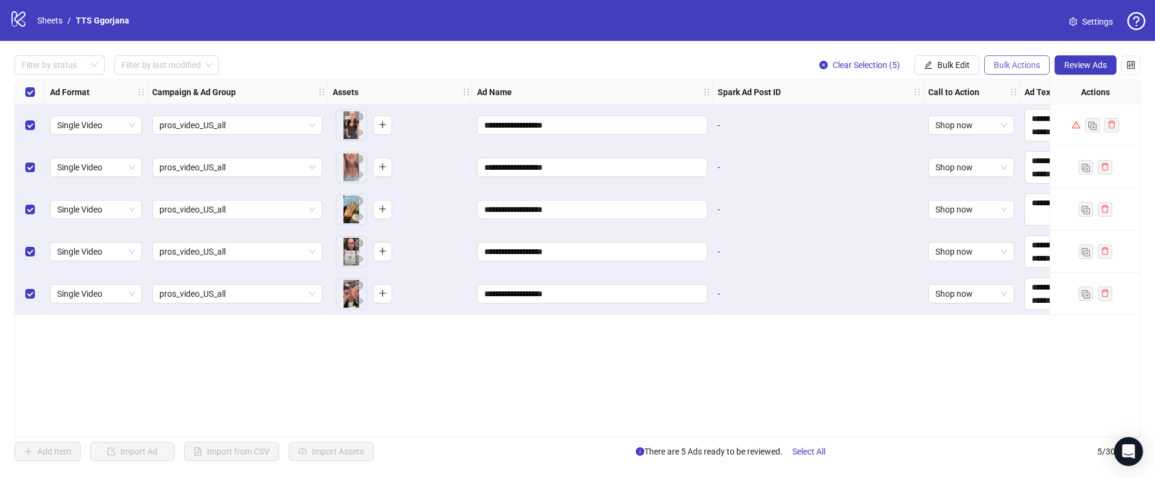
click at [999, 65] on span "Bulk Actions" at bounding box center [1017, 65] width 46 height 10
click at [1006, 130] on span "Duplicate with assets" at bounding box center [1034, 127] width 82 height 13
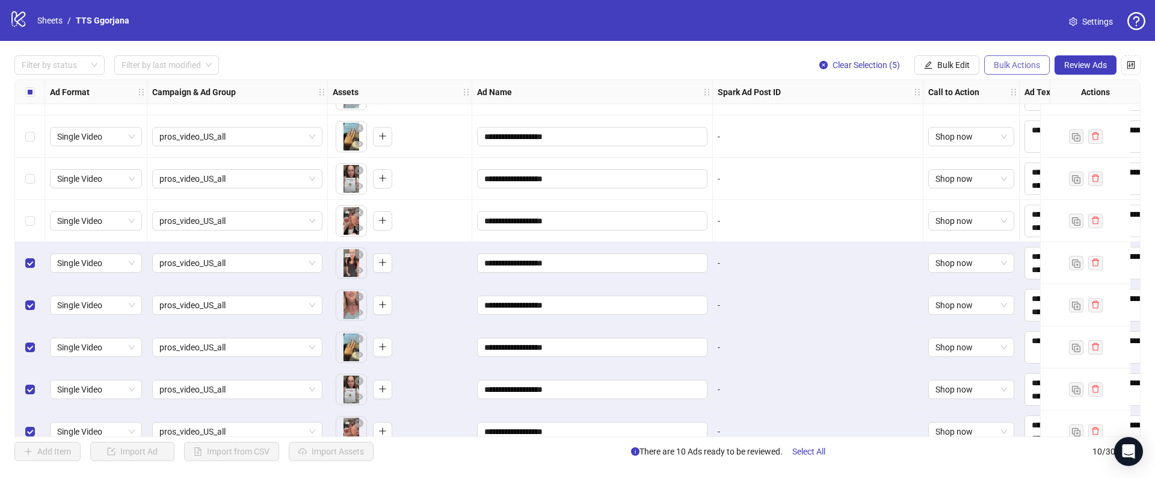
scroll to position [94, 0]
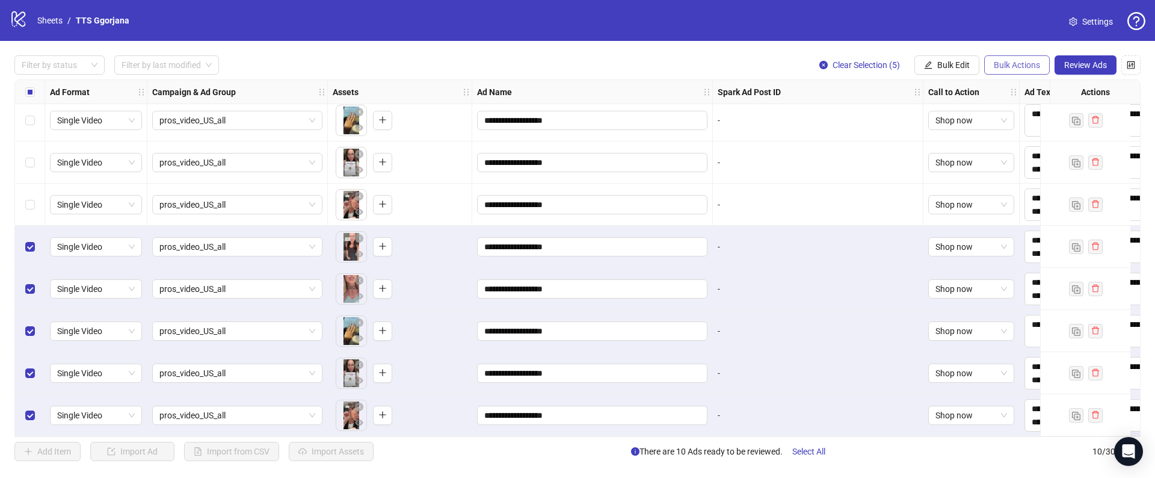
click at [1017, 66] on span "Bulk Actions" at bounding box center [1017, 65] width 46 height 10
click at [999, 149] on span "Copy to another sheet" at bounding box center [1034, 146] width 82 height 13
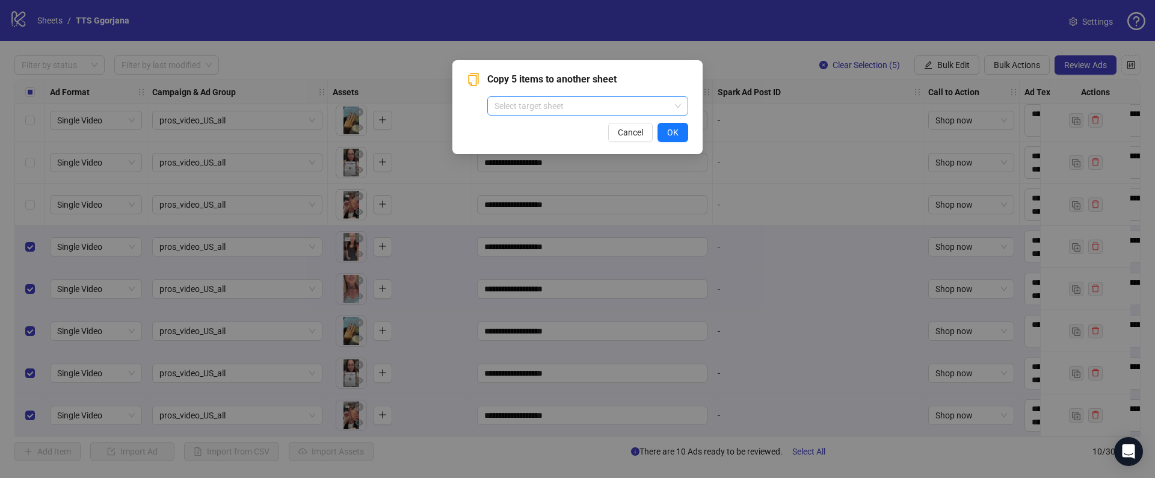
click at [565, 102] on input "search" at bounding box center [582, 106] width 176 height 18
type input "**"
click at [330, 69] on div "Copy 5 items to another sheet Select target sheet Cancel OK" at bounding box center [577, 239] width 1155 height 478
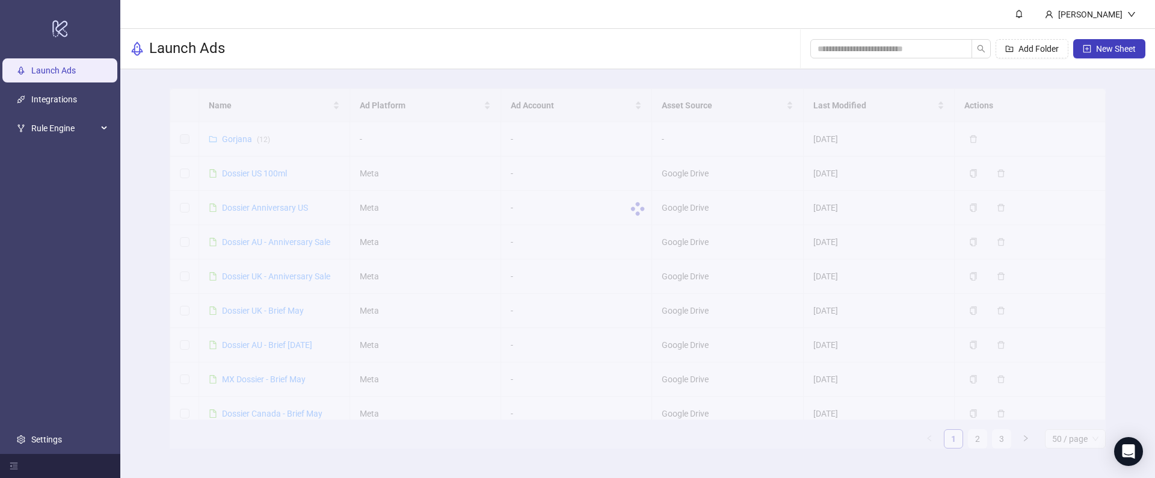
click at [238, 141] on div at bounding box center [638, 208] width 936 height 241
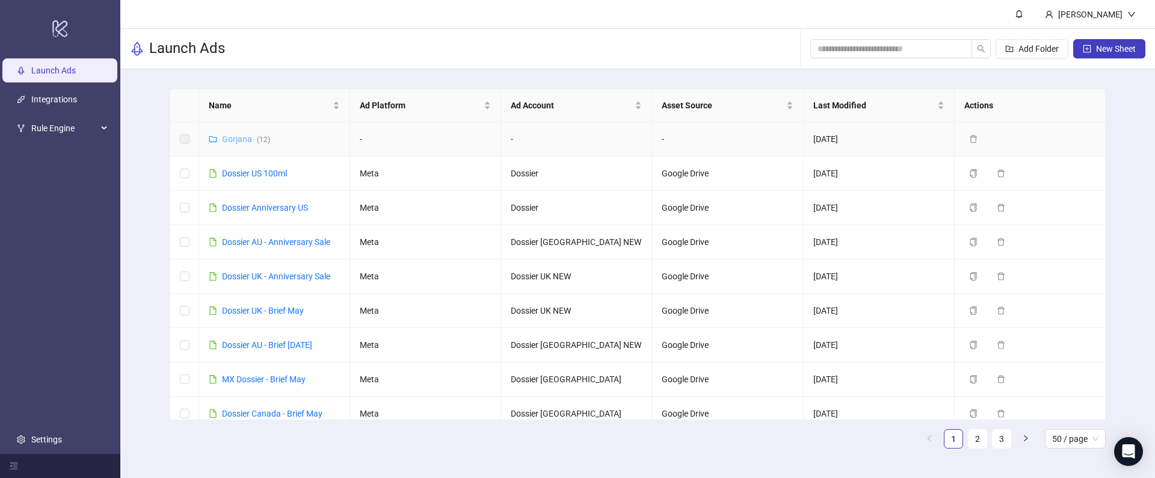
click at [236, 140] on link "Gorjana ( 12 )" at bounding box center [246, 139] width 48 height 10
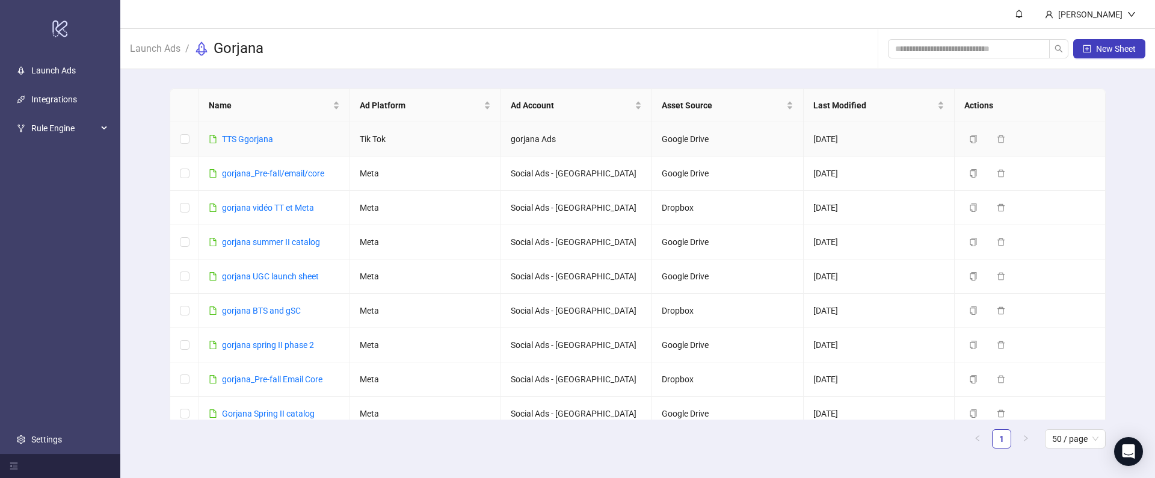
click at [189, 139] on td at bounding box center [184, 139] width 29 height 34
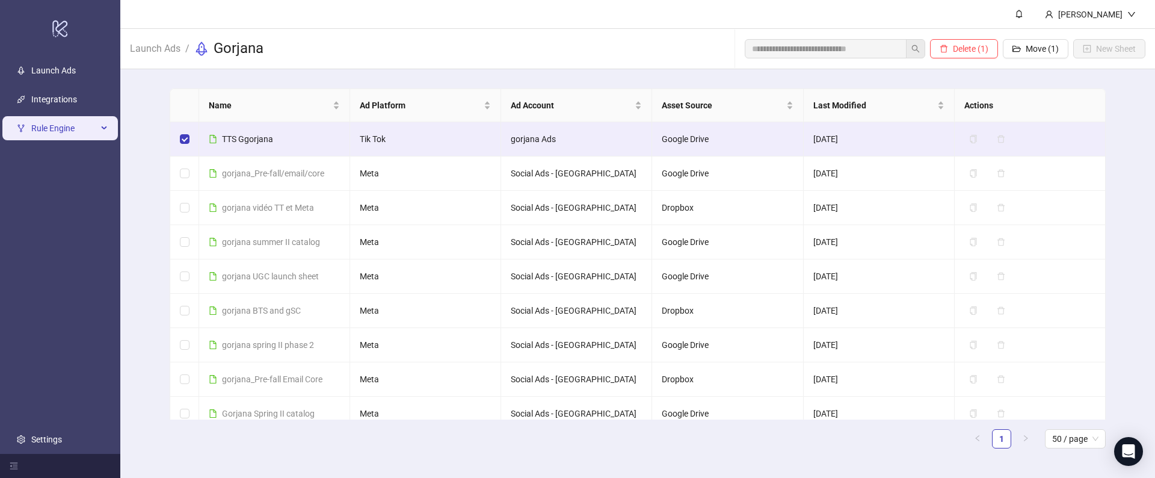
click at [28, 114] on li "Rule Engine" at bounding box center [60, 128] width 120 height 29
click at [32, 97] on link "Integrations" at bounding box center [54, 99] width 46 height 10
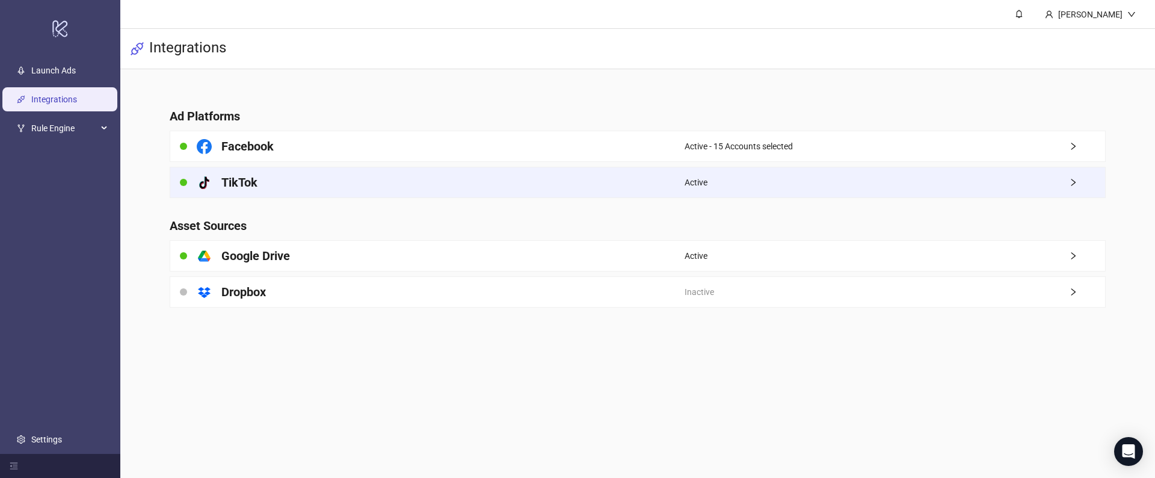
click at [498, 186] on div "platform/tik_tok TikTok" at bounding box center [427, 182] width 514 height 30
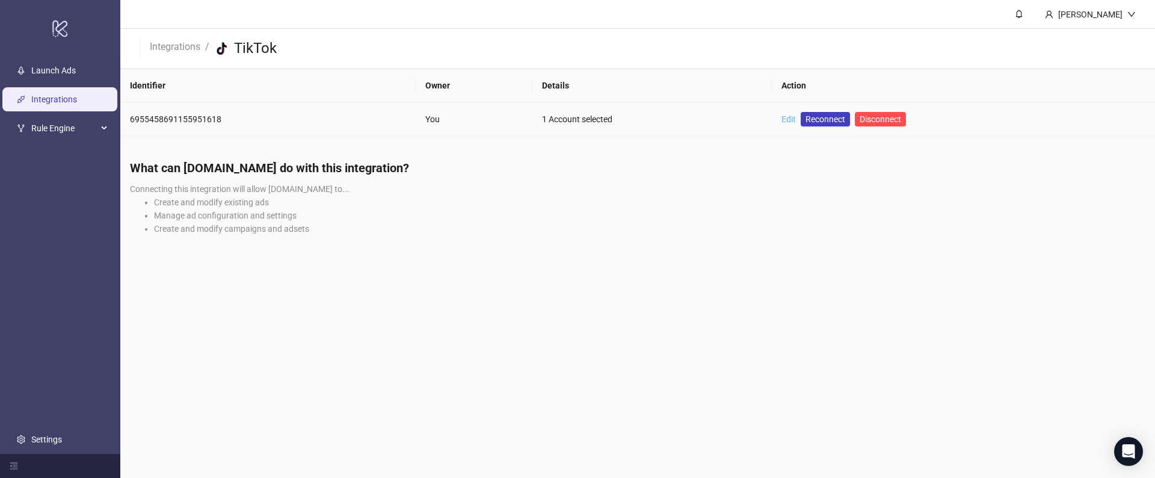
click at [788, 121] on link "Edit" at bounding box center [788, 119] width 14 height 10
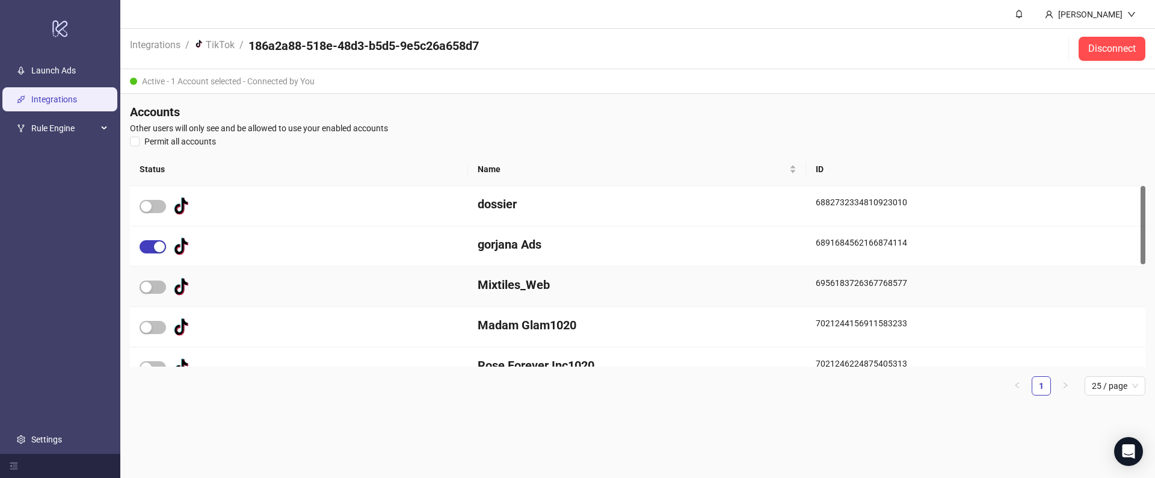
click at [831, 234] on div "6891684562166874114" at bounding box center [975, 246] width 339 height 40
drag, startPoint x: 60, startPoint y: 64, endPoint x: 60, endPoint y: 88, distance: 23.5
click at [60, 66] on link "Launch Ads" at bounding box center [53, 71] width 45 height 10
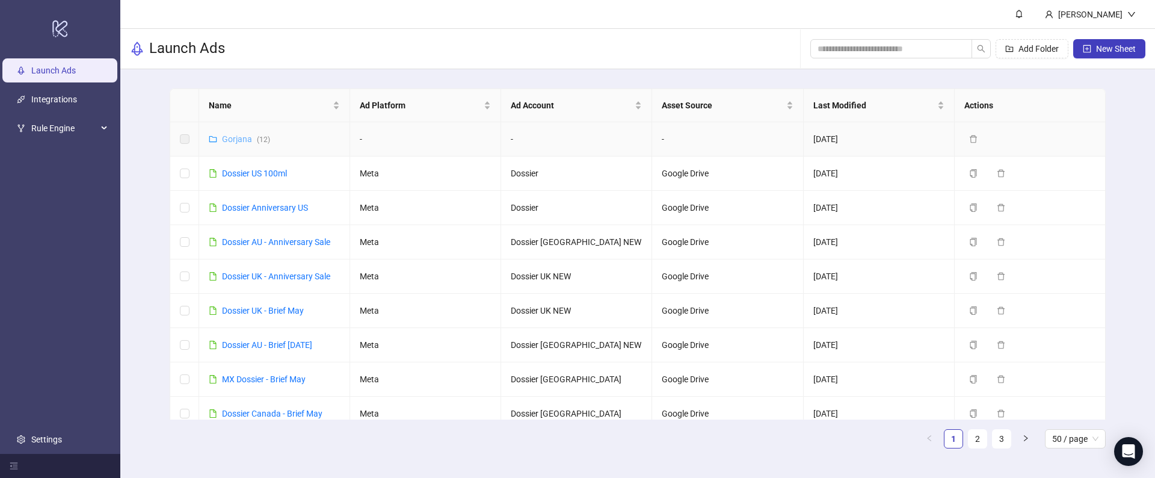
click at [244, 141] on link "Gorjana ( 12 )" at bounding box center [246, 139] width 48 height 10
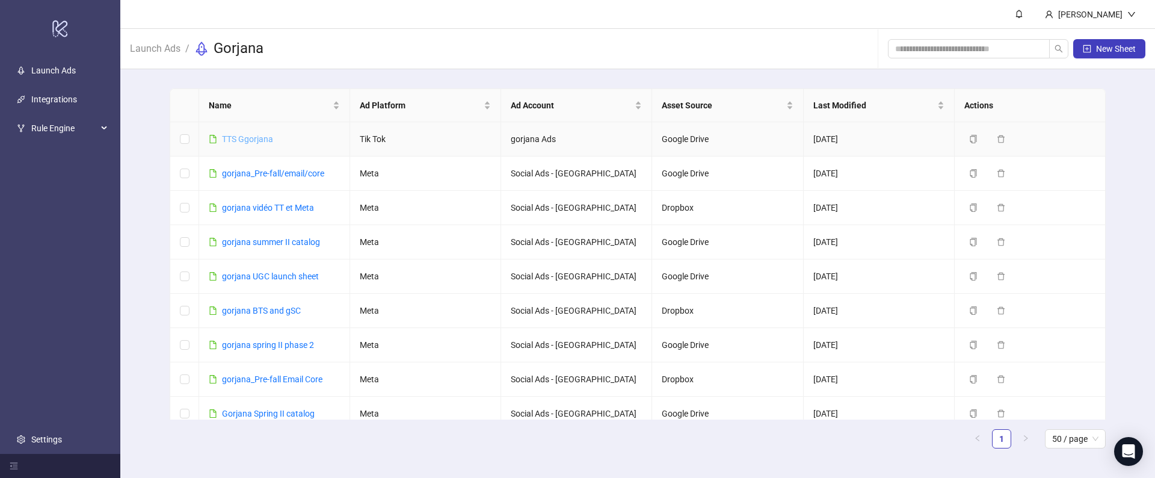
click at [244, 141] on link "TTS Ggorjana" at bounding box center [247, 139] width 51 height 10
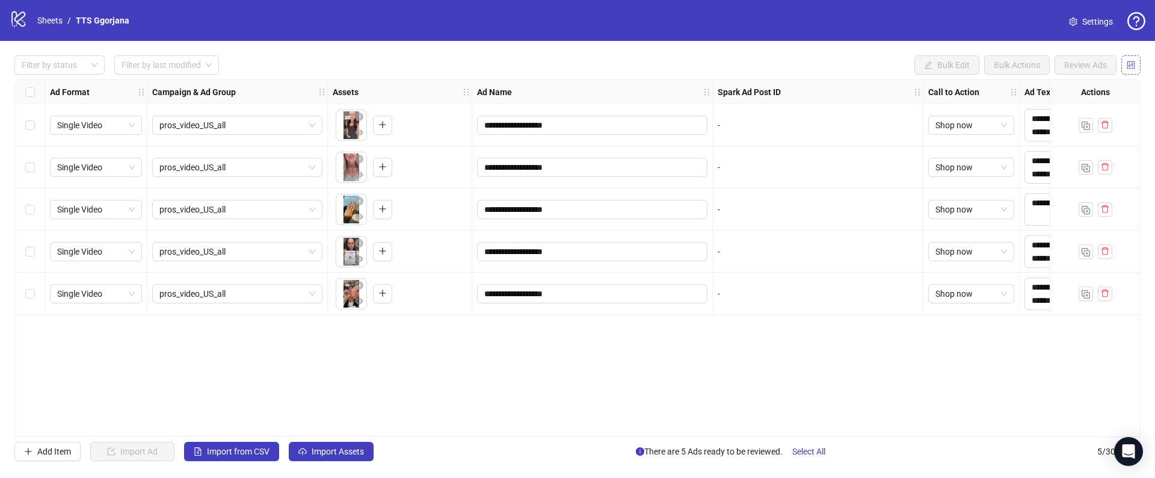
click at [1121, 60] on button "button" at bounding box center [1130, 64] width 19 height 19
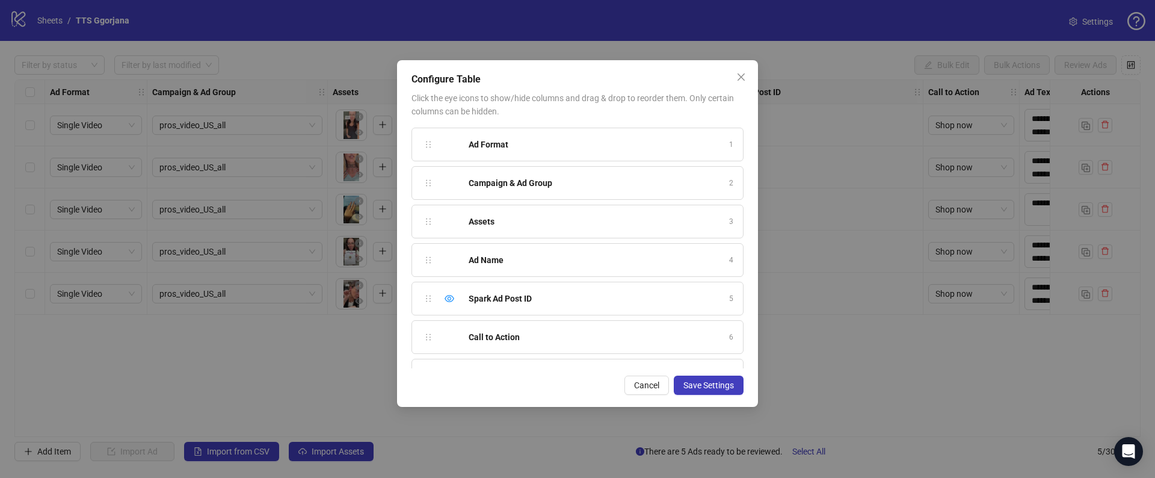
scroll to position [67, 0]
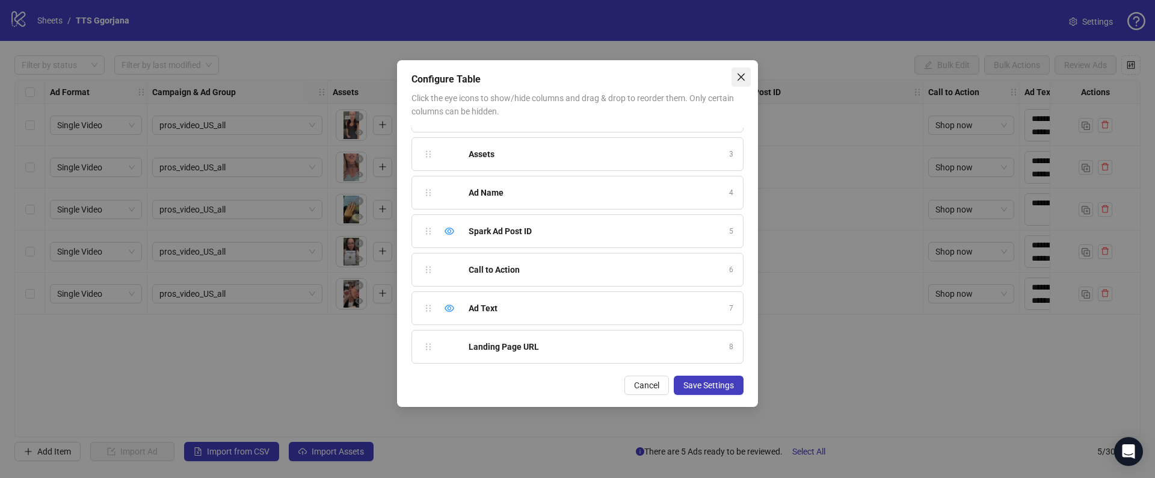
click at [737, 79] on icon "close" at bounding box center [741, 77] width 10 height 10
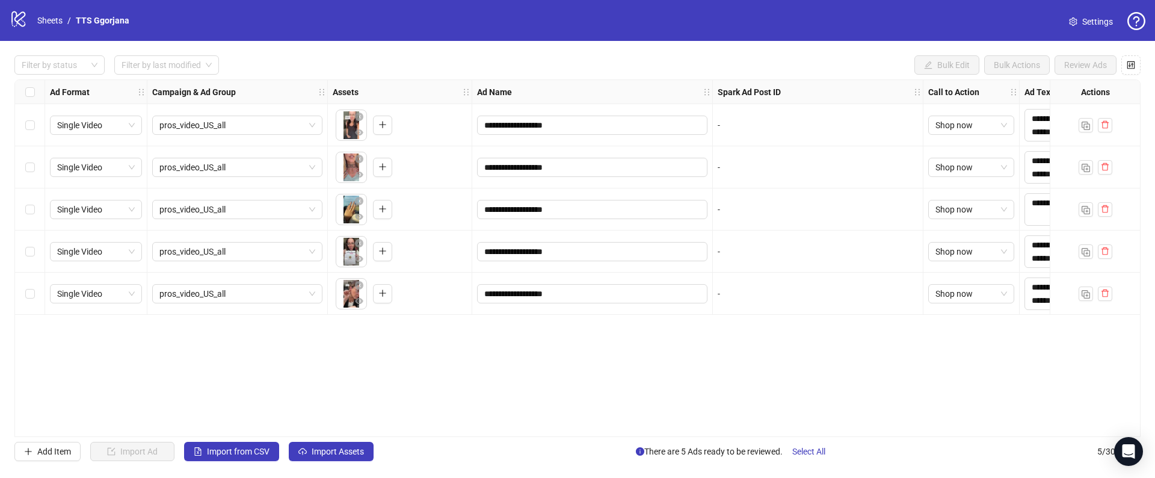
click at [1090, 22] on span "Settings" at bounding box center [1097, 21] width 31 height 13
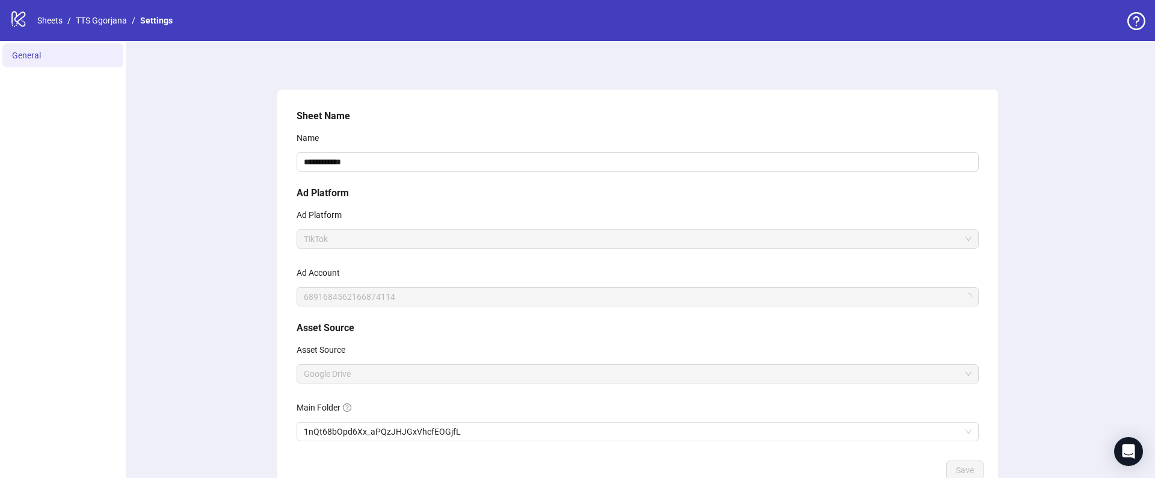
scroll to position [79, 0]
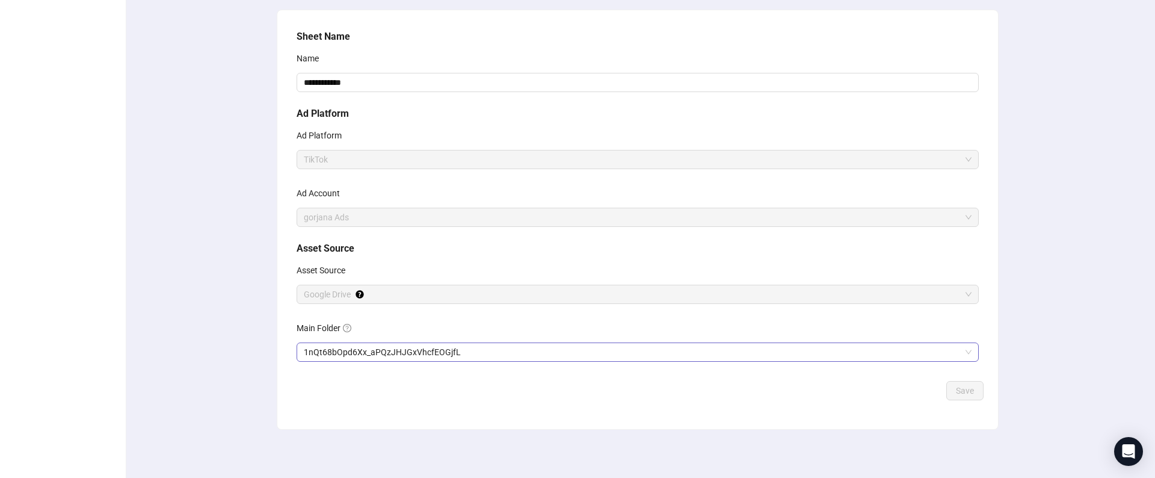
click at [362, 347] on span "1nQt68bOpd6Xx_aPQzJHJGxVhcfEOGjfL" at bounding box center [638, 352] width 668 height 18
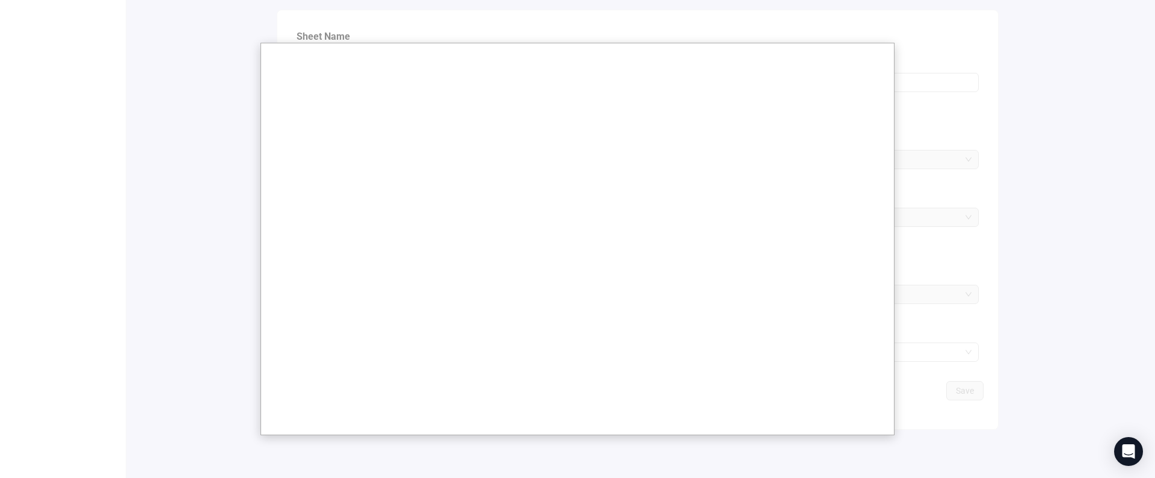
click at [235, 300] on div at bounding box center [577, 199] width 1155 height 557
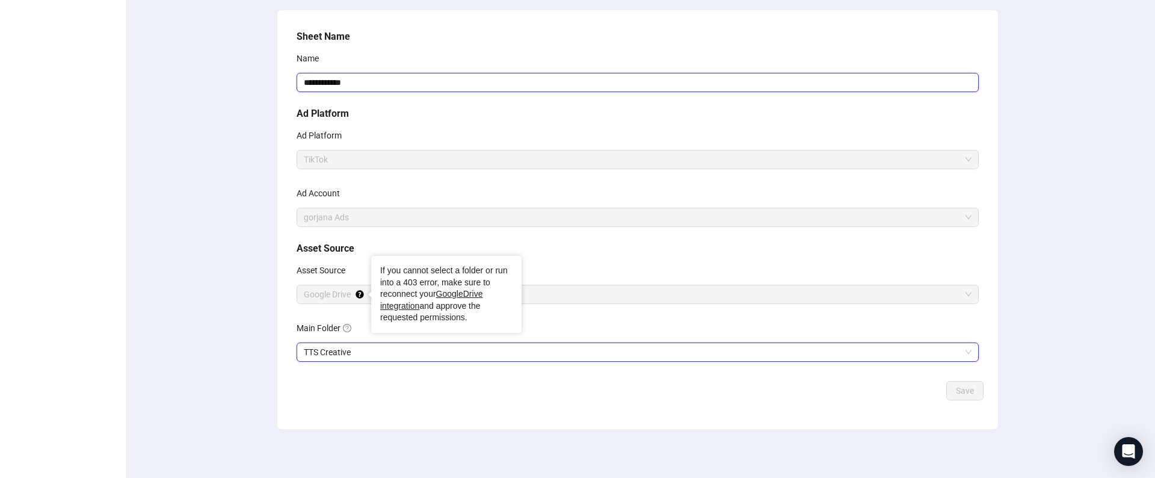
click at [366, 80] on input "**********" at bounding box center [638, 82] width 682 height 19
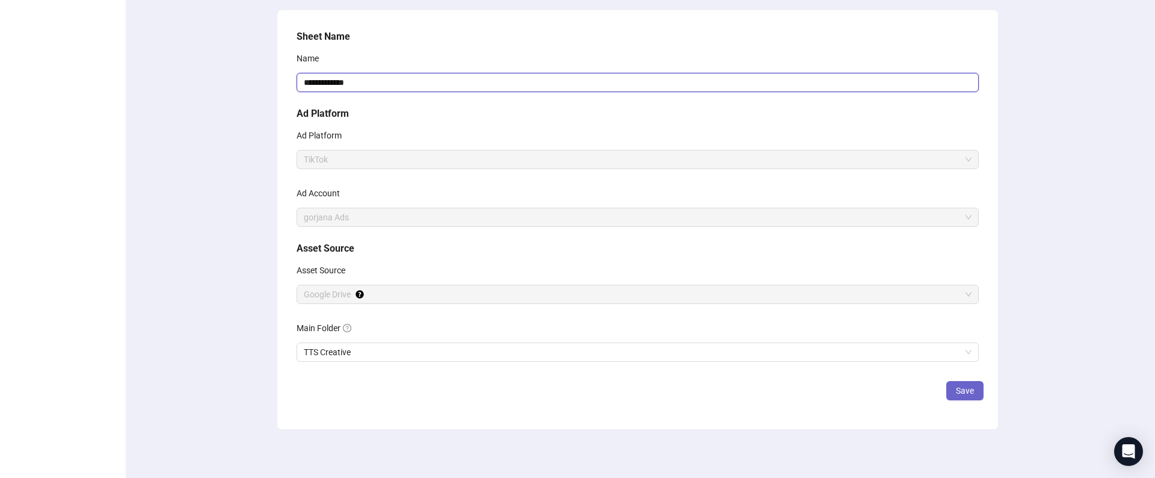
type input "**********"
click at [959, 397] on button "Save" at bounding box center [964, 390] width 37 height 19
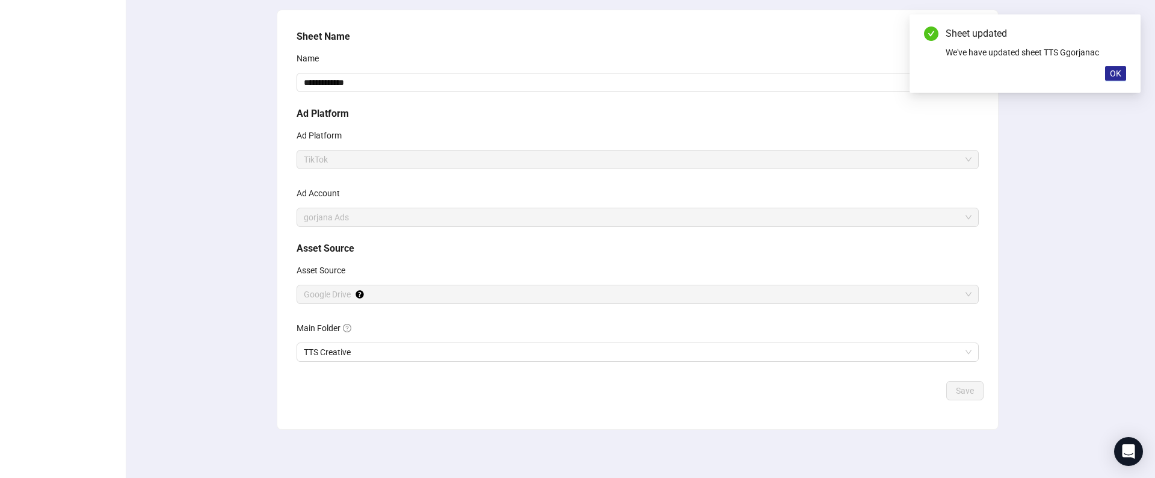
click at [1118, 73] on span "OK" at bounding box center [1115, 74] width 11 height 10
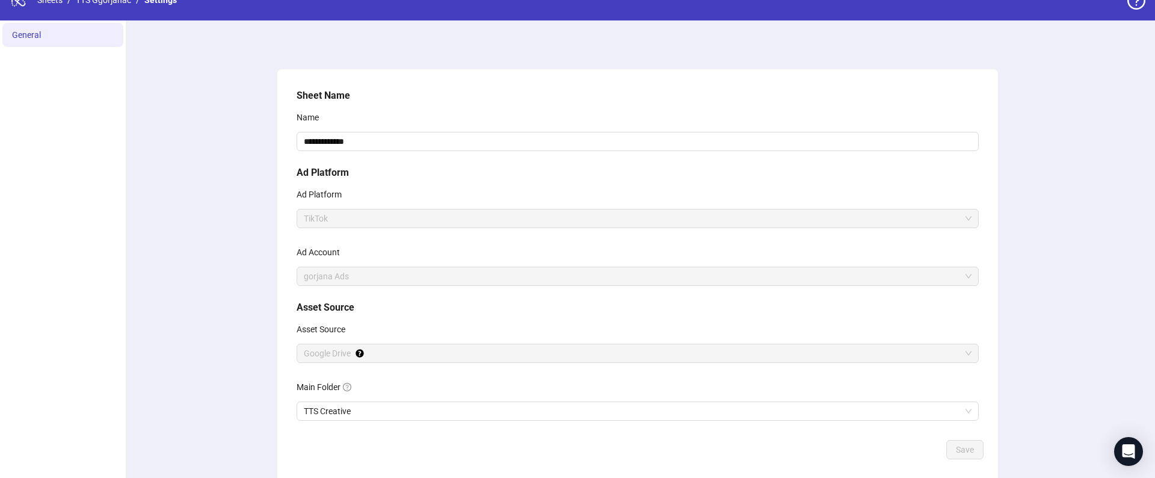
scroll to position [0, 0]
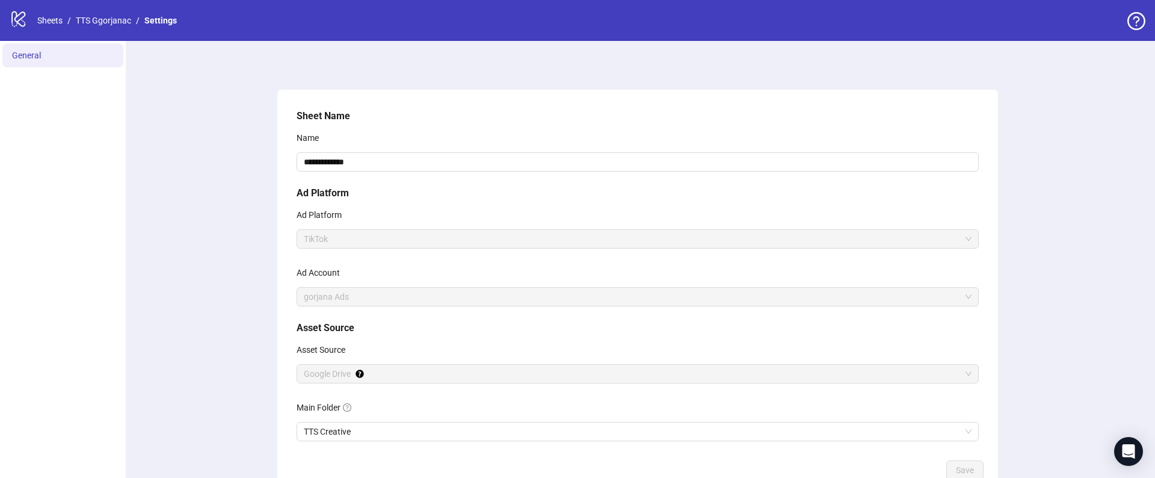
click at [1139, 20] on icon "question-circle" at bounding box center [1136, 21] width 7 height 10
click at [466, 104] on div "**********" at bounding box center [638, 282] width 692 height 356
click at [1139, 18] on icon "question-circle" at bounding box center [1136, 21] width 7 height 10
click at [111, 22] on link "TTS Ggorjanac" at bounding box center [103, 20] width 60 height 13
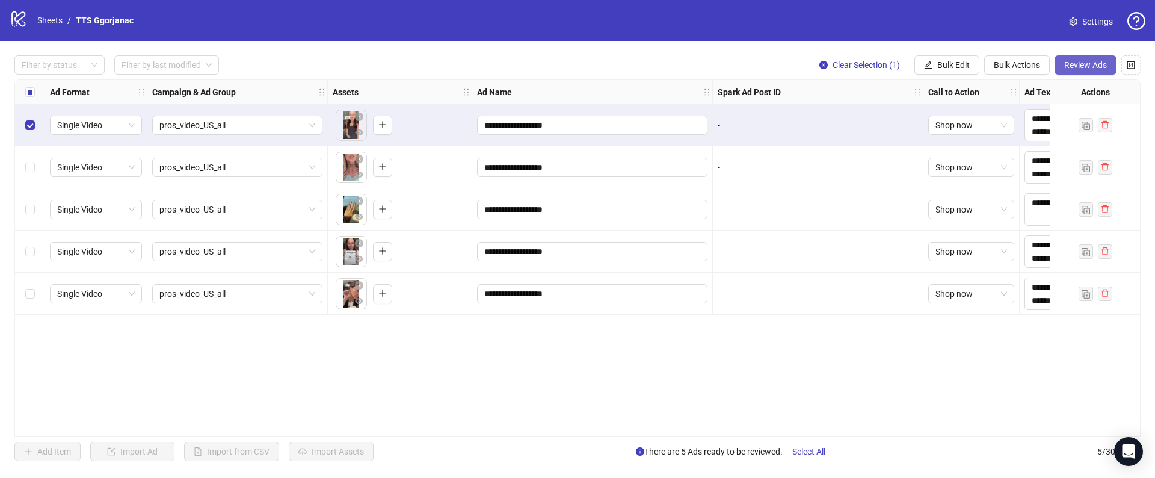
click at [1066, 72] on button "Review Ads" at bounding box center [1086, 64] width 62 height 19
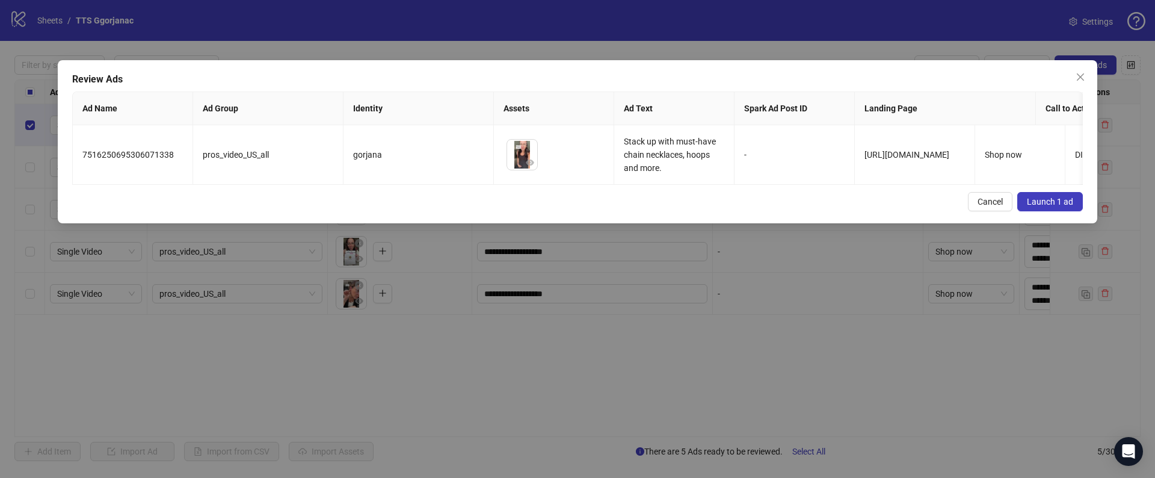
click at [1065, 212] on div "Review Ads Ad Name Ad Group Identity Assets Ad Text Spark Ad Post ID Landing Pa…" at bounding box center [578, 141] width 1040 height 163
click at [1035, 205] on span "Launch 1 ad" at bounding box center [1050, 202] width 46 height 10
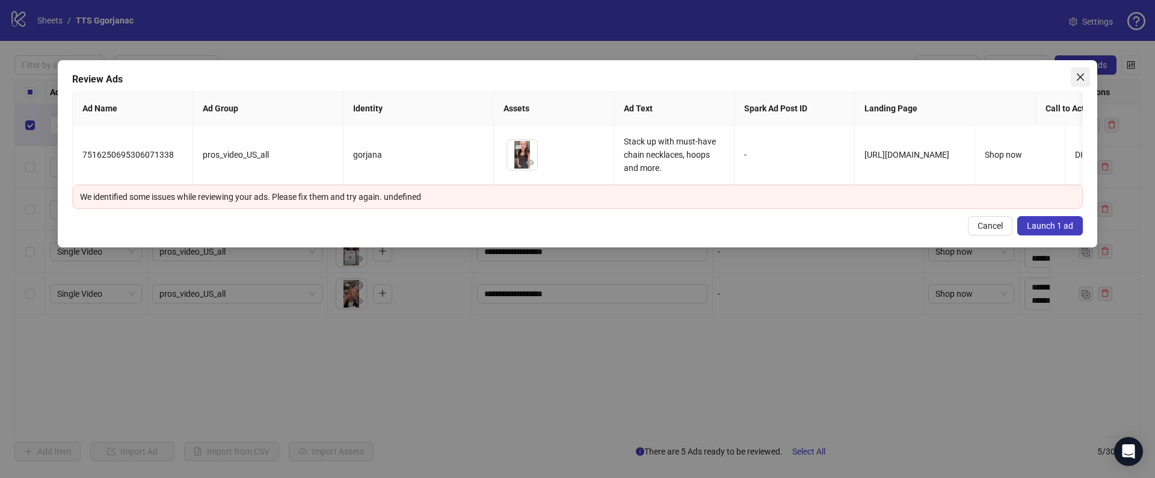
click at [1077, 80] on icon "close" at bounding box center [1081, 77] width 10 height 10
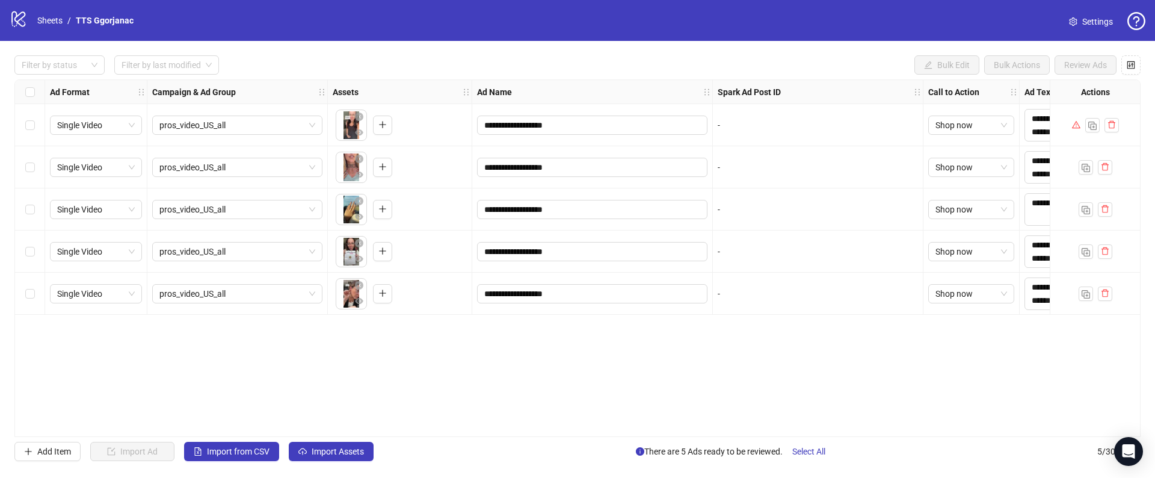
click at [1079, 15] on link "Settings" at bounding box center [1090, 21] width 63 height 19
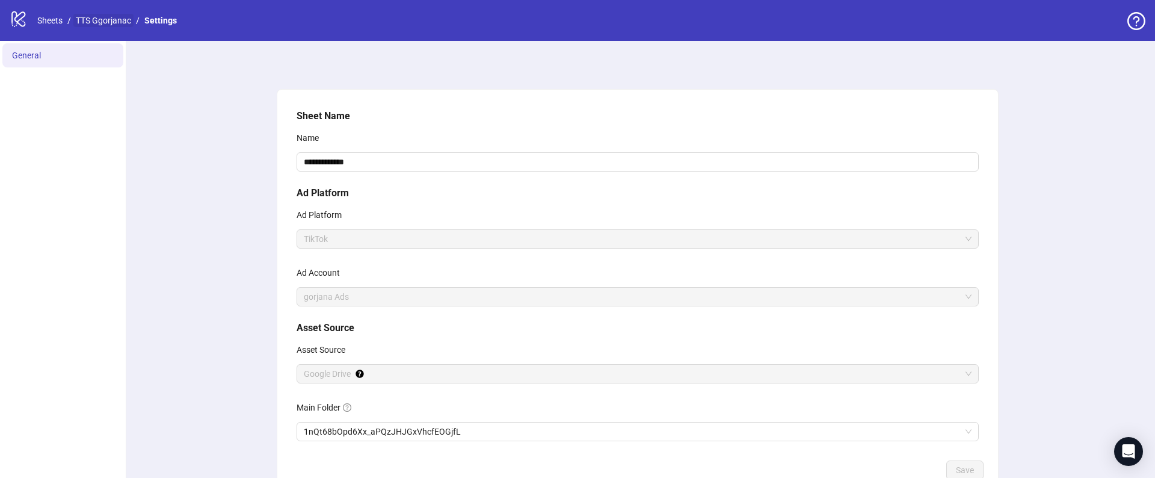
click at [97, 23] on link "TTS Ggorjanac" at bounding box center [103, 20] width 60 height 13
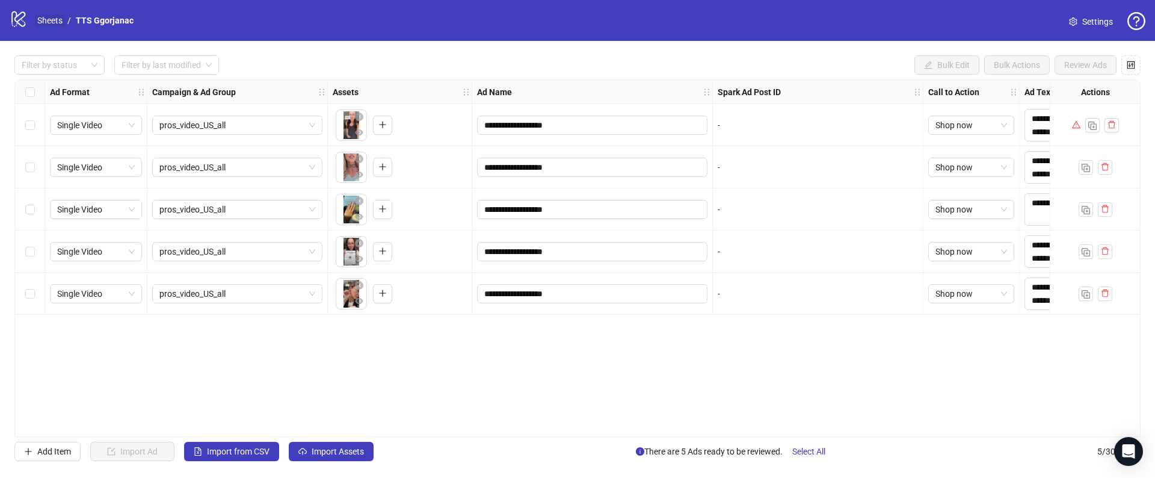
click at [55, 19] on link "Sheets" at bounding box center [50, 20] width 30 height 13
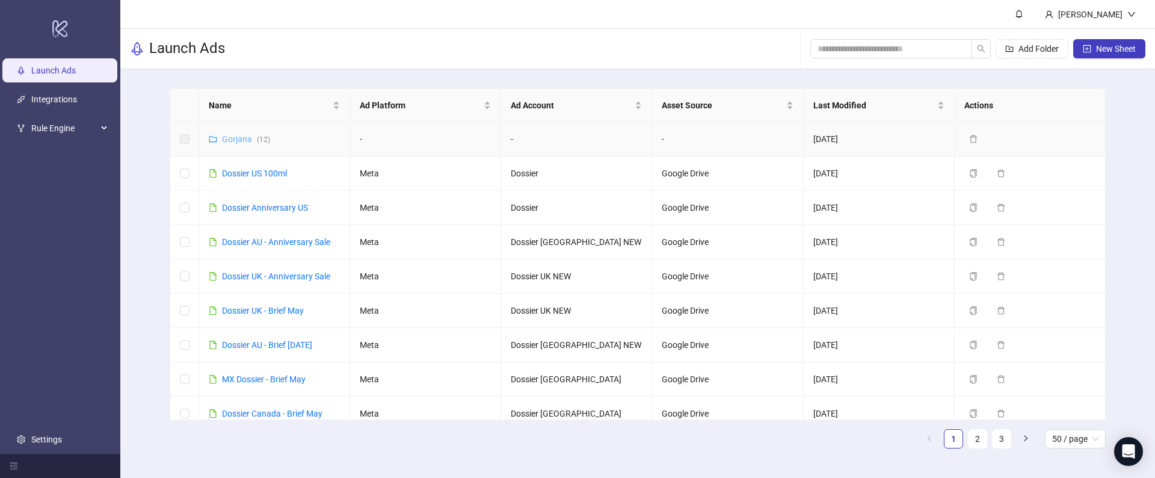
click at [233, 141] on link "Gorjana ( 12 )" at bounding box center [246, 139] width 48 height 10
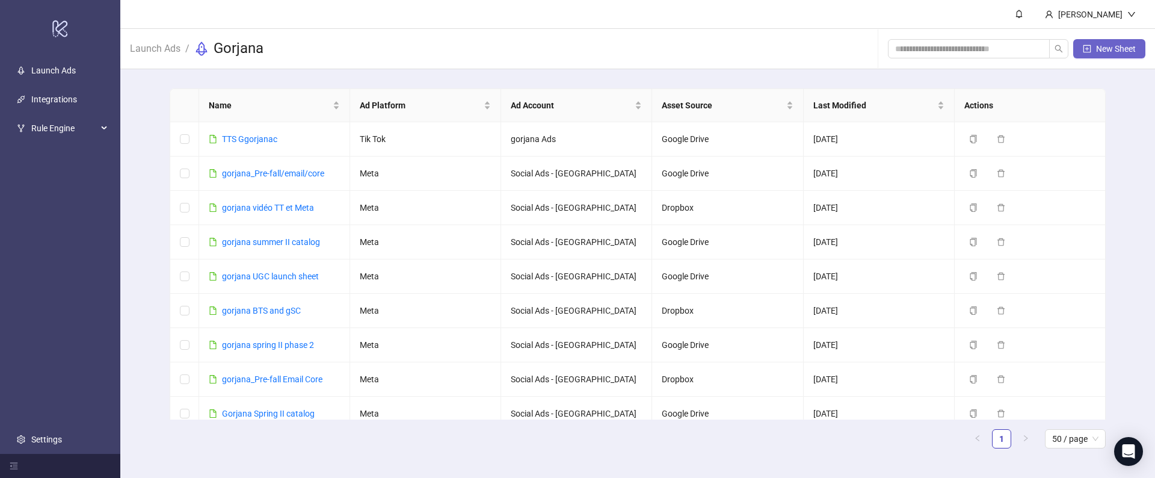
click at [1098, 56] on button "New Sheet" at bounding box center [1109, 48] width 72 height 19
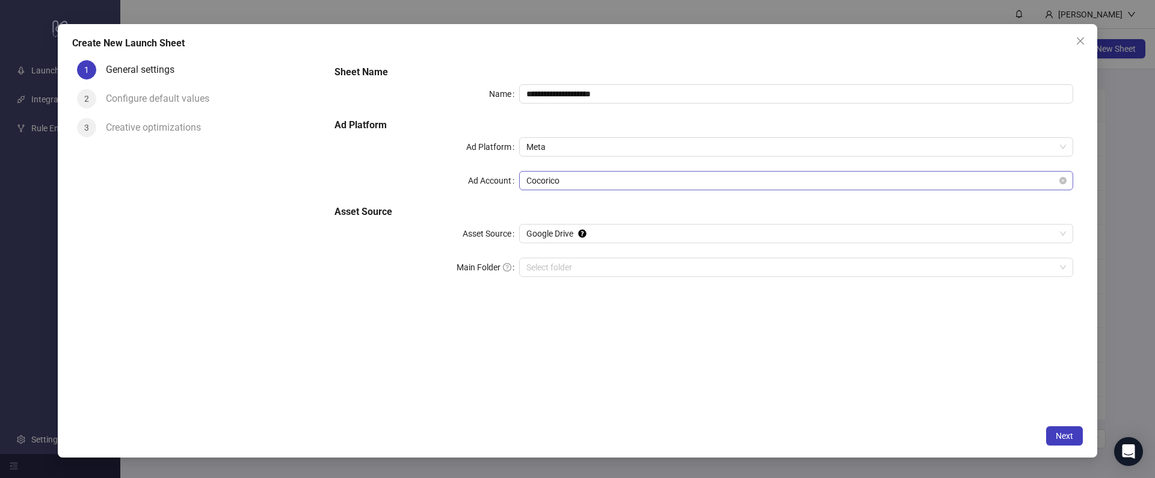
click at [523, 179] on div "Cocorico" at bounding box center [796, 180] width 554 height 19
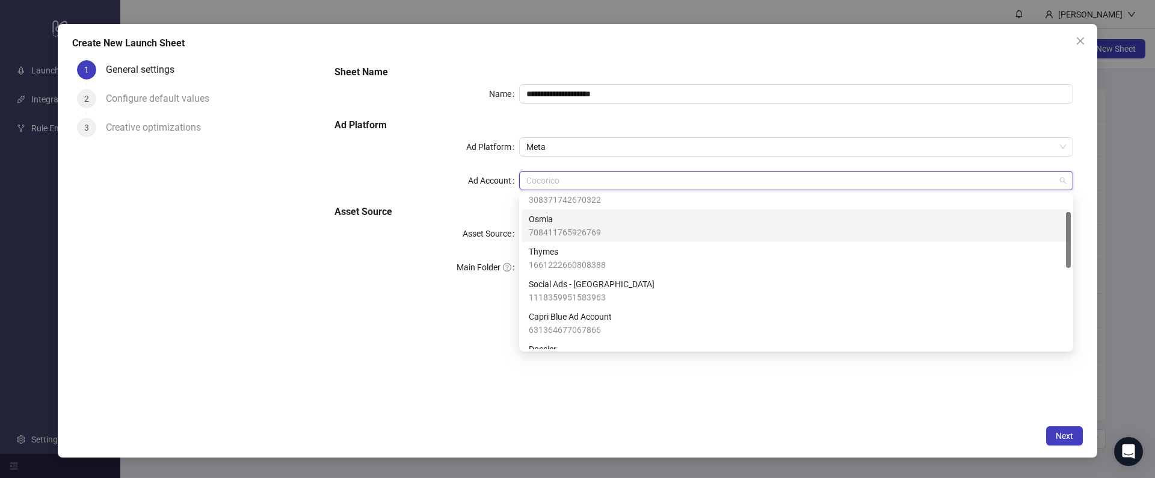
scroll to position [61, 0]
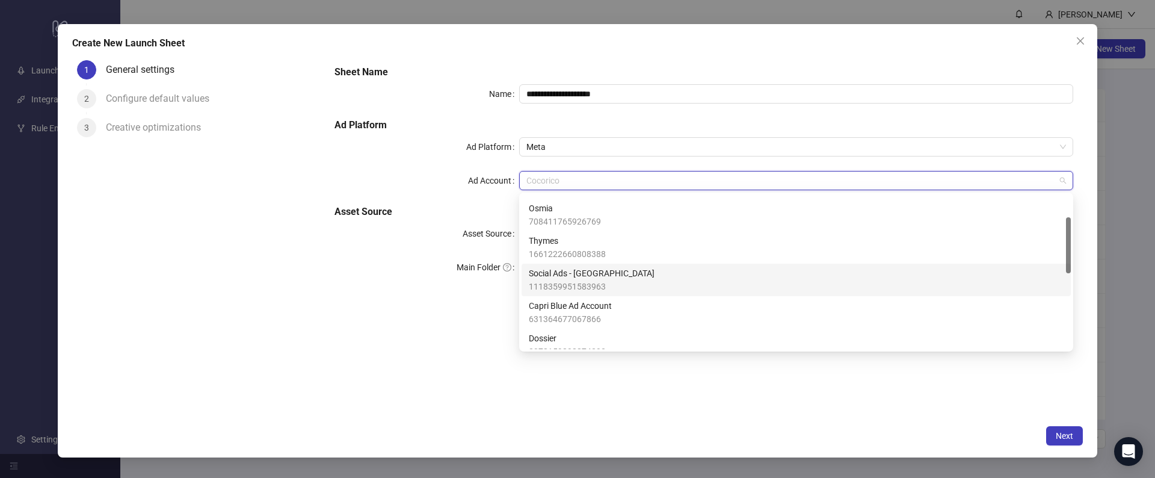
click at [556, 280] on span "1118359951583963" at bounding box center [592, 286] width 126 height 13
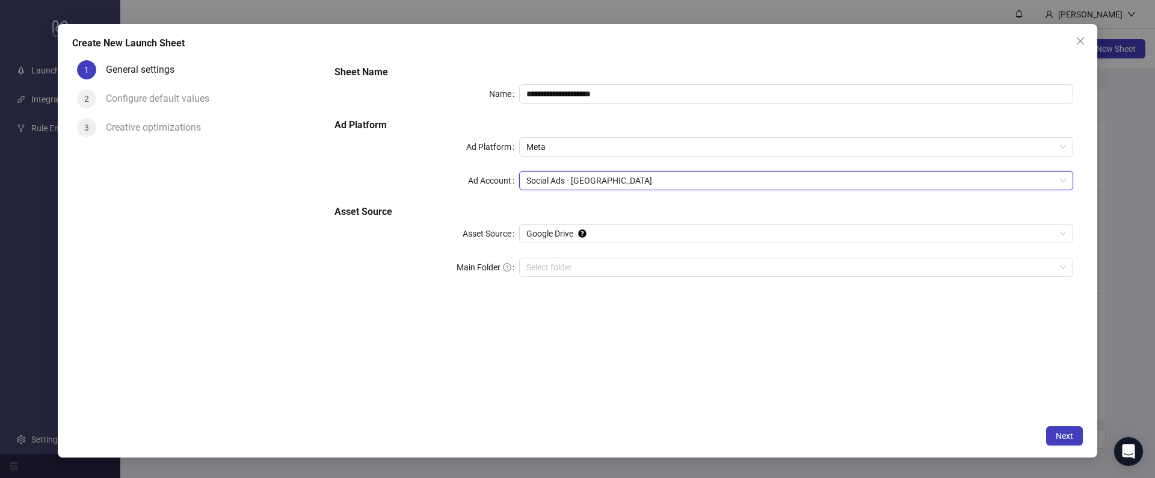
click at [440, 201] on div "**********" at bounding box center [704, 178] width 748 height 236
click at [531, 158] on div "**********" at bounding box center [704, 178] width 748 height 236
click at [531, 140] on span "Meta" at bounding box center [796, 147] width 540 height 18
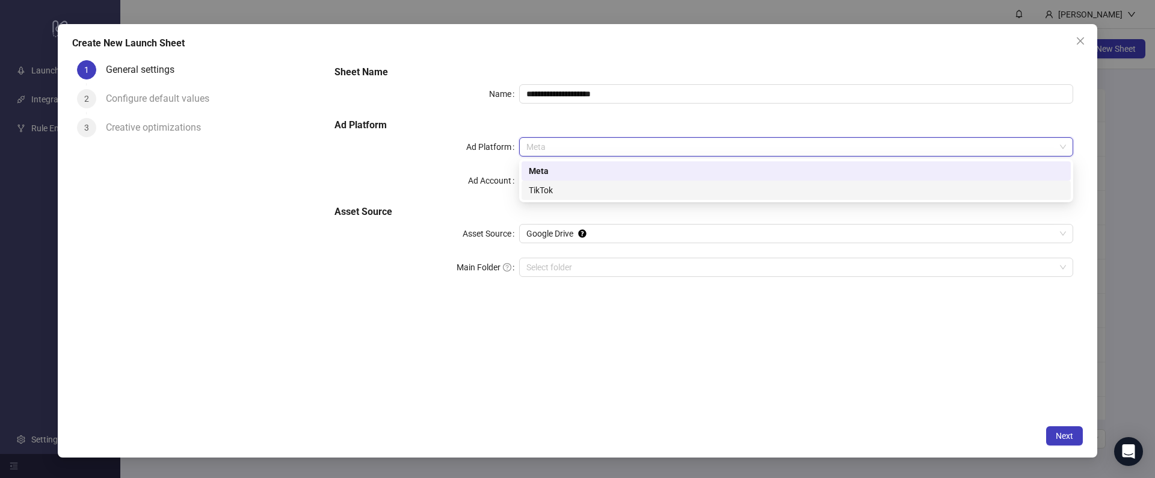
click at [532, 191] on div "TikTok" at bounding box center [796, 189] width 535 height 13
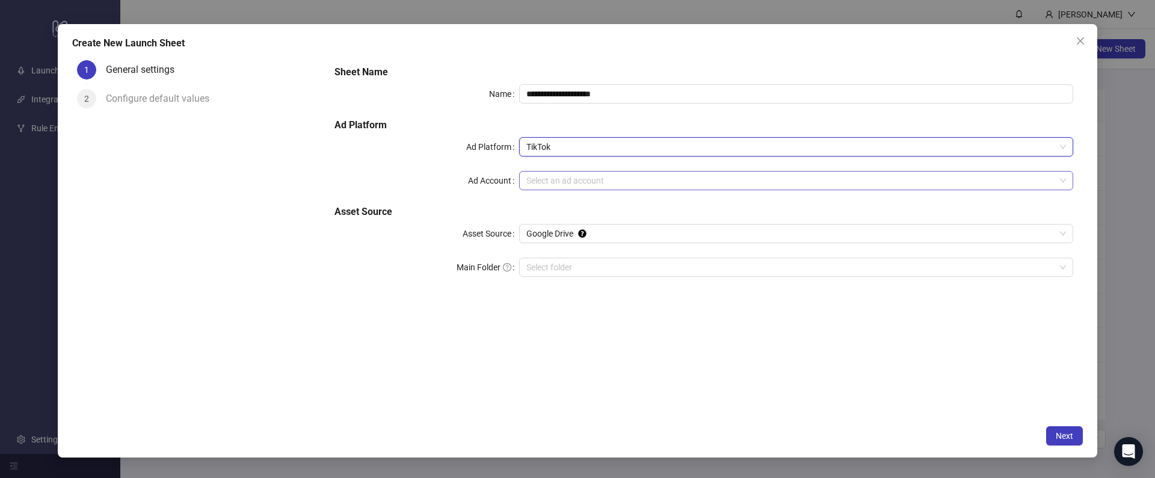
click at [537, 179] on input "Ad Account" at bounding box center [790, 180] width 529 height 18
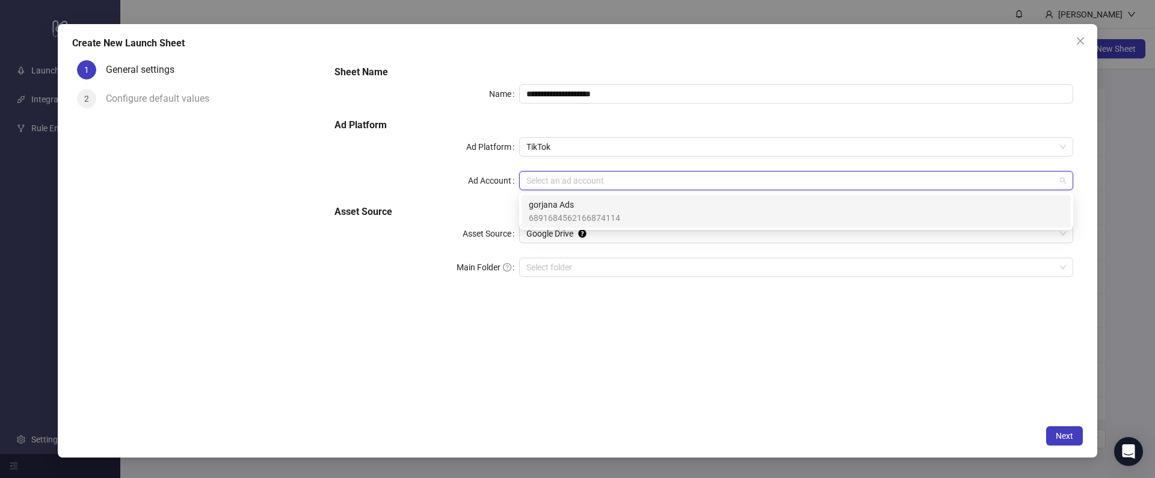
click at [538, 216] on span "6891684562166874114" at bounding box center [574, 217] width 91 height 13
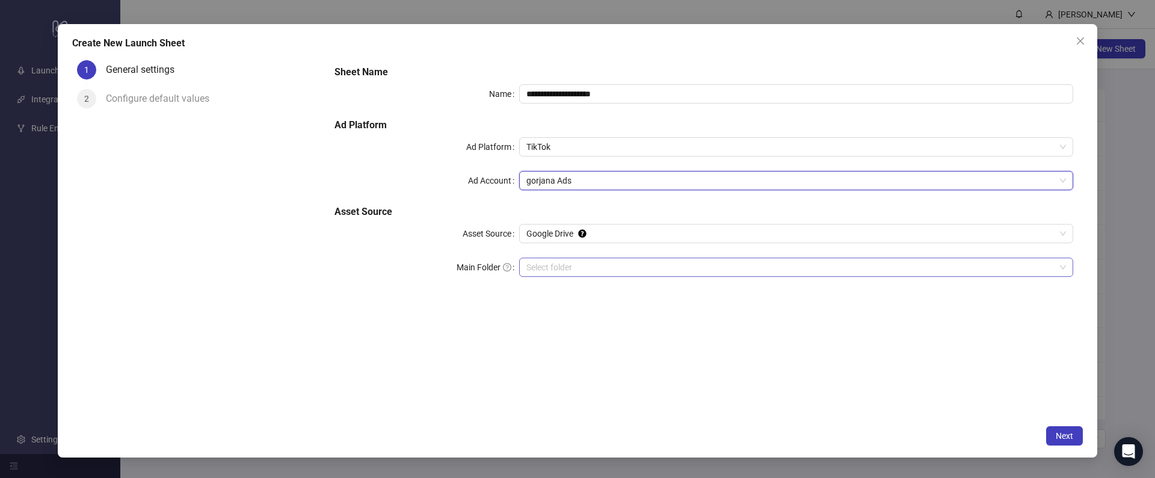
click at [537, 263] on input "Main Folder" at bounding box center [790, 267] width 529 height 18
click at [1072, 434] on span "Next" at bounding box center [1064, 436] width 17 height 10
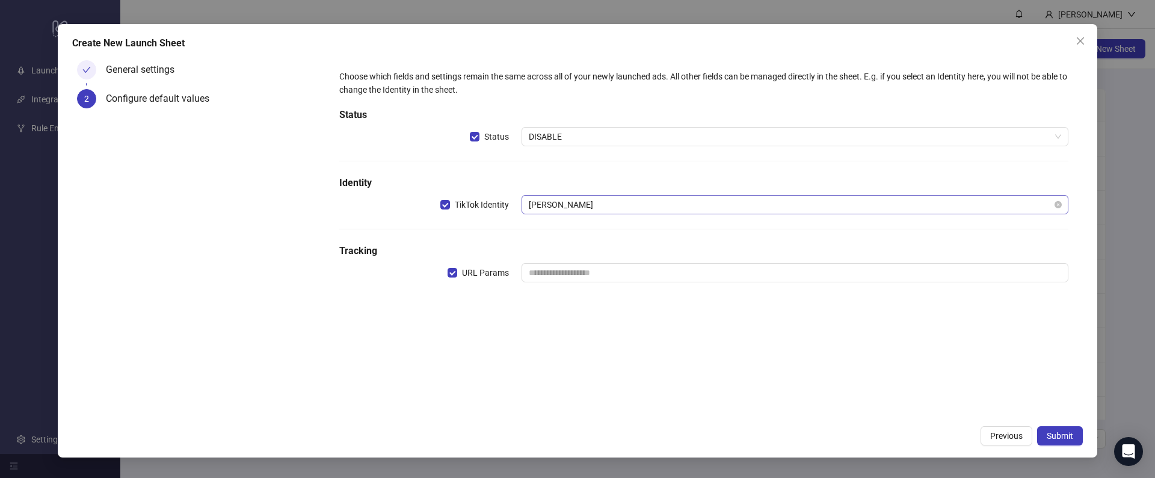
click at [584, 204] on span "Lauren Elizabeth" at bounding box center [795, 205] width 532 height 18
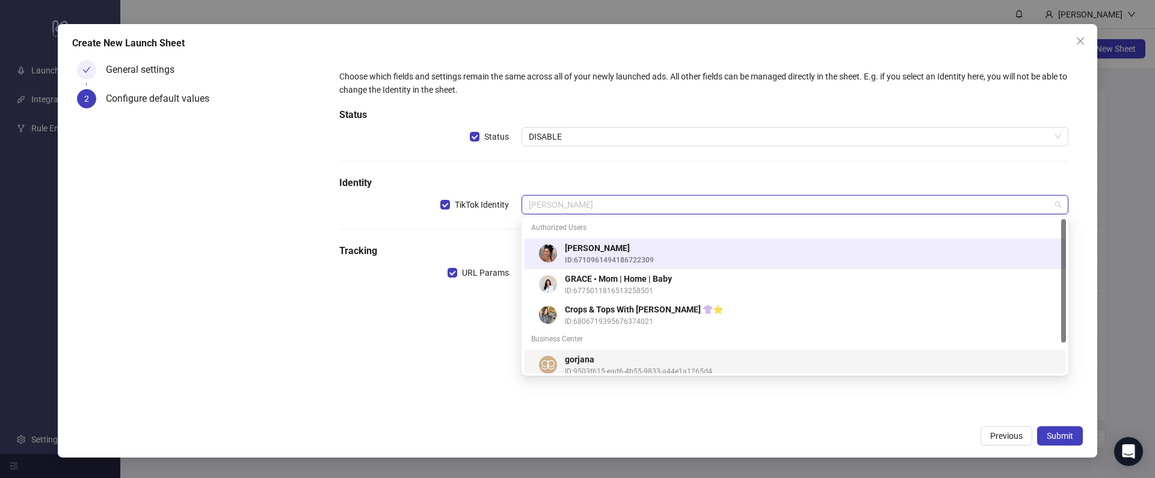
click at [574, 351] on div "gorjana ID: 9503f615-ead6-4b55-9833-a44e1a1265d4" at bounding box center [795, 365] width 542 height 31
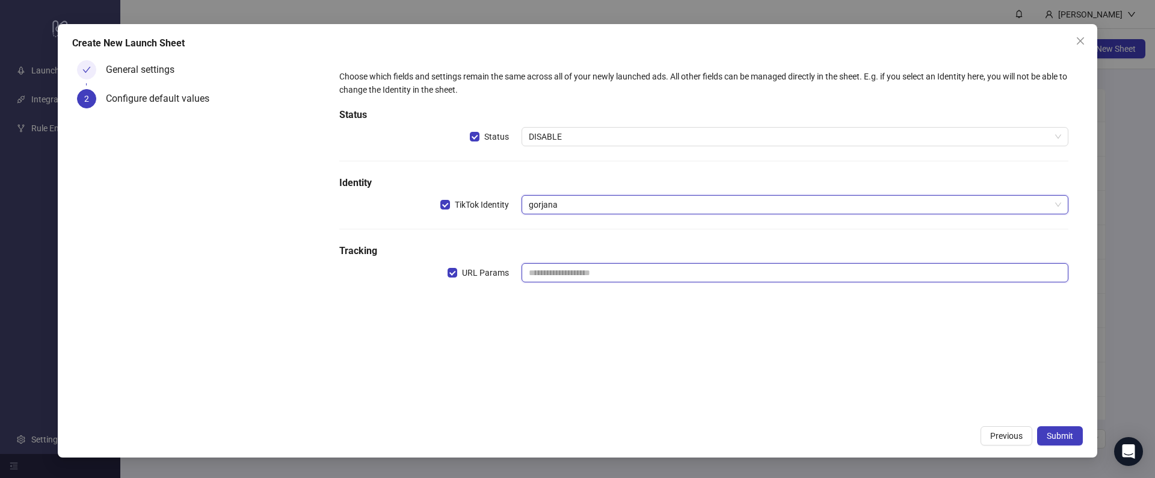
click at [546, 277] on input "text" at bounding box center [795, 272] width 547 height 19
click at [1058, 434] on span "Submit" at bounding box center [1060, 436] width 26 height 10
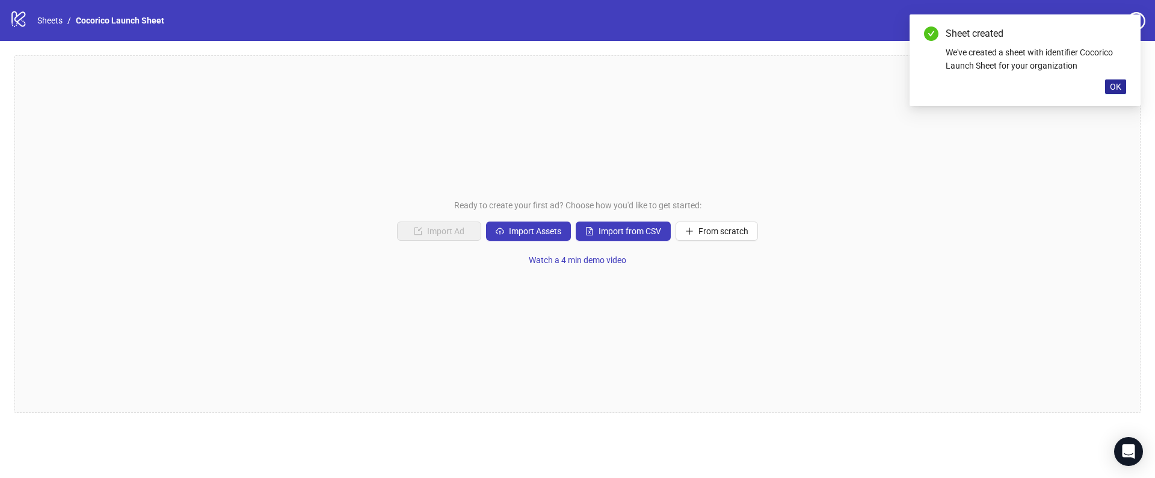
click at [1111, 89] on span "OK" at bounding box center [1115, 87] width 11 height 10
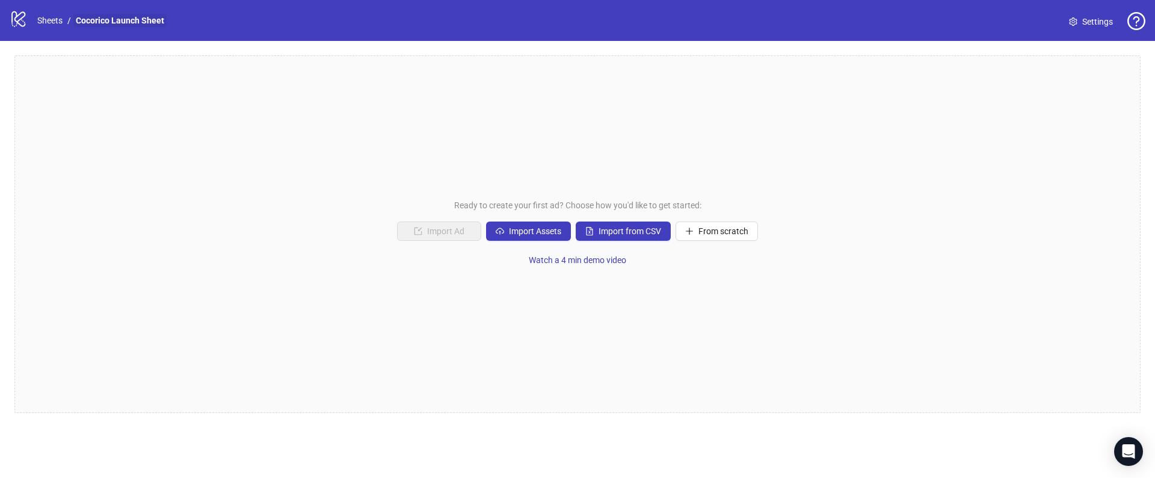
click at [129, 21] on link "Cocorico Launch Sheet" at bounding box center [119, 20] width 93 height 13
click at [1079, 14] on link "Settings" at bounding box center [1090, 21] width 63 height 19
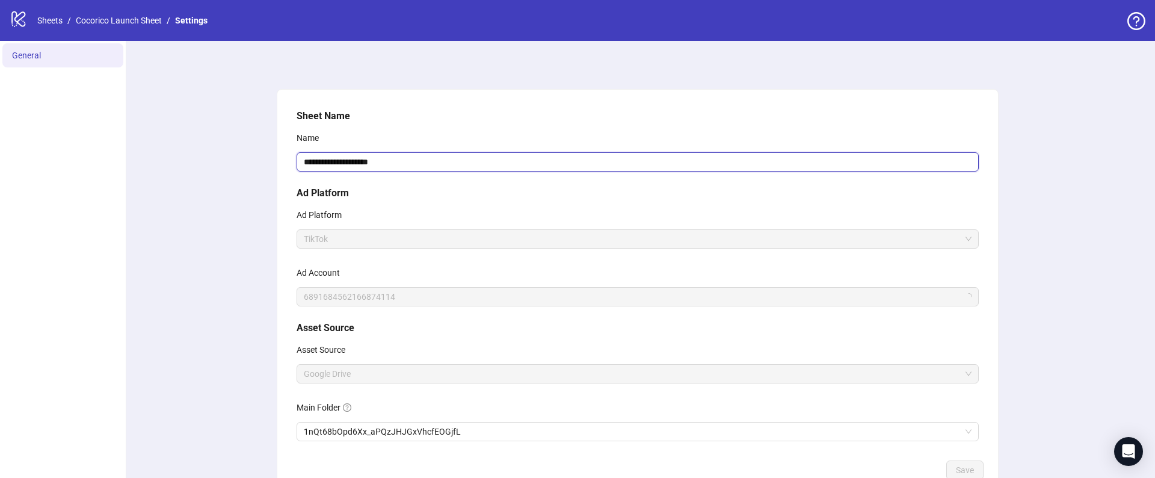
drag, startPoint x: 421, startPoint y: 165, endPoint x: 234, endPoint y: 175, distance: 186.7
click at [234, 175] on div "**********" at bounding box center [637, 299] width 1035 height 516
type input "*"
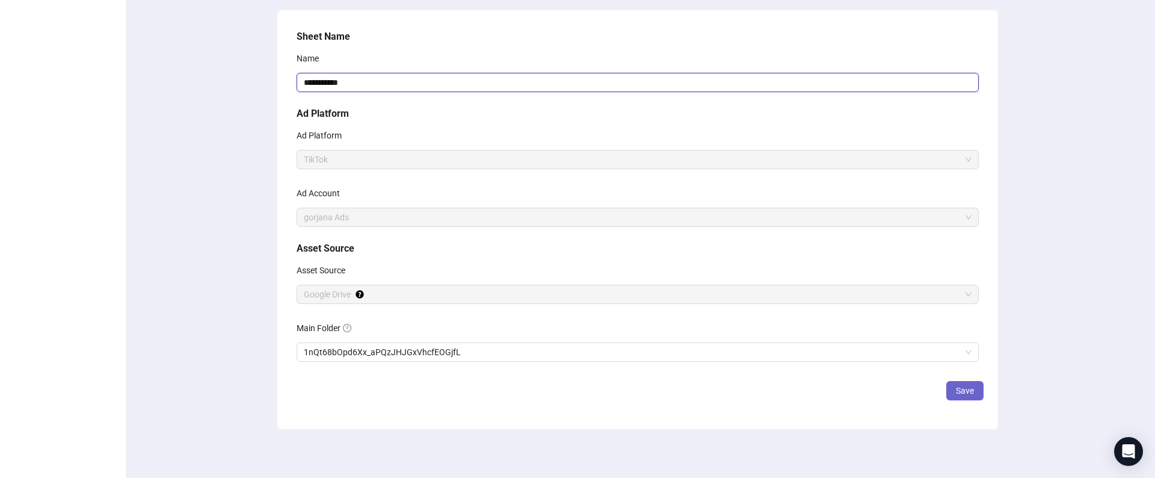
type input "**********"
click at [963, 392] on span "Save" at bounding box center [965, 391] width 18 height 10
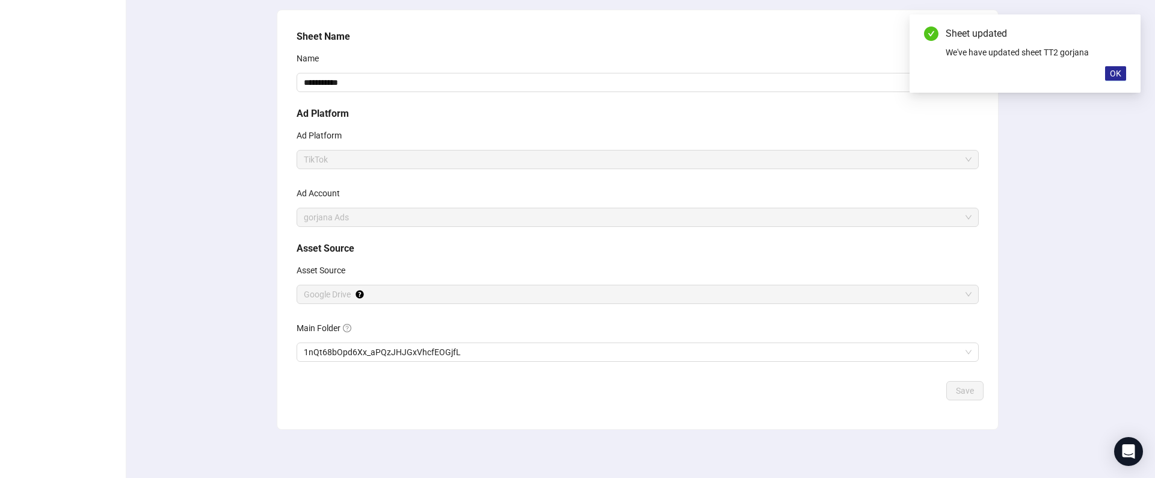
click at [1115, 73] on span "OK" at bounding box center [1115, 74] width 11 height 10
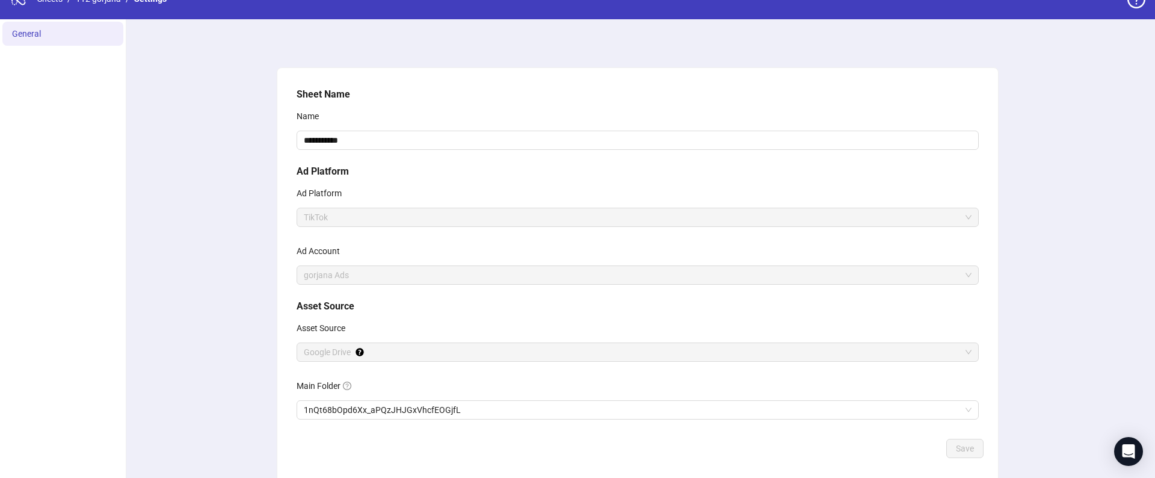
scroll to position [0, 0]
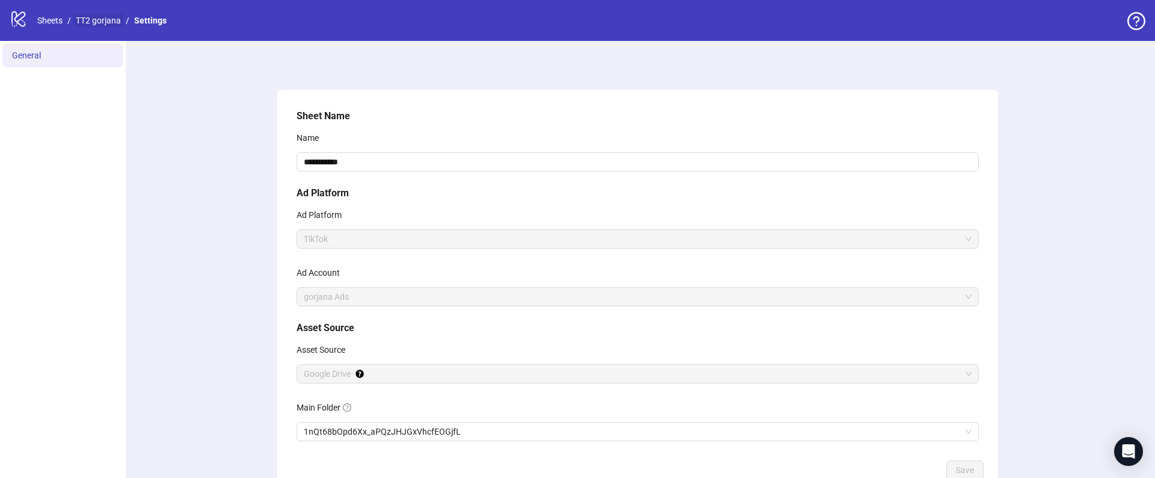
click at [109, 16] on link "TT2 gorjana" at bounding box center [98, 20] width 50 height 13
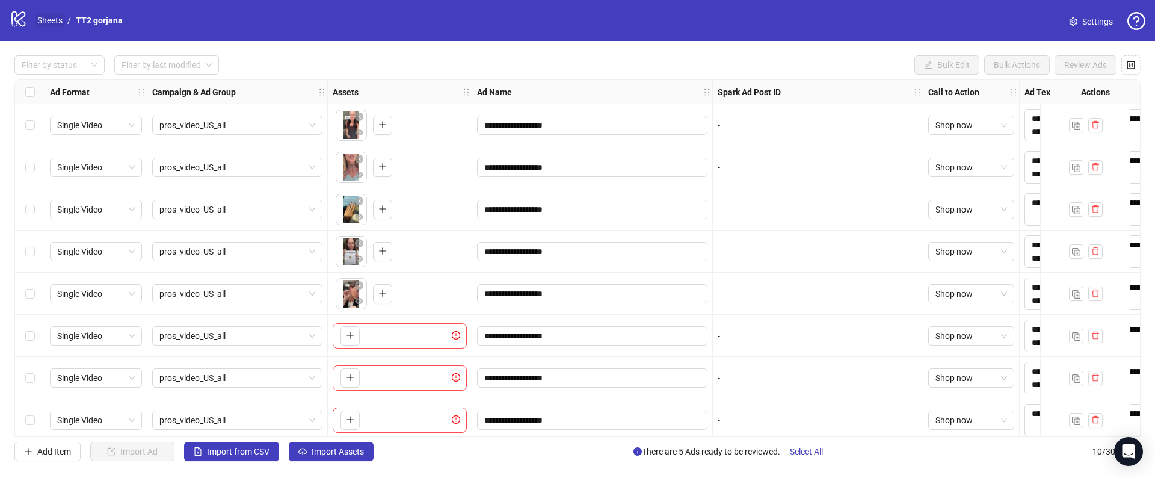
click at [42, 18] on link "Sheets" at bounding box center [50, 20] width 30 height 13
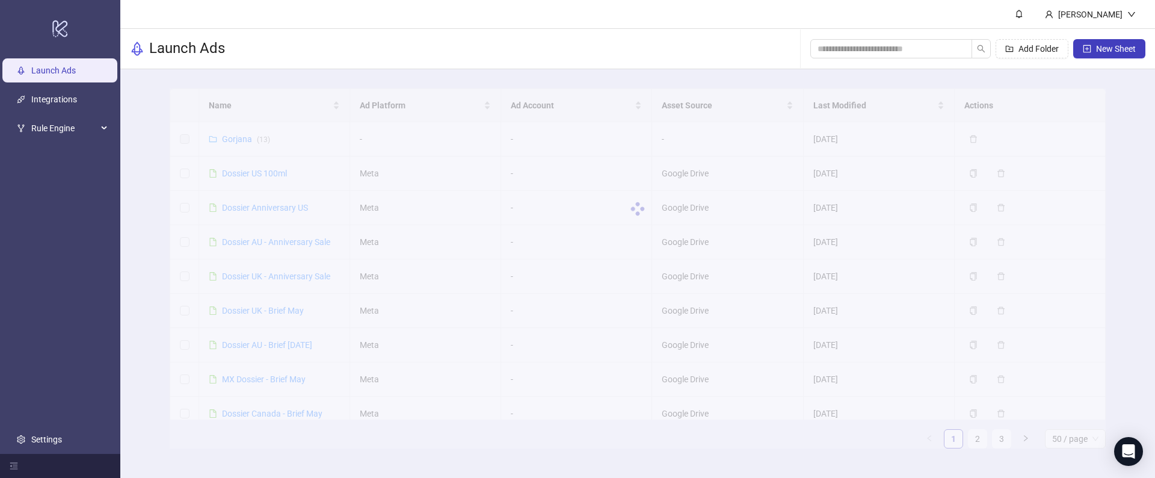
click at [235, 140] on div at bounding box center [638, 208] width 936 height 241
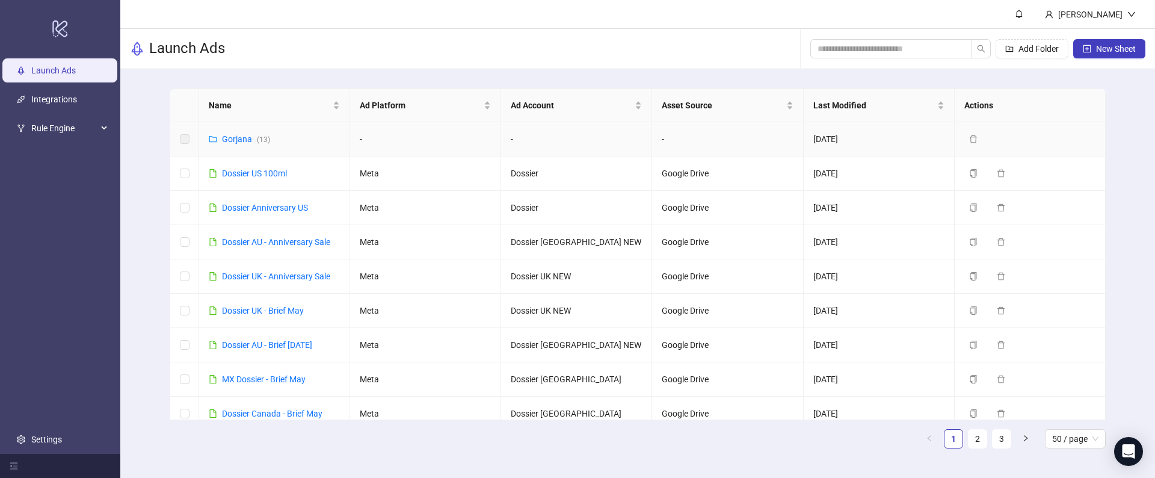
click at [235, 140] on link "Gorjana ( 13 )" at bounding box center [246, 139] width 48 height 10
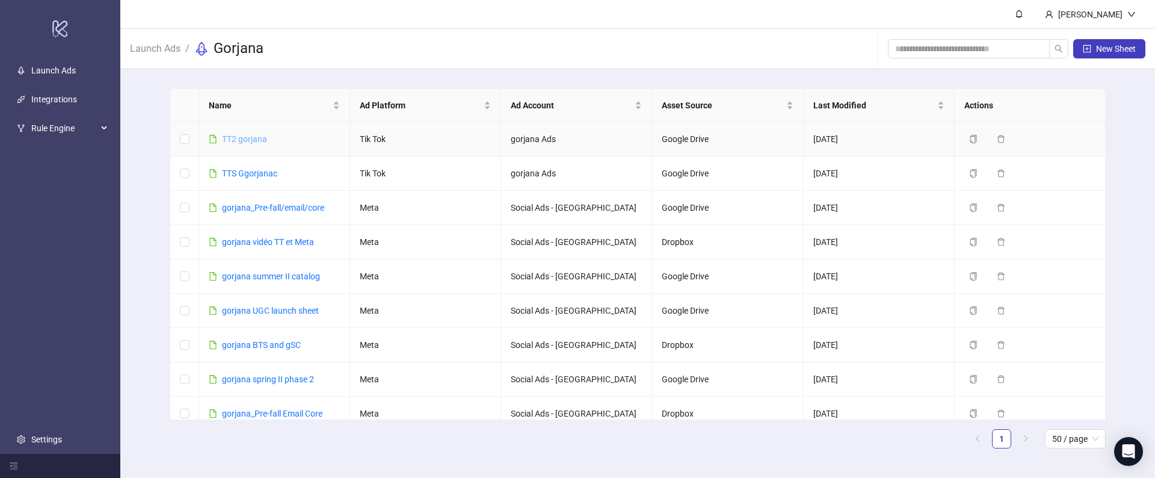
click at [236, 140] on link "TT2 gorjana" at bounding box center [244, 139] width 45 height 10
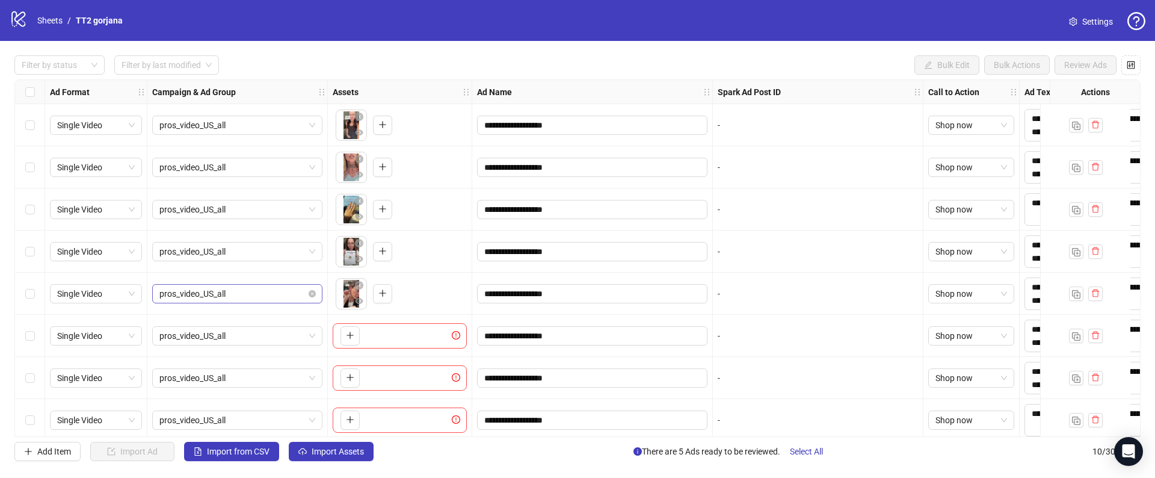
scroll to position [94, 0]
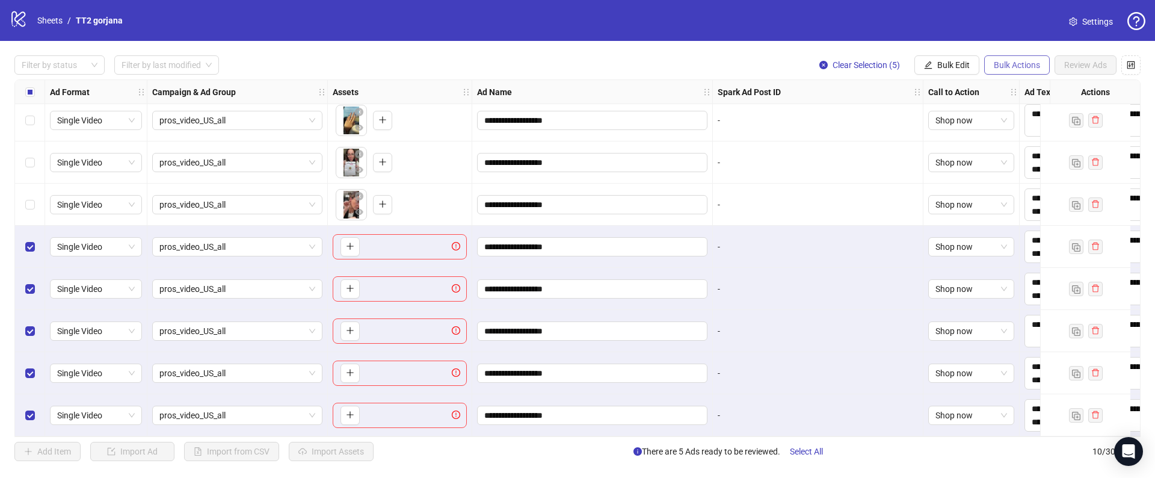
click at [991, 62] on button "Bulk Actions" at bounding box center [1017, 64] width 66 height 19
click at [1007, 96] on li "Delete" at bounding box center [1033, 88] width 97 height 19
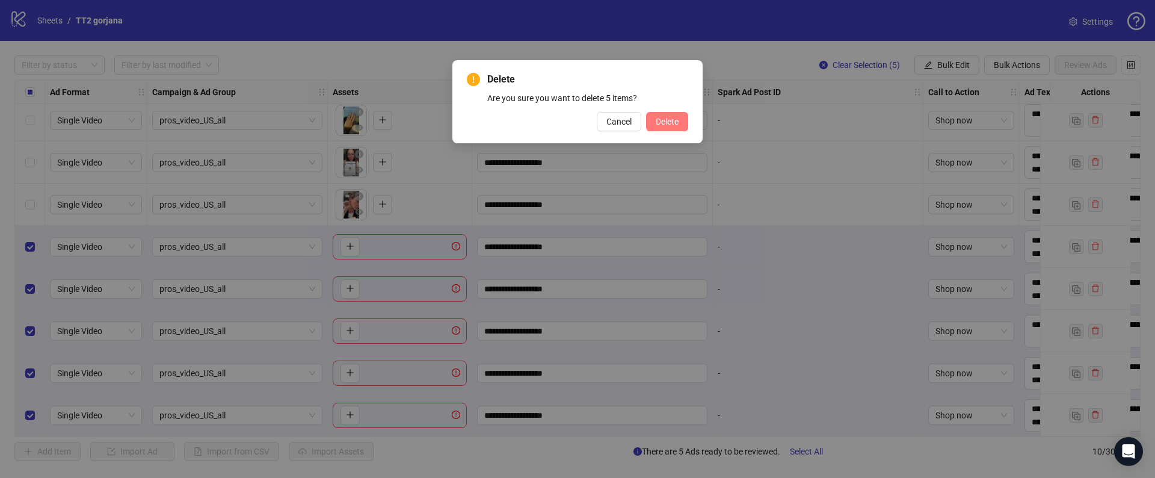
click at [685, 118] on button "Delete" at bounding box center [667, 121] width 42 height 19
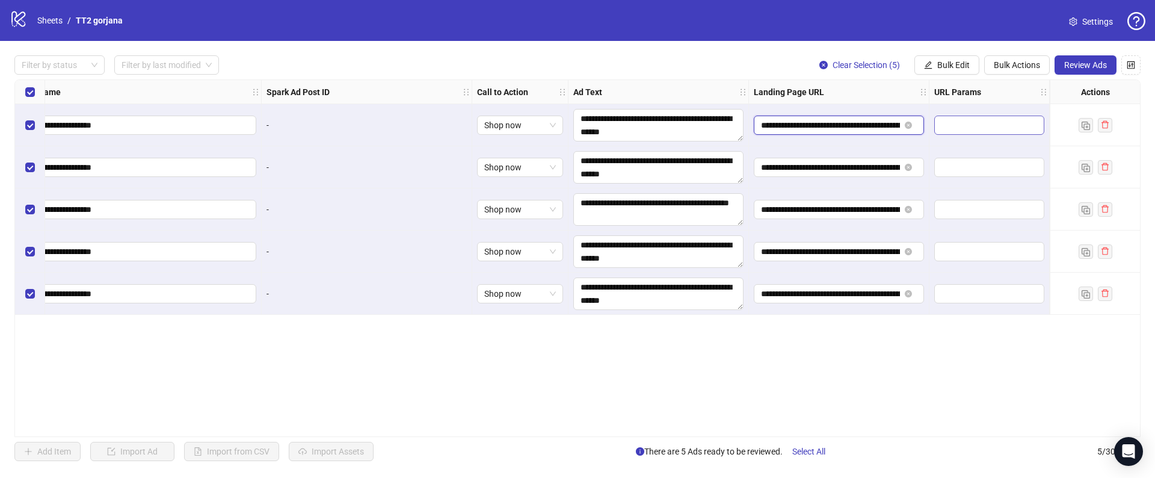
scroll to position [0, 47]
drag, startPoint x: 829, startPoint y: 125, endPoint x: 944, endPoint y: 124, distance: 115.5
click at [943, 80] on div "**********" at bounding box center [337, 80] width 1546 height 0
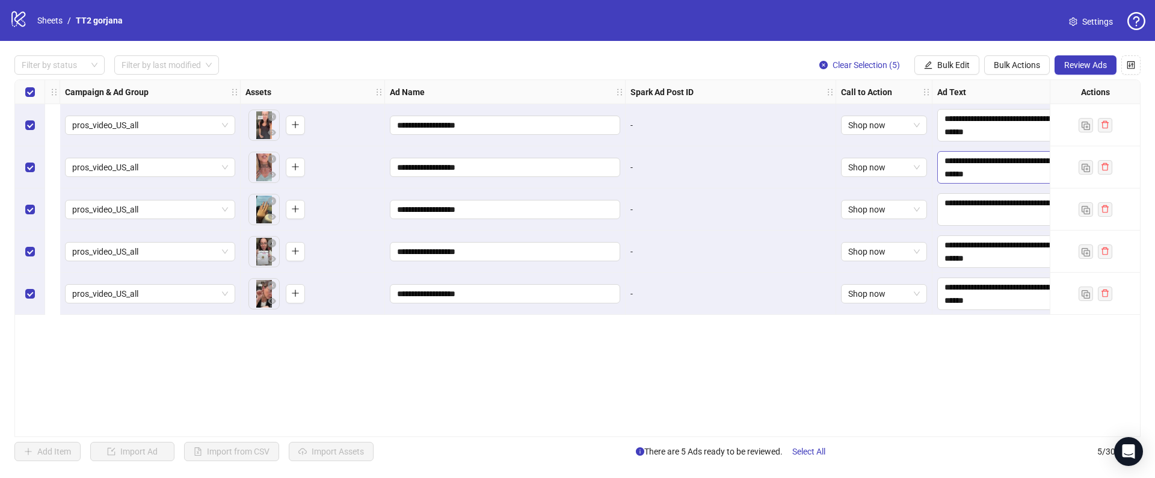
scroll to position [0, 0]
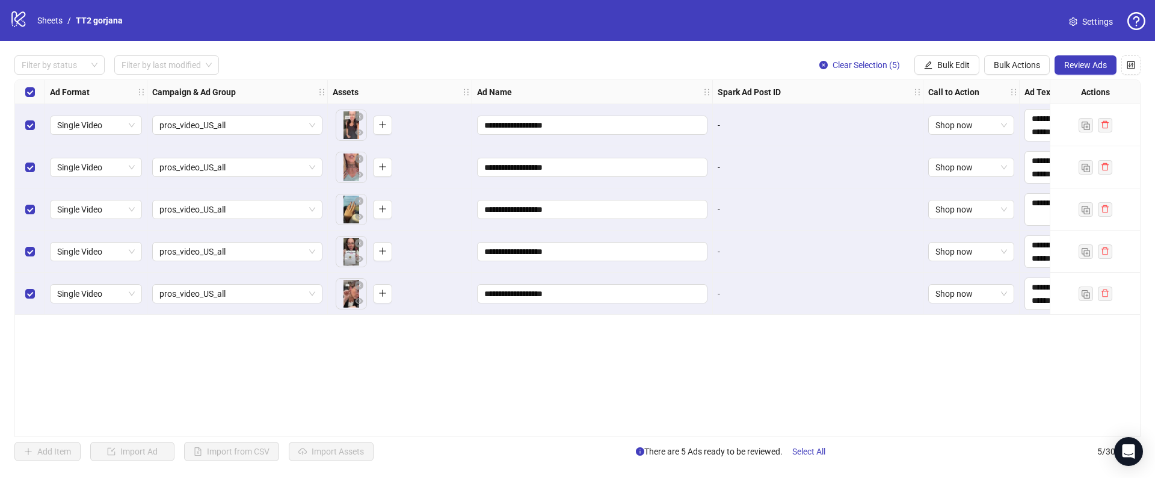
click at [671, 338] on div "**********" at bounding box center [577, 257] width 1126 height 357
click at [30, 99] on div "Select all rows" at bounding box center [30, 92] width 30 height 24
click at [25, 97] on label "Select all rows" at bounding box center [30, 91] width 10 height 13
click at [28, 117] on div "Select row 1" at bounding box center [30, 125] width 30 height 42
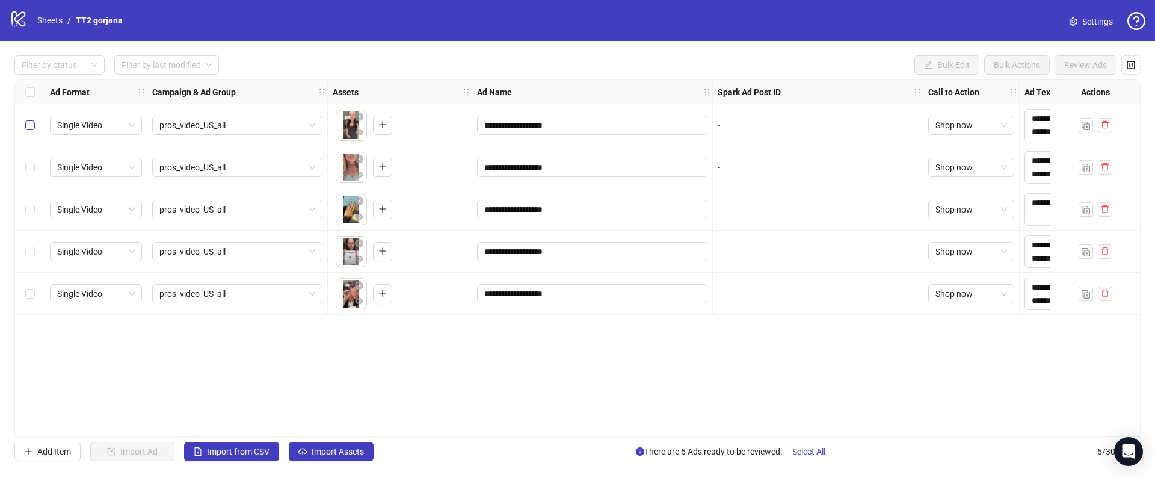
click at [33, 119] on label "Select row 1" at bounding box center [30, 125] width 10 height 13
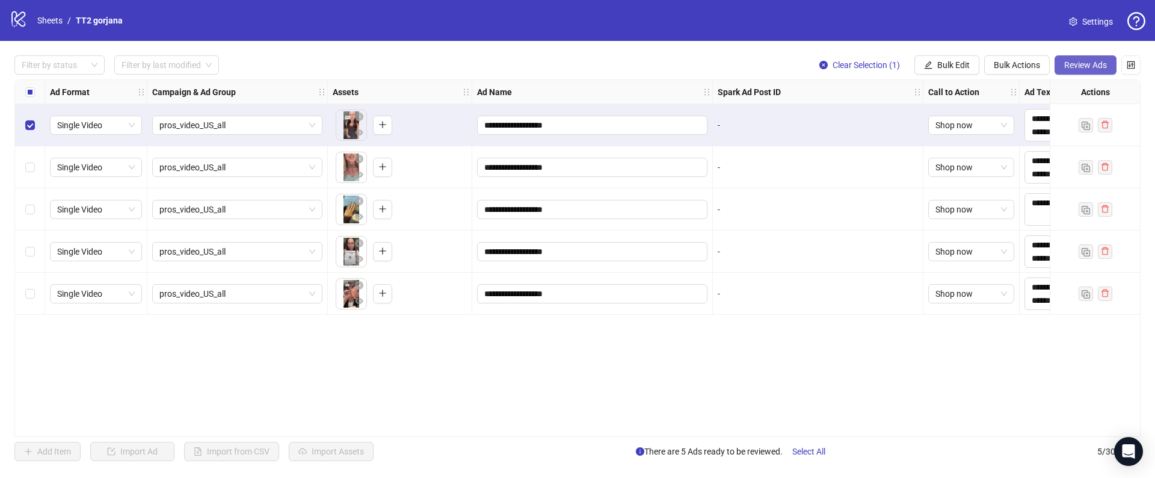
click at [1077, 64] on span "Review Ads" at bounding box center [1085, 65] width 43 height 10
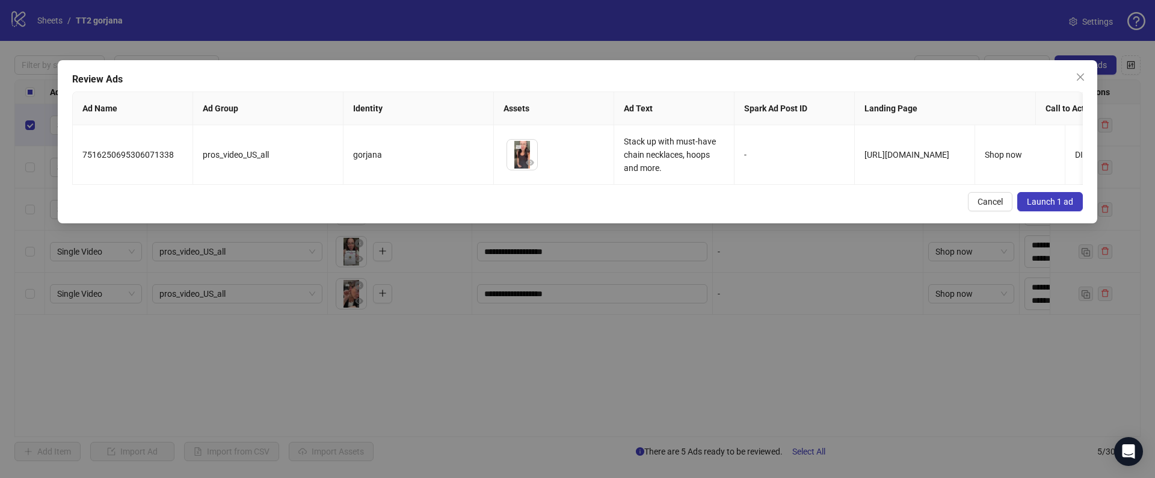
click at [1032, 197] on span "Launch 1 ad" at bounding box center [1050, 202] width 46 height 10
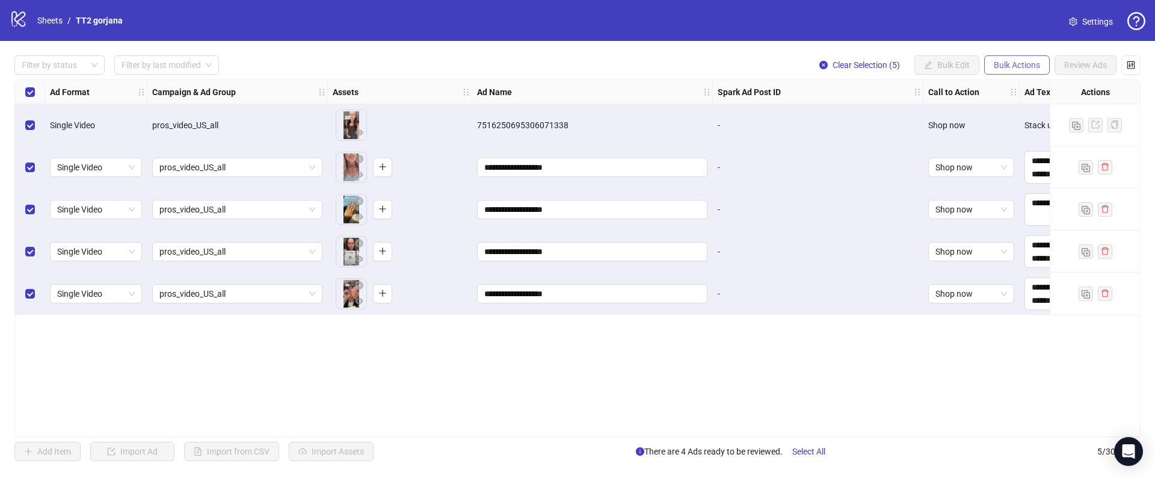
click at [996, 66] on span "Bulk Actions" at bounding box center [1017, 65] width 46 height 10
click at [1004, 124] on span "Duplicate with assets" at bounding box center [1034, 127] width 82 height 13
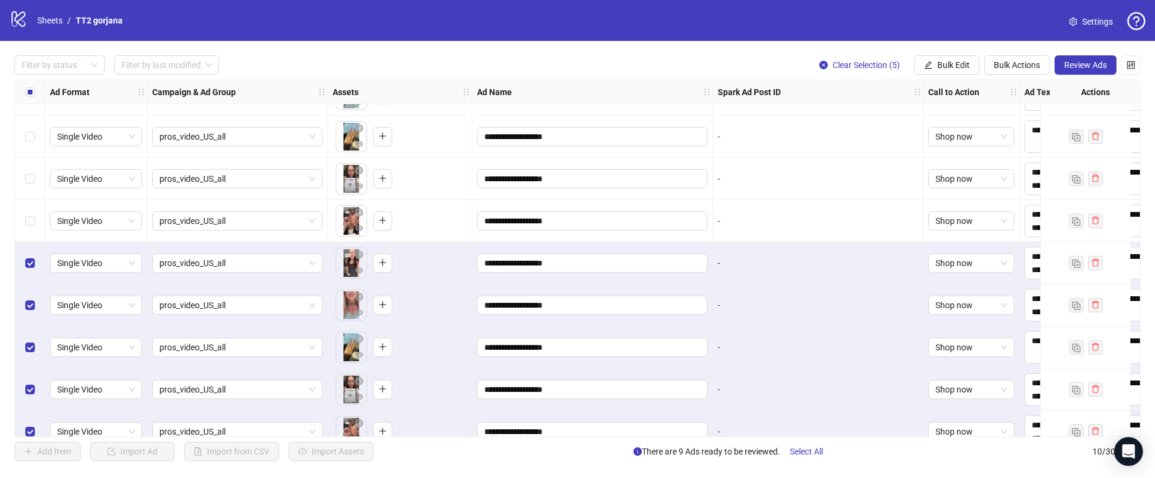
scroll to position [94, 0]
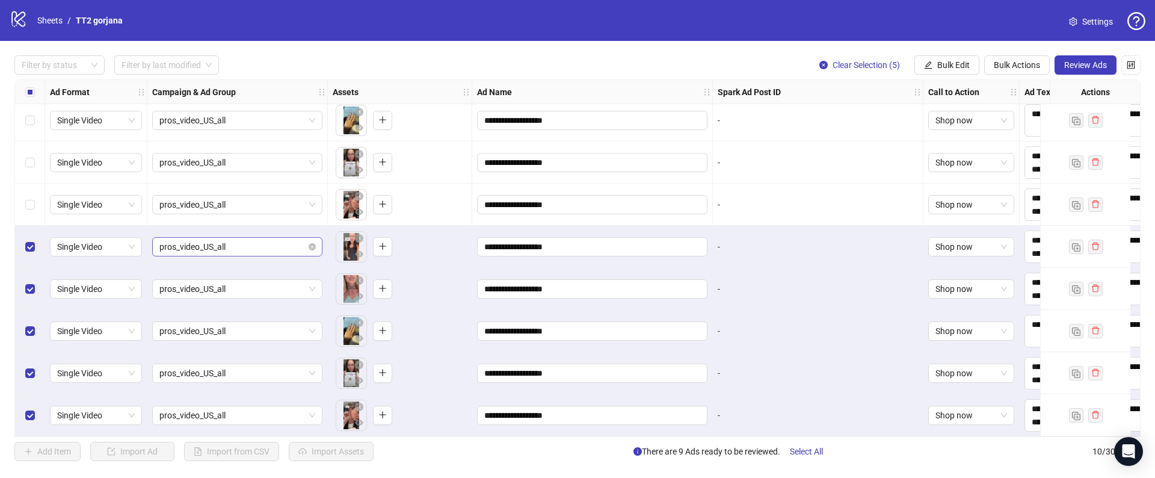
click at [186, 241] on span "pros_video_US_all" at bounding box center [237, 247] width 156 height 18
click at [182, 244] on span "pros_video_US_all" at bounding box center [237, 247] width 156 height 18
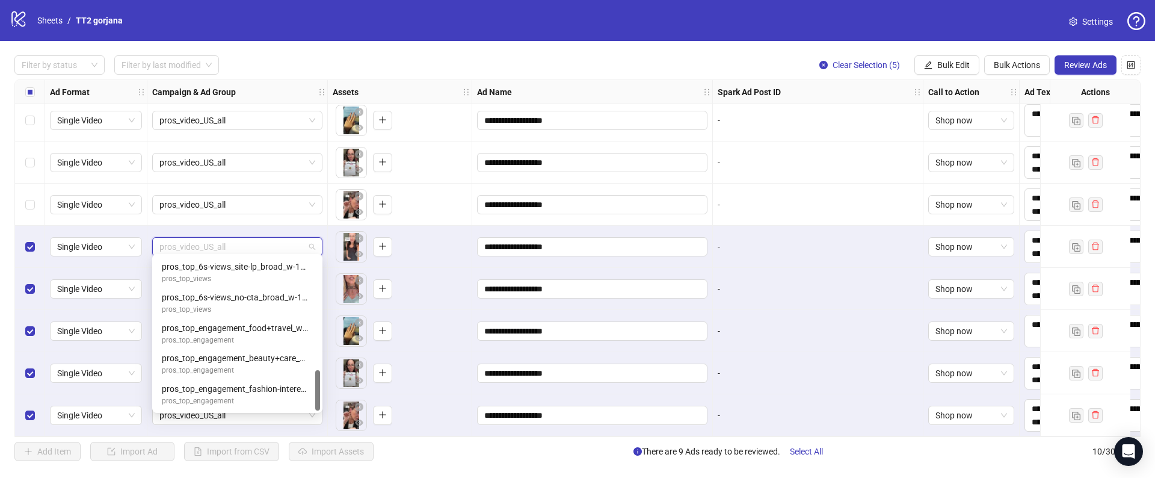
scroll to position [0, 0]
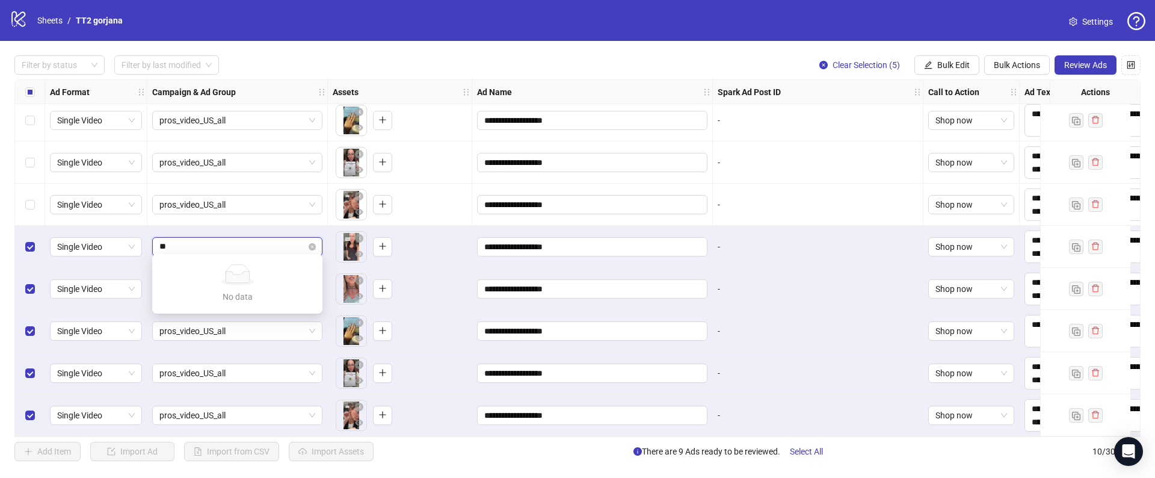
type input "*"
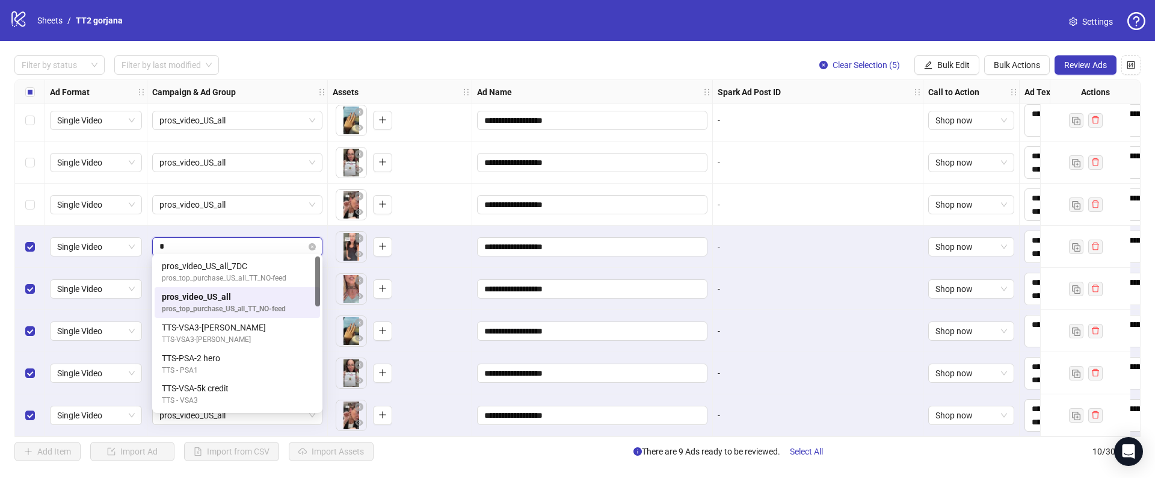
paste input "**********"
type input "**********"
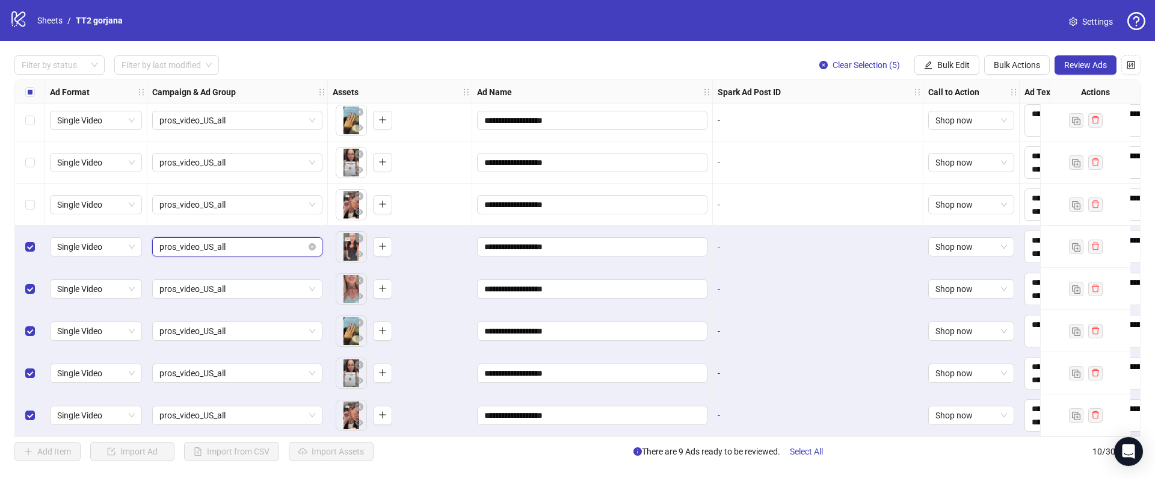
click at [209, 238] on span "pros_video_US_all" at bounding box center [237, 247] width 156 height 18
drag, startPoint x: 251, startPoint y: 241, endPoint x: 202, endPoint y: 241, distance: 48.7
click at [220, 241] on span "pros_video_US_all" at bounding box center [237, 247] width 156 height 18
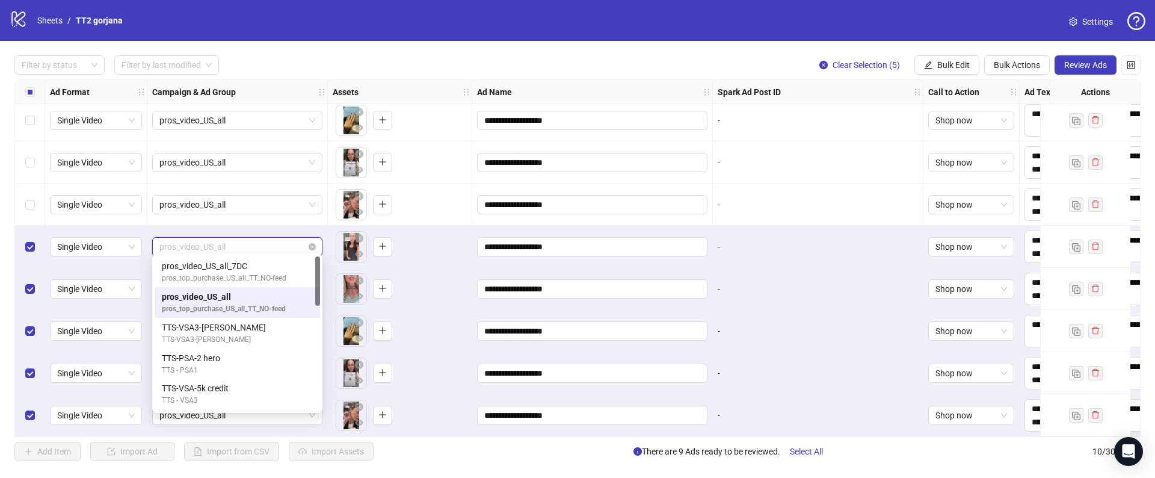
click at [208, 238] on span "pros_video_US_all" at bounding box center [237, 247] width 156 height 18
click at [209, 240] on span "pros_video_US_all" at bounding box center [237, 247] width 156 height 18
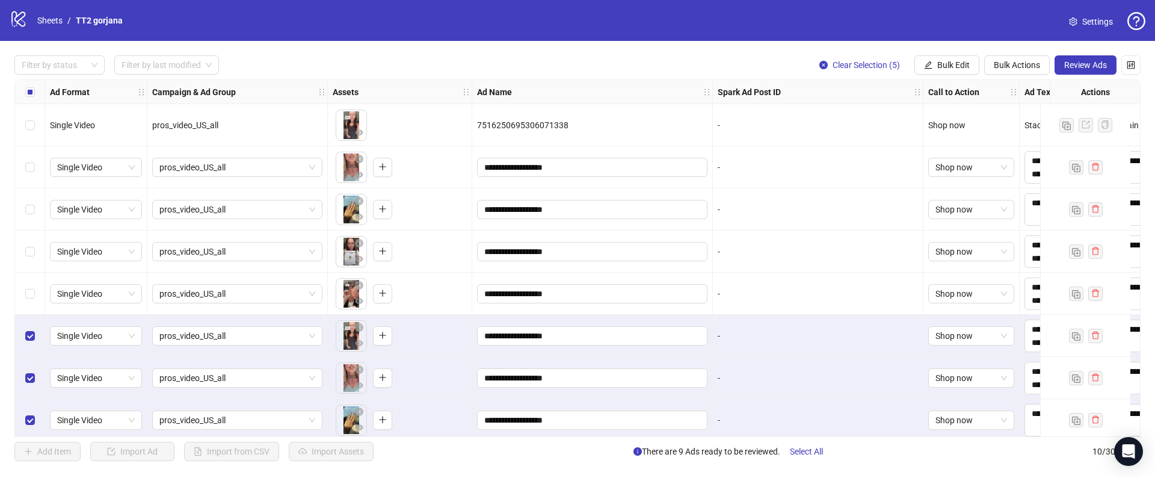
click at [29, 97] on label "Select all rows" at bounding box center [30, 91] width 10 height 13
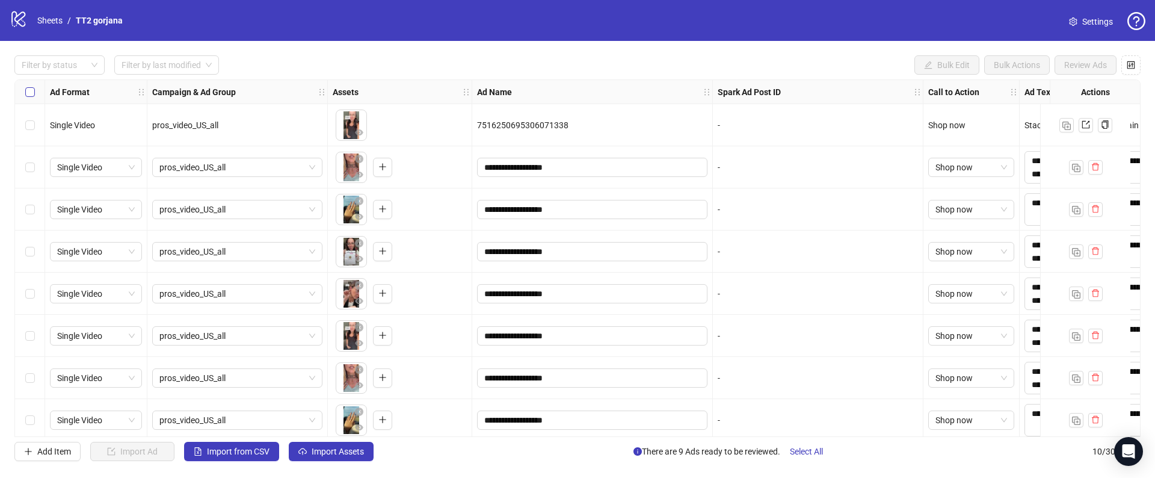
click at [29, 97] on label "Select all rows" at bounding box center [30, 91] width 10 height 13
click at [32, 174] on div "Select row 2" at bounding box center [30, 167] width 30 height 42
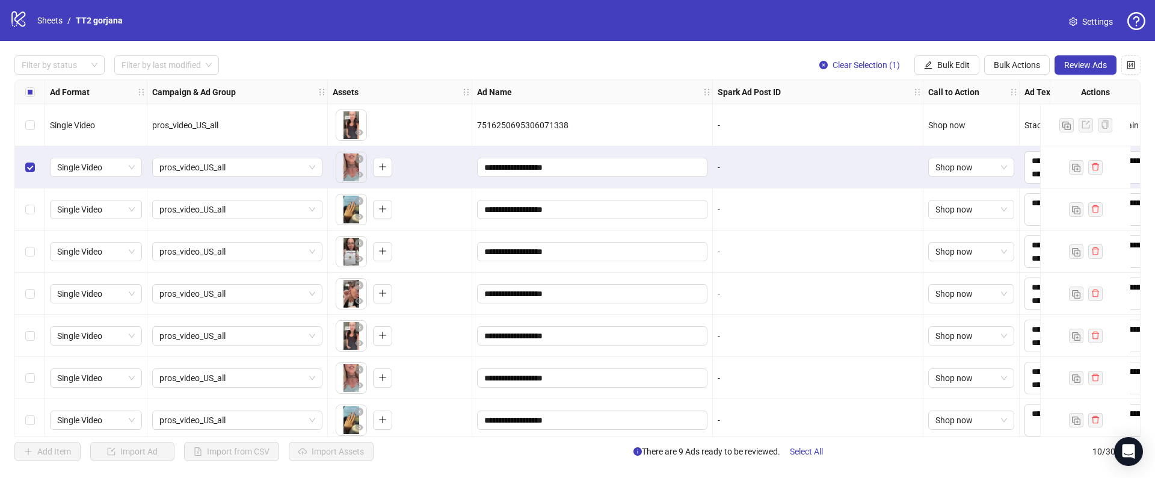
click at [24, 323] on div "Select row 6" at bounding box center [30, 336] width 30 height 42
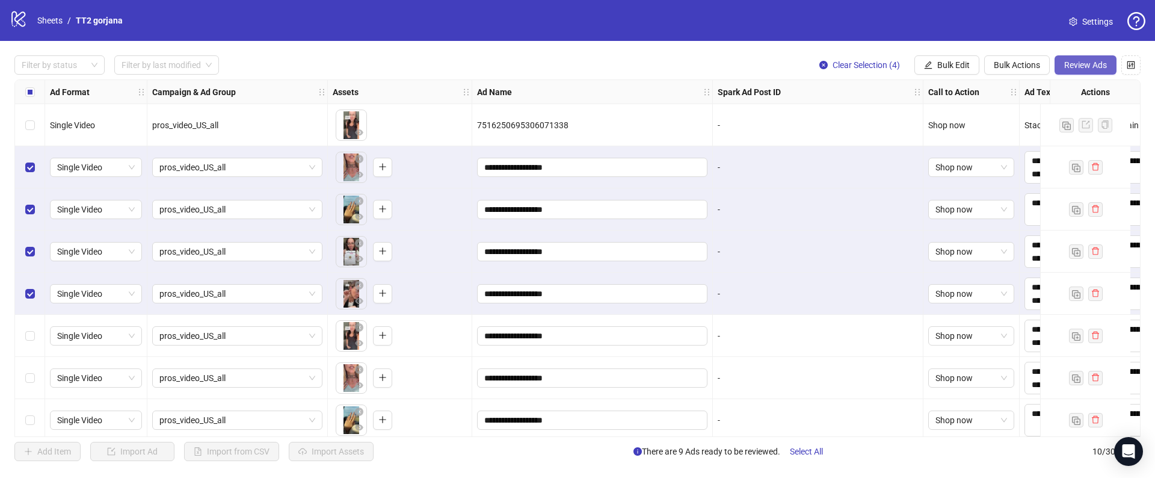
click at [1070, 67] on span "Review Ads" at bounding box center [1085, 65] width 43 height 10
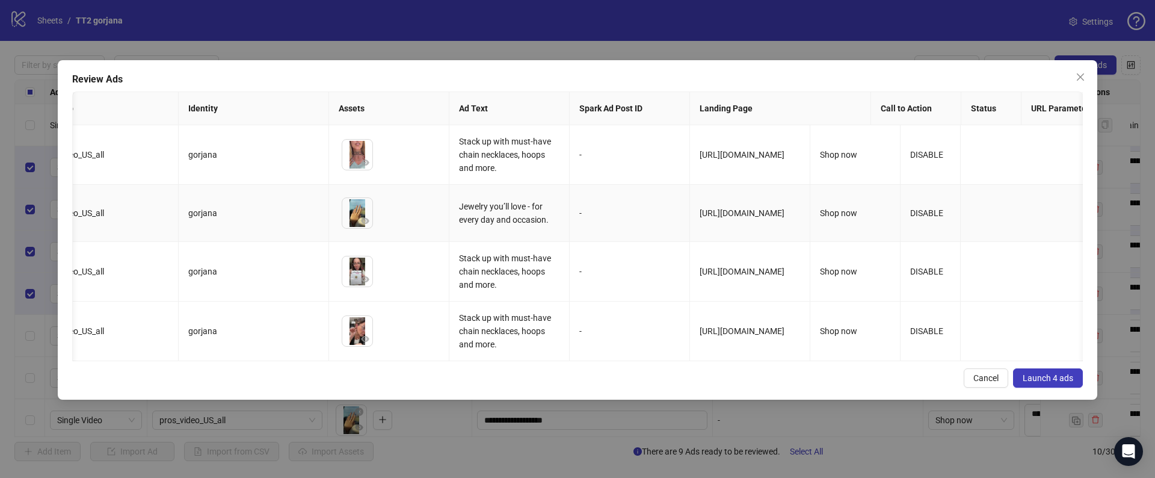
scroll to position [0, 254]
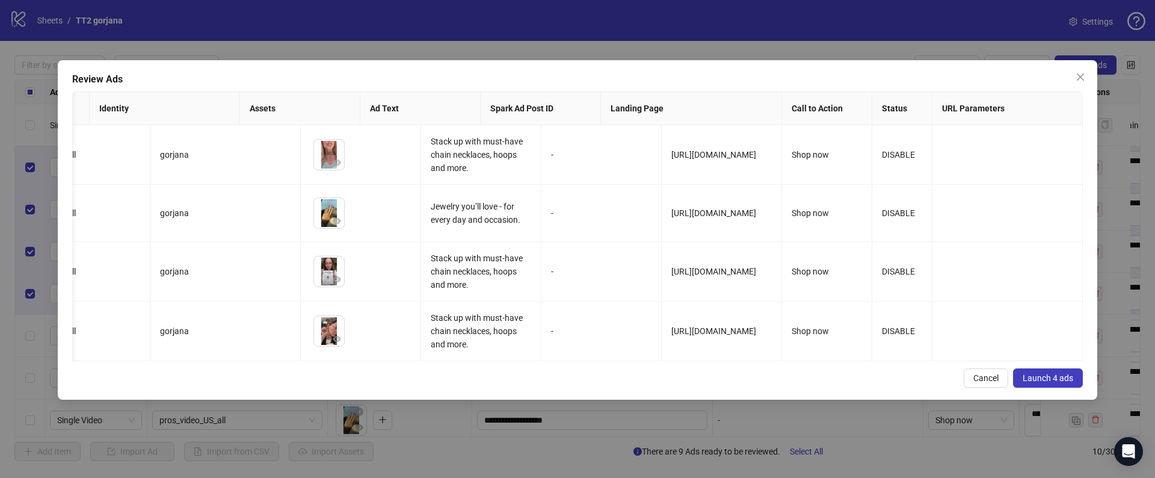
click at [1026, 375] on span "Launch 4 ads" at bounding box center [1048, 378] width 51 height 10
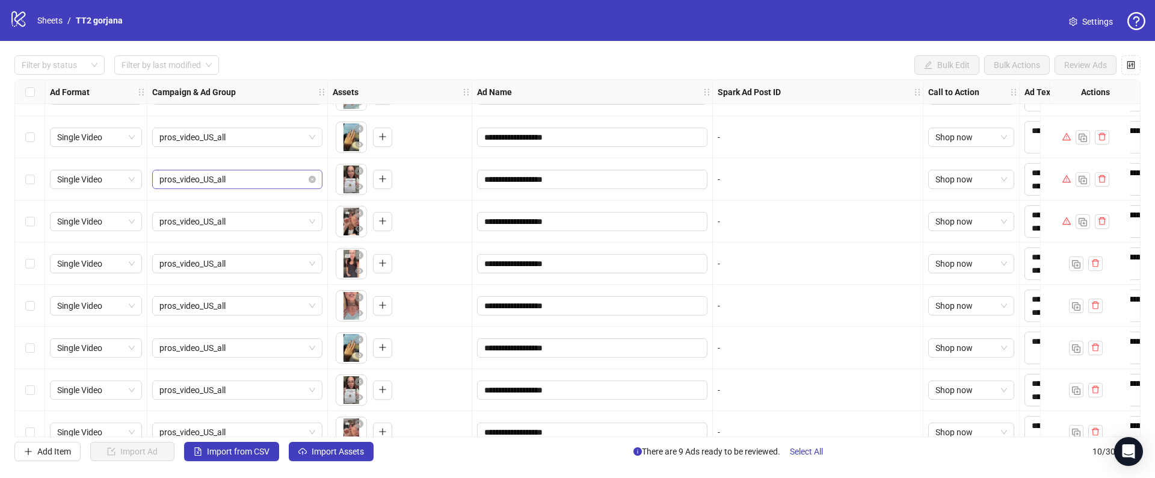
scroll to position [0, 0]
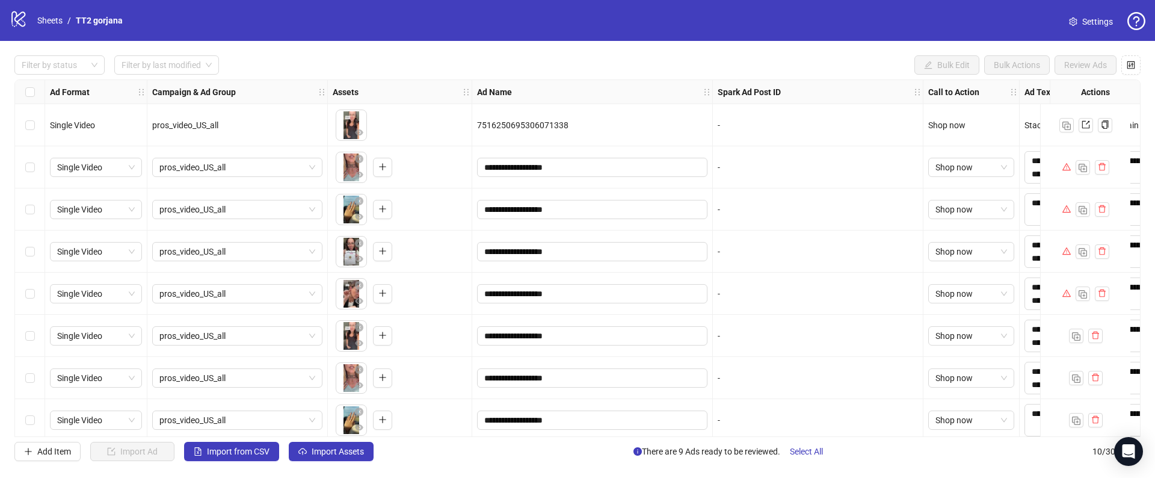
click at [36, 174] on div "Select row 2" at bounding box center [30, 167] width 30 height 42
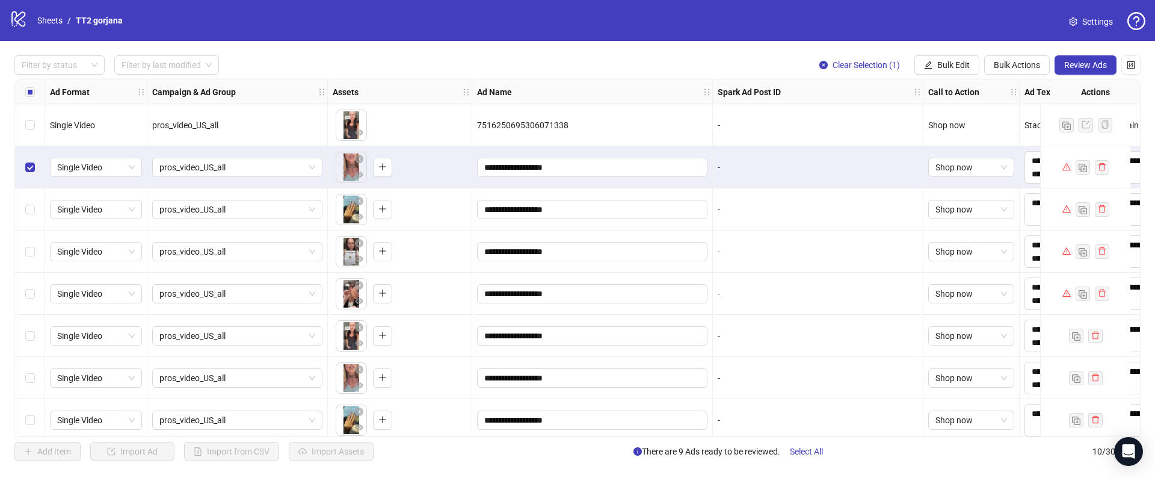
click at [36, 198] on div "Select row 3" at bounding box center [30, 209] width 30 height 42
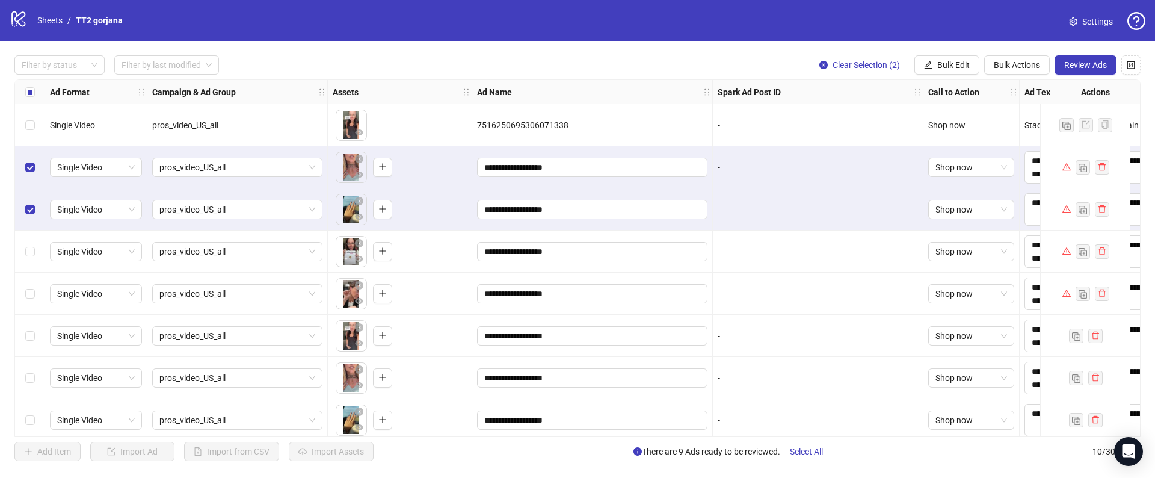
click at [32, 233] on div "Select row 4" at bounding box center [30, 251] width 30 height 42
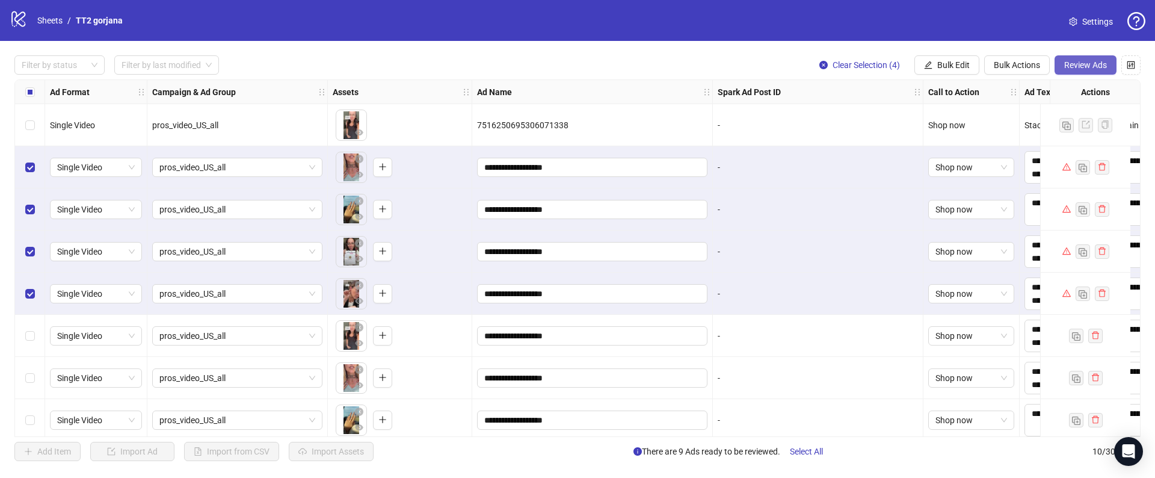
click at [1065, 60] on span "Review Ads" at bounding box center [1085, 65] width 43 height 10
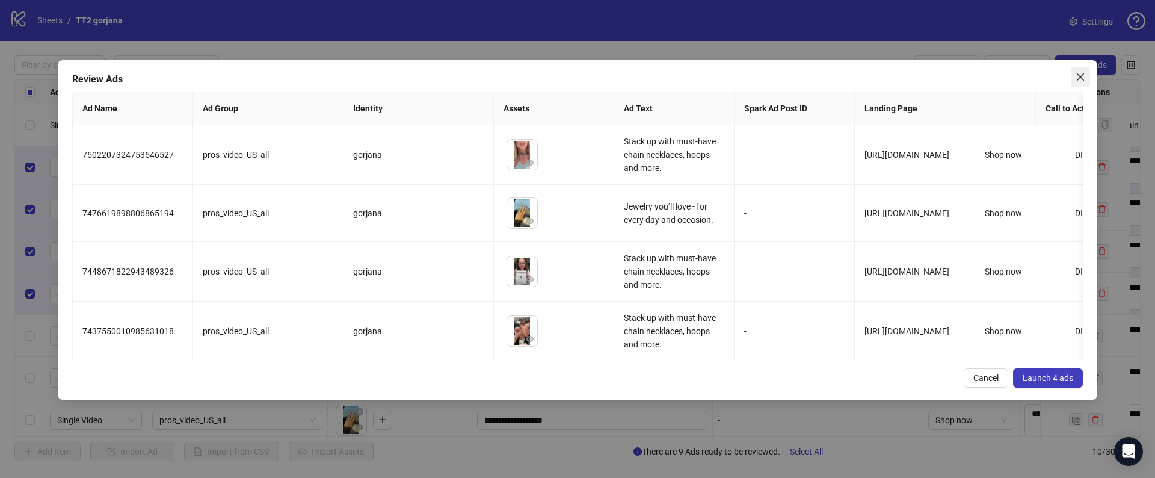
click at [1077, 79] on icon "close" at bounding box center [1081, 77] width 10 height 10
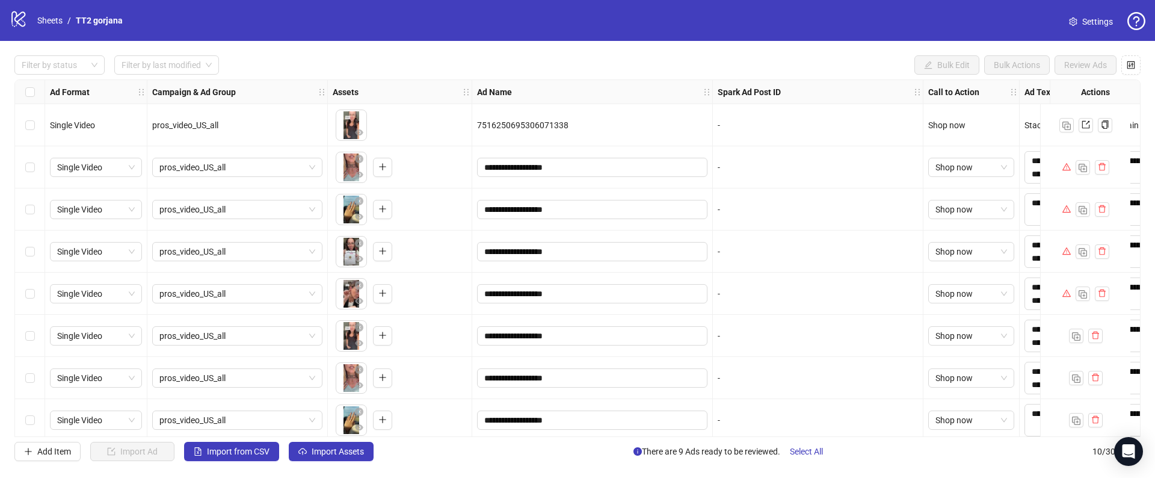
click at [1065, 167] on icon "warning" at bounding box center [1066, 166] width 8 height 8
click at [347, 165] on body "**********" at bounding box center [577, 239] width 1155 height 478
click at [381, 167] on icon "plus" at bounding box center [382, 166] width 8 height 8
click at [358, 160] on icon "close-circle" at bounding box center [359, 159] width 8 height 8
click at [359, 155] on icon "close-circle" at bounding box center [359, 159] width 8 height 8
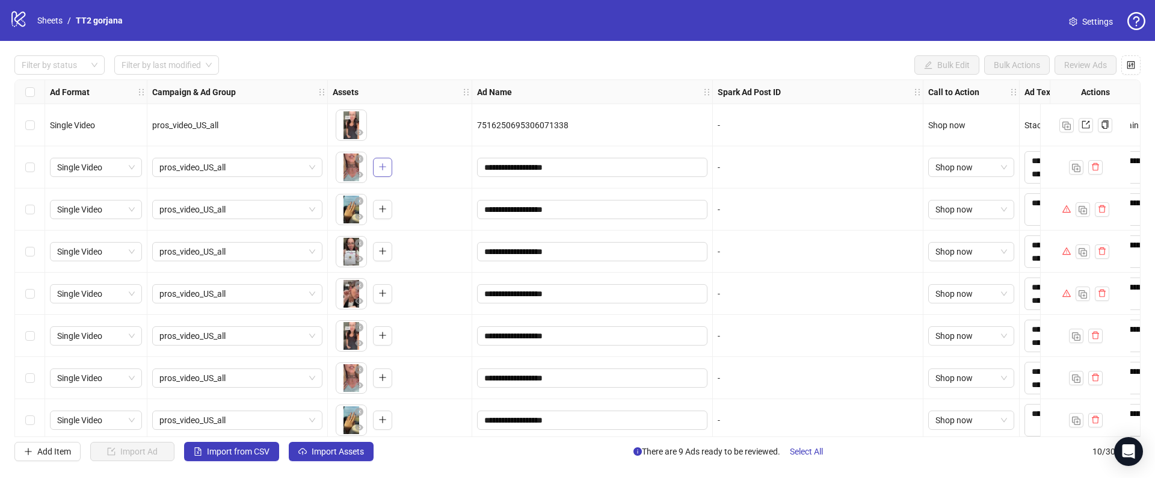
click at [379, 169] on icon "plus" at bounding box center [382, 166] width 8 height 8
click at [360, 159] on icon "close-circle" at bounding box center [359, 159] width 8 height 8
click at [396, 158] on button "button" at bounding box center [391, 159] width 14 height 14
click at [392, 158] on div "To pick up a draggable item, press the space bar. While dragging, use the arrow…" at bounding box center [364, 167] width 57 height 31
click at [32, 161] on label "Select row 2" at bounding box center [30, 167] width 10 height 13
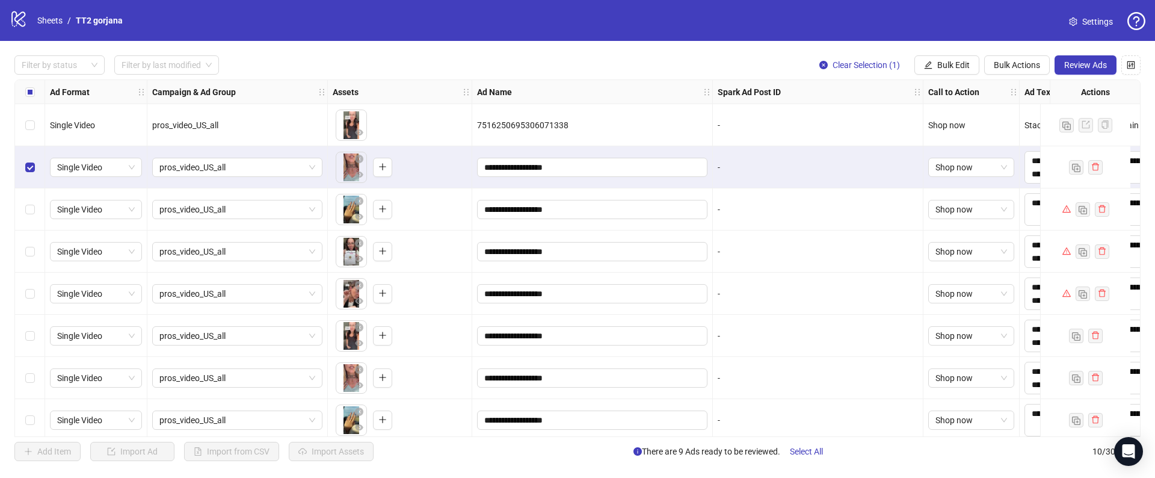
click at [1090, 51] on div "**********" at bounding box center [577, 258] width 1155 height 434
click at [1083, 55] on button "Review Ads" at bounding box center [1086, 64] width 62 height 19
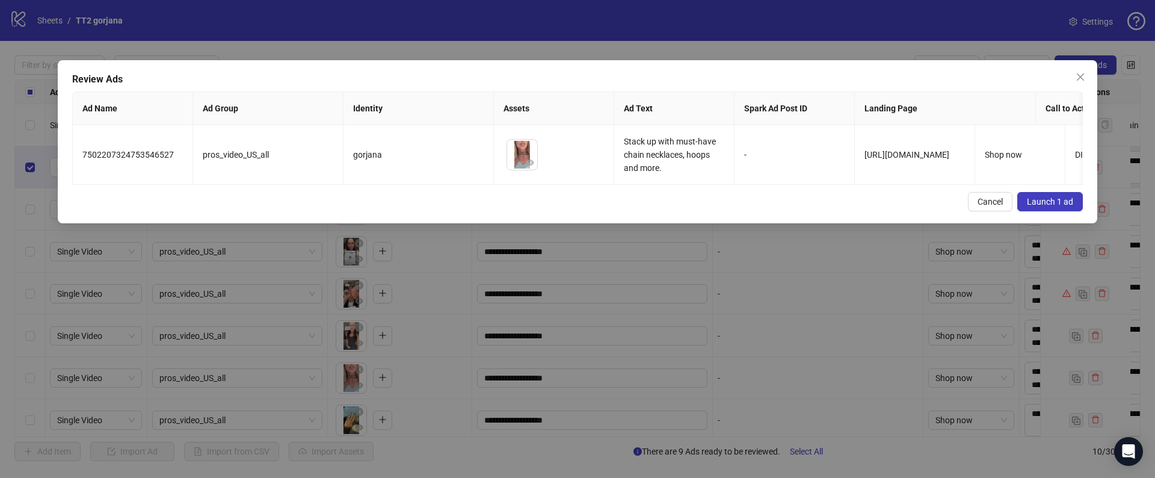
click at [1029, 199] on span "Launch 1 ad" at bounding box center [1050, 202] width 46 height 10
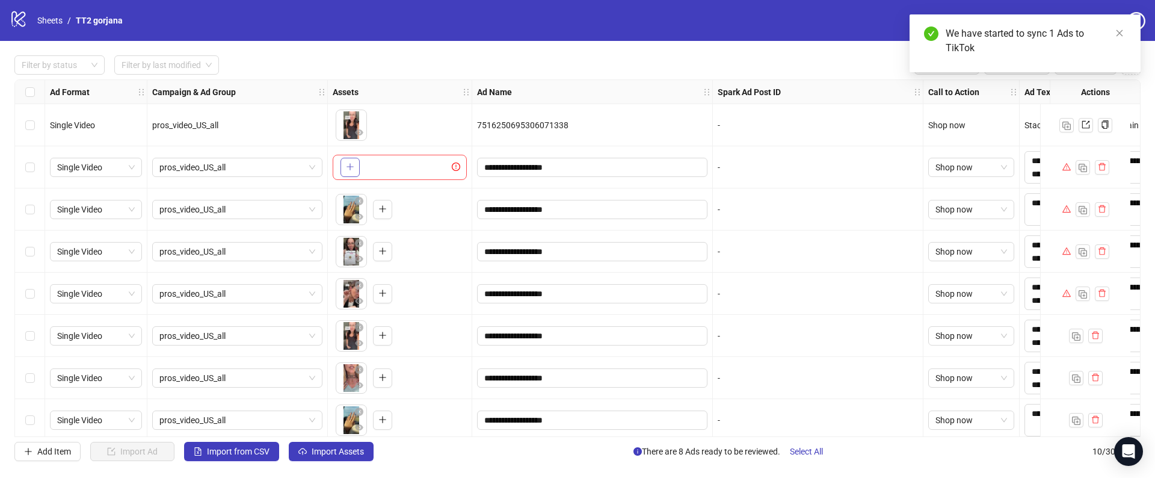
click at [348, 168] on icon "plus" at bounding box center [350, 166] width 8 height 8
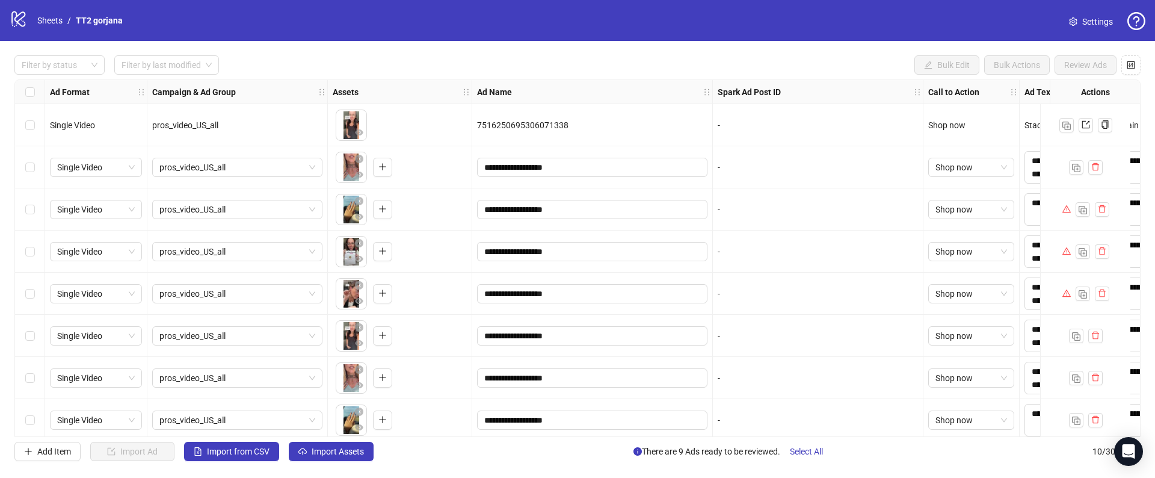
click at [35, 168] on div "Select row 2" at bounding box center [30, 167] width 30 height 42
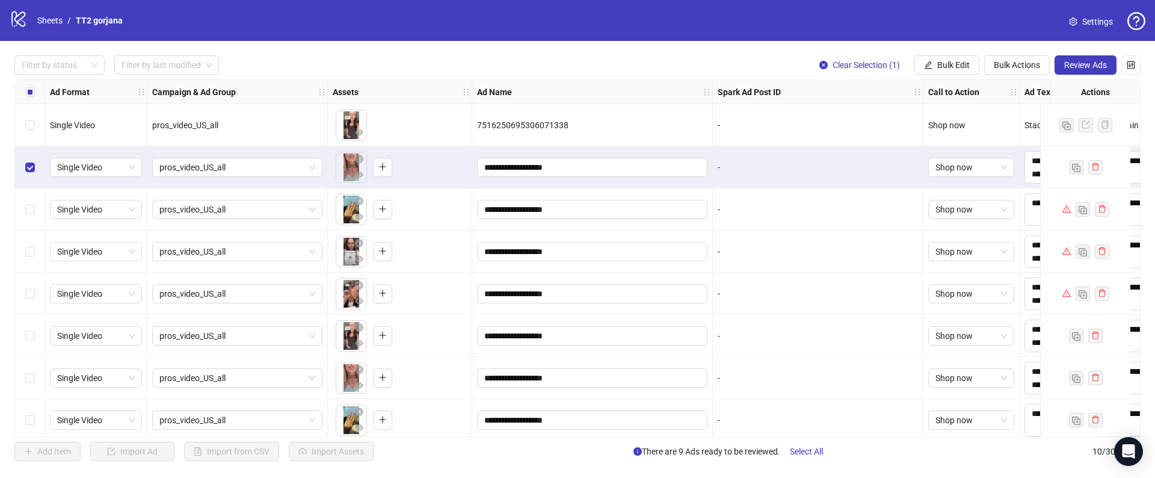
click at [1097, 75] on div "**********" at bounding box center [577, 258] width 1155 height 434
click at [1064, 73] on button "Review Ads" at bounding box center [1086, 64] width 62 height 19
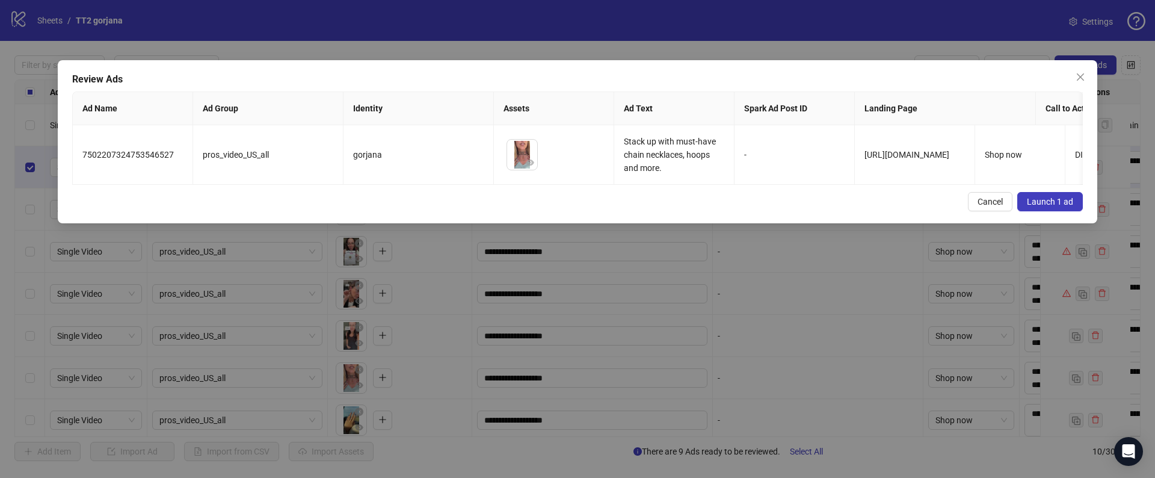
click at [1027, 204] on span "Launch 1 ad" at bounding box center [1050, 202] width 46 height 10
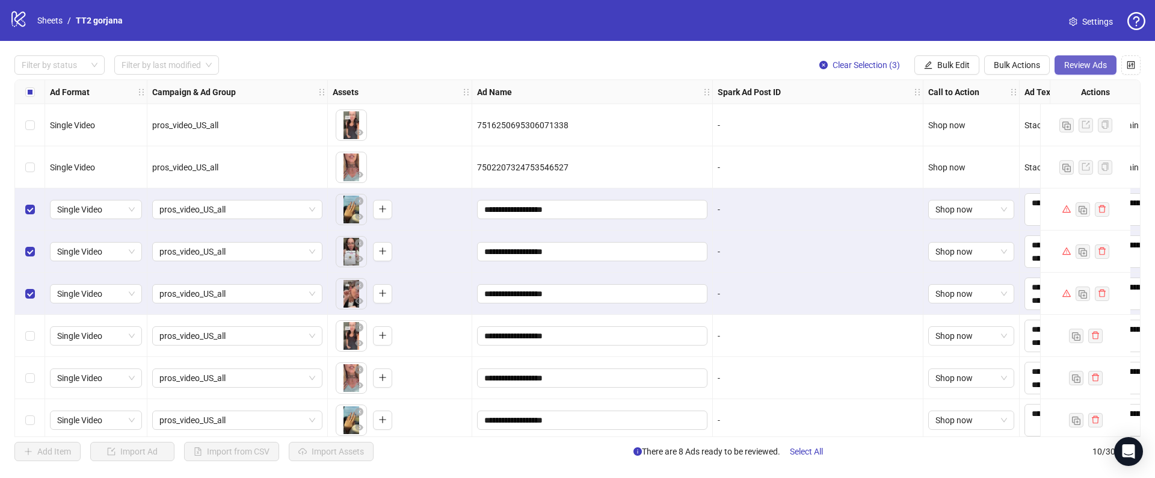
click at [1094, 67] on span "Review Ads" at bounding box center [1085, 65] width 43 height 10
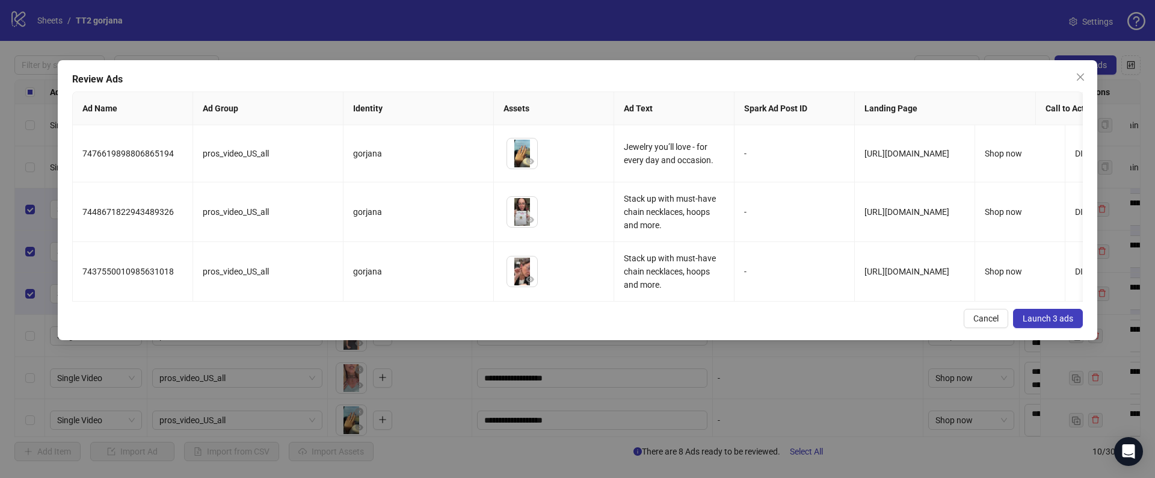
click at [1053, 316] on span "Launch 3 ads" at bounding box center [1048, 318] width 51 height 10
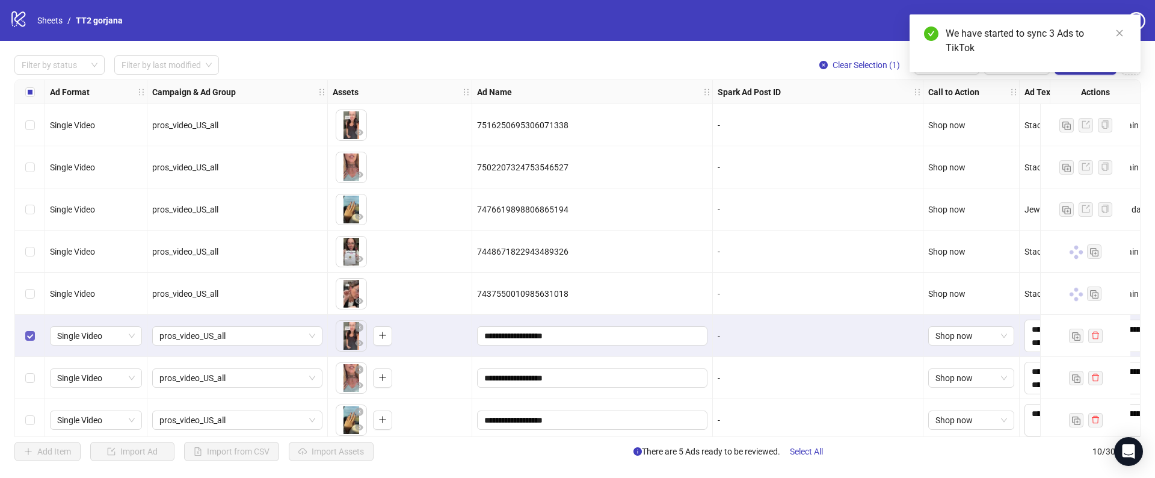
scroll to position [94, 0]
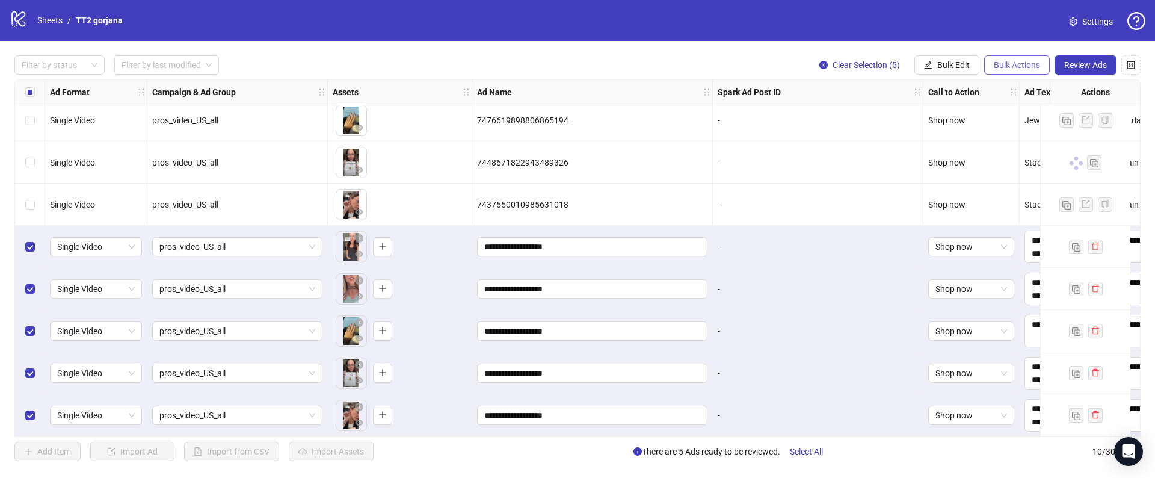
click at [1020, 69] on span "Bulk Actions" at bounding box center [1017, 65] width 46 height 10
click at [1015, 86] on span "Delete" at bounding box center [1034, 88] width 82 height 13
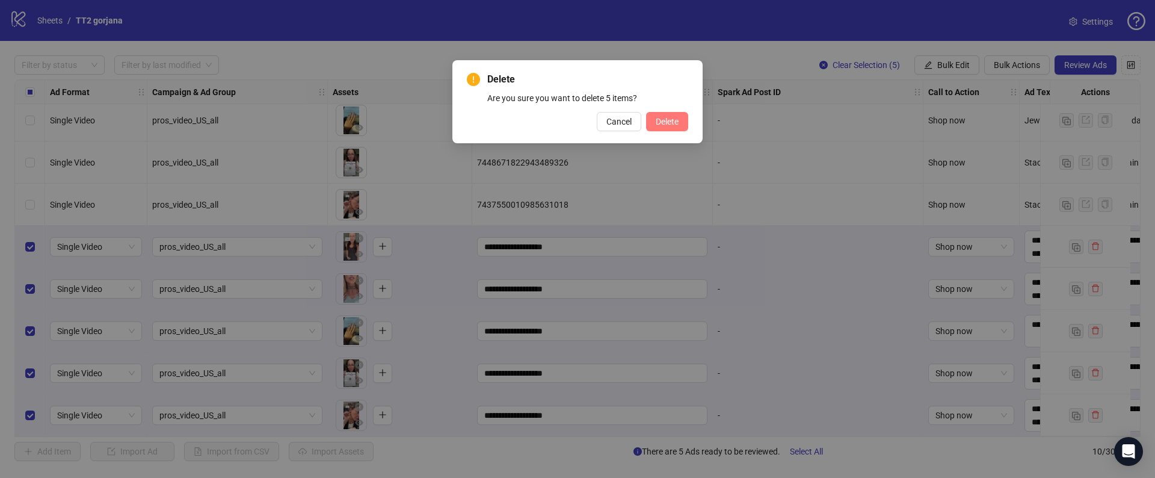
click at [660, 119] on span "Delete" at bounding box center [667, 122] width 23 height 10
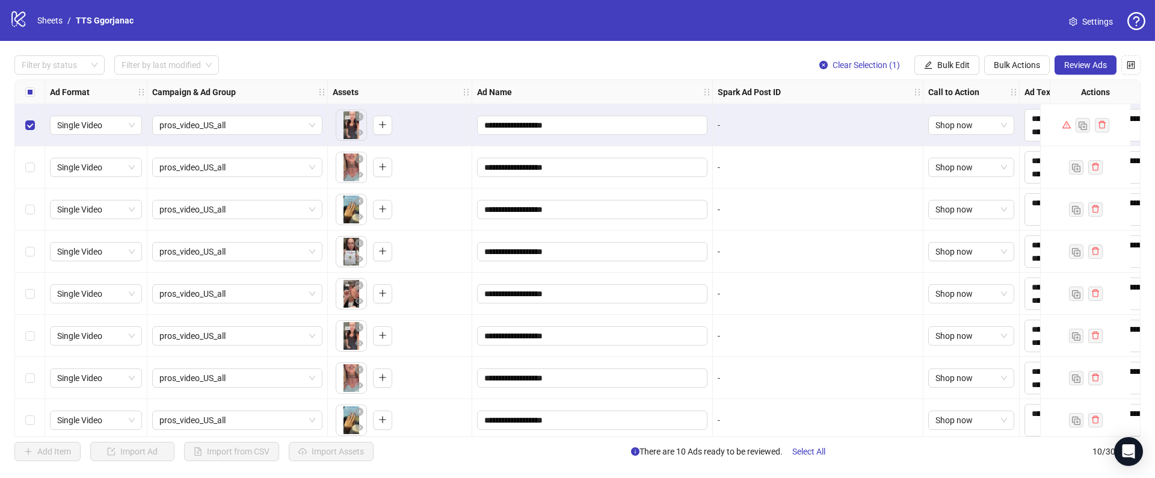
click at [35, 291] on div "Select row 5" at bounding box center [30, 294] width 30 height 42
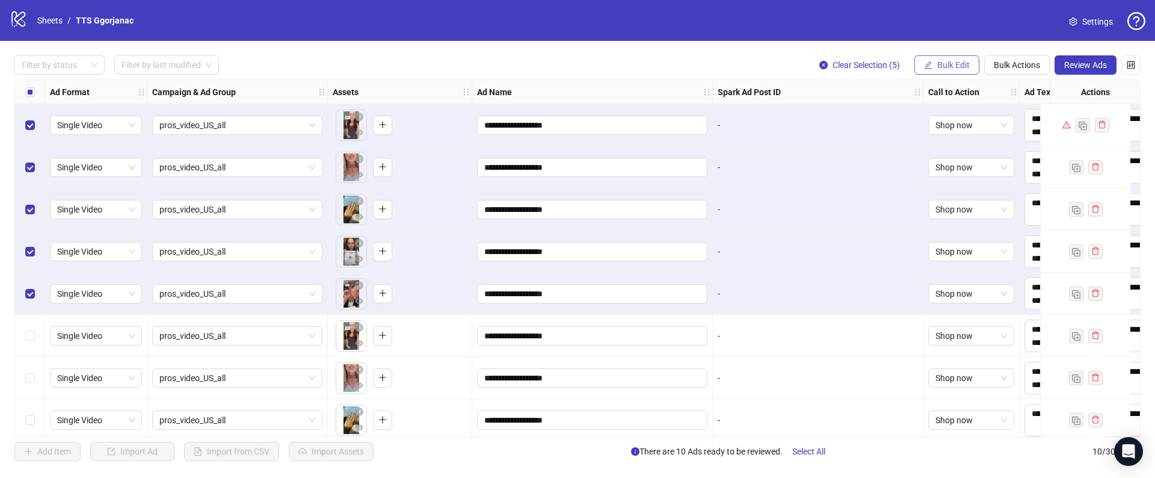
click at [933, 65] on button "Bulk Edit" at bounding box center [946, 64] width 65 height 19
click at [1014, 63] on span "Bulk Actions" at bounding box center [1017, 65] width 46 height 10
click at [993, 104] on span "Duplicate" at bounding box center [1034, 108] width 82 height 13
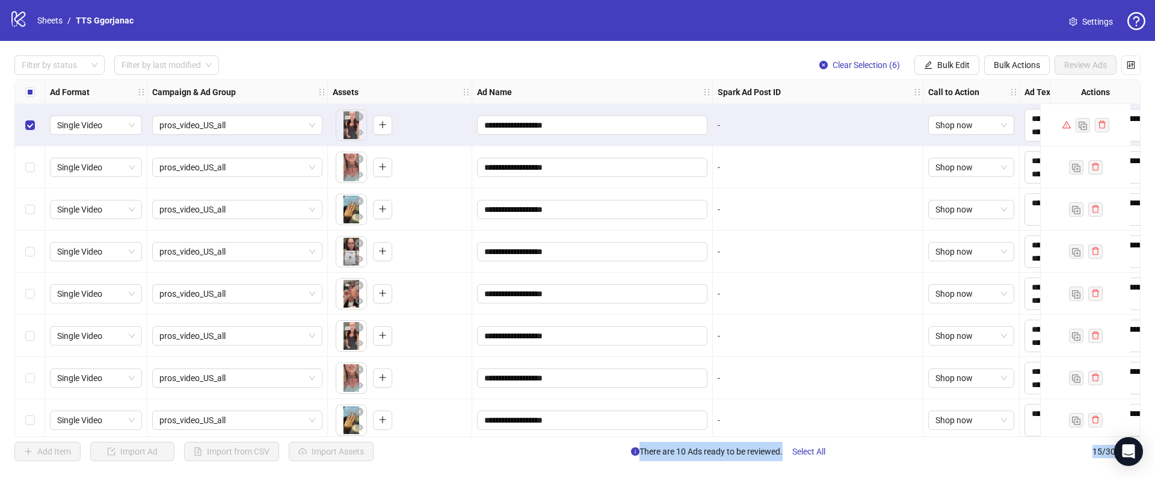
click at [37, 313] on div "Select row 5" at bounding box center [30, 294] width 30 height 42
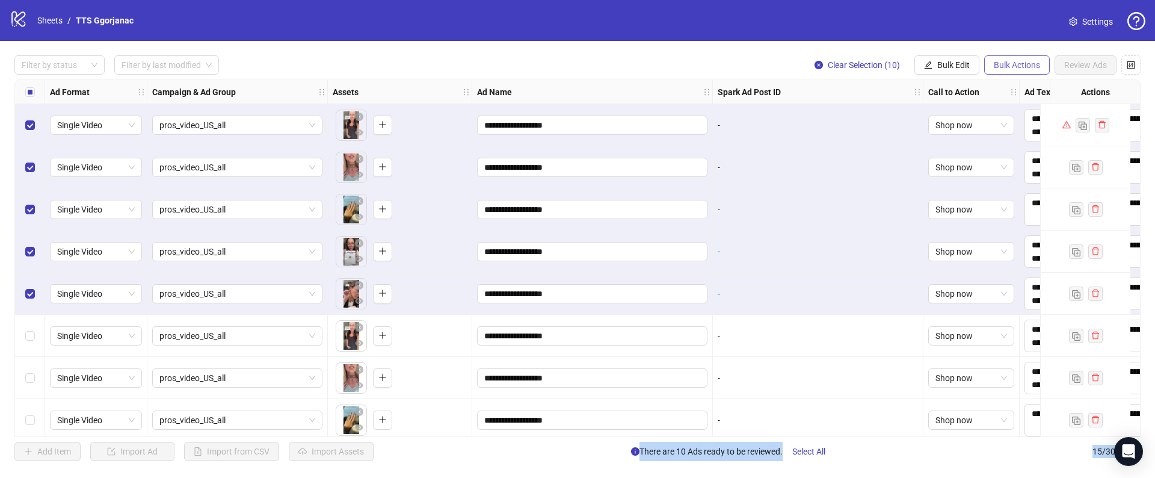
click at [1015, 60] on span "Bulk Actions" at bounding box center [1017, 65] width 46 height 10
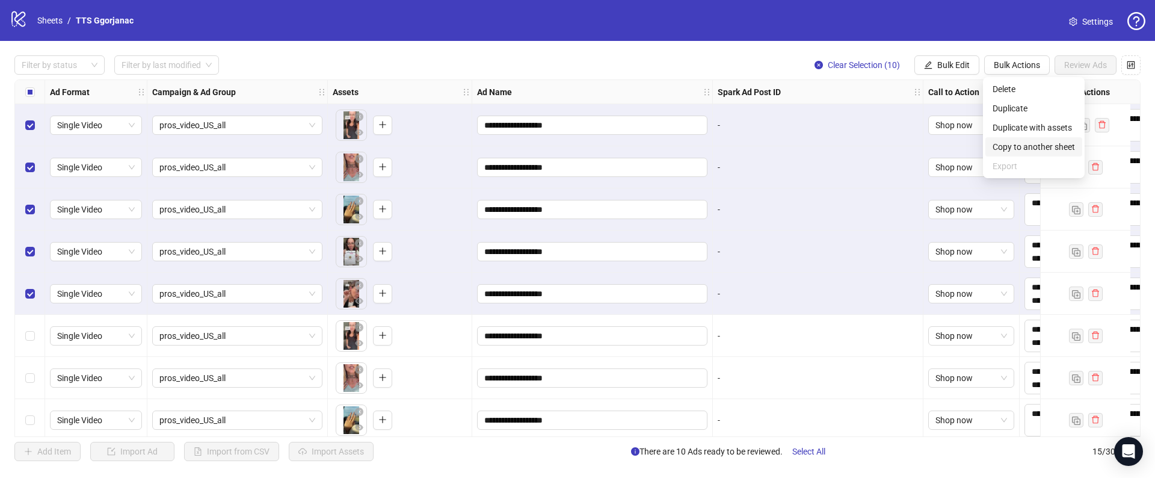
click at [1009, 148] on span "Copy to another sheet" at bounding box center [1034, 146] width 82 height 13
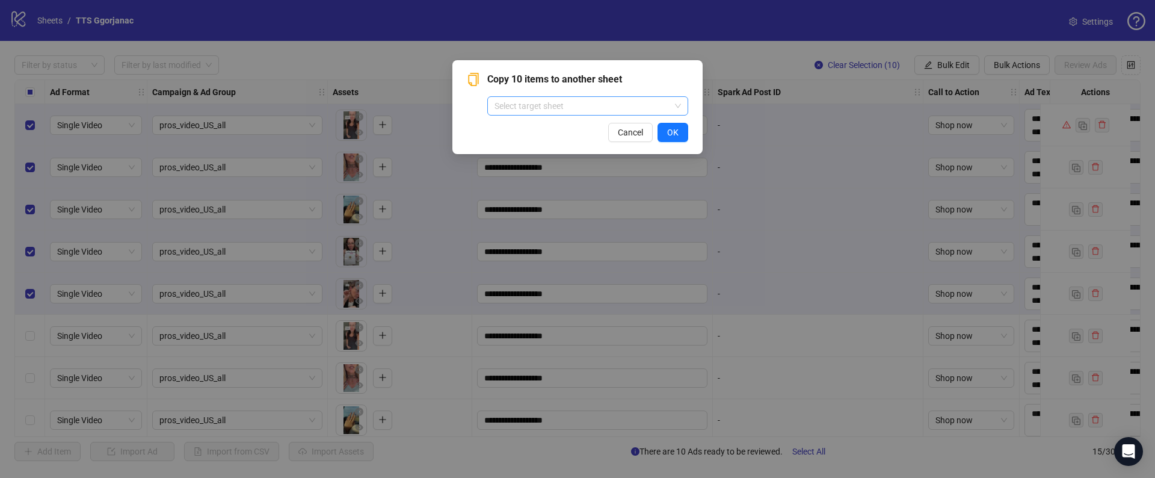
click at [553, 106] on input "search" at bounding box center [582, 106] width 176 height 18
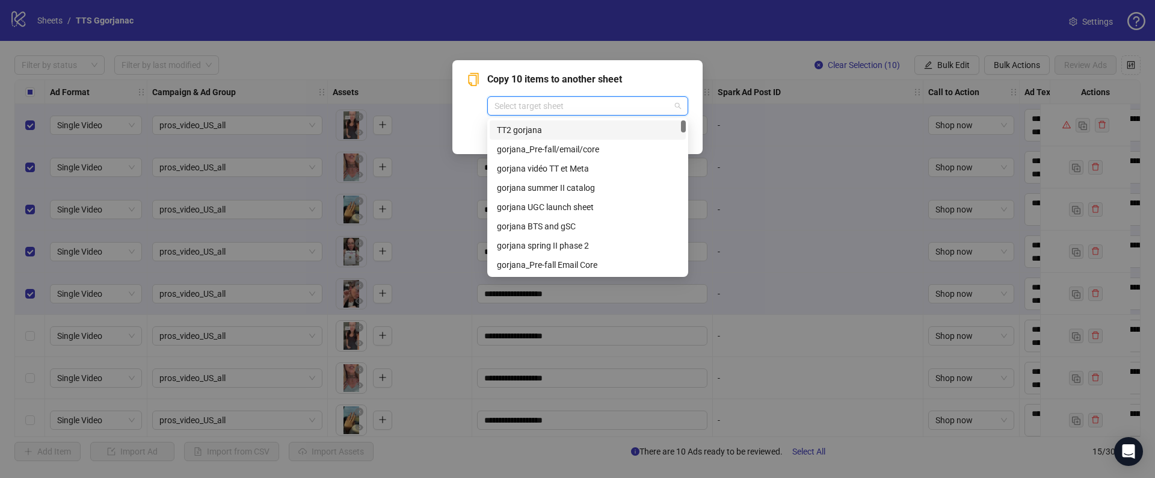
click at [508, 132] on div "TT2 gorjana" at bounding box center [588, 129] width 182 height 13
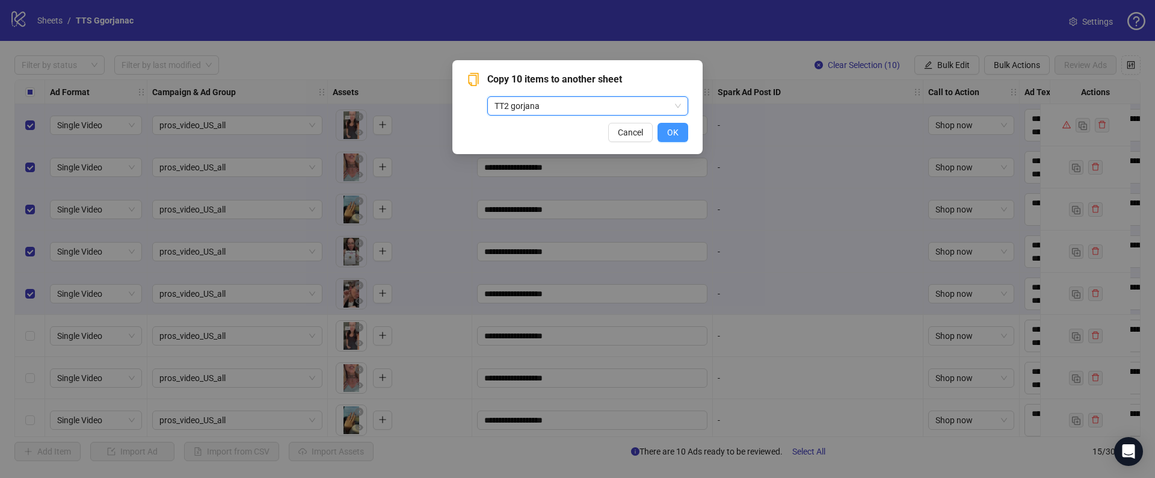
click at [669, 135] on span "OK" at bounding box center [672, 133] width 11 height 10
